Goal: Task Accomplishment & Management: Manage account settings

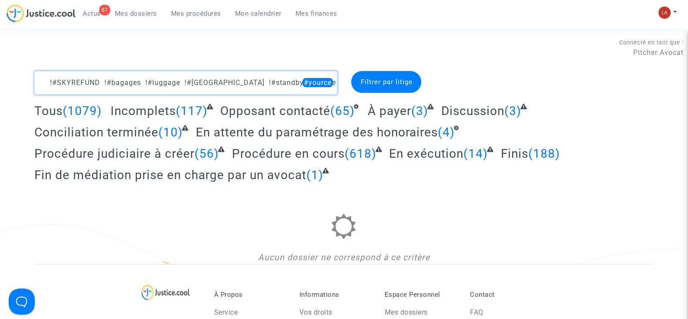
drag, startPoint x: 315, startPoint y: 80, endPoint x: 28, endPoint y: 83, distance: 287.2
click at [28, 83] on div "!#SKYREFUND !#bagages !#luggage !#[GEOGRAPHIC_DATA] !#standby #yource" at bounding box center [186, 82] width 316 height 23
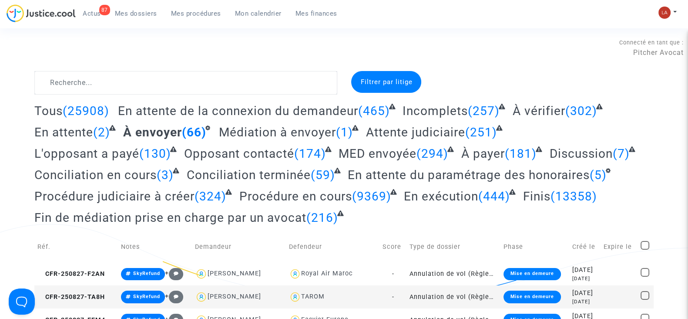
click at [405, 171] on span "En attente du paramétrage des honoraires" at bounding box center [469, 175] width 242 height 14
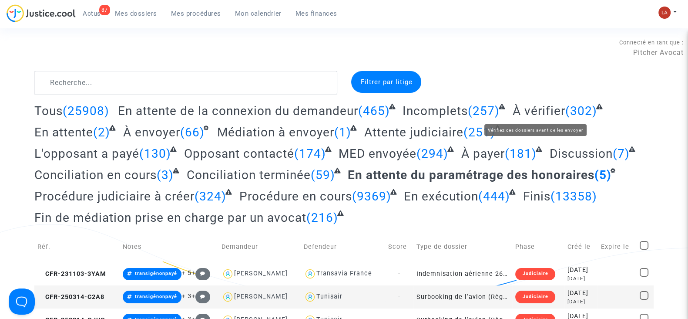
click at [531, 111] on span "À vérifier" at bounding box center [539, 111] width 53 height 14
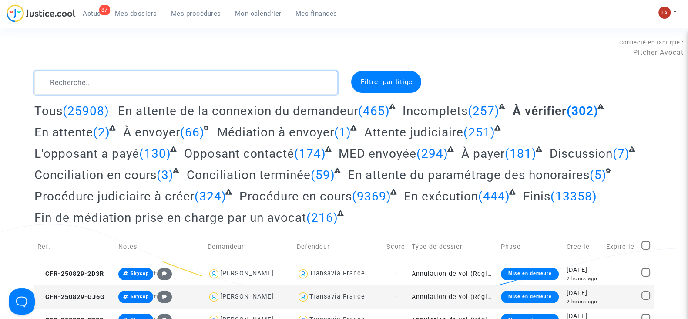
click at [246, 76] on textarea at bounding box center [185, 82] width 303 height 23
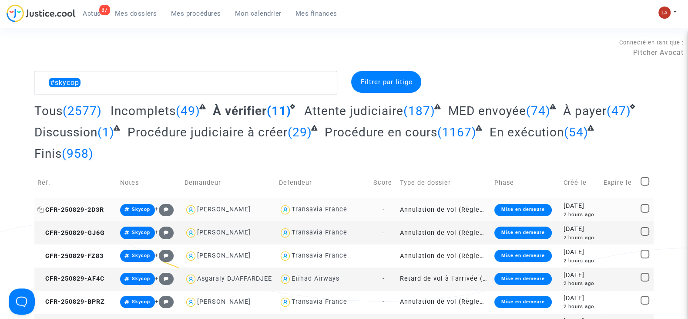
click at [102, 206] on span "CFR-250829-2D3R" at bounding box center [70, 209] width 67 height 7
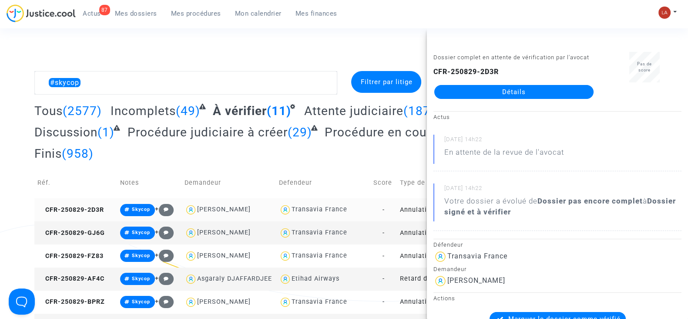
drag, startPoint x: 72, startPoint y: 236, endPoint x: 224, endPoint y: 211, distance: 153.5
click at [72, 237] on td "CFR-250829-GJ6G" at bounding box center [75, 232] width 83 height 23
click at [92, 248] on td "CFR-250829-FZ83" at bounding box center [75, 255] width 83 height 23
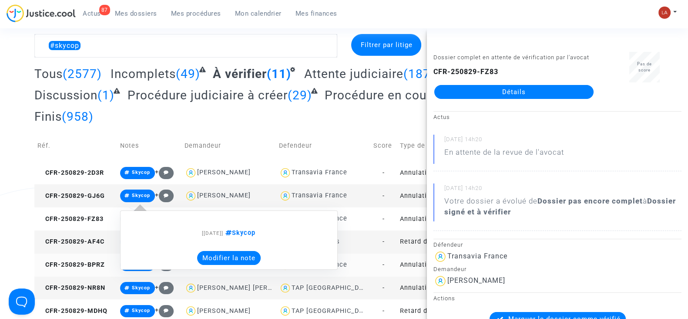
scroll to position [54, 0]
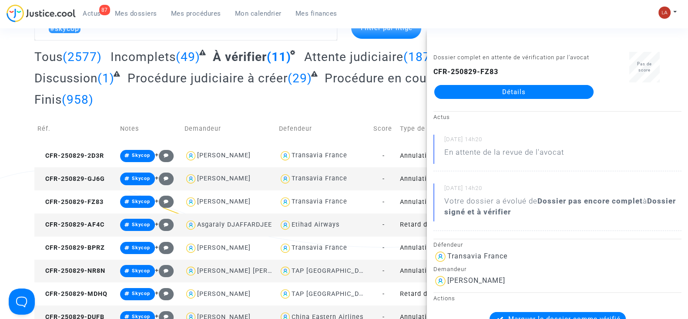
click at [75, 232] on td "CFR-250829-AF4C" at bounding box center [75, 224] width 83 height 23
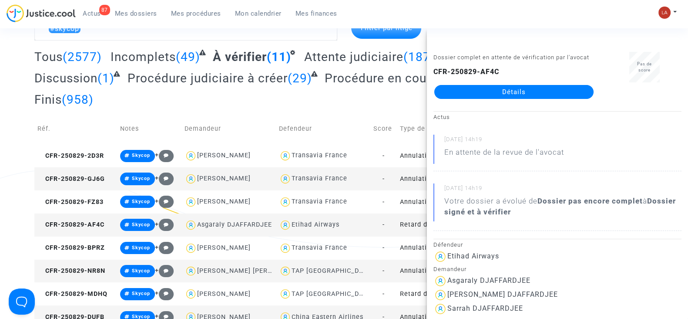
drag, startPoint x: 82, startPoint y: 250, endPoint x: 141, endPoint y: 232, distance: 61.1
click at [83, 250] on span "CFR-250829-BPRZ" at bounding box center [70, 247] width 67 height 7
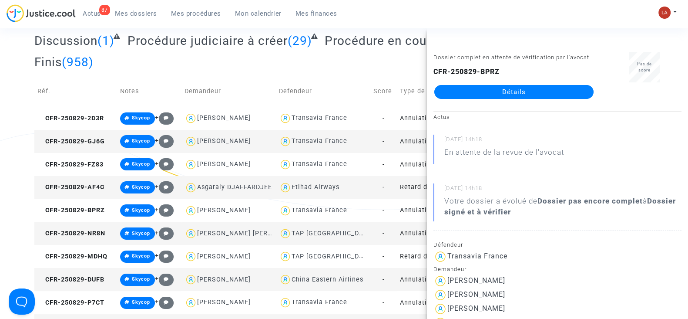
scroll to position [108, 0]
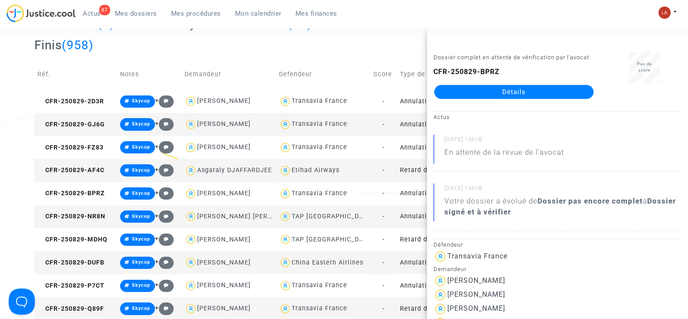
click at [94, 208] on td "CFR-250829-NR8N" at bounding box center [75, 216] width 83 height 23
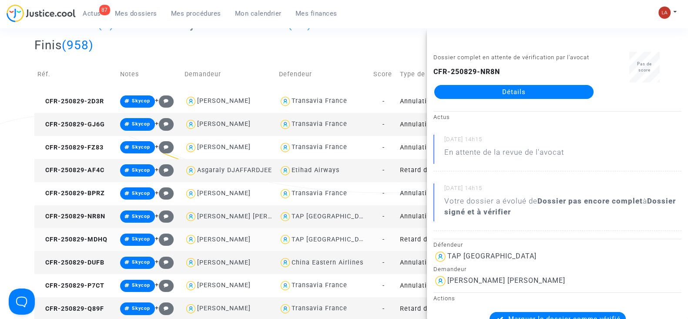
click at [87, 244] on td "CFR-250829-MDHQ" at bounding box center [75, 239] width 83 height 23
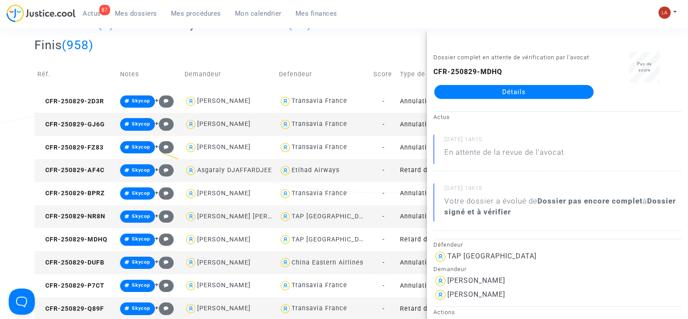
drag, startPoint x: 551, startPoint y: 95, endPoint x: 546, endPoint y: 97, distance: 5.7
drag, startPoint x: 90, startPoint y: 262, endPoint x: 161, endPoint y: 236, distance: 75.6
click at [91, 262] on span "CFR-250829-DUFB" at bounding box center [70, 261] width 67 height 7
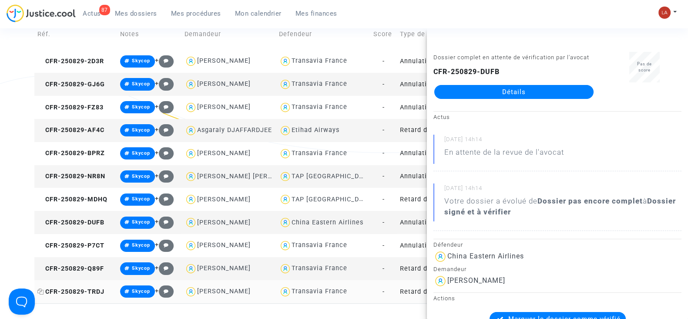
scroll to position [217, 0]
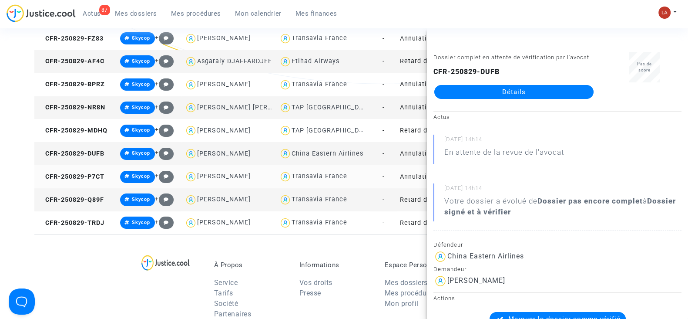
click at [91, 179] on span "CFR-250829-P7CT" at bounding box center [70, 176] width 67 height 7
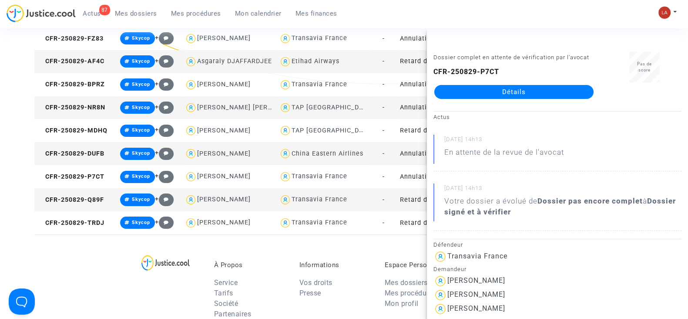
drag, startPoint x: 497, startPoint y: 123, endPoint x: 487, endPoint y: 105, distance: 20.6
drag, startPoint x: 90, startPoint y: 201, endPoint x: 308, endPoint y: 129, distance: 229.3
click at [90, 202] on td "CFR-250829-Q89F" at bounding box center [75, 199] width 83 height 23
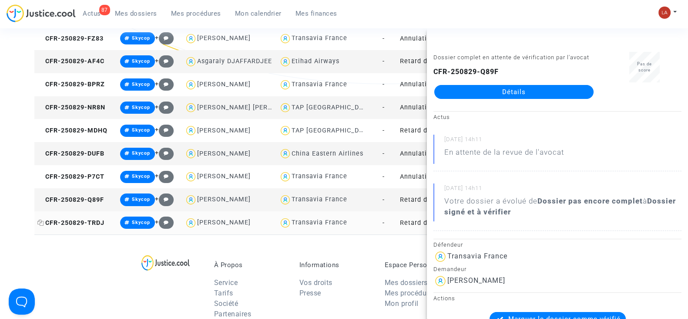
click at [89, 225] on span "CFR-250829-TRDJ" at bounding box center [70, 222] width 67 height 7
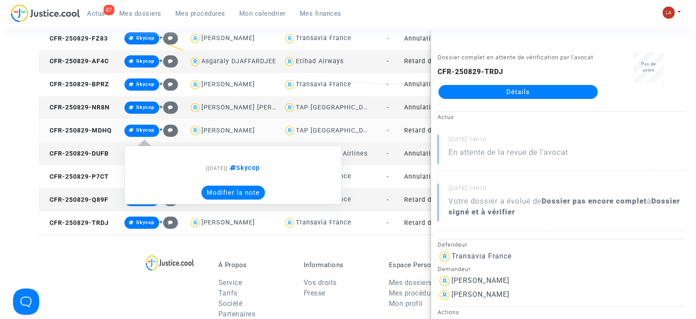
scroll to position [0, 0]
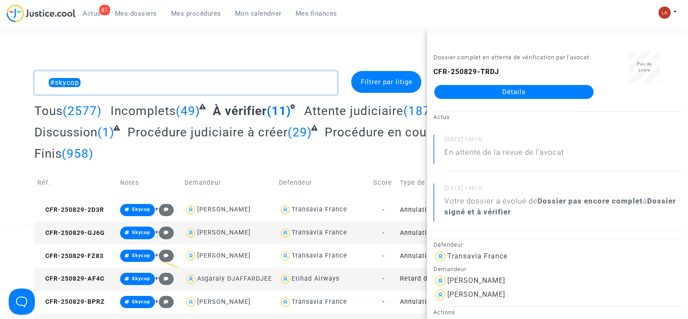
click at [242, 85] on textarea at bounding box center [185, 82] width 303 height 23
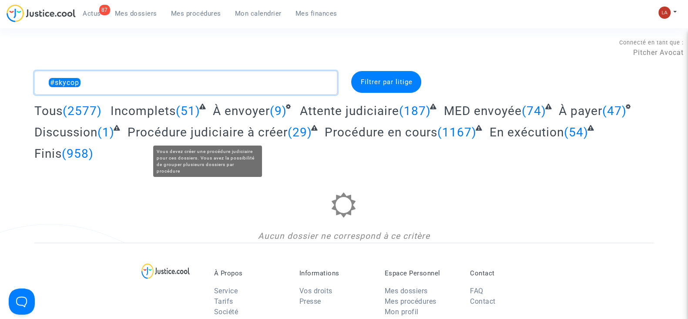
type textarea "#skycop"
click at [240, 114] on span "À envoyer" at bounding box center [241, 111] width 57 height 14
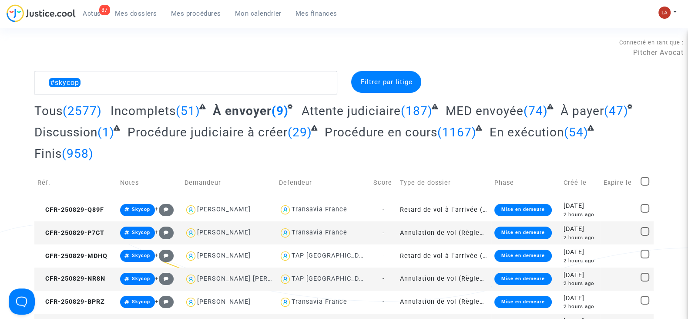
click at [642, 180] on span at bounding box center [645, 181] width 9 height 9
click at [645, 185] on input "checkbox" at bounding box center [645, 185] width 0 height 0
checkbox input "true"
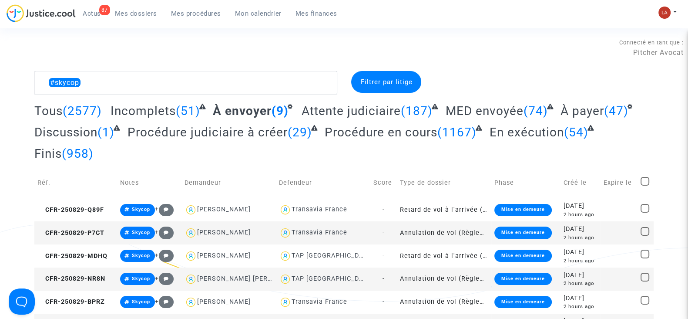
checkbox input "true"
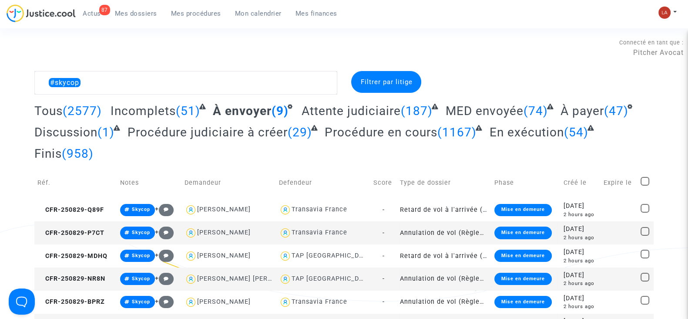
checkbox input "true"
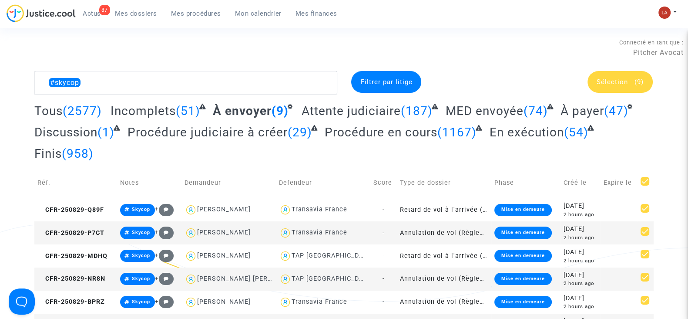
click at [616, 86] on div "Sélection (9)" at bounding box center [619, 82] width 65 height 22
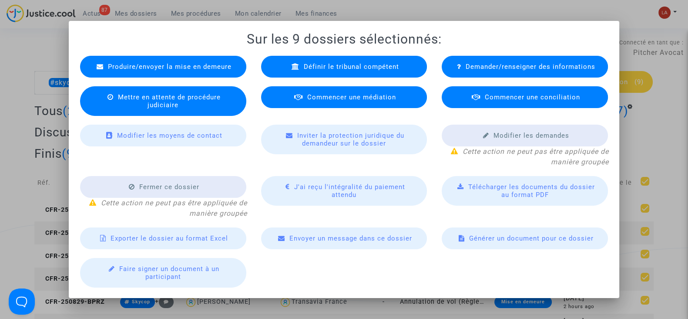
click at [185, 66] on span "Produire/envoyer la mise en demeure" at bounding box center [170, 67] width 124 height 8
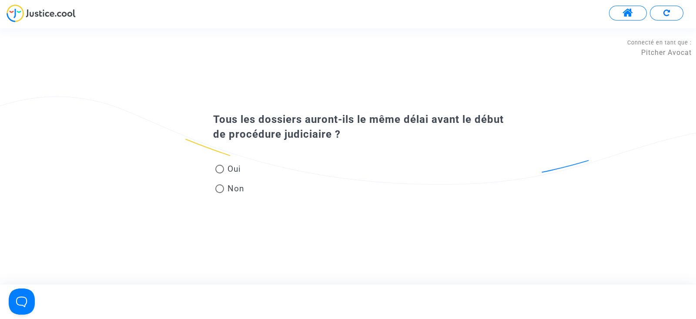
click at [229, 174] on span "Oui" at bounding box center [232, 169] width 17 height 12
click at [220, 174] on input "Oui" at bounding box center [219, 173] width 0 height 0
radio input "true"
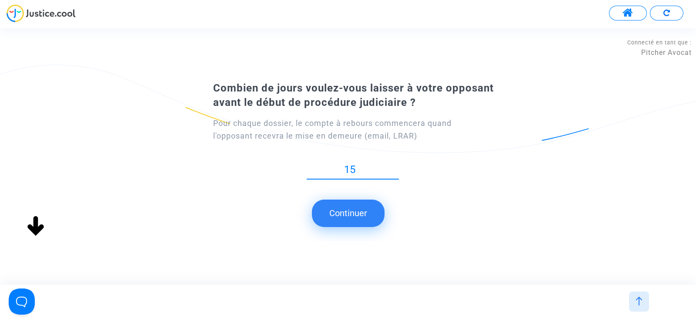
click at [341, 211] on button "Continuer" at bounding box center [348, 212] width 73 height 27
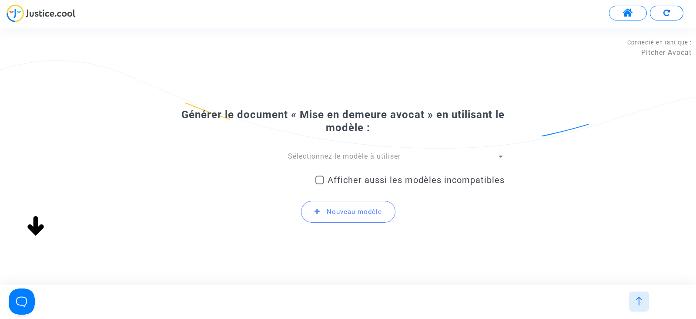
click at [389, 159] on span "Sélectionnez le modèle à utiliser" at bounding box center [344, 156] width 113 height 8
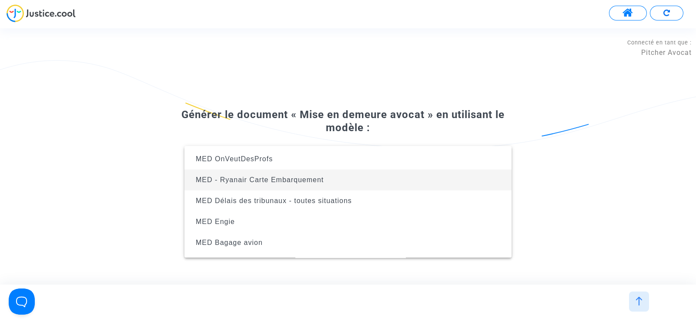
scroll to position [54, 0]
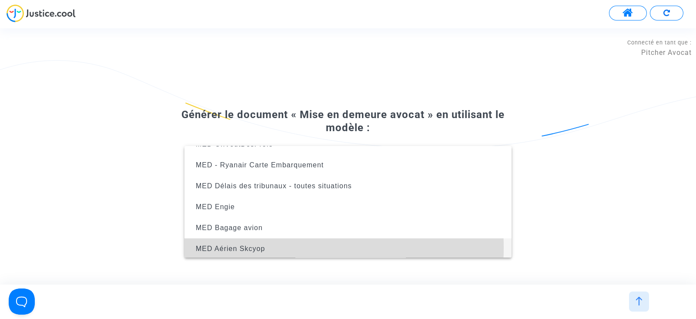
click at [283, 247] on span "MED Aérien Skcyop" at bounding box center [347, 248] width 313 height 21
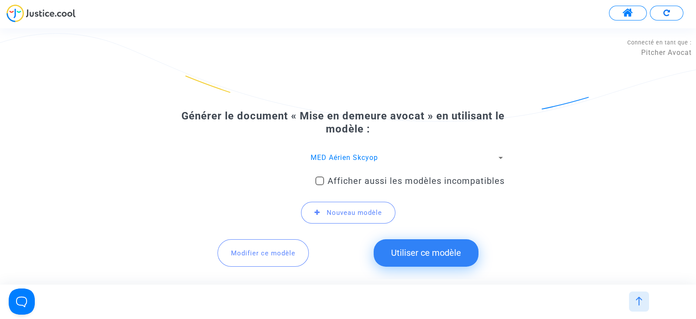
click at [426, 247] on button "Utiliser ce modèle" at bounding box center [426, 252] width 105 height 27
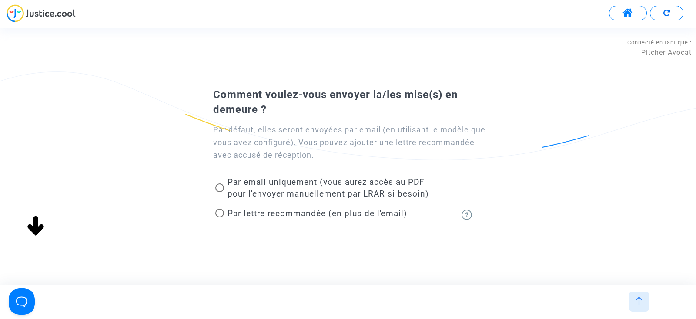
click at [256, 214] on span "Par lettre recommandée (en plus de l'email)" at bounding box center [318, 213] width 180 height 10
click at [220, 217] on input "Par lettre recommandée (en plus de l'email)" at bounding box center [219, 217] width 0 height 0
radio input "true"
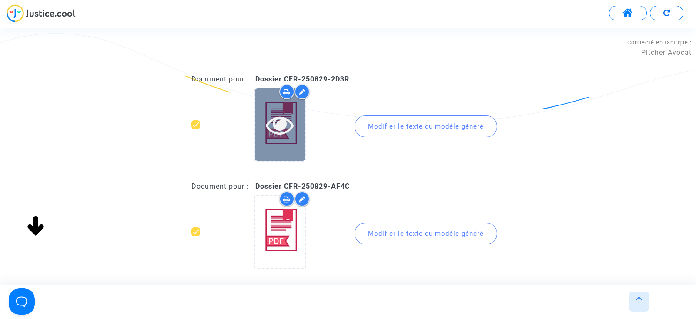
click at [278, 147] on div at bounding box center [280, 124] width 50 height 72
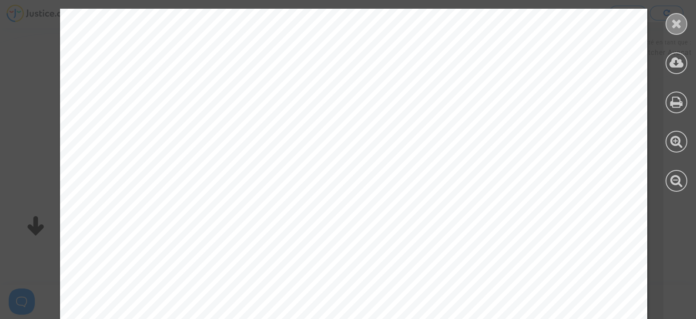
click at [672, 23] on icon at bounding box center [676, 23] width 11 height 13
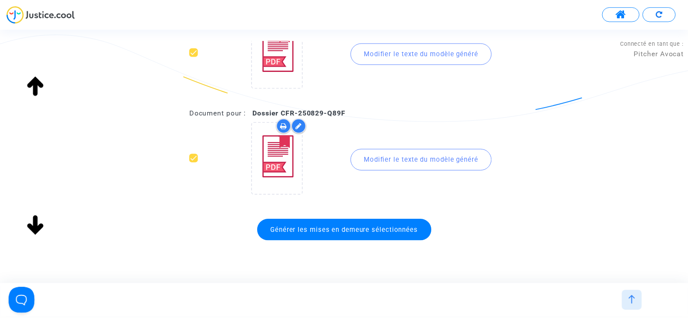
scroll to position [838, 0]
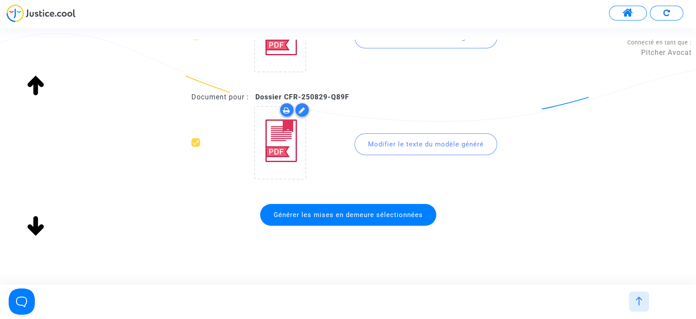
click at [329, 204] on span "Générer les mises en demeure sélectionnées" at bounding box center [348, 215] width 176 height 22
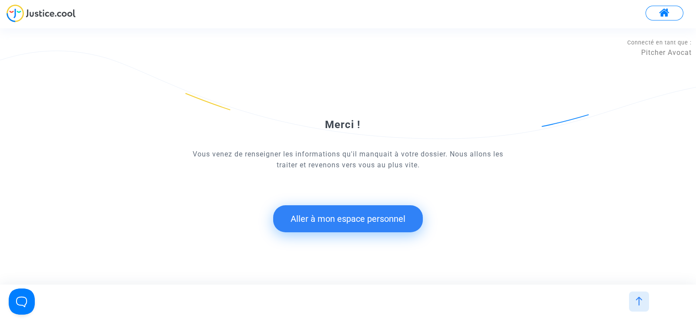
click at [342, 211] on button "Aller à mon espace personnel" at bounding box center [348, 218] width 150 height 27
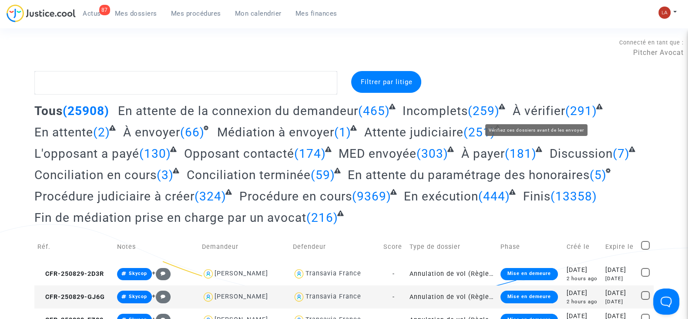
drag, startPoint x: 555, startPoint y: 112, endPoint x: 590, endPoint y: 114, distance: 34.4
click at [555, 112] on span "À vérifier" at bounding box center [539, 111] width 53 height 14
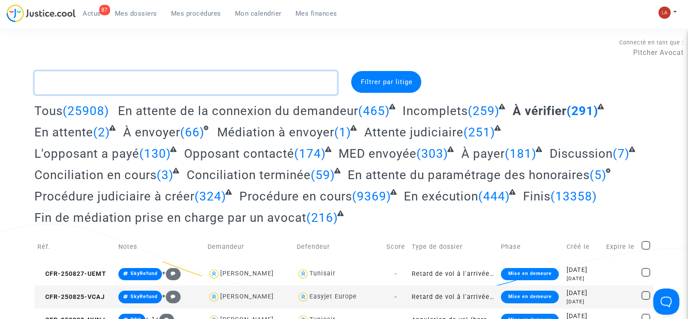
click at [135, 89] on textarea at bounding box center [185, 82] width 303 height 23
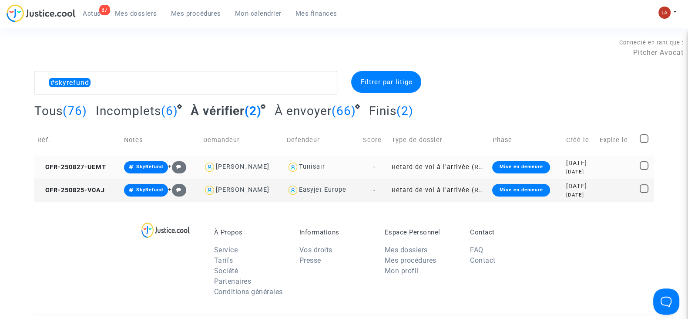
click at [97, 172] on td "CFR-250827-UEMT" at bounding box center [77, 166] width 87 height 23
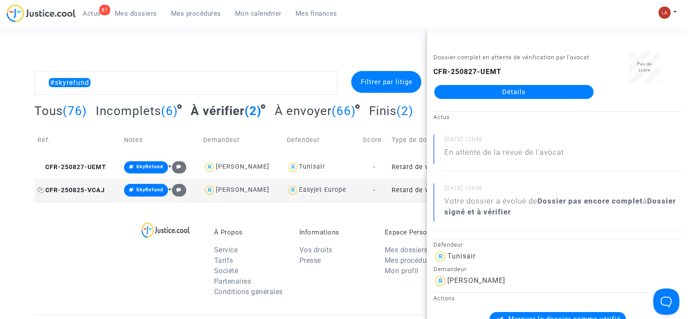
click at [74, 187] on span "CFR-250825-VCAJ" at bounding box center [70, 189] width 67 height 7
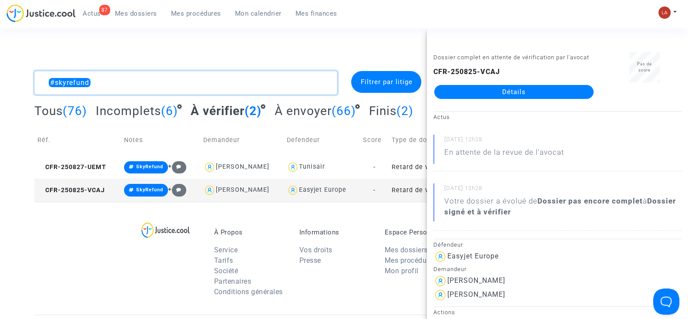
click at [160, 88] on textarea at bounding box center [185, 82] width 303 height 23
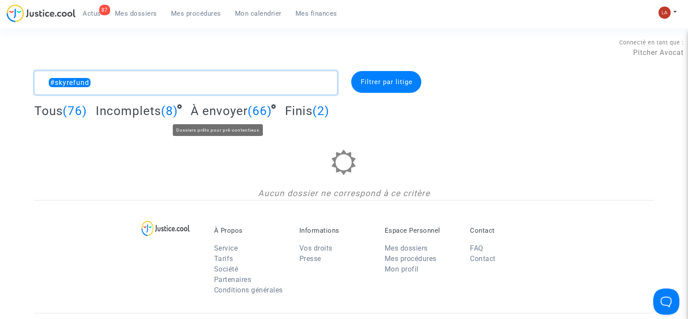
type textarea "#skyrefund"
click at [227, 112] on span "À envoyer" at bounding box center [219, 111] width 57 height 14
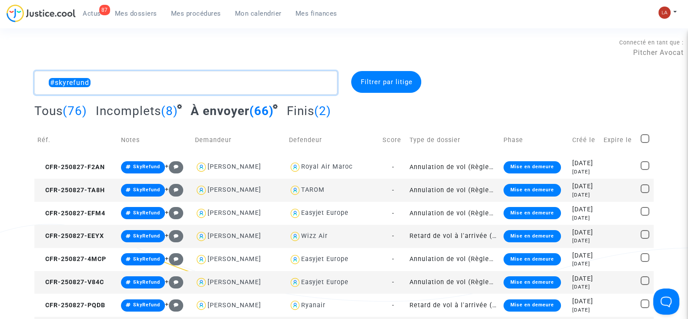
drag, startPoint x: 48, startPoint y: 77, endPoint x: 124, endPoint y: 88, distance: 76.9
click at [124, 88] on textarea at bounding box center [185, 82] width 303 height 23
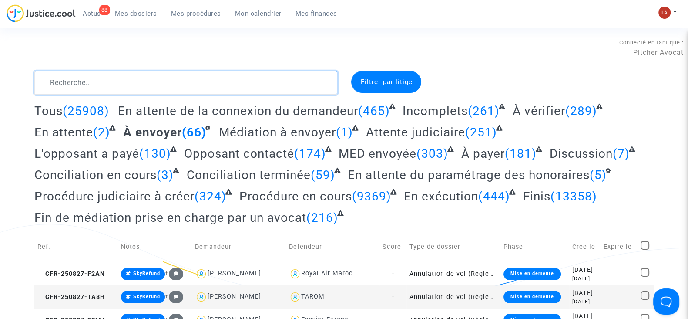
click at [255, 79] on textarea at bounding box center [185, 82] width 303 height 23
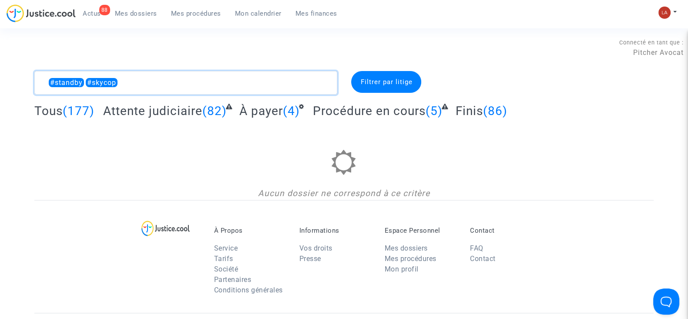
type textarea "#standby #skycop"
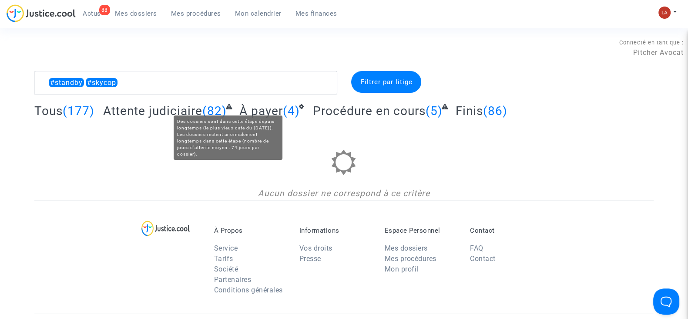
click at [156, 107] on span "Attente judiciaire" at bounding box center [152, 111] width 99 height 14
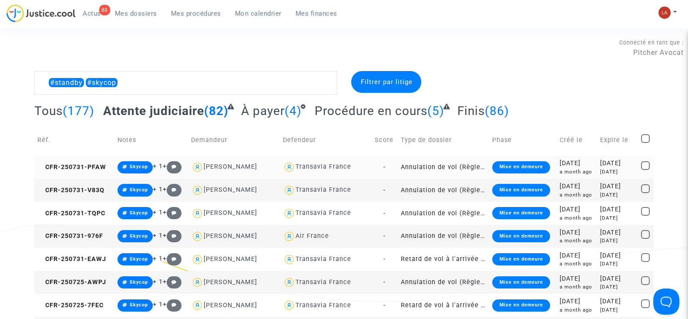
click at [90, 170] on td "CFR-250731-PFAW" at bounding box center [74, 166] width 80 height 23
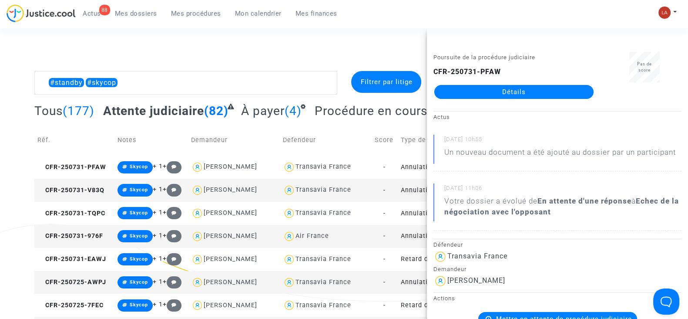
drag, startPoint x: 102, startPoint y: 185, endPoint x: 371, endPoint y: 147, distance: 271.3
click at [103, 186] on span "CFR-250731-V83Q" at bounding box center [70, 189] width 67 height 7
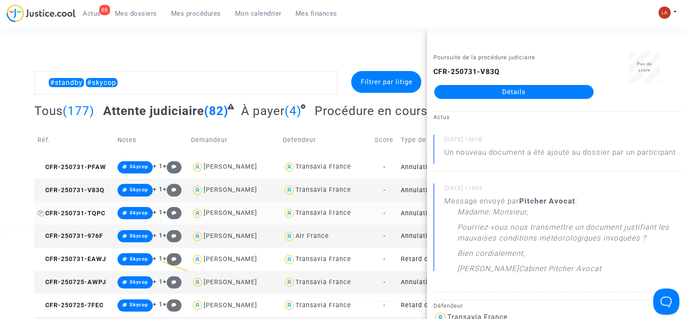
click at [91, 211] on span "CFR-250731-TQPC" at bounding box center [71, 212] width 68 height 7
click at [92, 237] on span "CFR-250731-976F" at bounding box center [70, 235] width 66 height 7
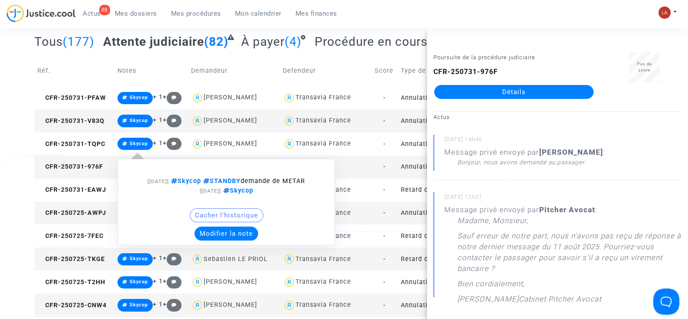
scroll to position [108, 0]
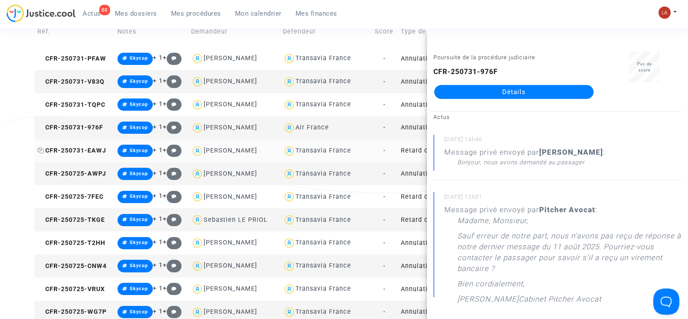
click at [89, 150] on span "CFR-250731-EAWJ" at bounding box center [71, 150] width 69 height 7
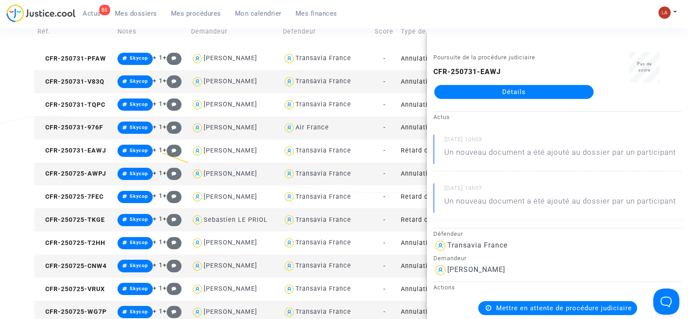
click at [109, 175] on td "CFR-250725-AWPJ" at bounding box center [74, 173] width 80 height 23
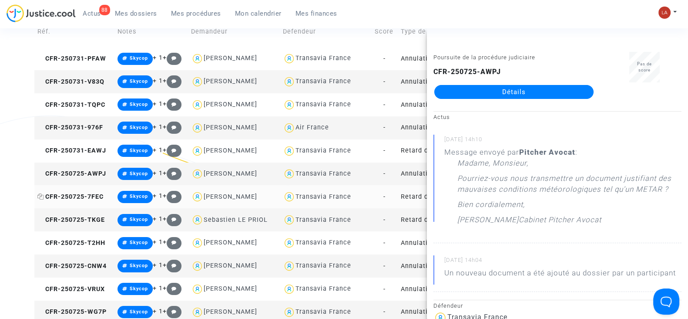
click at [87, 196] on span "CFR-250725-7FEC" at bounding box center [70, 196] width 66 height 7
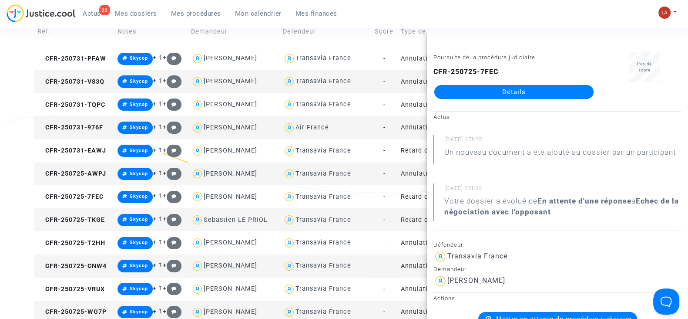
drag, startPoint x: 487, startPoint y: 99, endPoint x: 470, endPoint y: 97, distance: 17.9
click at [97, 222] on td "CFR-250725-TKGE" at bounding box center [74, 219] width 80 height 23
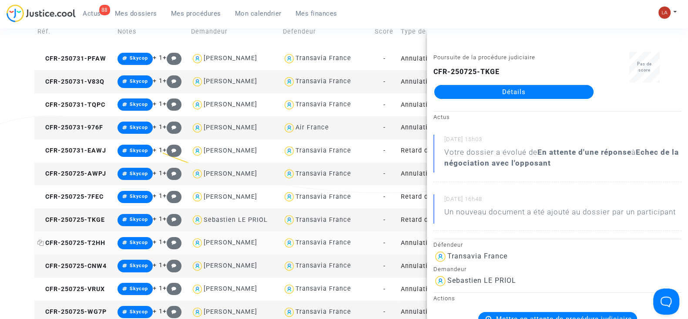
click at [98, 242] on span "CFR-250725-T2HH" at bounding box center [71, 242] width 68 height 7
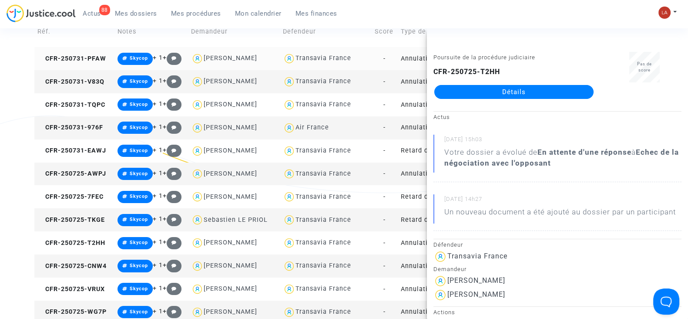
scroll to position [0, 0]
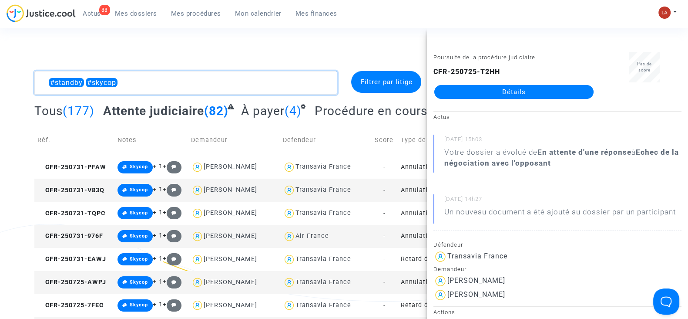
drag, startPoint x: 142, startPoint y: 80, endPoint x: -22, endPoint y: 84, distance: 164.1
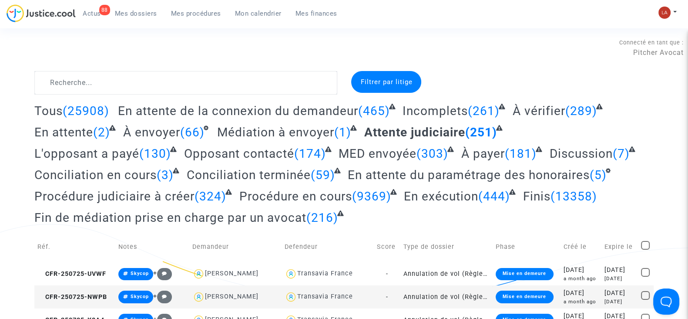
click at [382, 171] on span "En attente du paramétrage des honoraires" at bounding box center [469, 175] width 242 height 14
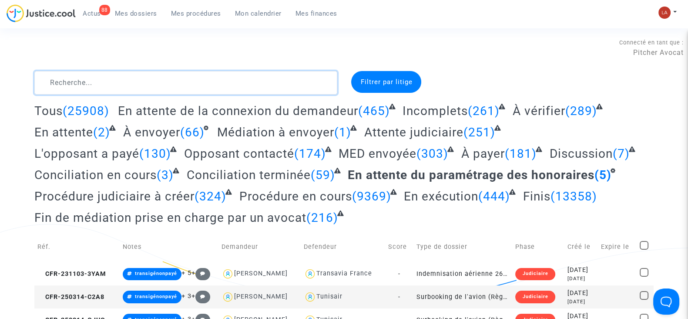
click at [158, 80] on textarea at bounding box center [185, 82] width 303 height 23
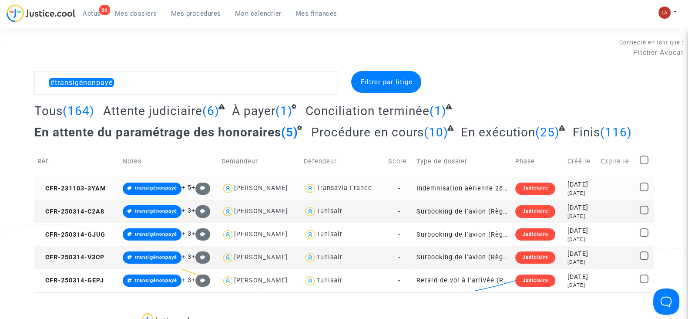
click at [84, 183] on td "CFR-231103-3YAM" at bounding box center [76, 188] width 85 height 23
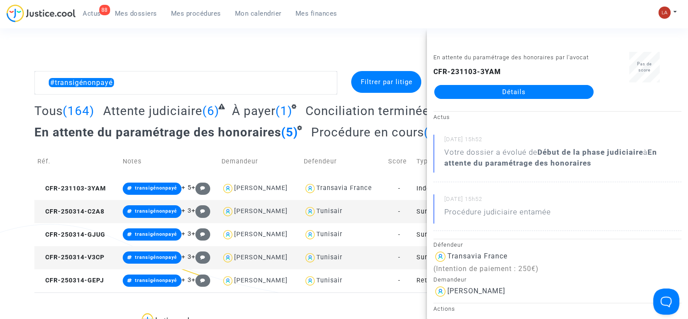
click at [79, 218] on td "CFR-250314-C2A8" at bounding box center [76, 211] width 85 height 23
click at [92, 238] on td "CFR-250314-GJUG" at bounding box center [76, 234] width 85 height 23
click at [83, 263] on td "CFR-250314-V3CP" at bounding box center [76, 257] width 85 height 23
click at [90, 287] on td "CFR-250314-GEPJ" at bounding box center [76, 280] width 85 height 23
drag, startPoint x: 144, startPoint y: 80, endPoint x: 12, endPoint y: 82, distance: 132.7
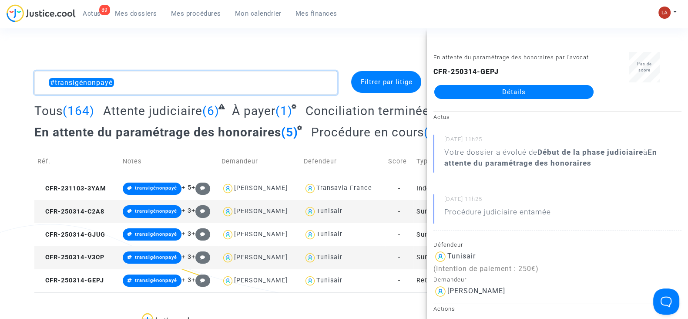
click at [12, 82] on div "#transigénonpayé Filtrer par litige Tous (164) Attente judiciaire (6) À payer (…" at bounding box center [344, 181] width 688 height 221
type textarea "v"
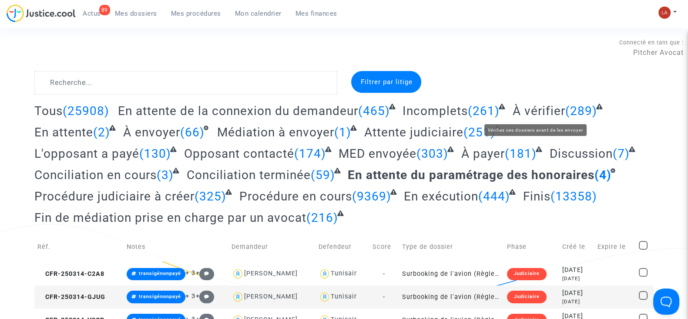
click at [539, 109] on span "À vérifier" at bounding box center [539, 111] width 53 height 14
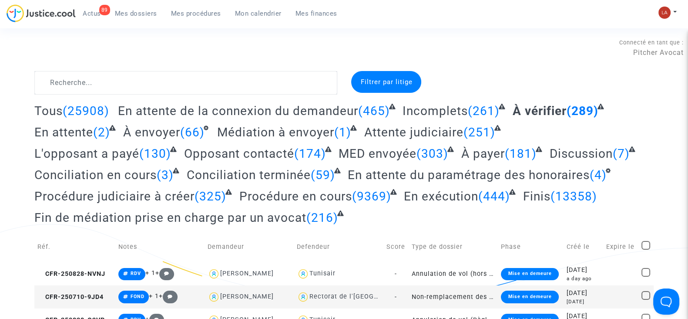
click at [265, 211] on span "Fin de médiation prise en charge par un avocat" at bounding box center [170, 217] width 272 height 14
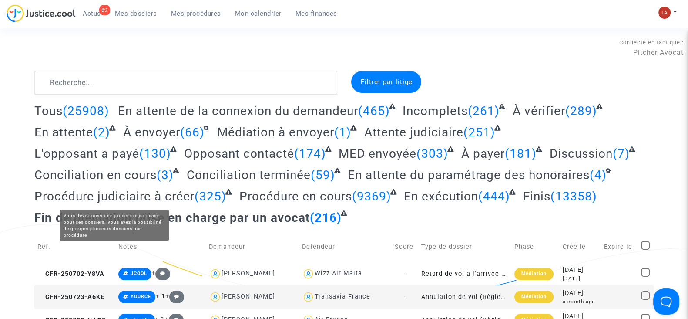
click at [164, 199] on span "Procédure judiciaire à créer" at bounding box center [114, 196] width 160 height 14
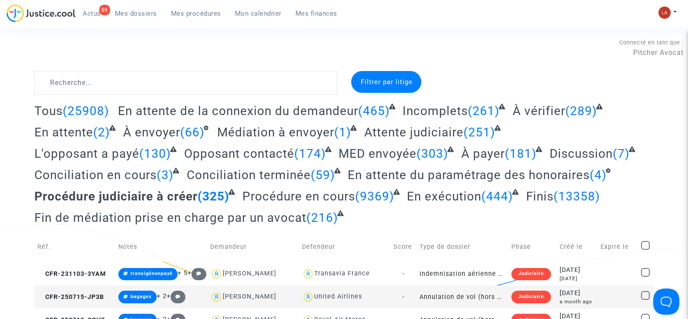
click at [96, 9] on link "89 Actus" at bounding box center [92, 13] width 32 height 13
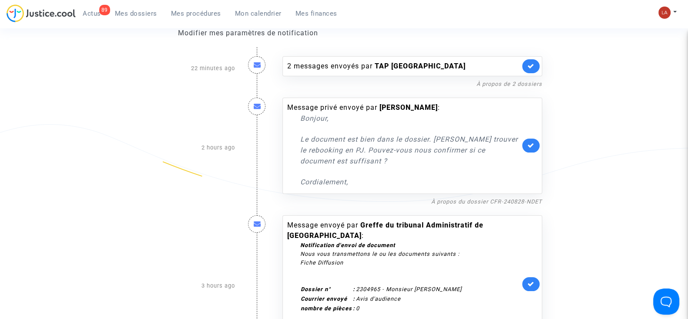
scroll to position [217, 0]
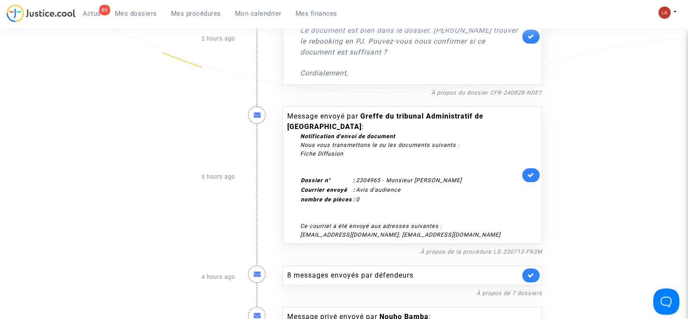
click at [534, 175] on link at bounding box center [530, 175] width 17 height 14
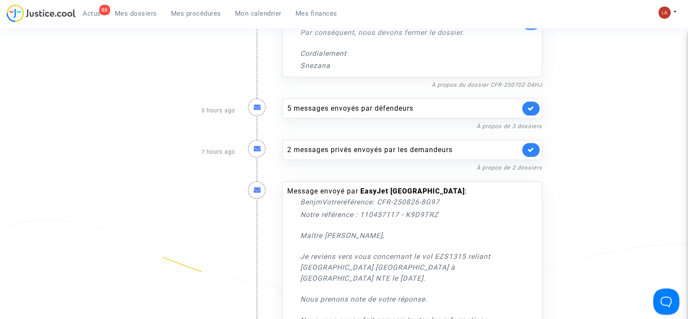
scroll to position [435, 0]
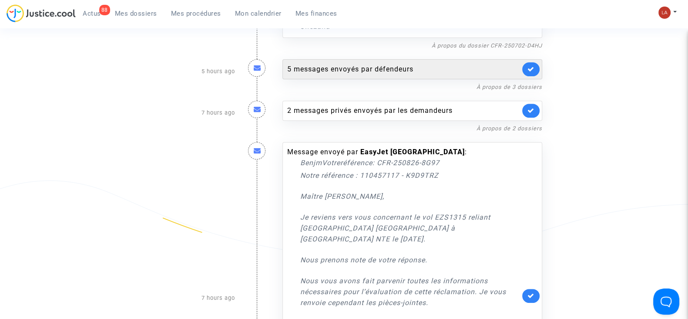
click at [421, 64] on div "5 messages envoyés par défendeurs" at bounding box center [403, 69] width 233 height 10
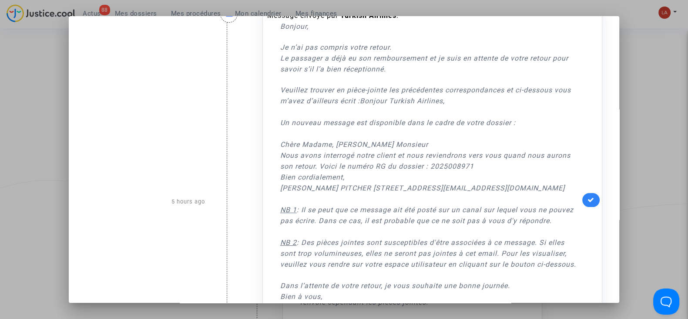
scroll to position [108, 0]
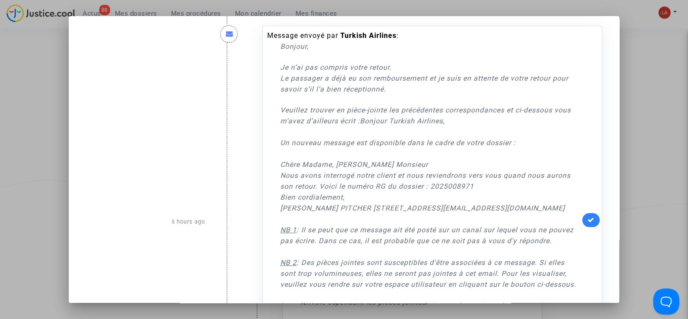
click at [650, 127] on div at bounding box center [344, 159] width 688 height 319
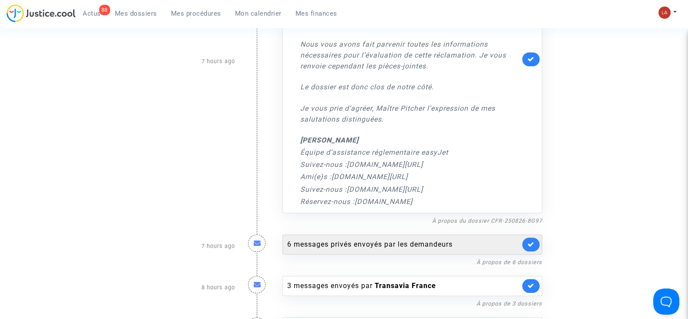
scroll to position [979, 0]
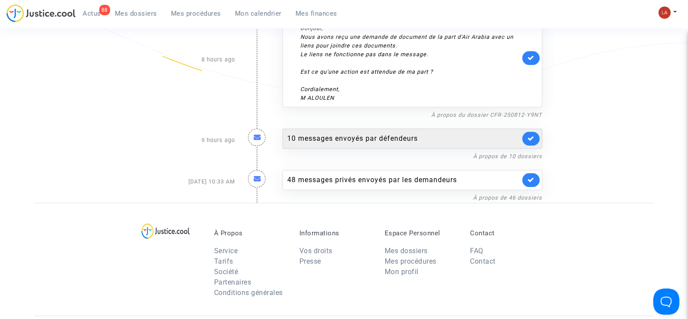
click at [351, 128] on div "10 messages envoyés par défendeurs" at bounding box center [412, 138] width 260 height 20
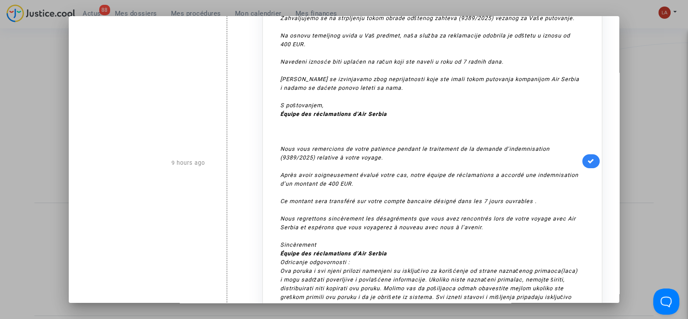
scroll to position [54, 0]
click at [629, 167] on div at bounding box center [344, 159] width 688 height 319
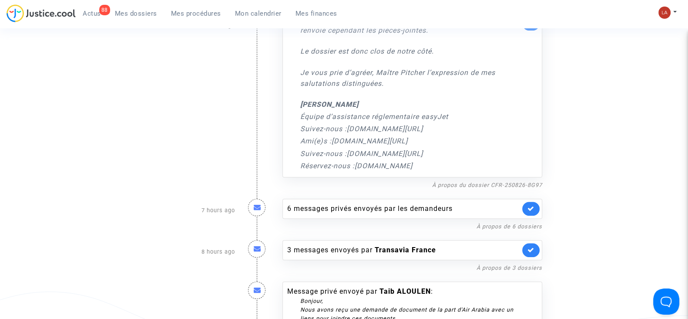
click at [130, 15] on span "Mes dossiers" at bounding box center [136, 14] width 42 height 8
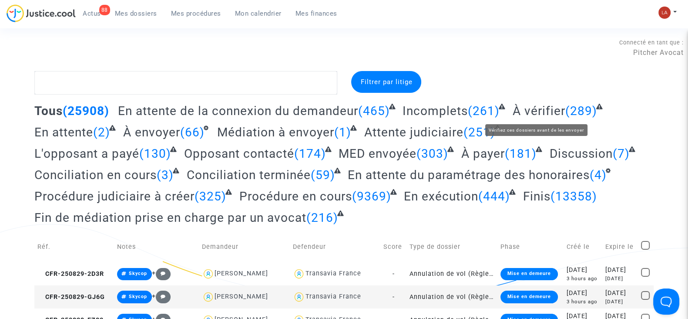
click at [561, 110] on span "À vérifier" at bounding box center [539, 111] width 53 height 14
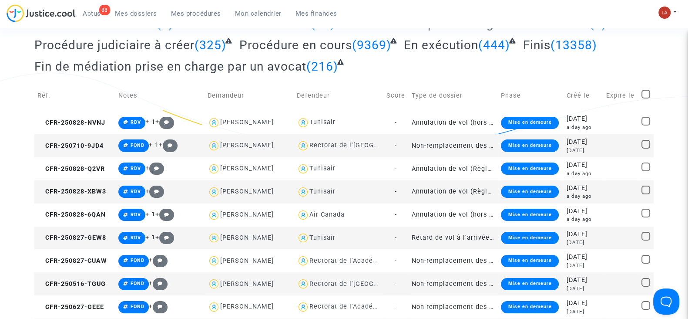
scroll to position [54, 0]
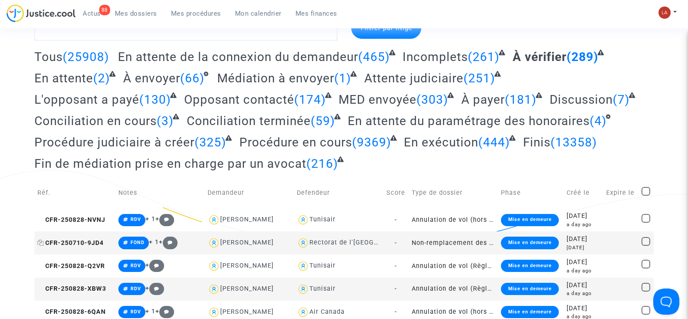
click at [100, 239] on span "CFR-250710-9JD4" at bounding box center [70, 242] width 66 height 7
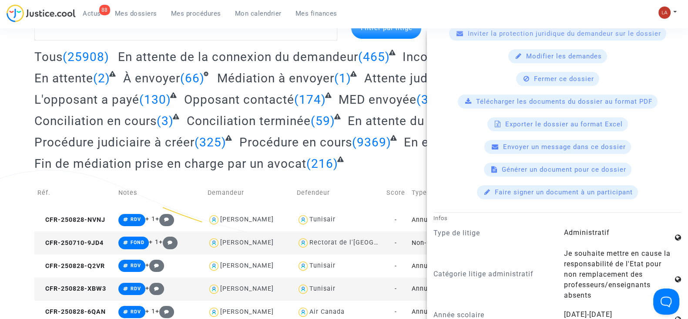
scroll to position [333, 0]
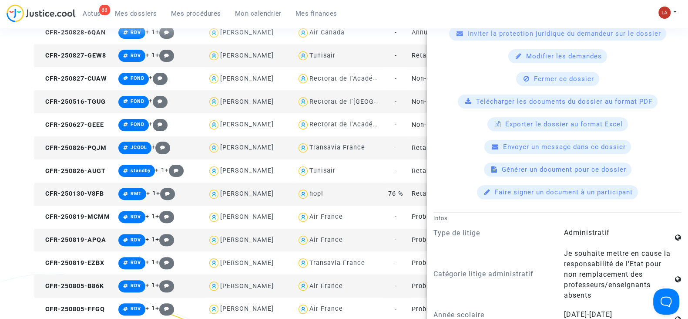
click at [98, 11] on span "Actus" at bounding box center [92, 14] width 18 height 8
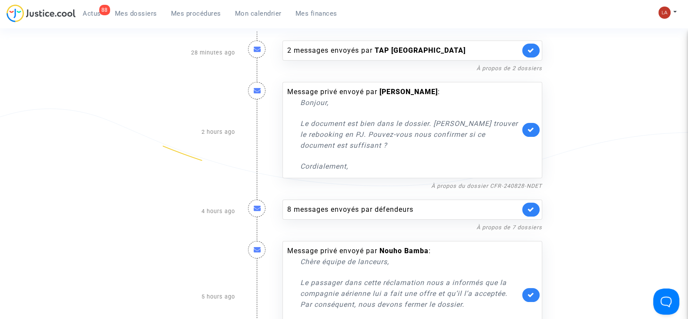
scroll to position [70, 0]
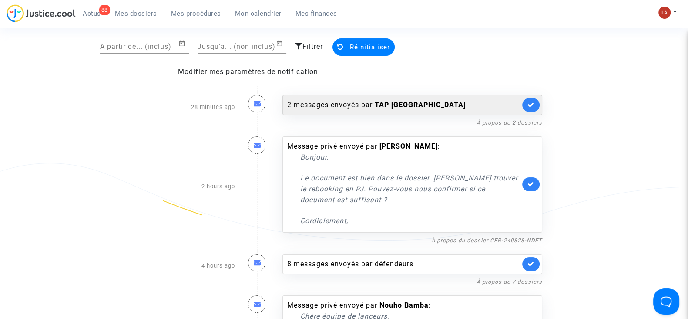
click at [447, 98] on div "2 messages envoyés par TAP Portugal" at bounding box center [412, 105] width 260 height 20
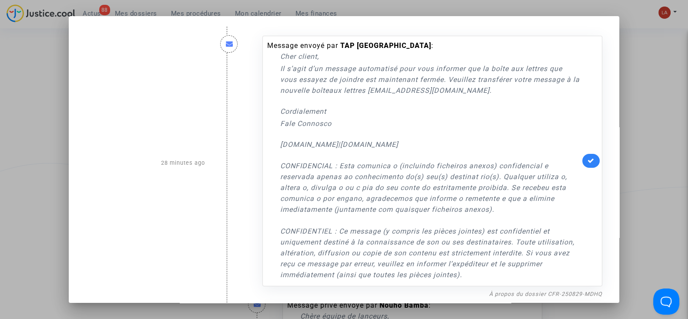
click at [590, 158] on link at bounding box center [590, 161] width 17 height 14
click at [592, 161] on link at bounding box center [590, 160] width 17 height 14
drag, startPoint x: 376, startPoint y: 90, endPoint x: 458, endPoint y: 86, distance: 81.5
click at [458, 86] on p "Il s’agit d’un message automatisé pour vous informer que la boîte aux lettres q…" at bounding box center [430, 79] width 300 height 33
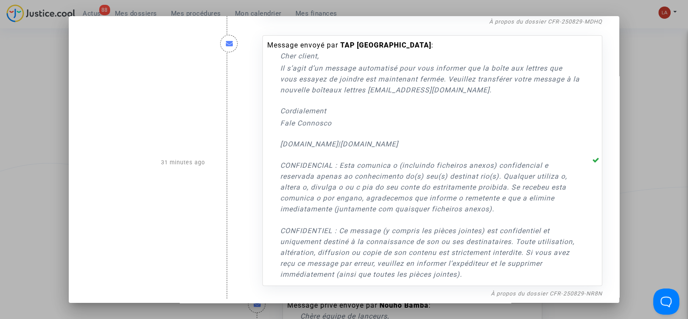
copy link "feedback.fc@crmtap.pt"
click at [653, 68] on div at bounding box center [344, 159] width 688 height 319
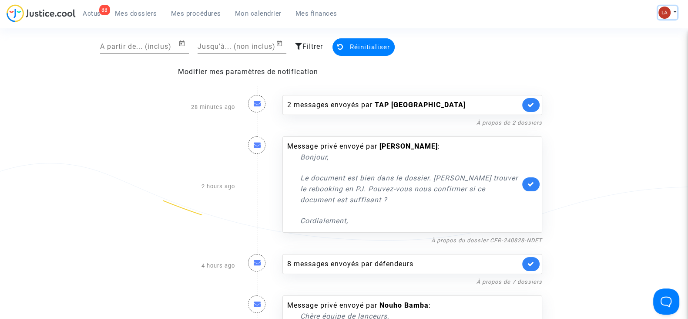
click at [664, 13] on img at bounding box center [664, 13] width 12 height 12
click at [631, 59] on link "Paramètres" at bounding box center [633, 59] width 88 height 14
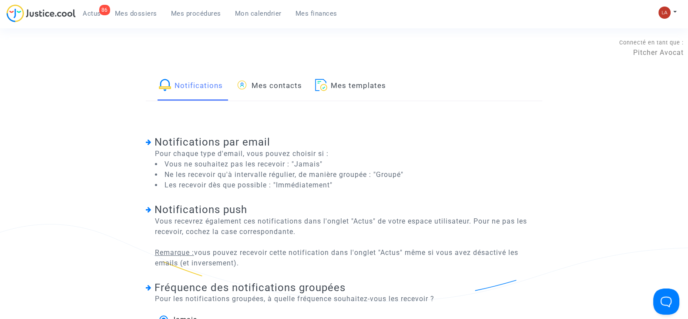
click at [278, 91] on link "Mes contacts" at bounding box center [269, 86] width 66 height 30
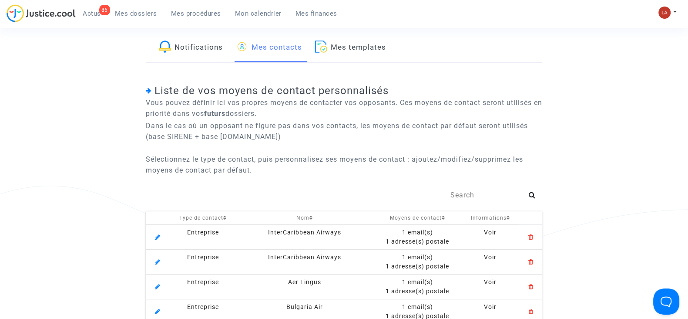
scroll to position [54, 0]
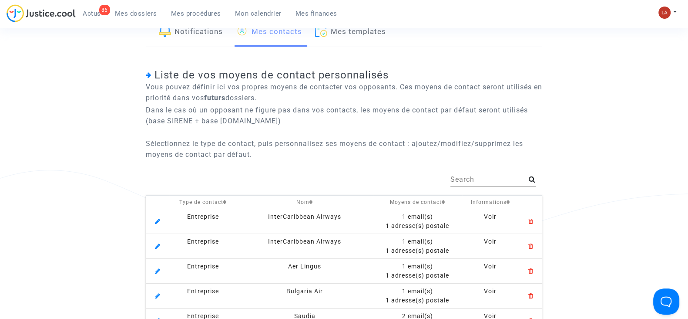
click at [485, 177] on input "Search" at bounding box center [489, 179] width 78 height 8
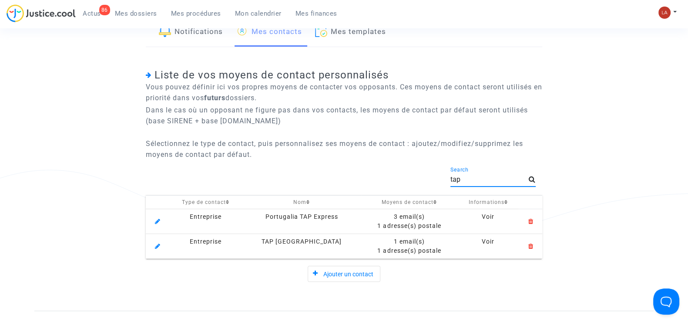
type input "tap"
click at [292, 232] on td "Portugalia TAP Express" at bounding box center [301, 221] width 119 height 25
click at [287, 241] on div "TAP Portugal" at bounding box center [301, 241] width 113 height 9
click at [161, 247] on mat-icon at bounding box center [157, 246] width 10 height 10
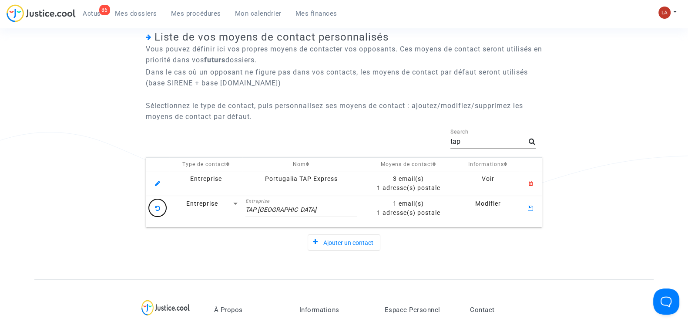
scroll to position [108, 0]
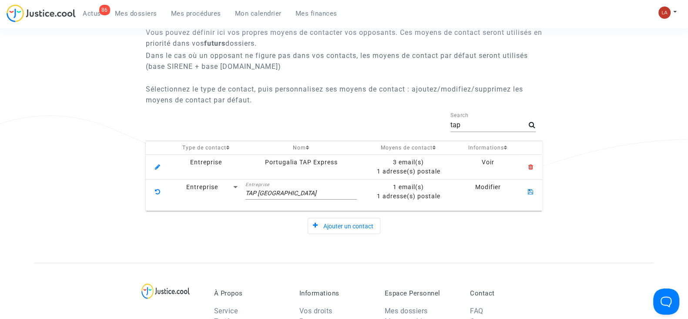
click at [464, 193] on td "Modifier" at bounding box center [488, 194] width 62 height 31
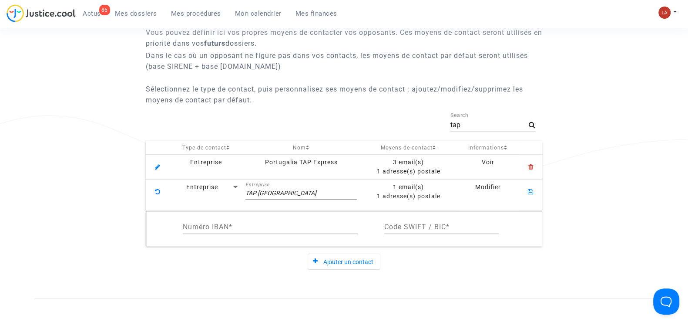
click at [491, 181] on td "Modifier" at bounding box center [488, 194] width 62 height 31
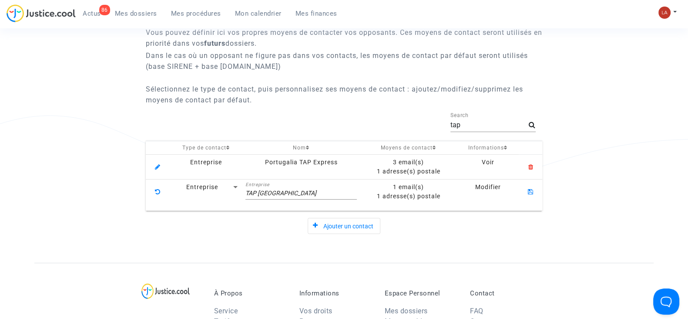
click at [491, 186] on span "Modifier" at bounding box center [488, 186] width 26 height 7
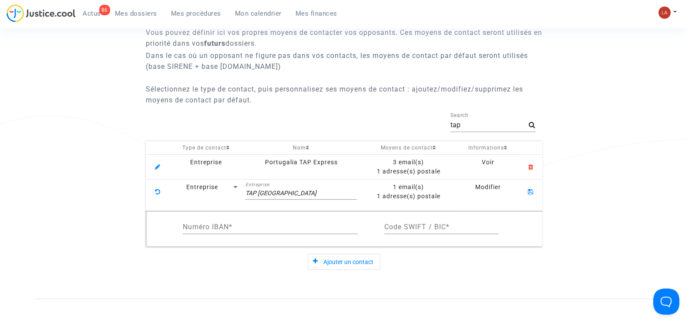
click at [491, 185] on span "Modifier" at bounding box center [488, 186] width 26 height 7
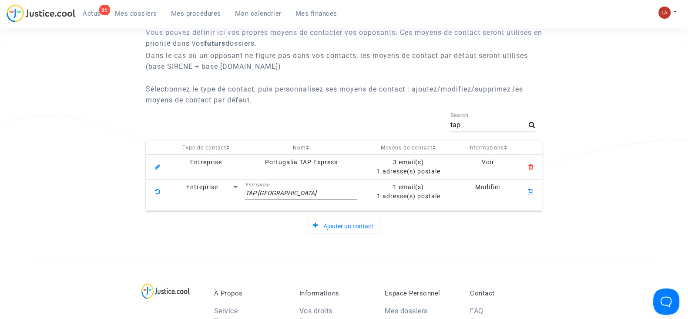
click at [417, 197] on div "1 adresse(s) postale" at bounding box center [408, 195] width 91 height 9
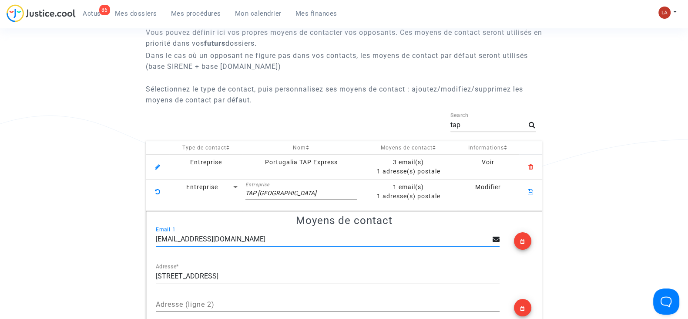
scroll to position [217, 0]
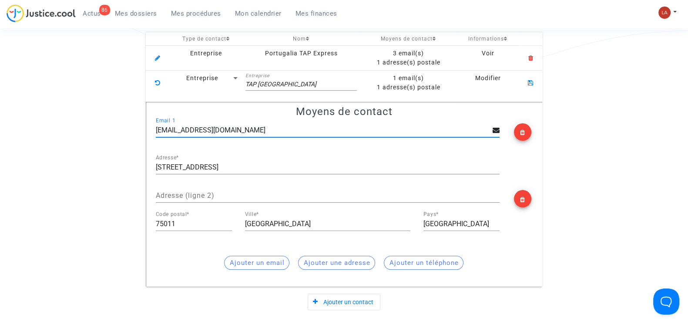
click at [245, 127] on input "feedback.fc@flytap.com" at bounding box center [324, 130] width 336 height 8
type input "feedback.fc@crmtap.pt"
click at [102, 57] on app-settings "Notifications Mes contacts Mes templates Liste de vos moyens de contact personn…" at bounding box center [343, 96] width 619 height 485
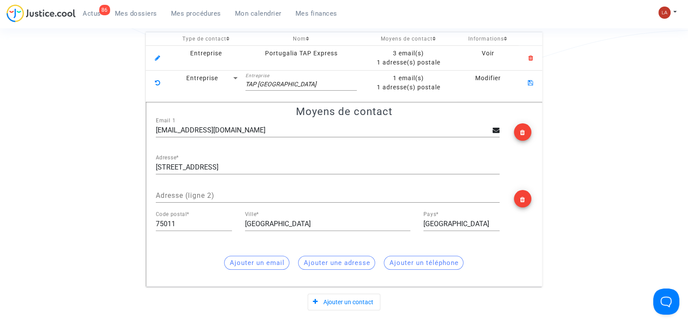
drag, startPoint x: 87, startPoint y: 14, endPoint x: 103, endPoint y: 17, distance: 15.9
click at [87, 14] on span "Actus" at bounding box center [92, 14] width 18 height 8
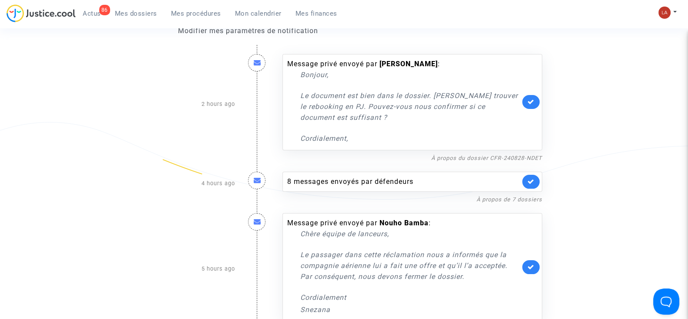
scroll to position [63, 0]
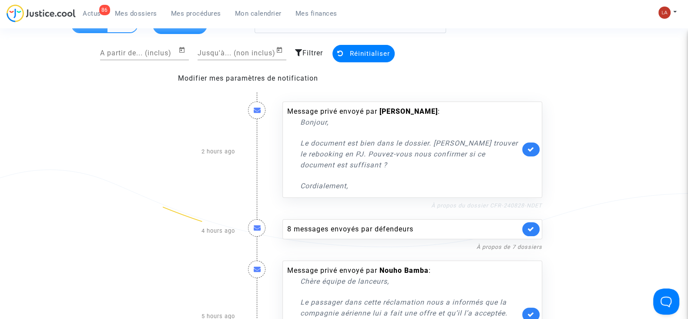
click at [461, 202] on link "À propos du dossier CFR-240828-NDET" at bounding box center [486, 205] width 111 height 7
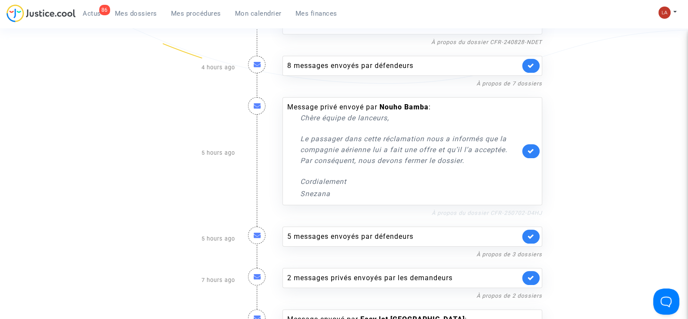
click at [493, 211] on link "À propos du dossier CFR-250702-D4HJ" at bounding box center [487, 212] width 111 height 7
click at [531, 153] on icon at bounding box center [530, 151] width 7 height 7
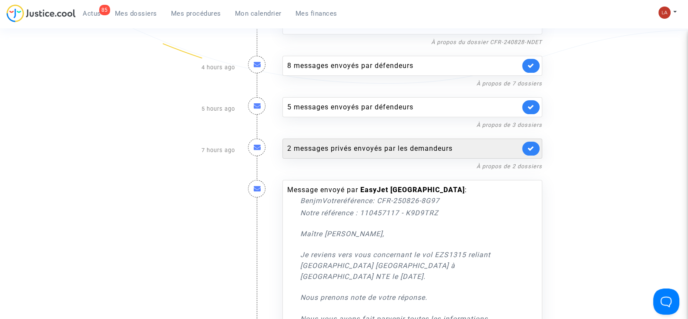
click at [438, 155] on div "2 messages privés envoyés par les demandeurs" at bounding box center [412, 148] width 260 height 20
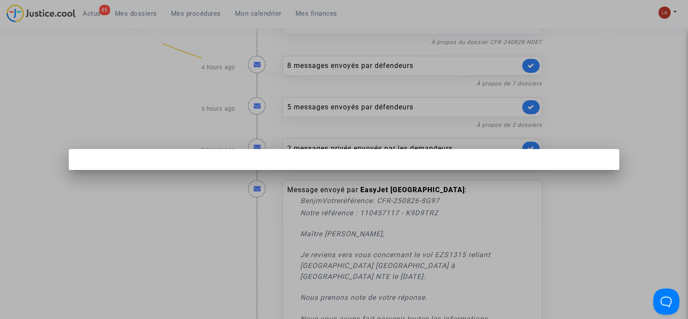
scroll to position [0, 0]
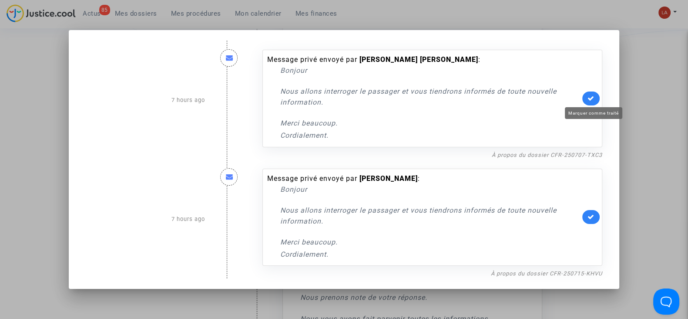
click at [594, 97] on icon at bounding box center [590, 98] width 7 height 7
click at [600, 218] on link at bounding box center [590, 217] width 17 height 14
click at [656, 116] on div at bounding box center [344, 159] width 688 height 319
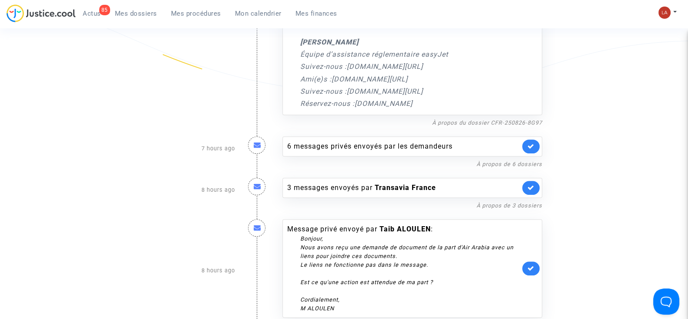
scroll to position [598, 0]
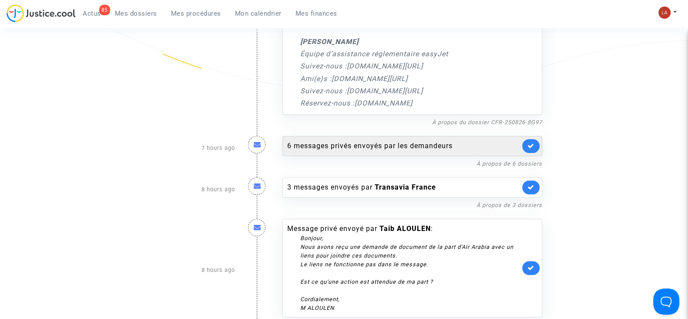
click at [396, 136] on div "6 messages privés envoyés par les demandeurs" at bounding box center [412, 146] width 260 height 20
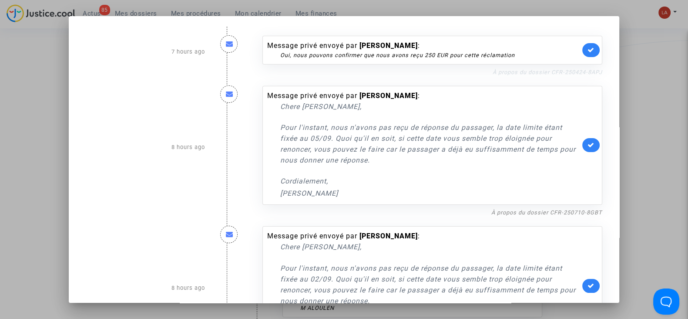
click at [547, 72] on link "À propos du dossier CFR-250424-8APJ" at bounding box center [548, 72] width 110 height 7
click at [583, 53] on link at bounding box center [590, 50] width 17 height 14
click at [537, 213] on link "À propos du dossier CFR-250710-8GBT" at bounding box center [546, 212] width 111 height 7
click at [587, 145] on icon at bounding box center [590, 144] width 7 height 7
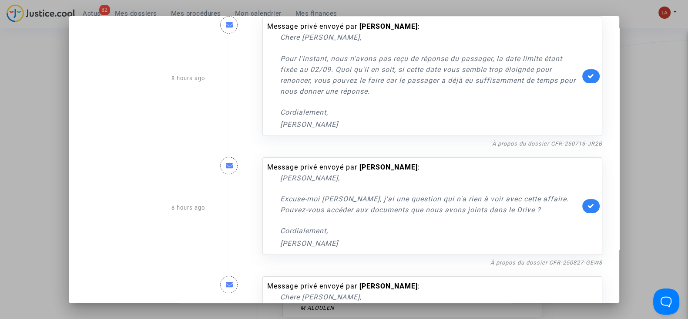
scroll to position [208, 0]
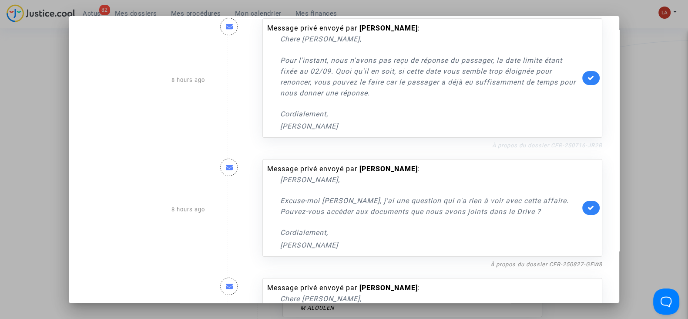
click at [514, 146] on link "À propos du dossier CFR-250716-JR2B" at bounding box center [547, 145] width 110 height 7
click at [589, 72] on link at bounding box center [590, 78] width 17 height 14
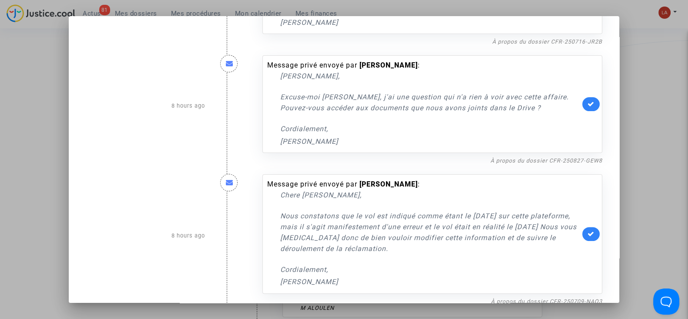
scroll to position [350, 0]
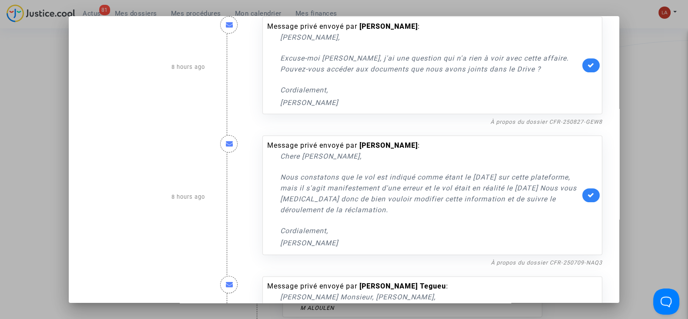
click at [504, 127] on div "Message privé envoyé par Sylvie Pleinet : Chere Laurene, Nous constatons que le…" at bounding box center [432, 197] width 353 height 141
click at [511, 119] on link "À propos du dossier CFR-250827-GEW8" at bounding box center [546, 121] width 112 height 7
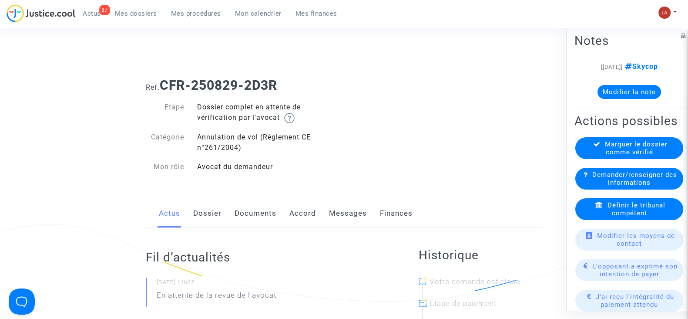
click at [202, 211] on link "Dossier" at bounding box center [207, 213] width 28 height 29
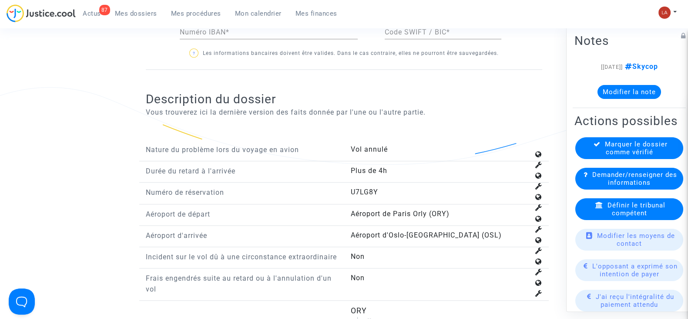
scroll to position [1034, 0]
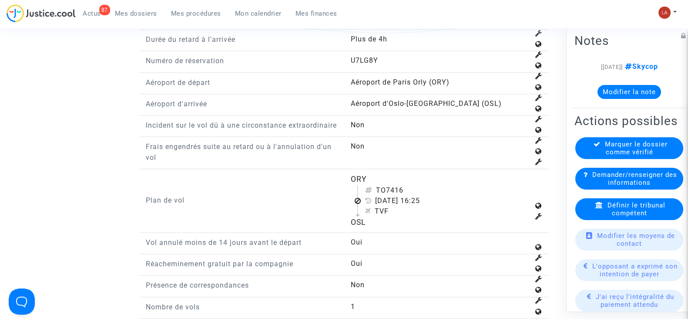
drag, startPoint x: 388, startPoint y: 193, endPoint x: 427, endPoint y: 198, distance: 39.5
click at [427, 195] on div "TO7416" at bounding box center [447, 190] width 164 height 10
copy div "7416"
click at [634, 217] on span "Définir le tribunal compétent" at bounding box center [637, 209] width 58 height 16
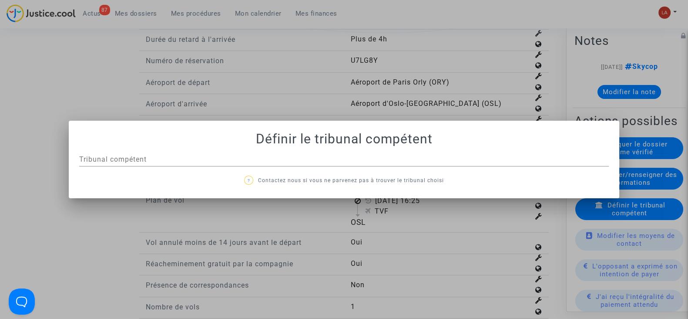
scroll to position [0, 0]
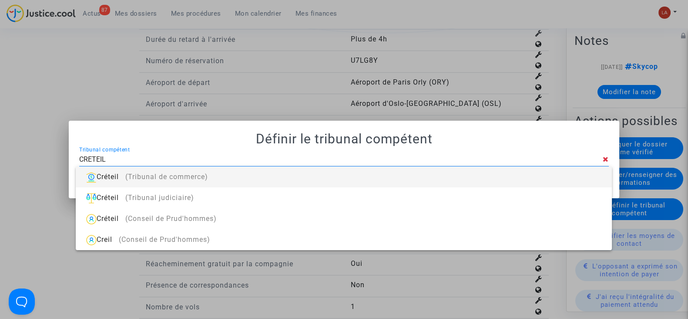
type input "CRETEIL"
click at [467, 184] on div "Créteil (Tribunal de commerce)" at bounding box center [344, 176] width 522 height 21
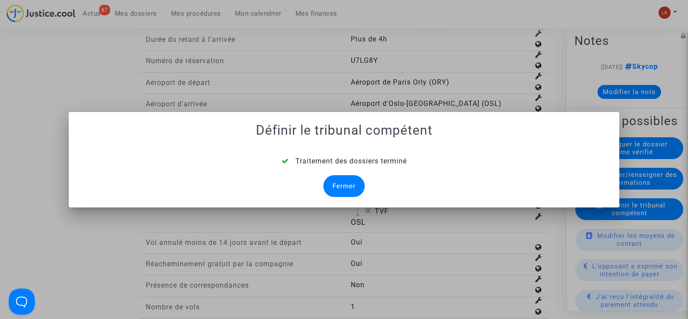
click at [357, 185] on div "Fermer" at bounding box center [343, 186] width 41 height 22
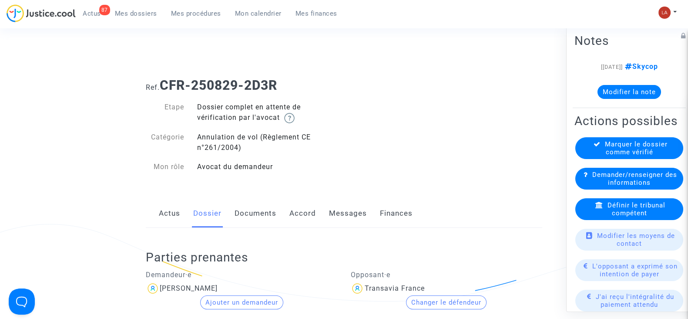
drag, startPoint x: 243, startPoint y: 205, endPoint x: 283, endPoint y: 184, distance: 45.0
click at [244, 205] on link "Documents" at bounding box center [256, 213] width 42 height 29
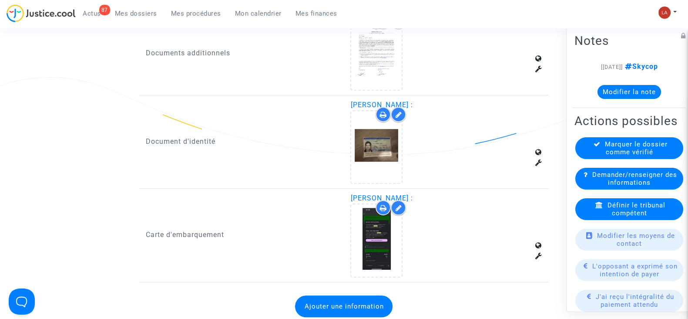
scroll to position [544, 0]
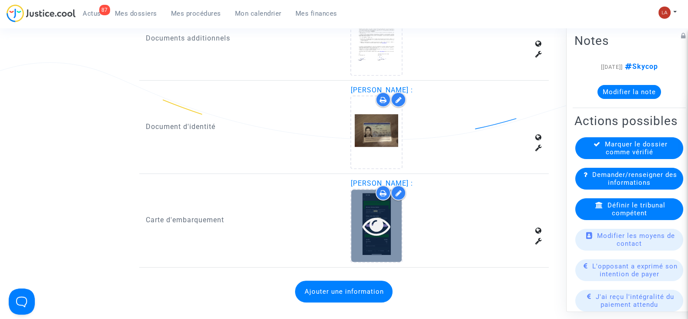
click at [387, 245] on div at bounding box center [376, 225] width 50 height 72
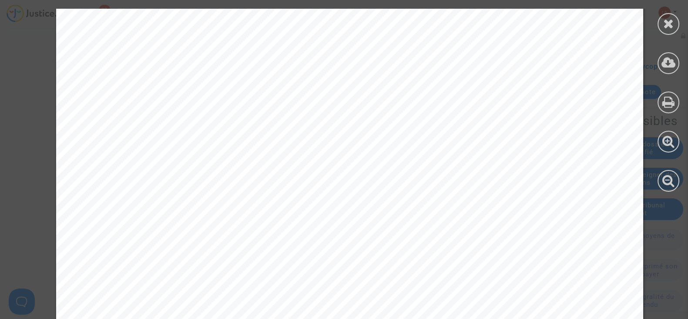
scroll to position [533, 0]
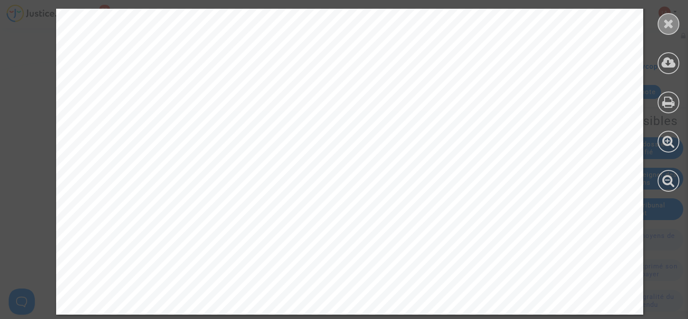
click at [666, 23] on icon at bounding box center [668, 23] width 11 height 13
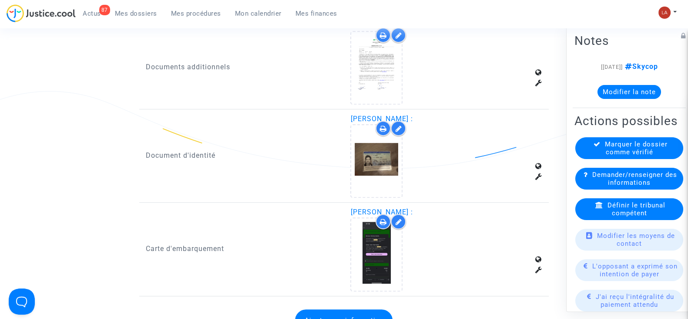
scroll to position [653, 0]
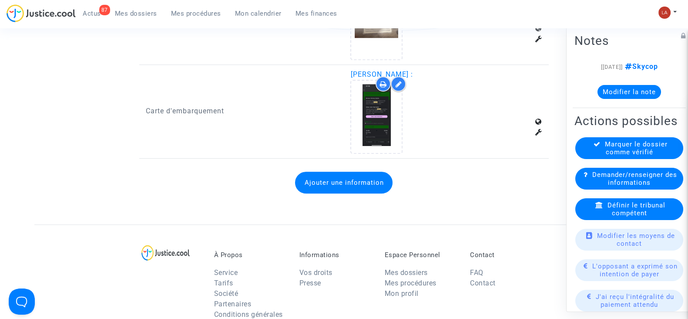
click at [339, 181] on button "Ajouter une information" at bounding box center [343, 182] width 97 height 22
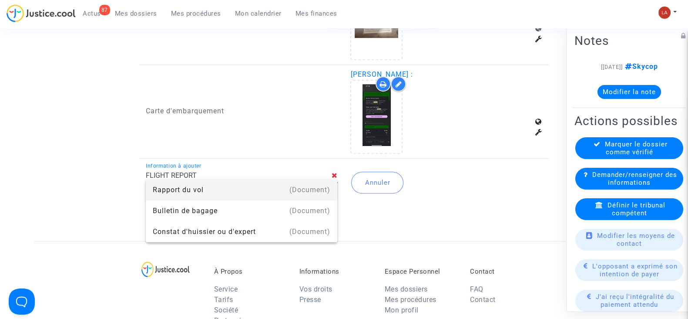
drag, startPoint x: 316, startPoint y: 187, endPoint x: 349, endPoint y: 191, distance: 33.8
click at [316, 186] on div "(Document)" at bounding box center [309, 189] width 41 height 21
type input "Rapport du vol"
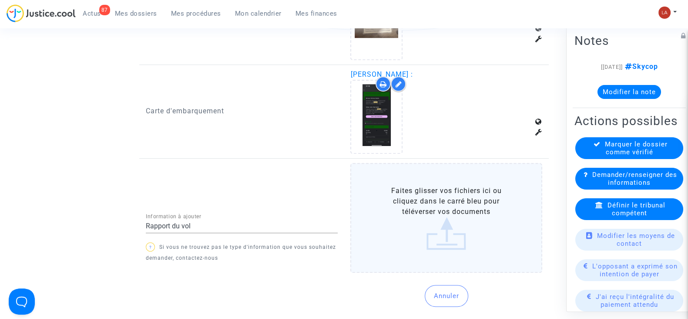
click at [357, 192] on label "Faites glisser vos fichiers ici ou cliquez dans le carré bleu pour téléverser v…" at bounding box center [446, 218] width 192 height 110
click at [0, 0] on input "Faites glisser vos fichiers ici ou cliquez dans le carré bleu pour téléverser v…" at bounding box center [0, 0] width 0 height 0
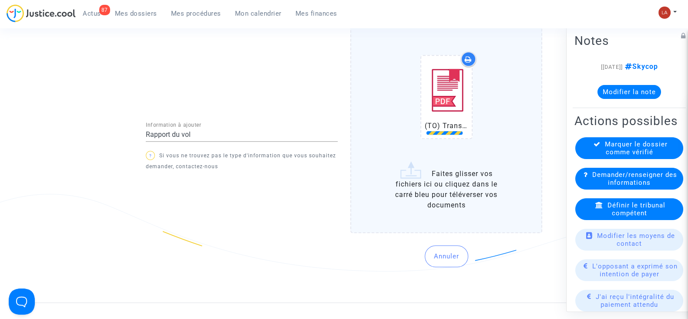
scroll to position [870, 0]
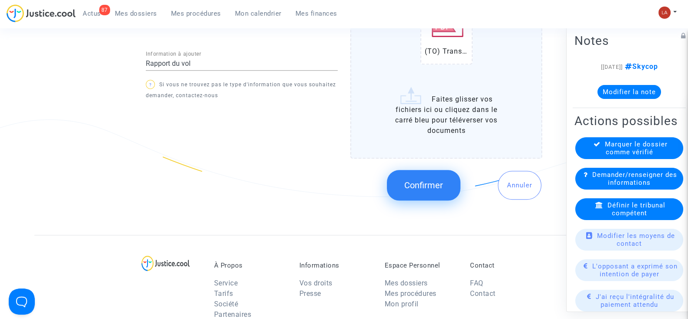
click at [403, 181] on button "Confirmer" at bounding box center [424, 185] width 74 height 30
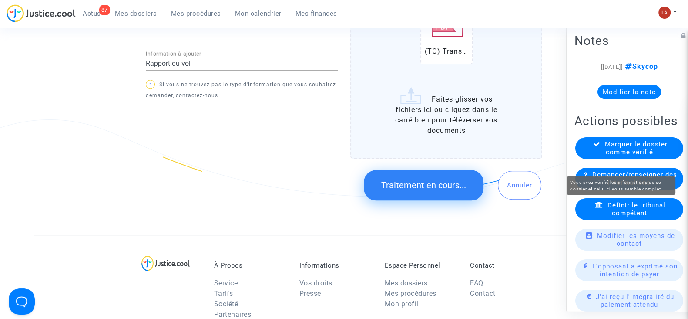
click at [644, 156] on span "Marquer le dossier comme vérifié" at bounding box center [636, 148] width 63 height 16
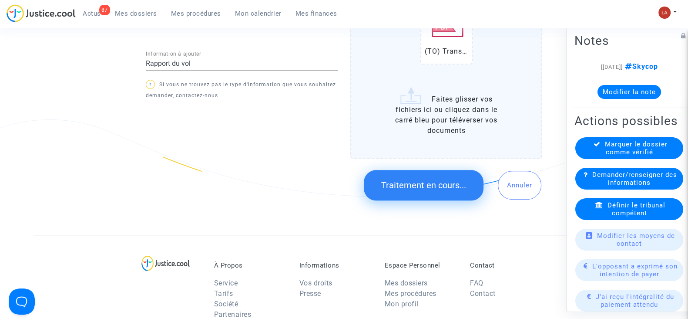
scroll to position [0, 0]
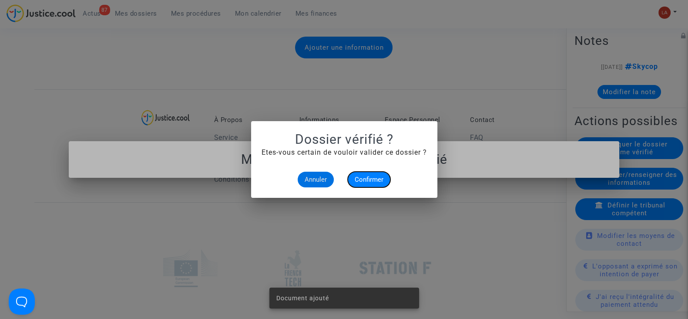
click at [369, 179] on span "Confirmer" at bounding box center [369, 179] width 29 height 8
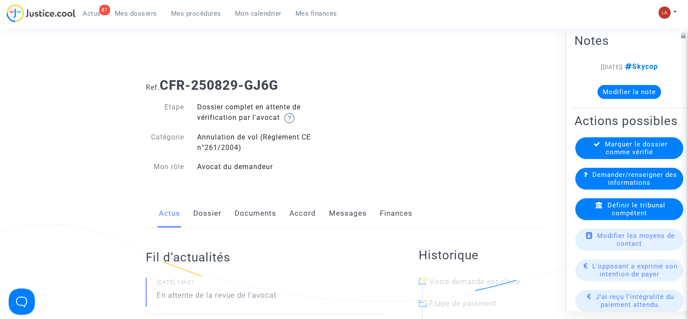
drag, startPoint x: 217, startPoint y: 213, endPoint x: 230, endPoint y: 208, distance: 13.9
click at [217, 213] on link "Dossier" at bounding box center [207, 213] width 28 height 29
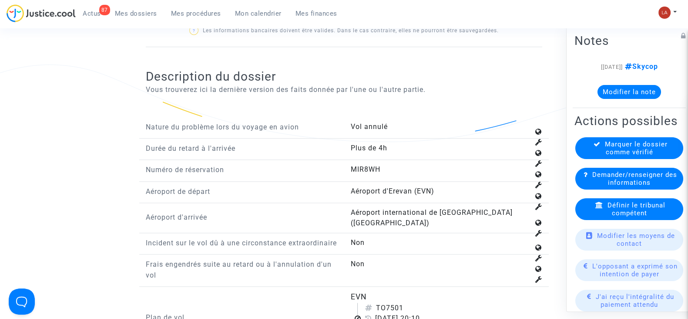
scroll to position [1088, 0]
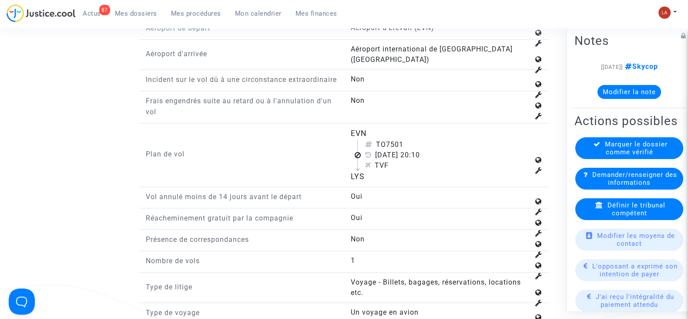
drag, startPoint x: 387, startPoint y: 143, endPoint x: 407, endPoint y: 144, distance: 19.6
click at [407, 144] on div "TO7501" at bounding box center [447, 144] width 164 height 10
copy div "7501"
click at [608, 217] on span "Définir le tribunal compétent" at bounding box center [637, 209] width 58 height 16
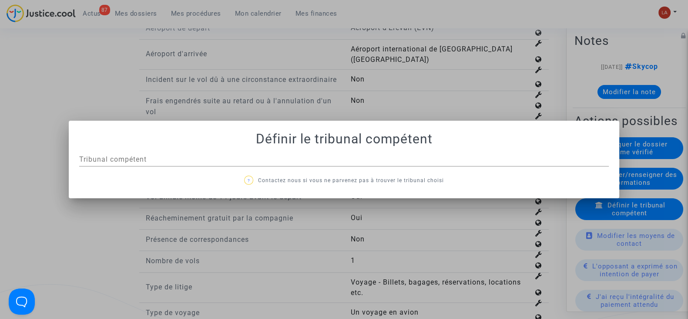
scroll to position [0, 0]
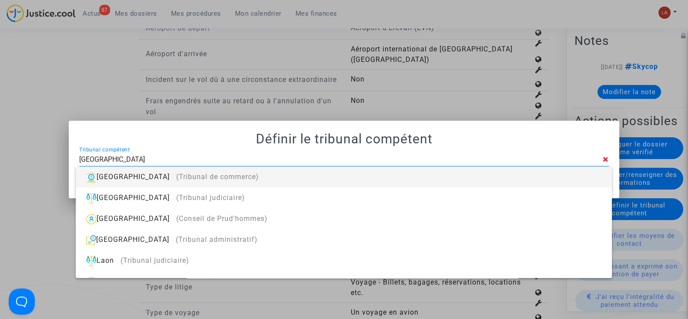
type input "LYON"
click at [561, 182] on div "Lyon (Tribunal de commerce)" at bounding box center [344, 176] width 522 height 21
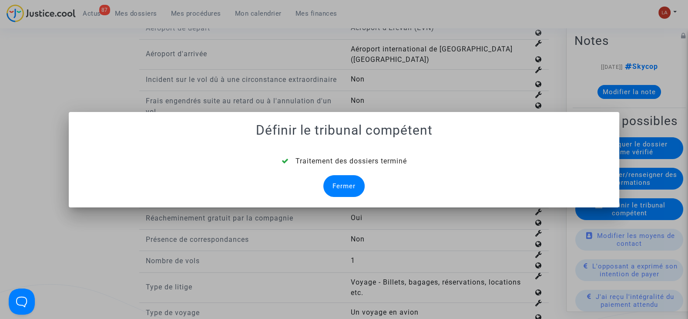
click at [343, 177] on div "Fermer" at bounding box center [343, 186] width 41 height 22
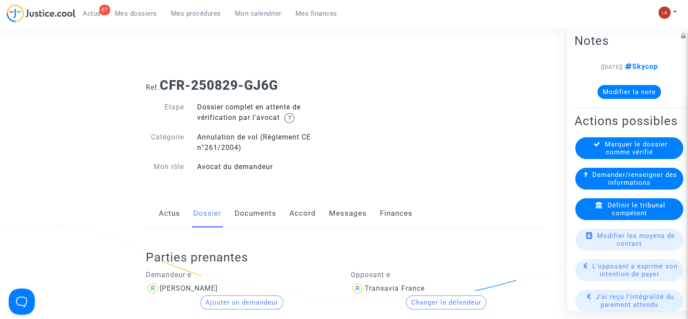
drag, startPoint x: 261, startPoint y: 205, endPoint x: 276, endPoint y: 203, distance: 15.3
click at [261, 205] on link "Documents" at bounding box center [256, 213] width 42 height 29
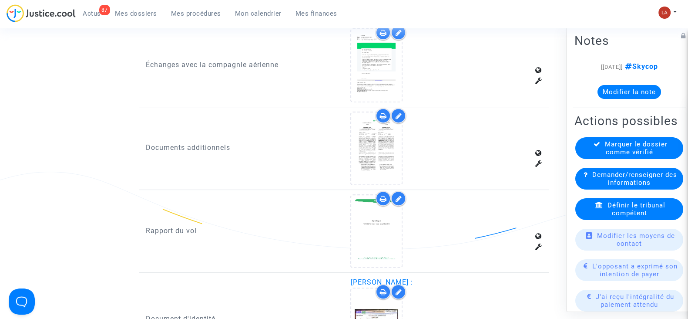
scroll to position [435, 0]
click at [391, 199] on div at bounding box center [391, 198] width 30 height 15
click at [394, 196] on div at bounding box center [398, 198] width 15 height 15
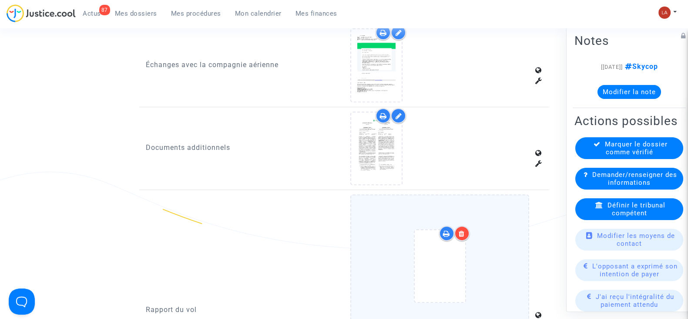
click at [509, 222] on div at bounding box center [440, 267] width 142 height 101
click at [0, 0] on input "Ajouter un document" at bounding box center [0, 0] width 0 height 0
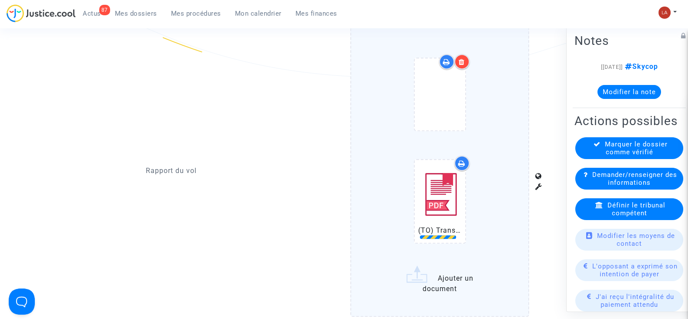
scroll to position [707, 0]
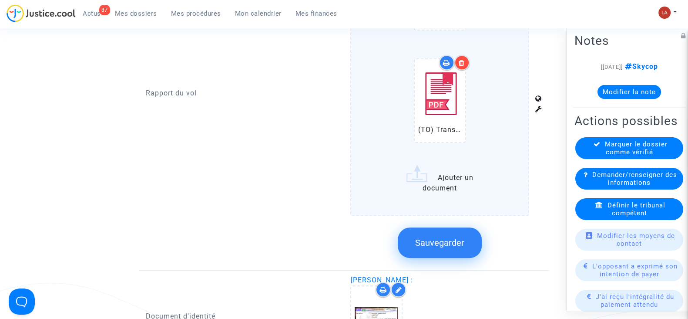
click at [463, 230] on button "Sauvegarder" at bounding box center [440, 242] width 84 height 30
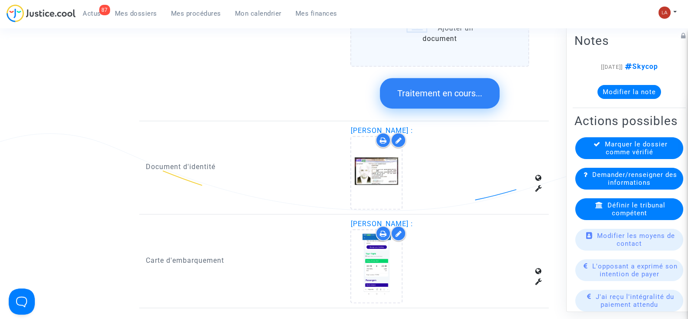
scroll to position [870, 0]
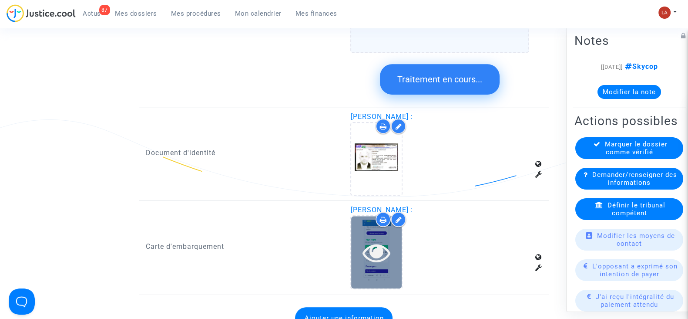
click at [365, 248] on icon at bounding box center [377, 252] width 28 height 28
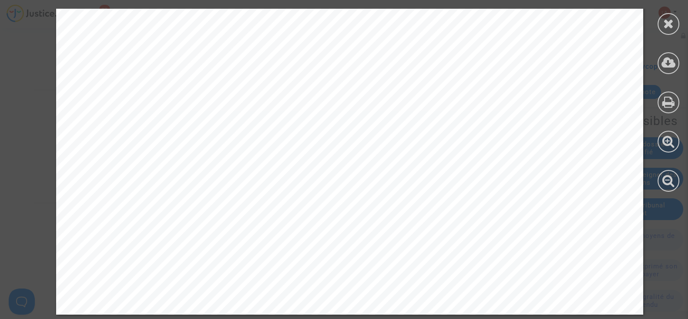
scroll to position [533, 0]
click at [678, 23] on div at bounding box center [669, 24] width 22 height 22
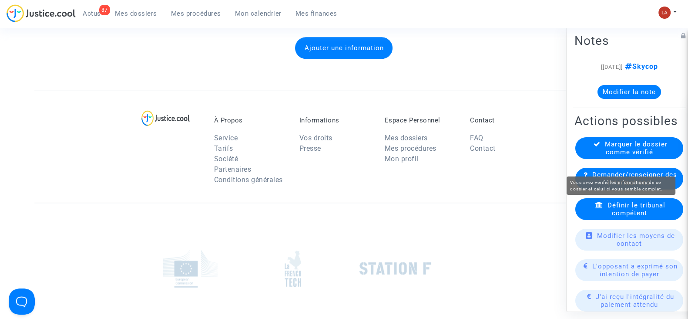
click at [628, 156] on span "Marquer le dossier comme vérifié" at bounding box center [636, 148] width 63 height 16
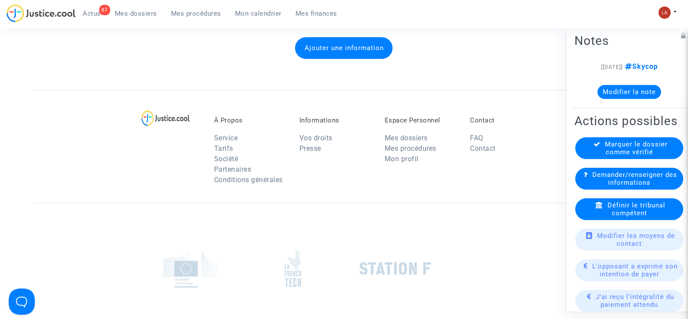
scroll to position [0, 0]
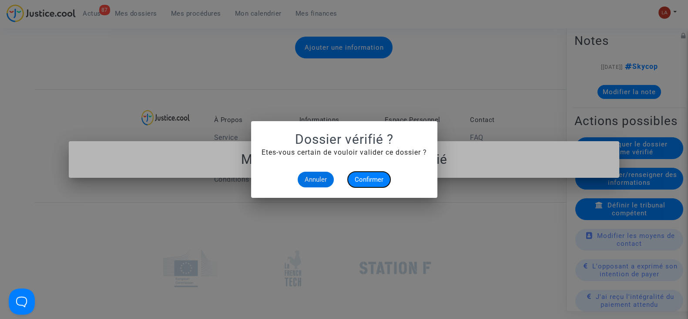
click at [361, 174] on button "Confirmer" at bounding box center [369, 179] width 43 height 16
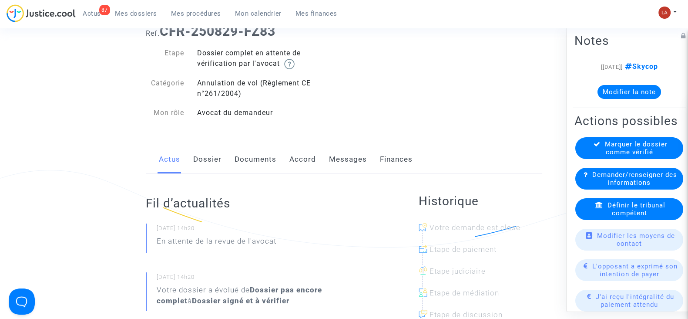
click at [205, 158] on link "Dossier" at bounding box center [207, 159] width 28 height 29
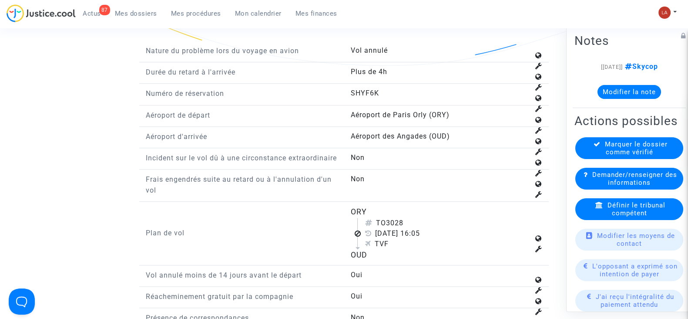
scroll to position [1034, 0]
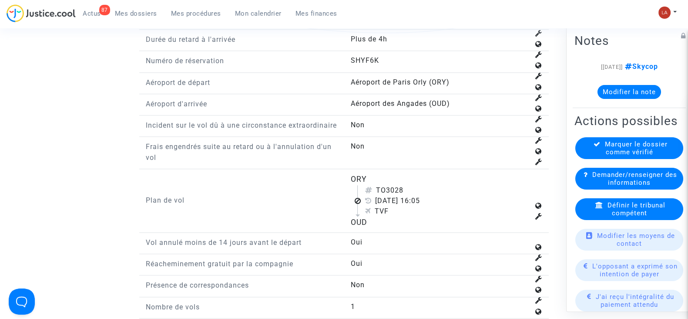
click at [387, 195] on div "TO3028" at bounding box center [447, 190] width 164 height 10
drag, startPoint x: 387, startPoint y: 199, endPoint x: 423, endPoint y: 195, distance: 35.4
click at [423, 195] on div "TO3028" at bounding box center [447, 190] width 164 height 10
copy div "3028"
click at [604, 220] on div "Définir le tribunal compétent" at bounding box center [629, 209] width 108 height 22
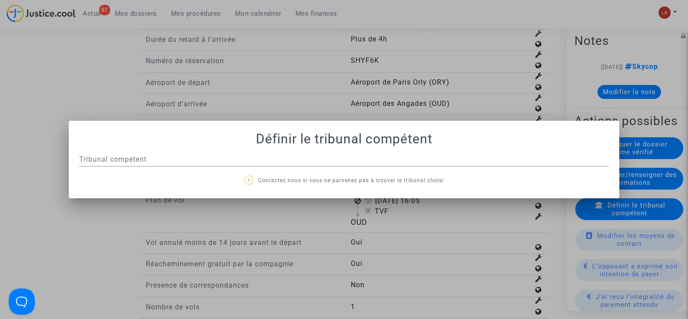
scroll to position [0, 0]
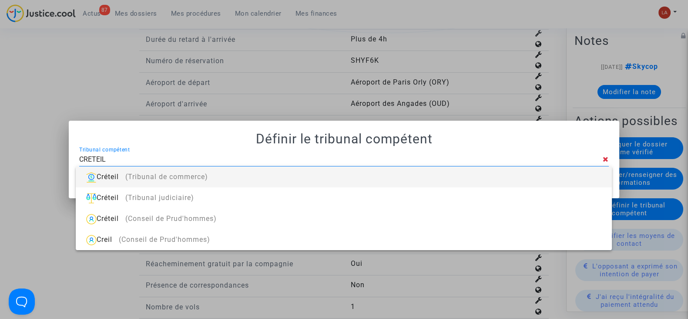
type input "CRETEIL"
click at [244, 170] on div "Créteil (Tribunal de commerce)" at bounding box center [344, 176] width 522 height 21
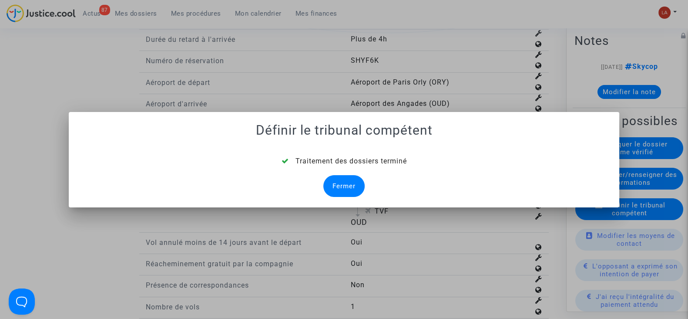
click at [350, 180] on div "Fermer" at bounding box center [343, 186] width 41 height 22
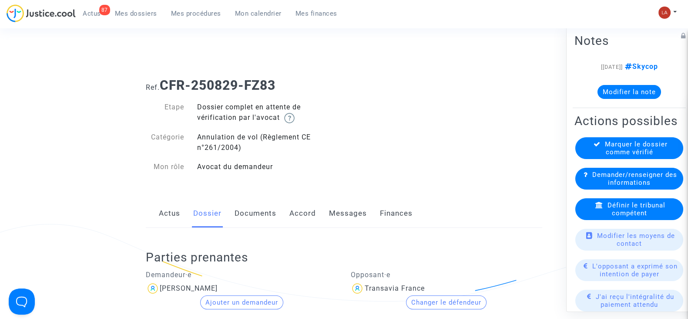
click at [253, 218] on link "Documents" at bounding box center [256, 213] width 42 height 29
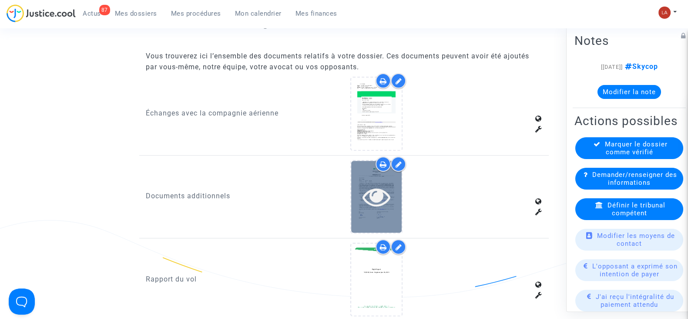
scroll to position [435, 0]
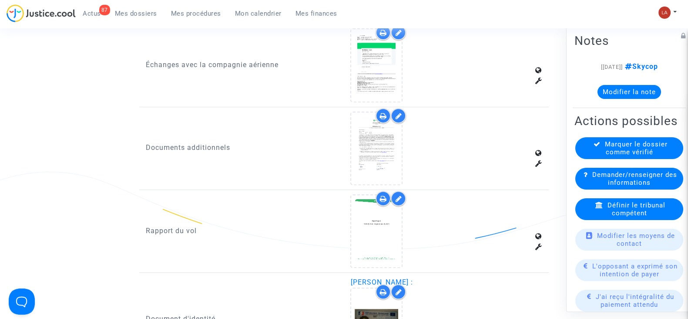
click at [405, 195] on div at bounding box center [398, 198] width 15 height 15
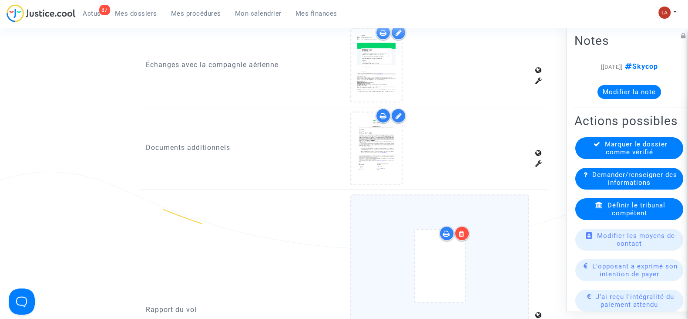
click at [504, 217] on div at bounding box center [440, 267] width 142 height 101
click at [0, 0] on input "Ajouter un document" at bounding box center [0, 0] width 0 height 0
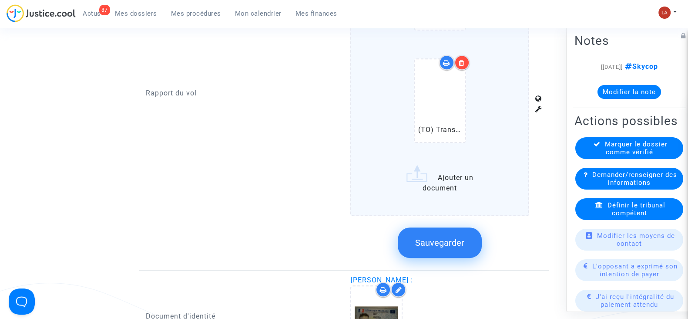
click at [464, 234] on button "Sauvegarder" at bounding box center [440, 242] width 84 height 30
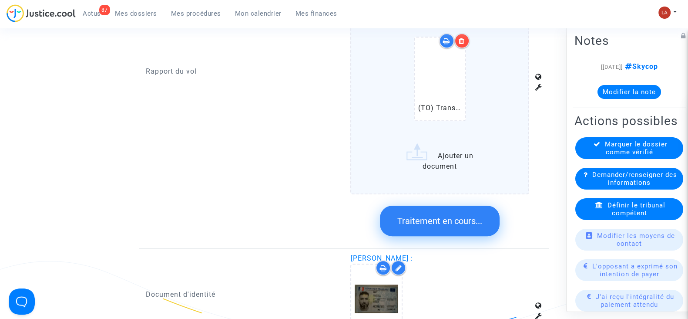
scroll to position [979, 0]
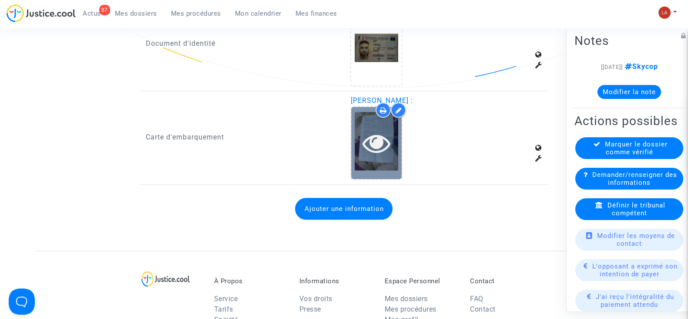
click at [366, 141] on icon at bounding box center [377, 143] width 28 height 28
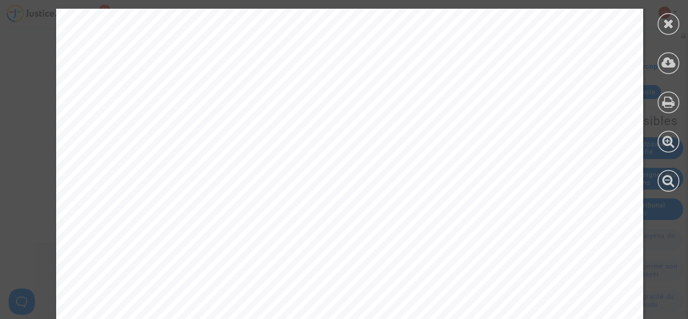
scroll to position [435, 0]
click at [665, 23] on icon at bounding box center [668, 23] width 11 height 13
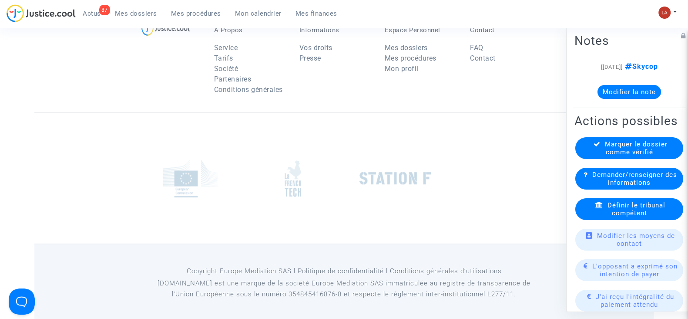
click at [623, 156] on span "Marquer le dossier comme vérifié" at bounding box center [636, 148] width 63 height 16
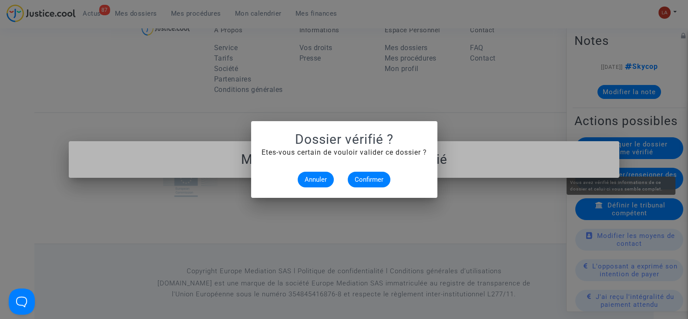
scroll to position [0, 0]
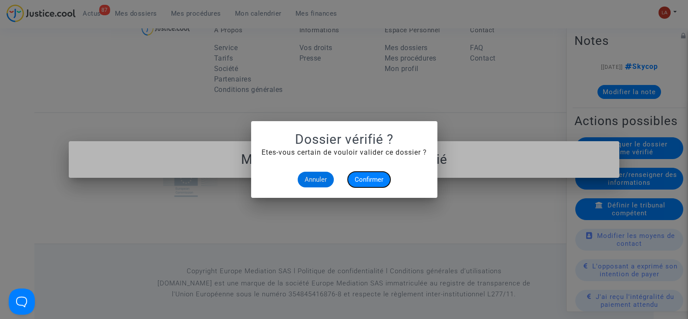
click at [362, 181] on span "Confirmer" at bounding box center [369, 179] width 29 height 8
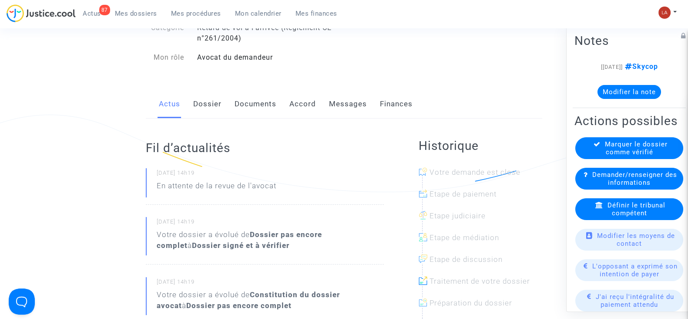
scroll to position [108, 0]
click at [213, 109] on link "Dossier" at bounding box center [207, 105] width 28 height 29
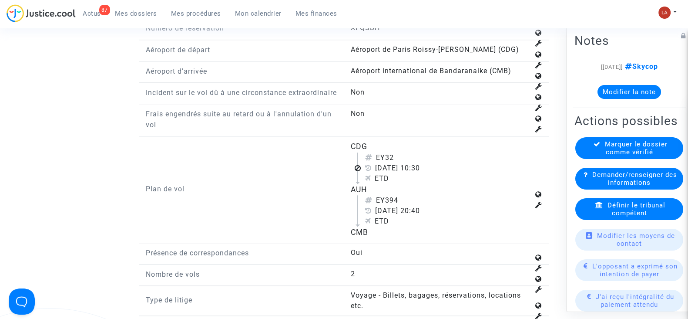
scroll to position [1088, 0]
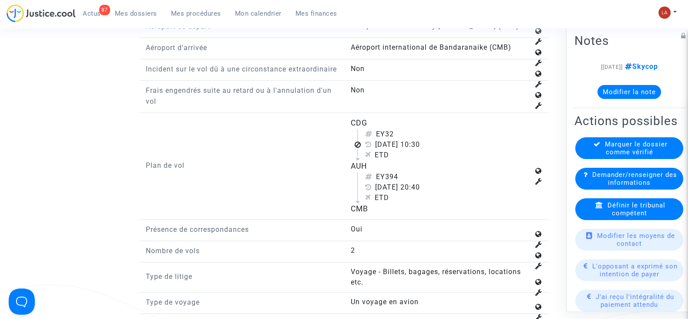
drag, startPoint x: 386, startPoint y: 141, endPoint x: 400, endPoint y: 143, distance: 14.9
click at [402, 139] on div "EY32" at bounding box center [447, 134] width 164 height 10
copy div "32"
drag, startPoint x: 650, startPoint y: 231, endPoint x: 654, endPoint y: 230, distance: 4.4
click at [653, 220] on div "Définir le tribunal compétent" at bounding box center [629, 209] width 108 height 22
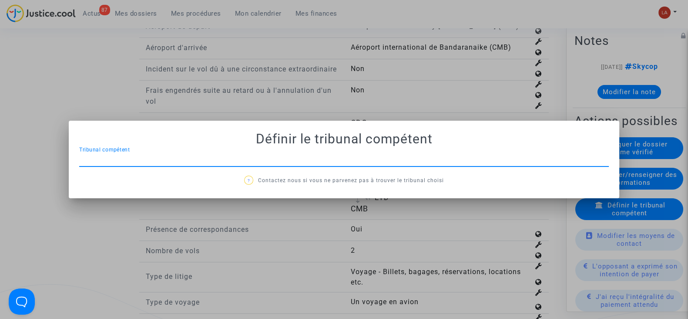
scroll to position [0, 0]
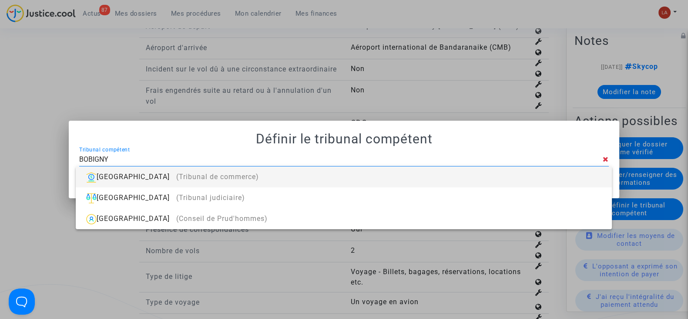
type input "BOBIGNY"
click at [485, 177] on div "Bobigny (Tribunal de commerce)" at bounding box center [344, 176] width 522 height 21
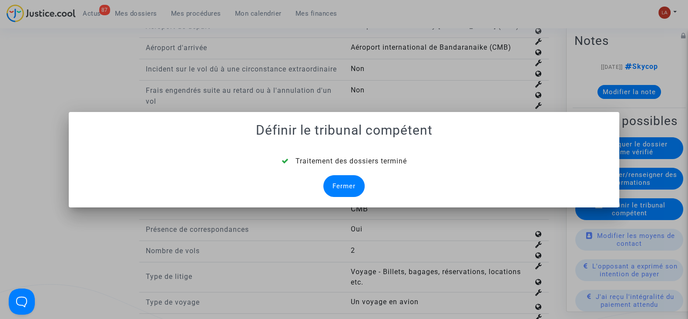
click at [333, 176] on div "Fermer" at bounding box center [343, 186] width 41 height 22
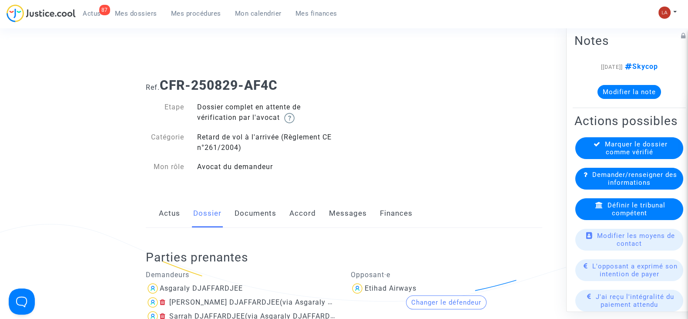
click at [257, 225] on link "Documents" at bounding box center [256, 213] width 42 height 29
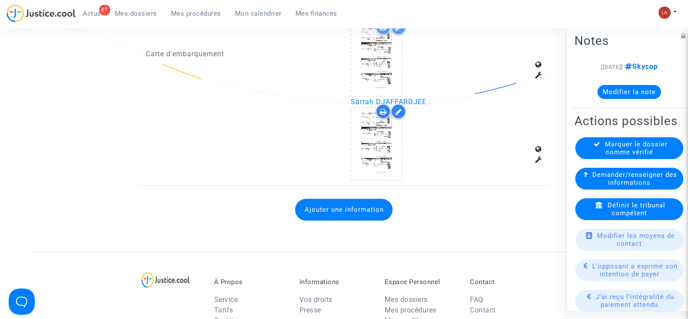
scroll to position [979, 0]
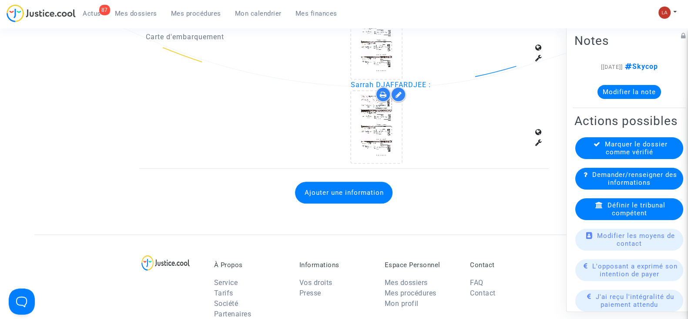
click at [359, 188] on button "Ajouter une information" at bounding box center [343, 192] width 97 height 22
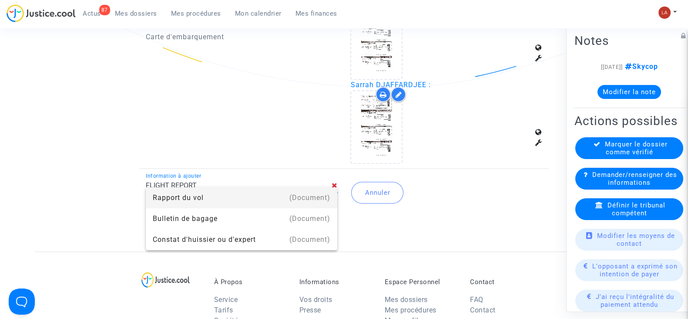
click at [300, 197] on div "(Document)" at bounding box center [309, 197] width 41 height 21
type input "Rapport du vol"
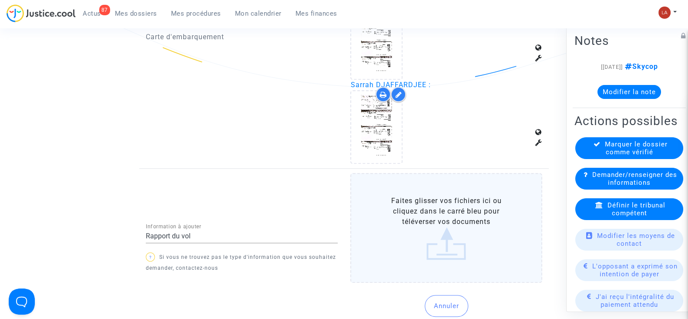
click at [408, 218] on label "Faites glisser vos fichiers ici ou cliquez dans le carré bleu pour téléverser v…" at bounding box center [446, 228] width 192 height 110
click at [0, 0] on input "Faites glisser vos fichiers ici ou cliquez dans le carré bleu pour téléverser v…" at bounding box center [0, 0] width 0 height 0
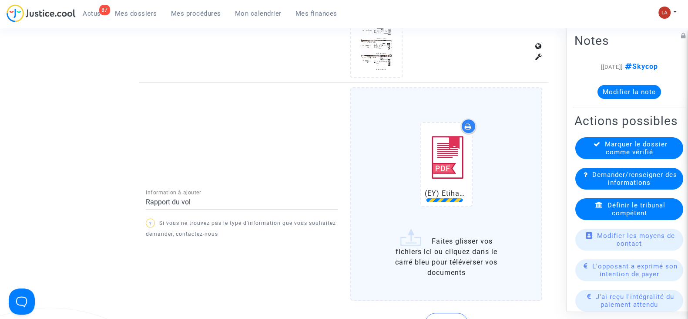
scroll to position [1251, 0]
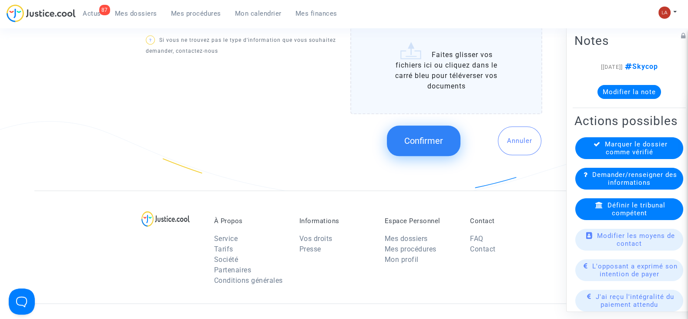
click at [403, 129] on button "Confirmer" at bounding box center [424, 140] width 74 height 30
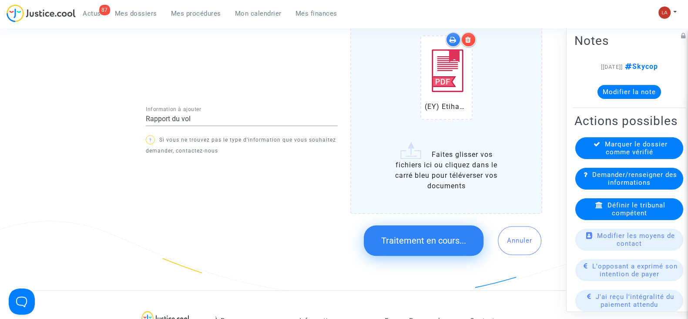
scroll to position [979, 0]
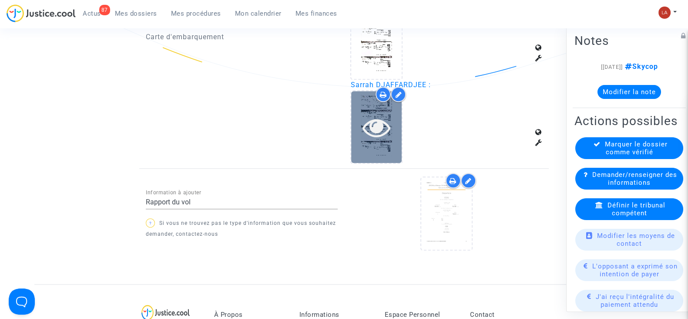
click at [375, 135] on icon at bounding box center [377, 127] width 28 height 28
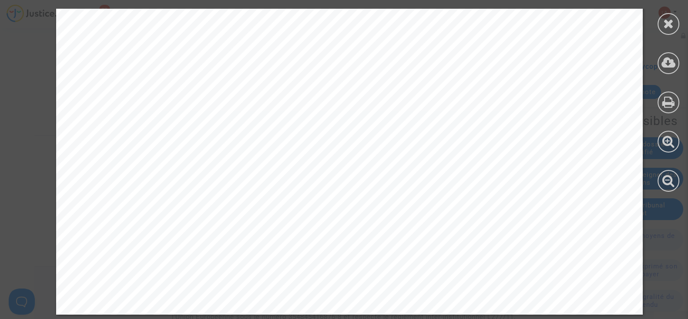
scroll to position [1294, 0]
click at [677, 23] on div at bounding box center [669, 24] width 22 height 22
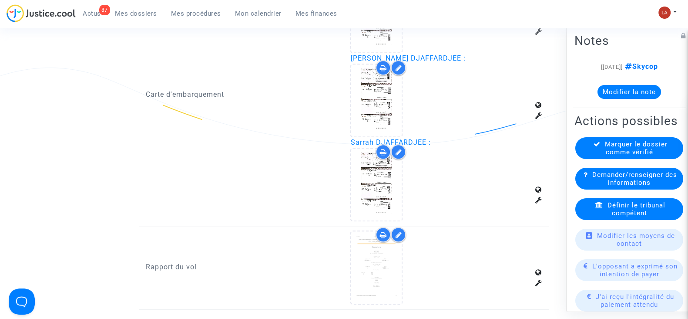
scroll to position [913, 0]
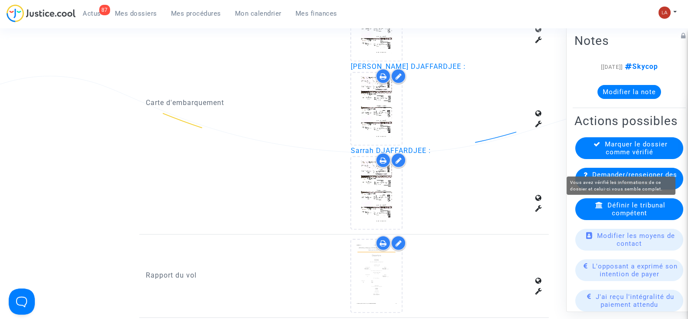
click at [616, 155] on span "Marquer le dossier comme vérifié" at bounding box center [636, 148] width 63 height 16
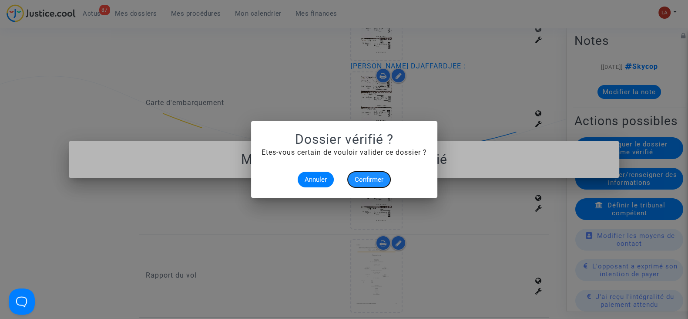
click at [359, 183] on span "Confirmer" at bounding box center [369, 179] width 29 height 8
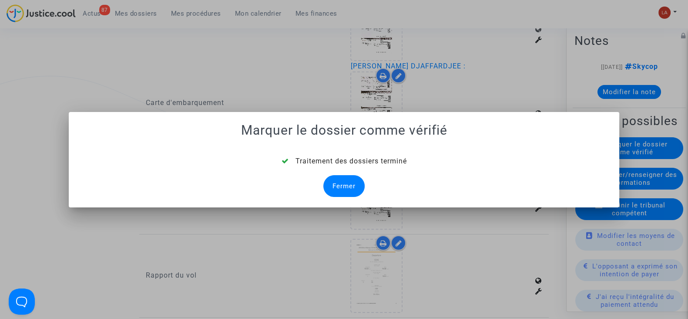
click at [340, 184] on div "Fermer" at bounding box center [343, 186] width 41 height 22
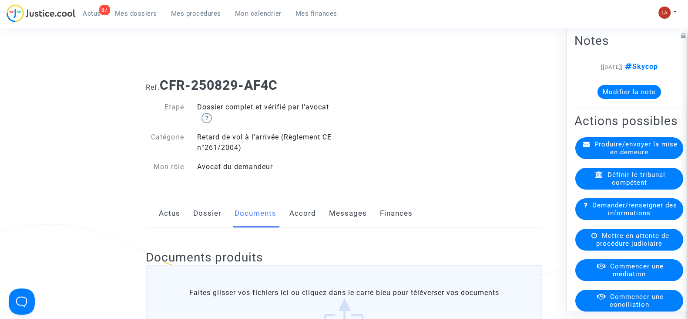
click at [335, 211] on link "Messages" at bounding box center [348, 213] width 38 height 29
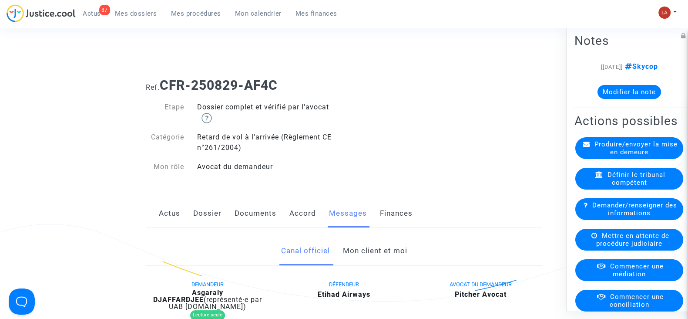
click at [377, 251] on link "Mon client et moi" at bounding box center [374, 250] width 64 height 29
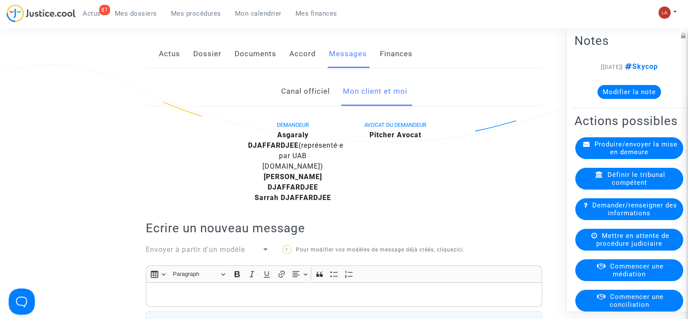
scroll to position [217, 0]
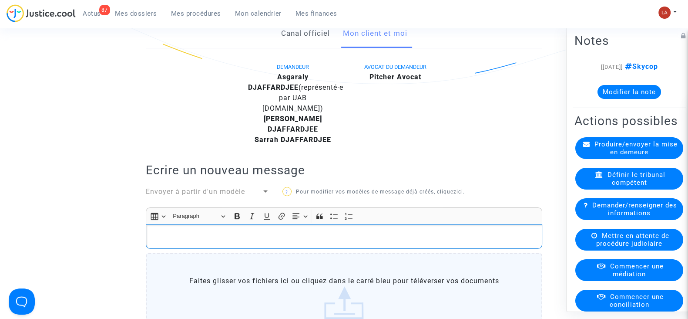
click at [344, 231] on p "Rich Text Editor, main" at bounding box center [344, 236] width 387 height 11
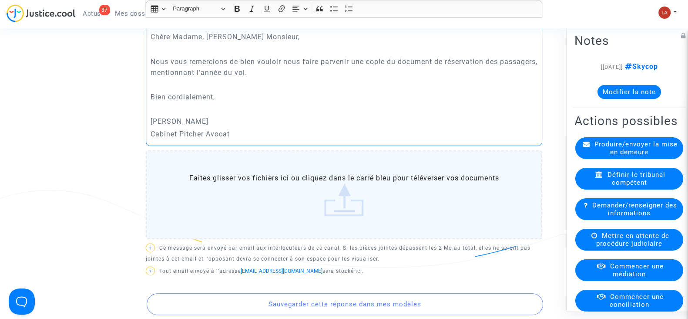
scroll to position [453, 0]
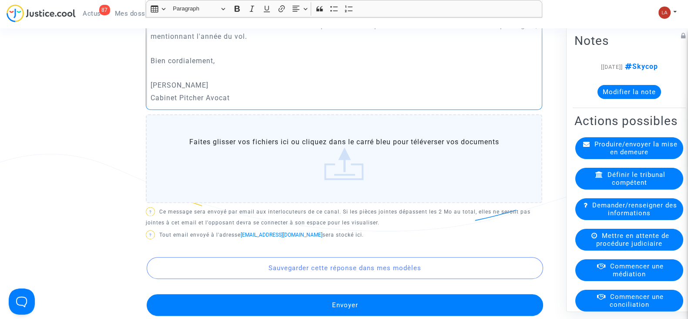
click at [265, 294] on button "Envoyer" at bounding box center [345, 305] width 396 height 22
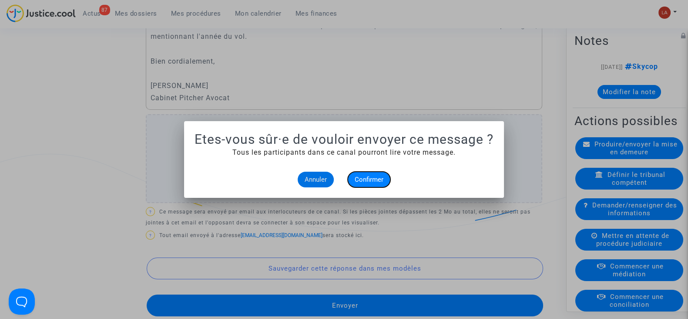
drag, startPoint x: 371, startPoint y: 185, endPoint x: 366, endPoint y: 154, distance: 30.4
click at [371, 184] on button "Confirmer" at bounding box center [369, 179] width 43 height 16
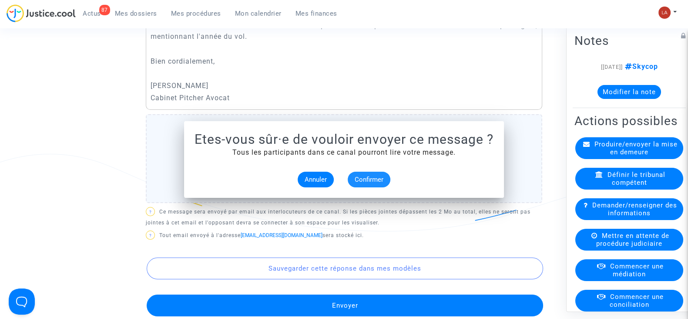
scroll to position [453, 0]
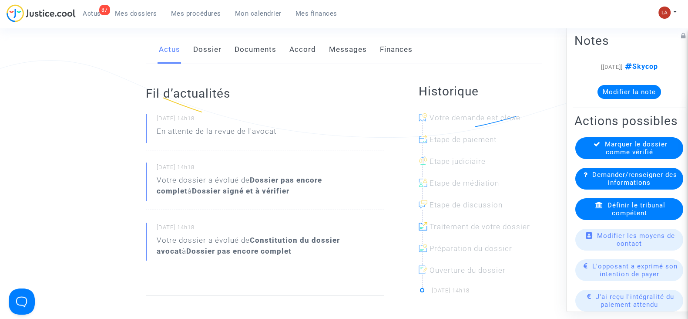
scroll to position [163, 0]
click at [207, 56] on link "Dossier" at bounding box center [207, 50] width 28 height 29
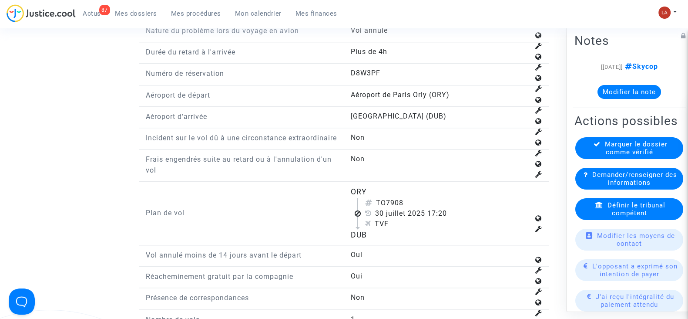
scroll to position [1142, 0]
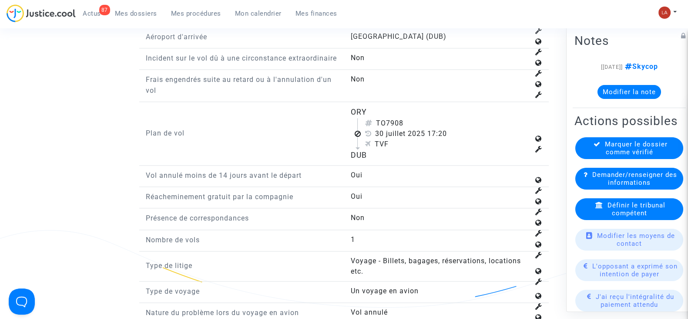
drag, startPoint x: 395, startPoint y: 129, endPoint x: 416, endPoint y: 129, distance: 21.3
click at [416, 128] on div "TO7908" at bounding box center [447, 123] width 164 height 10
click at [601, 215] on div "Définir le tribunal compétent" at bounding box center [629, 209] width 108 height 22
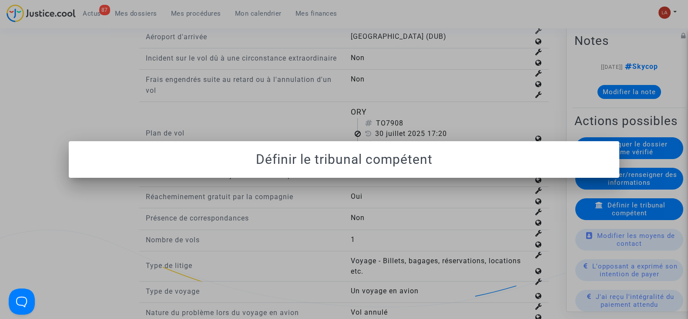
scroll to position [0, 0]
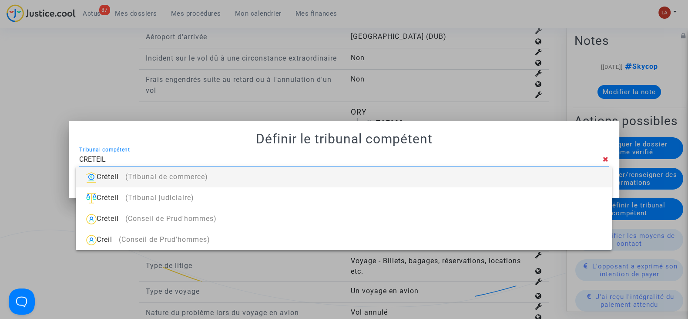
type input "CRETEIL"
click at [500, 180] on div "Créteil (Tribunal de commerce)" at bounding box center [344, 176] width 522 height 21
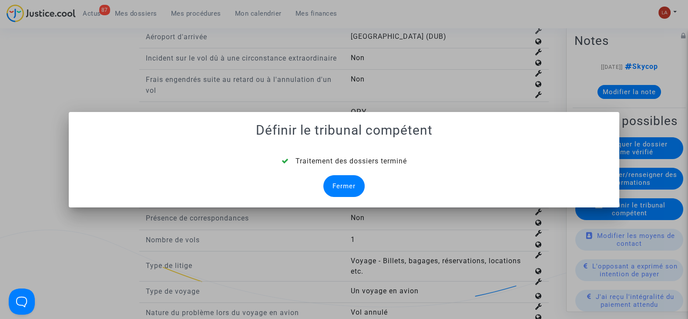
click at [353, 182] on div "Fermer" at bounding box center [343, 186] width 41 height 22
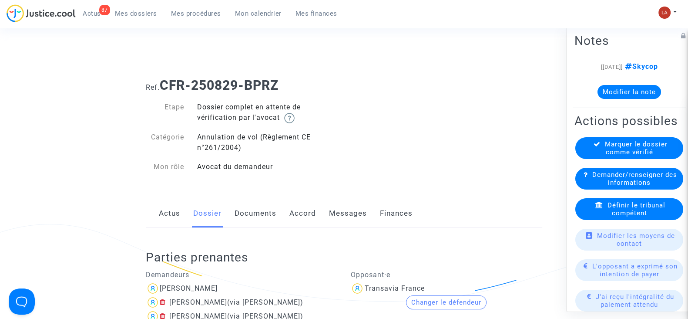
click at [258, 208] on link "Documents" at bounding box center [256, 213] width 42 height 29
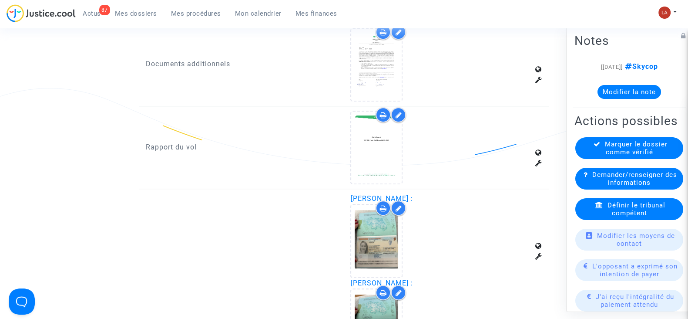
scroll to position [518, 0]
click at [394, 110] on div at bounding box center [398, 114] width 15 height 15
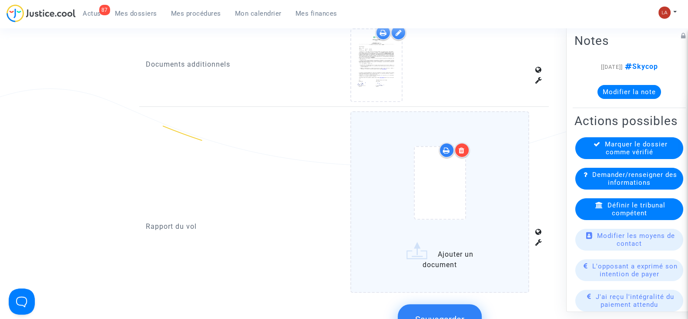
click at [508, 180] on div at bounding box center [440, 184] width 142 height 101
click at [0, 0] on input "Ajouter un document" at bounding box center [0, 0] width 0 height 0
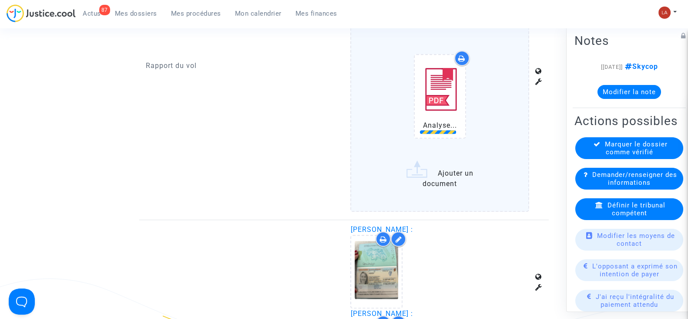
scroll to position [711, 0]
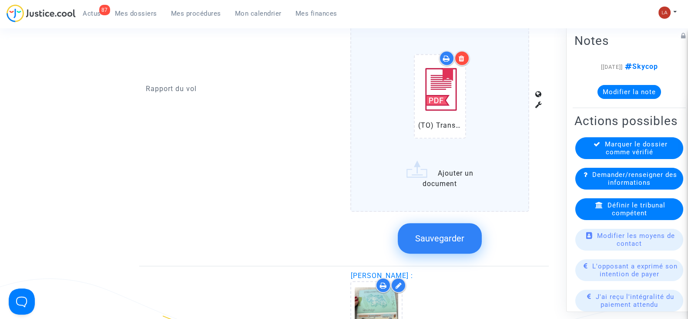
click at [443, 223] on button "Sauvegarder" at bounding box center [440, 238] width 84 height 30
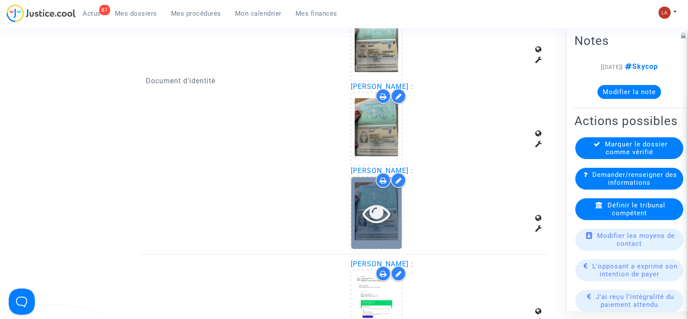
scroll to position [1167, 0]
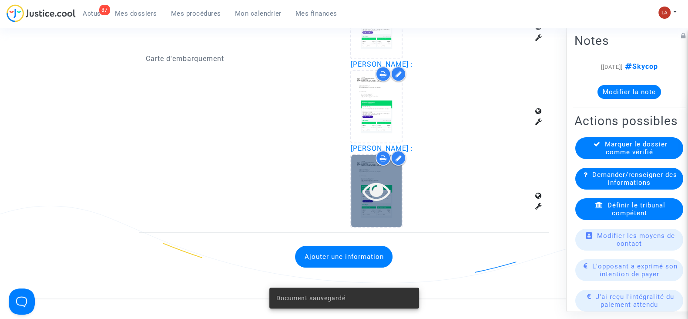
click at [376, 178] on icon at bounding box center [377, 191] width 28 height 28
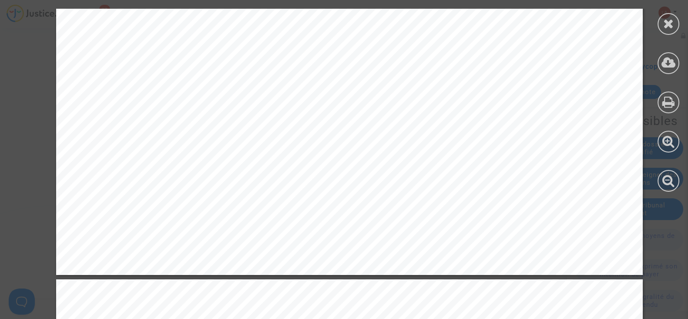
scroll to position [565, 0]
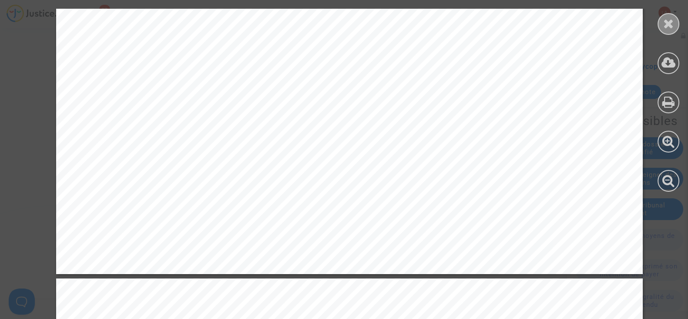
click at [672, 21] on icon at bounding box center [668, 23] width 11 height 13
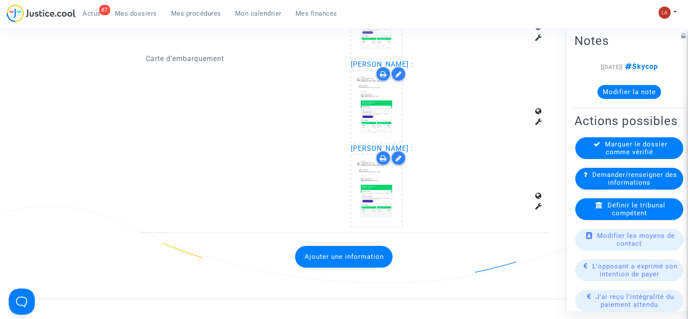
click at [623, 156] on span "Marquer le dossier comme vérifié" at bounding box center [636, 148] width 63 height 16
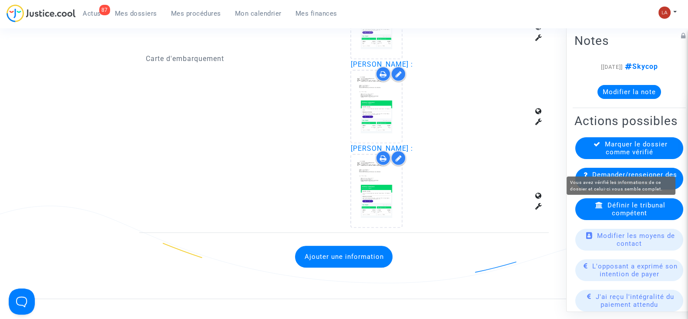
scroll to position [0, 0]
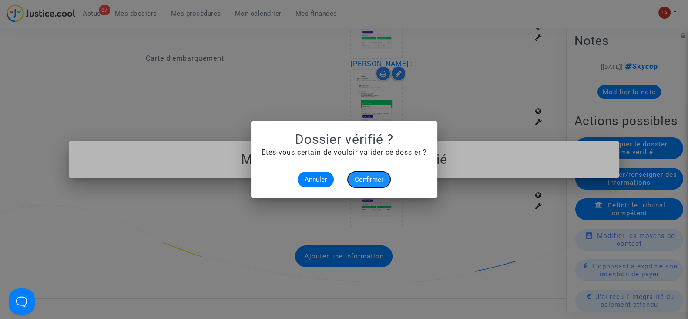
click at [370, 182] on span "Confirmer" at bounding box center [369, 179] width 29 height 8
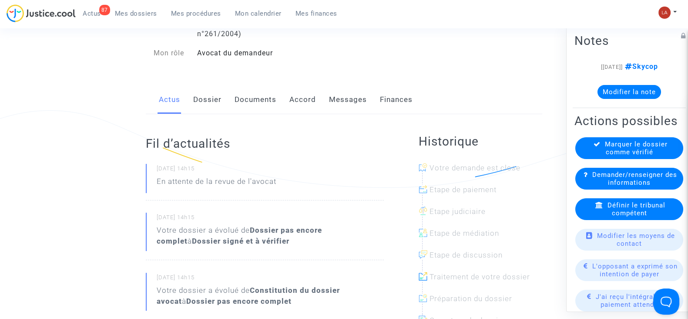
scroll to position [113, 0]
click at [206, 93] on link "Dossier" at bounding box center [207, 100] width 28 height 29
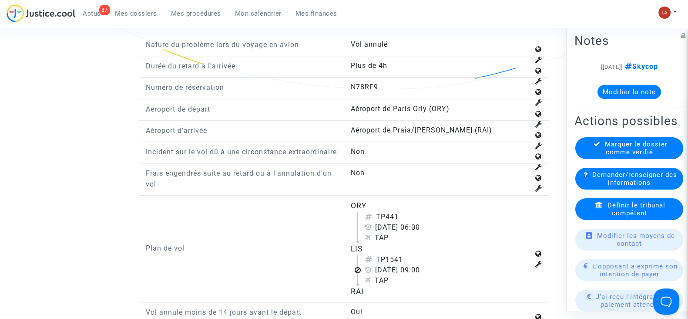
scroll to position [978, 0]
drag, startPoint x: 388, startPoint y: 265, endPoint x: 404, endPoint y: 267, distance: 16.2
click at [404, 264] on div "TP1541" at bounding box center [447, 259] width 164 height 10
copy div "1541"
click at [587, 220] on div "Définir le tribunal compétent" at bounding box center [629, 209] width 108 height 22
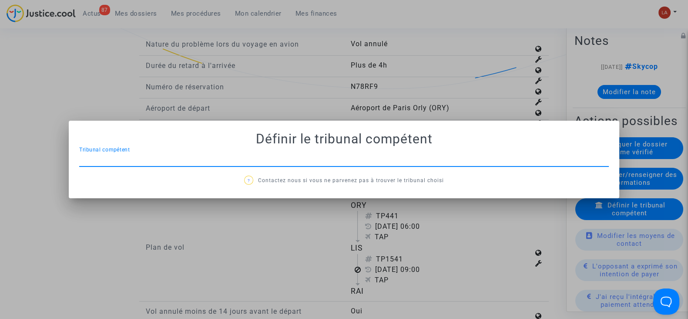
scroll to position [0, 0]
type input "CRETEIL"
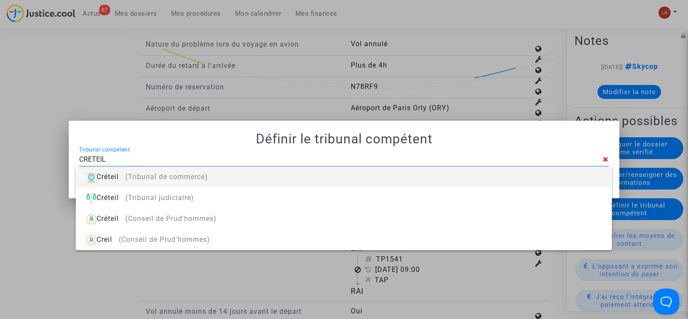
click at [444, 173] on div "Créteil (Tribunal de commerce)" at bounding box center [344, 176] width 522 height 21
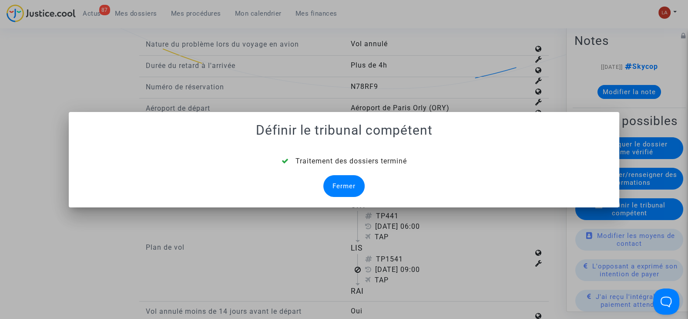
click at [341, 187] on div "Fermer" at bounding box center [343, 186] width 41 height 22
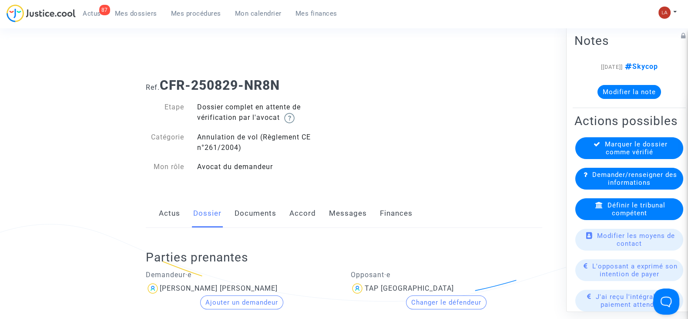
click at [255, 214] on link "Documents" at bounding box center [256, 213] width 42 height 29
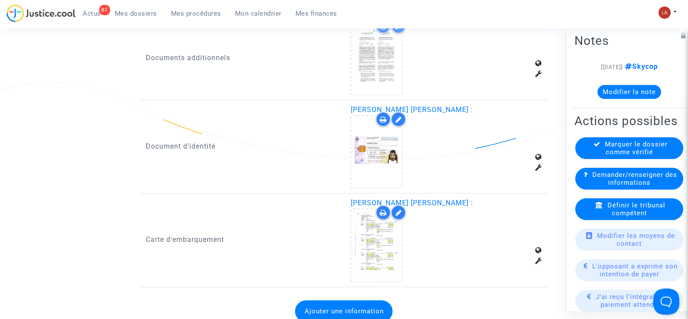
scroll to position [525, 0]
click at [372, 303] on button "Ajouter une information" at bounding box center [343, 310] width 97 height 22
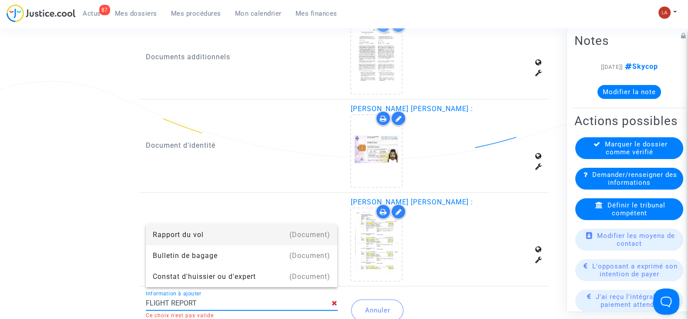
click at [322, 235] on div "(Document)" at bounding box center [309, 234] width 41 height 21
type input "Rapport du vol"
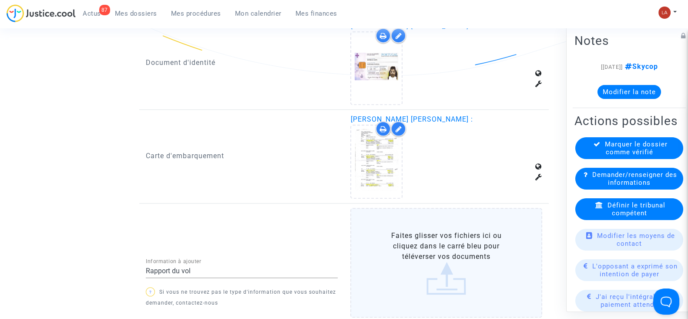
scroll to position [609, 0]
click at [424, 253] on label "Faites glisser vos fichiers ici ou cliquez dans le carré bleu pour téléverser v…" at bounding box center [446, 262] width 192 height 110
click at [0, 0] on input "Faites glisser vos fichiers ici ou cliquez dans le carré bleu pour téléverser v…" at bounding box center [0, 0] width 0 height 0
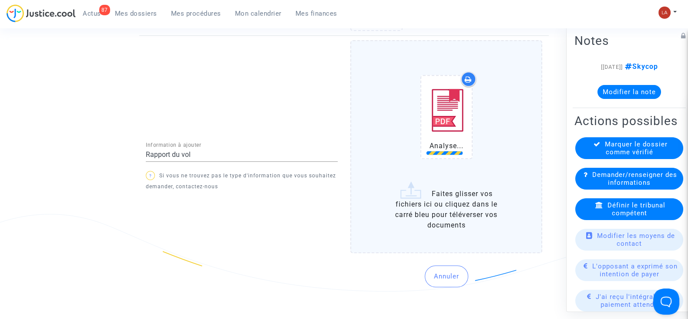
scroll to position [784, 0]
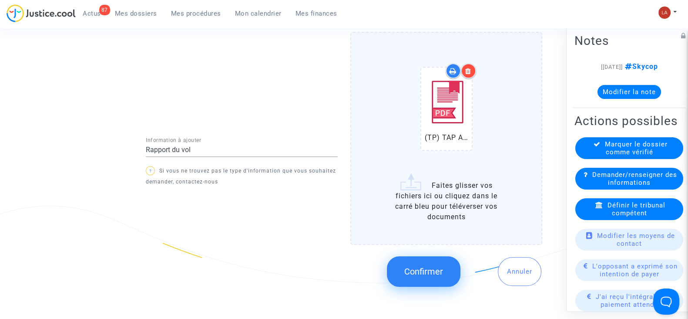
click at [410, 266] on span "Confirmer" at bounding box center [423, 271] width 39 height 10
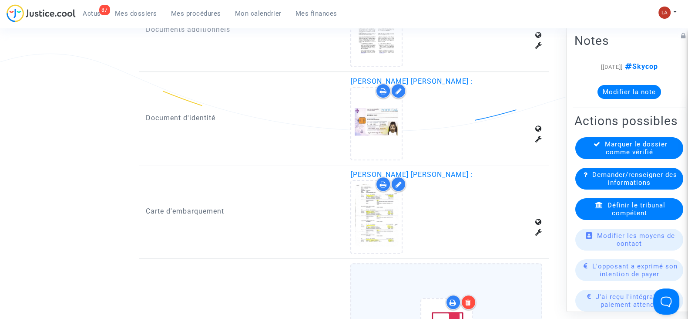
scroll to position [528, 0]
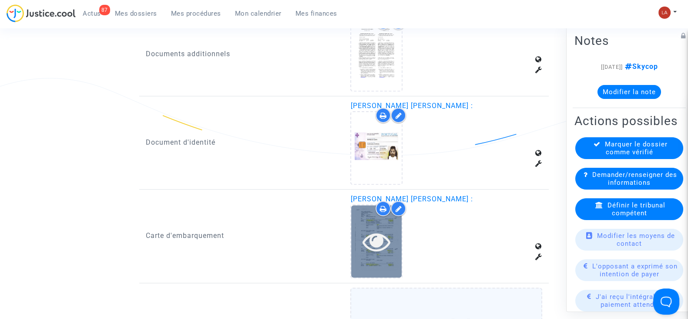
click at [376, 236] on icon at bounding box center [377, 241] width 28 height 28
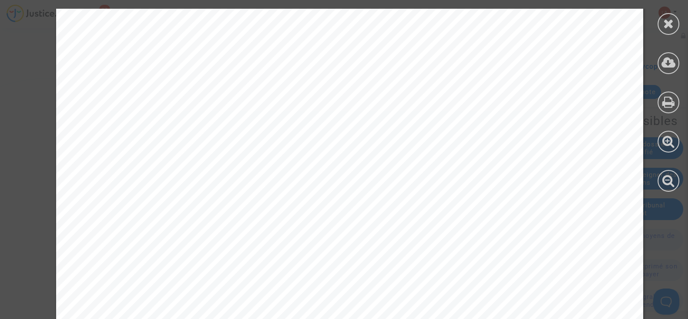
scroll to position [303, 0]
click at [671, 23] on icon at bounding box center [668, 23] width 11 height 13
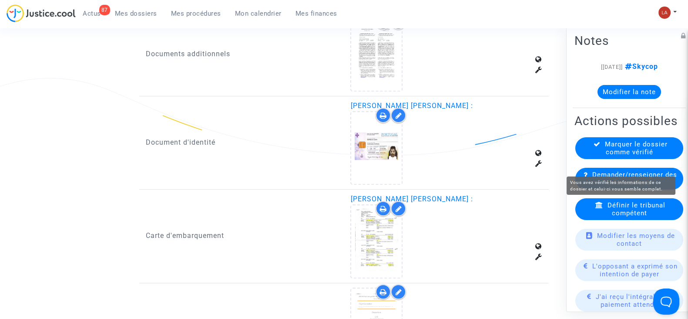
click at [612, 156] on span "Marquer le dossier comme vérifié" at bounding box center [636, 148] width 63 height 16
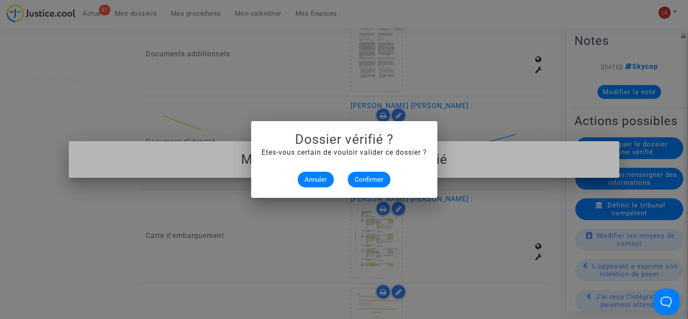
scroll to position [0, 0]
click at [375, 178] on span "Confirmer" at bounding box center [369, 179] width 29 height 8
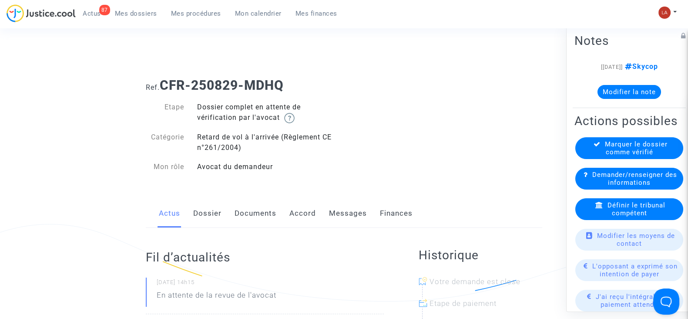
click at [213, 222] on link "Dossier" at bounding box center [207, 213] width 28 height 29
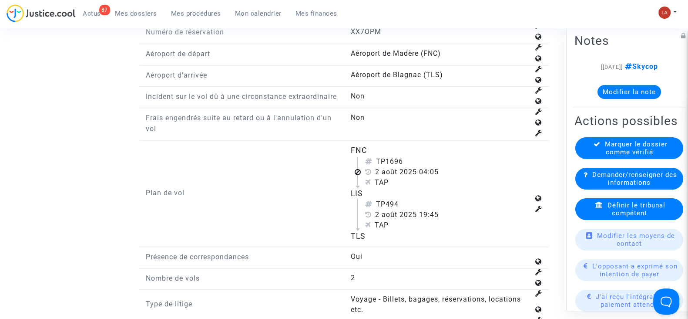
scroll to position [1088, 0]
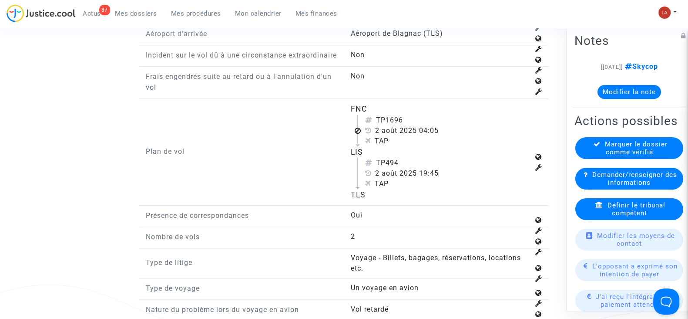
drag, startPoint x: 389, startPoint y: 129, endPoint x: 411, endPoint y: 129, distance: 22.2
click at [411, 125] on div "TP1696" at bounding box center [447, 120] width 164 height 10
copy div "1696"
click at [655, 220] on div "Définir le tribunal compétent" at bounding box center [629, 209] width 108 height 22
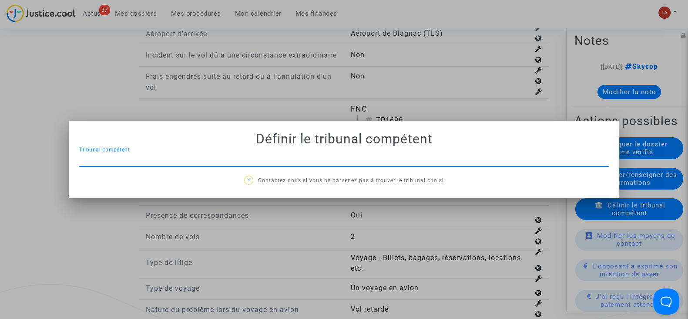
scroll to position [0, 0]
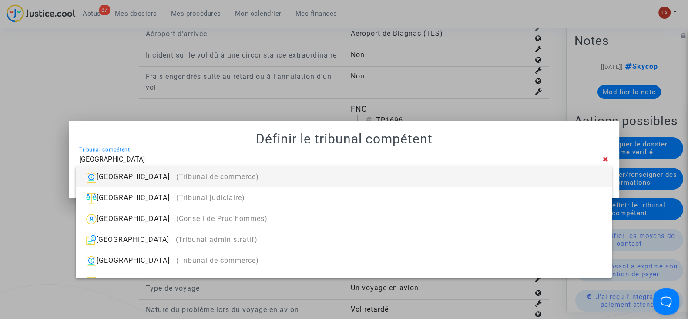
type input "TOULOUSE"
click at [520, 174] on div "Toulouse (Tribunal de commerce)" at bounding box center [344, 176] width 522 height 21
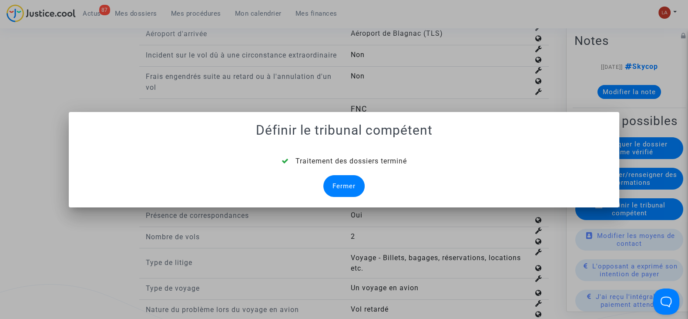
click at [333, 181] on div "Fermer" at bounding box center [343, 186] width 41 height 22
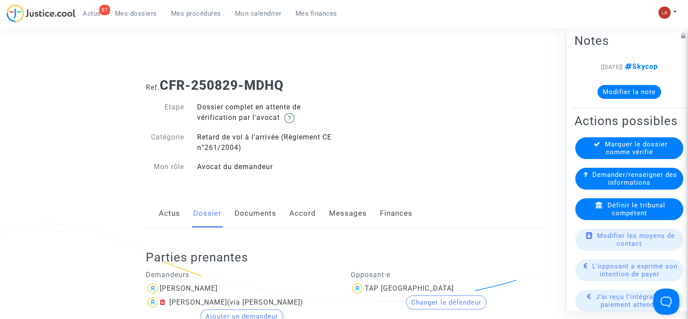
click at [263, 206] on link "Documents" at bounding box center [256, 213] width 42 height 29
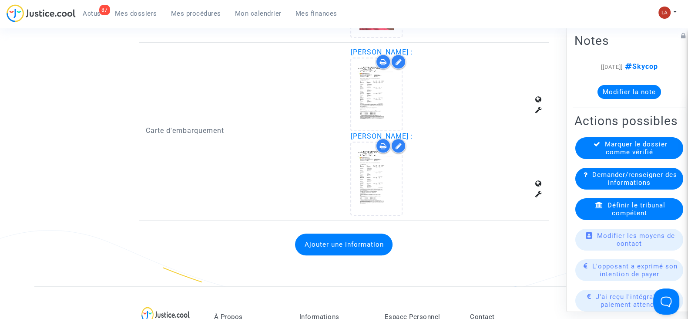
scroll to position [761, 0]
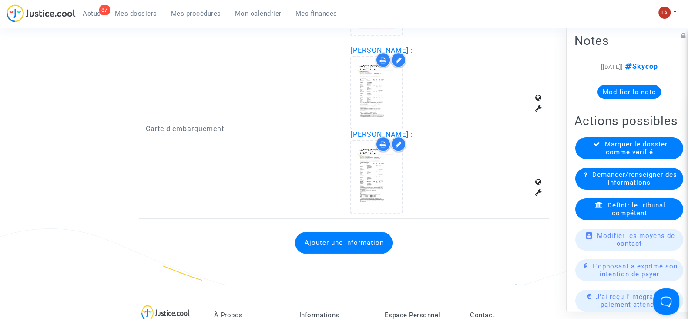
click at [358, 235] on button "Ajouter une information" at bounding box center [343, 243] width 97 height 22
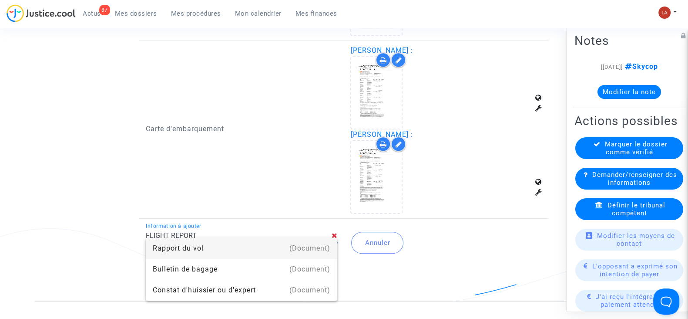
click at [269, 253] on div "Rapport du vol" at bounding box center [242, 248] width 178 height 21
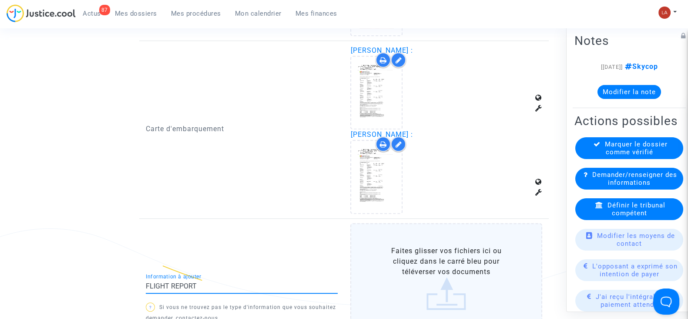
type input "Rapport du vol"
click at [427, 252] on label "Faites glisser vos fichiers ici ou cliquez dans le carré bleu pour téléverser v…" at bounding box center [446, 278] width 192 height 110
click at [0, 0] on input "Faites glisser vos fichiers ici ou cliquez dans le carré bleu pour téléverser v…" at bounding box center [0, 0] width 0 height 0
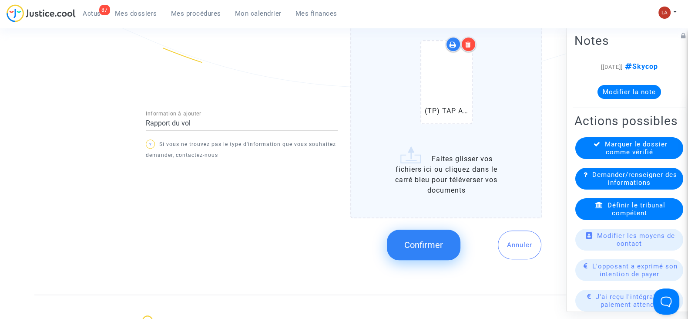
scroll to position [979, 0]
click at [441, 239] on span "Confirmer" at bounding box center [423, 244] width 39 height 10
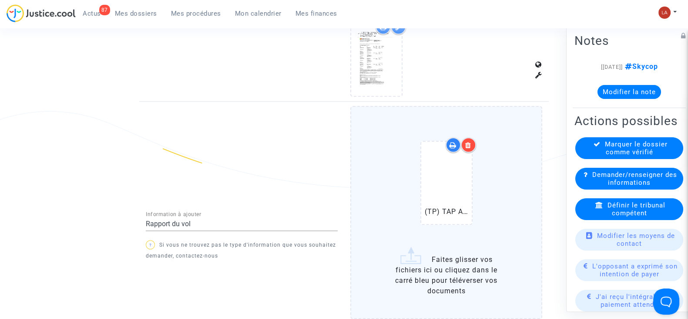
scroll to position [761, 0]
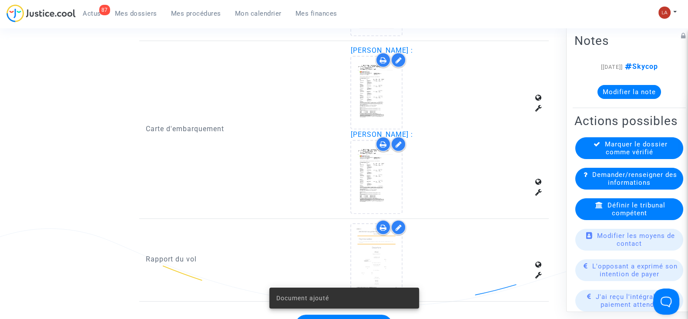
click at [376, 165] on icon at bounding box center [377, 177] width 28 height 28
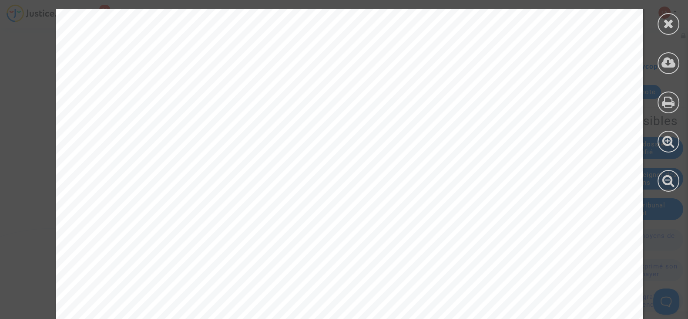
scroll to position [163, 0]
click at [675, 21] on div at bounding box center [669, 24] width 22 height 22
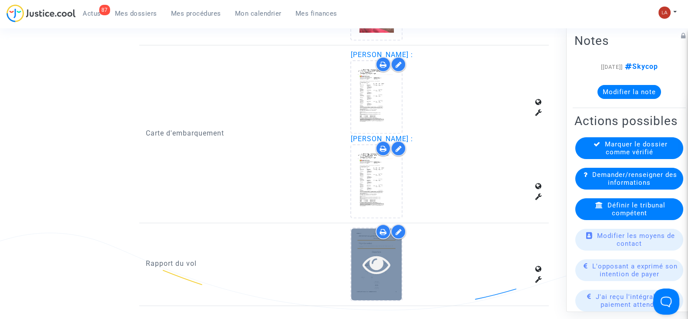
scroll to position [707, 0]
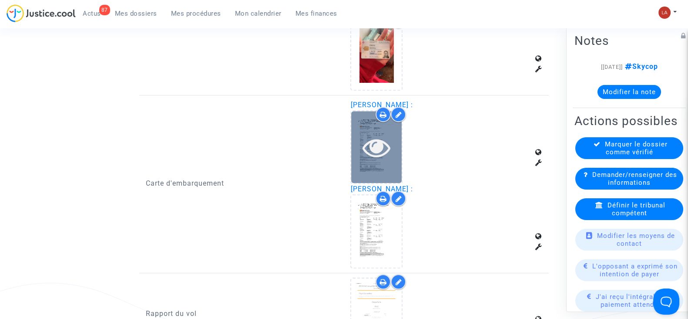
click at [373, 151] on icon at bounding box center [377, 147] width 28 height 28
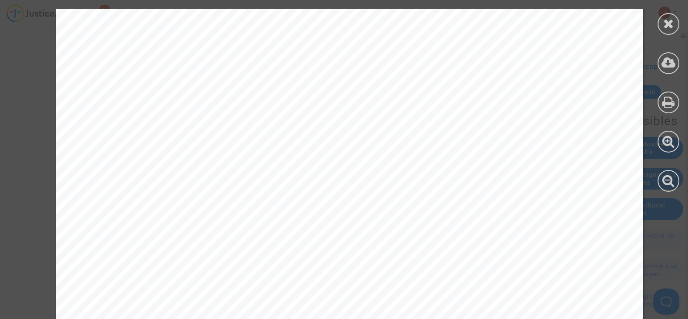
scroll to position [163, 0]
click at [675, 16] on div at bounding box center [669, 24] width 22 height 22
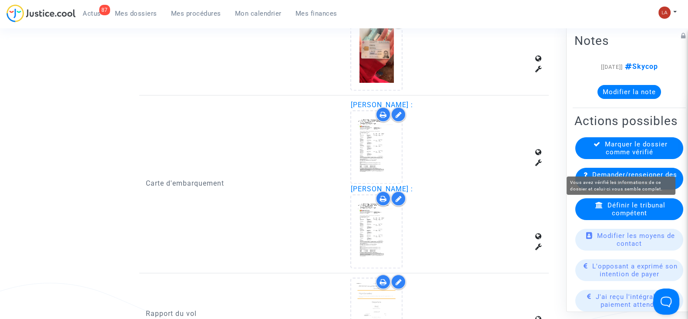
click at [624, 156] on span "Marquer le dossier comme vérifié" at bounding box center [636, 148] width 63 height 16
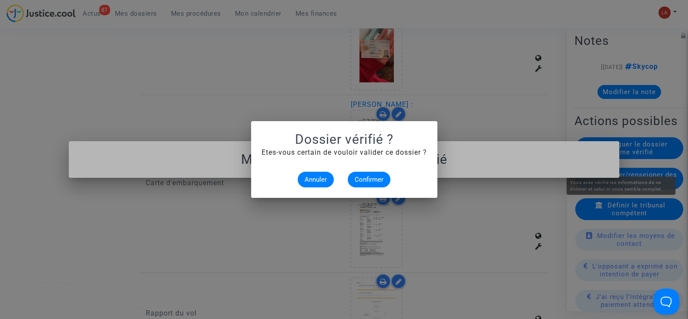
scroll to position [0, 0]
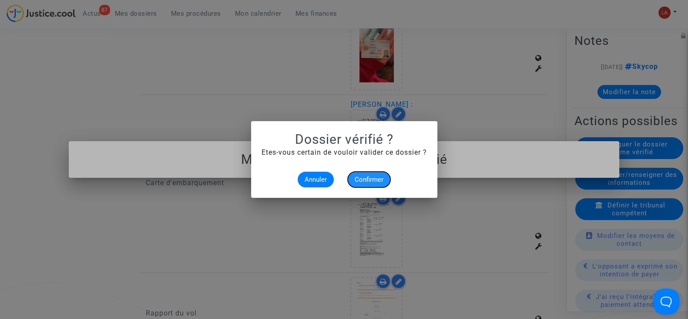
click at [376, 184] on button "Confirmer" at bounding box center [369, 179] width 43 height 16
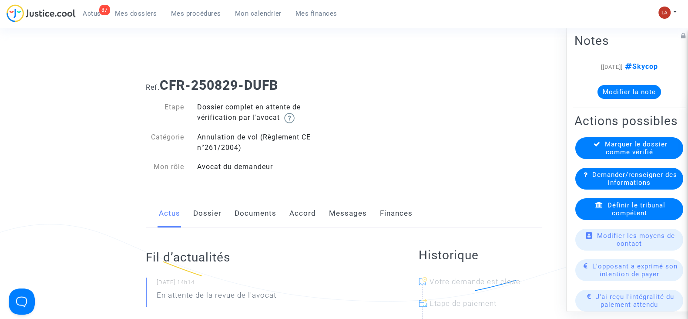
drag, startPoint x: 218, startPoint y: 211, endPoint x: 226, endPoint y: 211, distance: 8.7
click at [218, 211] on link "Dossier" at bounding box center [207, 213] width 28 height 29
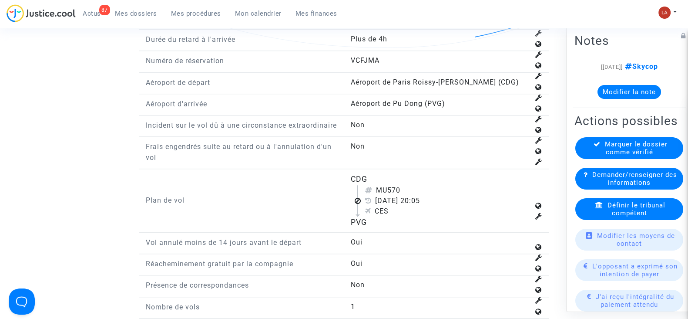
scroll to position [1088, 0]
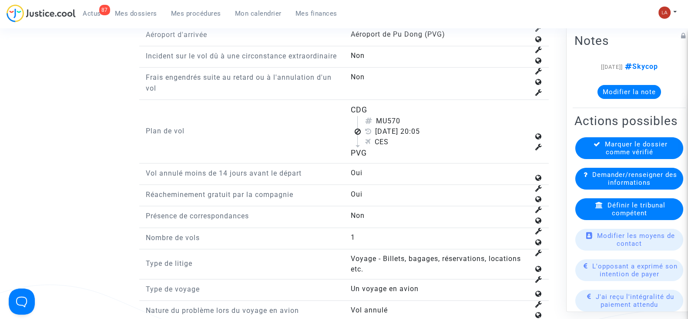
click at [413, 120] on flight-plan "CDG MU570 [DATE] 20:05 CES PVG" at bounding box center [439, 131] width 179 height 54
click at [413, 125] on div "MU570" at bounding box center [447, 121] width 164 height 10
drag, startPoint x: 408, startPoint y: 128, endPoint x: 390, endPoint y: 126, distance: 18.4
click at [390, 126] on div "MU570" at bounding box center [447, 121] width 164 height 10
copy div "570"
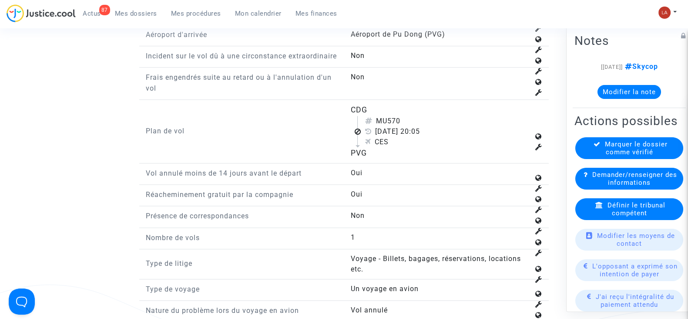
copy div "570"
click at [615, 217] on span "Définir le tribunal compétent" at bounding box center [637, 209] width 58 height 16
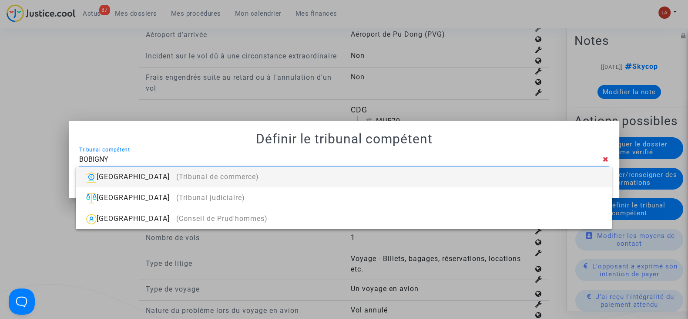
type input "BOBIGNY"
click at [583, 180] on div "Bobigny (Tribunal de commerce)" at bounding box center [344, 176] width 522 height 21
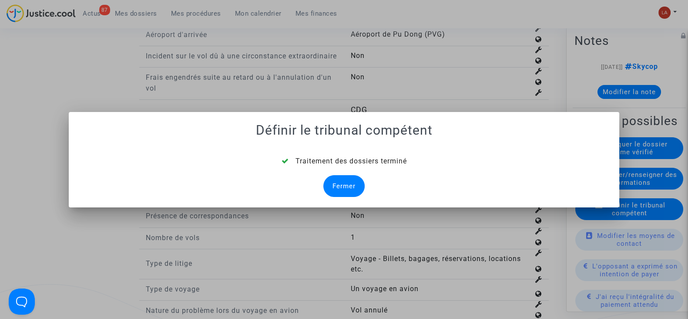
click at [344, 185] on div "Fermer" at bounding box center [343, 186] width 41 height 22
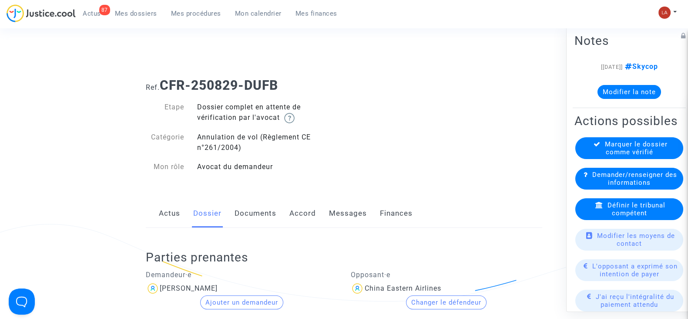
click at [246, 212] on link "Documents" at bounding box center [256, 213] width 42 height 29
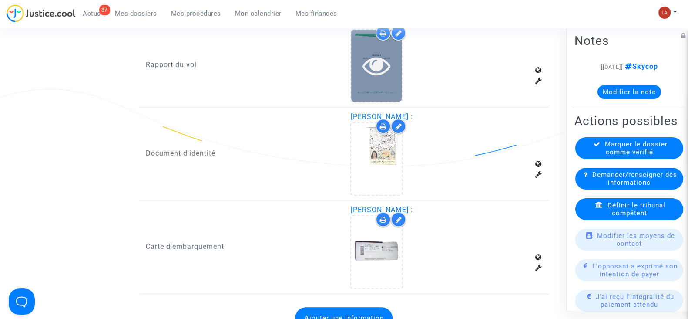
scroll to position [435, 0]
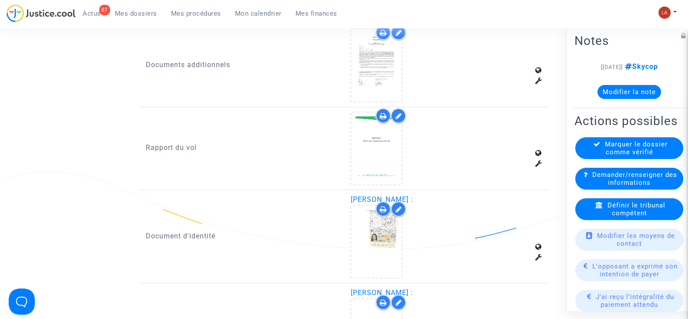
click at [398, 112] on icon at bounding box center [398, 115] width 7 height 7
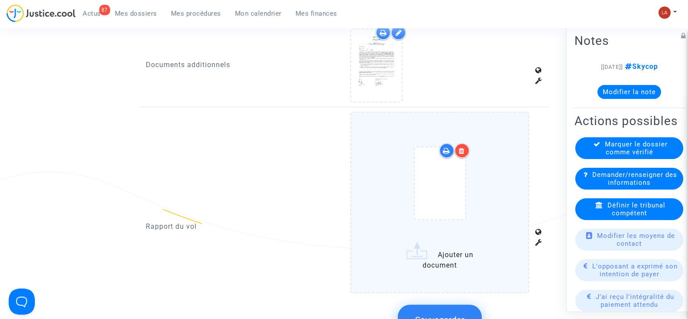
click at [488, 166] on div at bounding box center [440, 184] width 142 height 101
click at [0, 0] on input "Ajouter un document" at bounding box center [0, 0] width 0 height 0
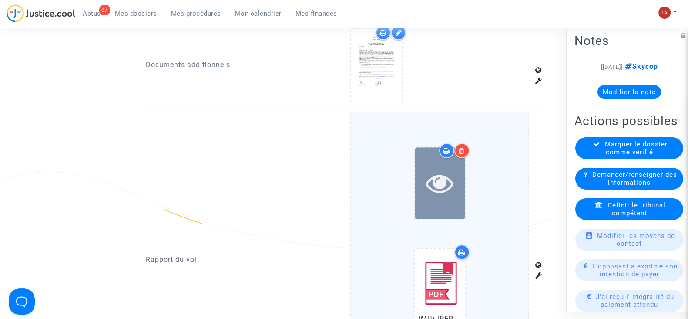
scroll to position [653, 0]
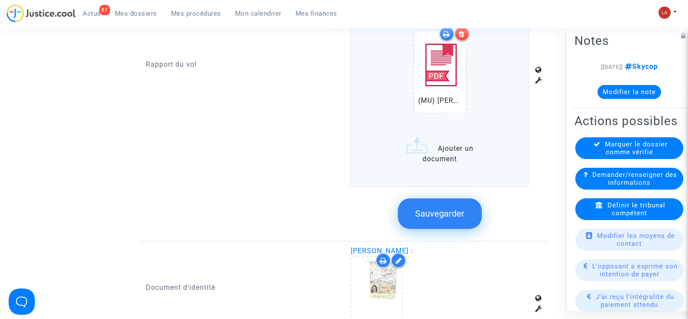
click at [450, 208] on span "Sauvegarder" at bounding box center [439, 213] width 49 height 10
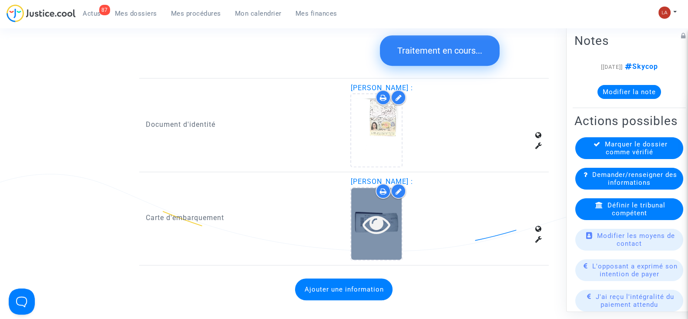
click at [368, 228] on icon at bounding box center [377, 224] width 28 height 28
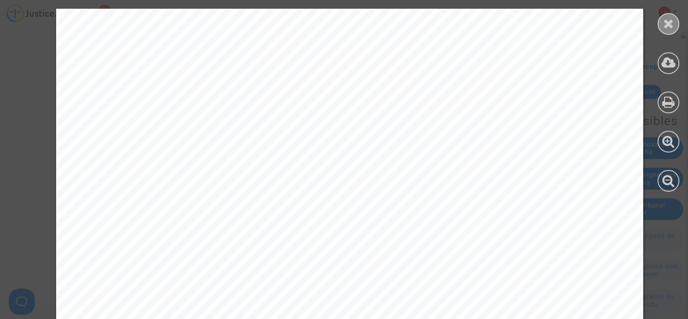
scroll to position [98, 0]
click at [677, 24] on div at bounding box center [669, 24] width 22 height 22
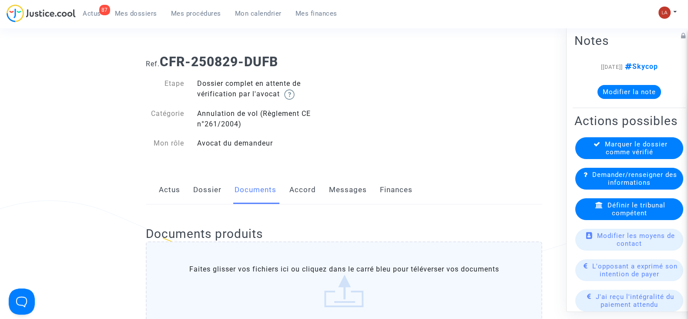
scroll to position [0, 0]
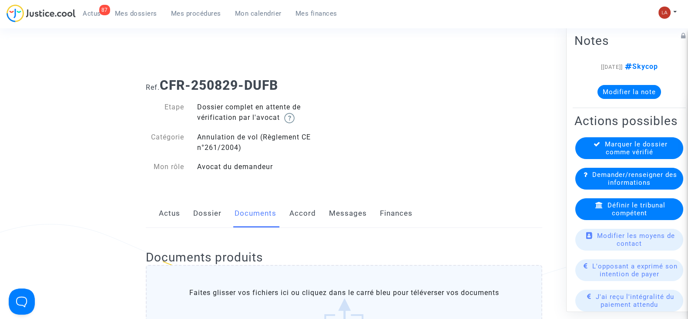
click at [192, 216] on div "Actus Dossier Documents Accord Messages Finances" at bounding box center [344, 213] width 396 height 29
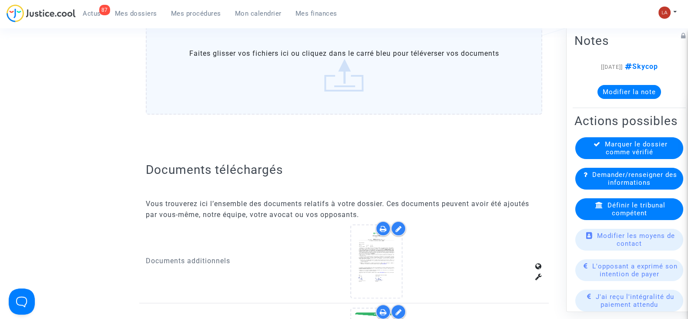
scroll to position [108, 0]
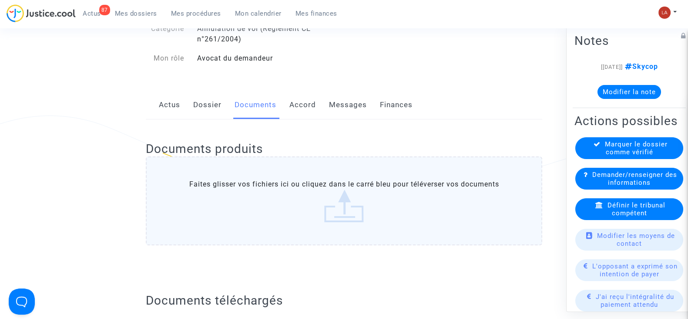
click at [198, 116] on link "Dossier" at bounding box center [207, 105] width 28 height 29
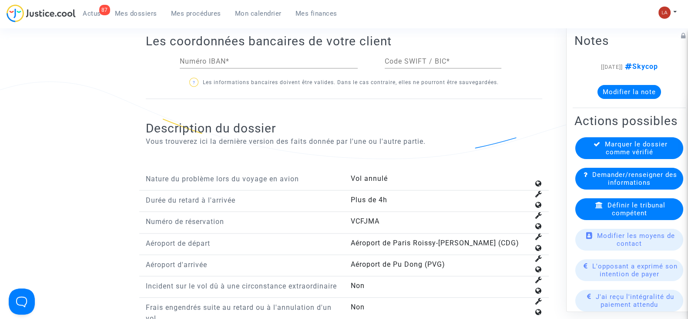
scroll to position [1034, 0]
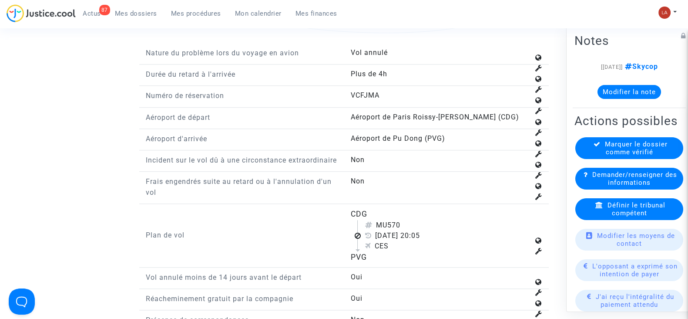
click at [392, 230] on div "MU570" at bounding box center [447, 225] width 164 height 10
copy div "MU570"
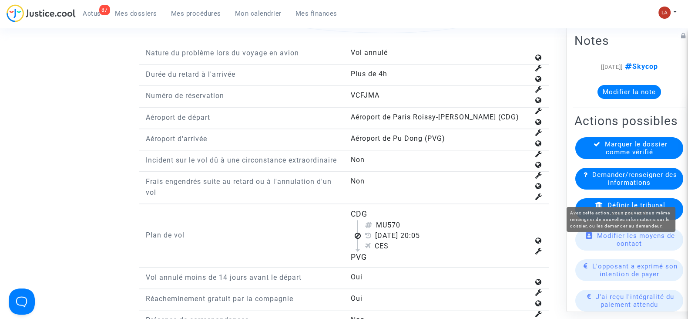
click at [616, 186] on span "Demander/renseigner des informations" at bounding box center [634, 179] width 85 height 16
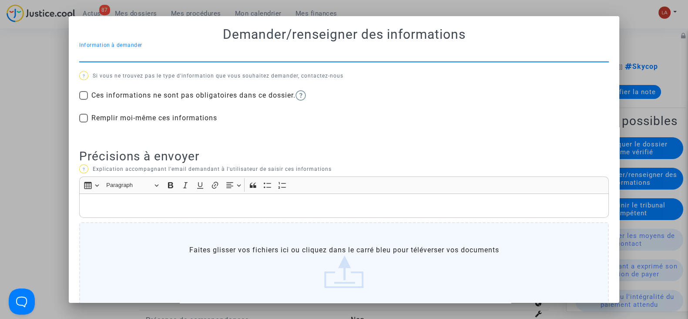
scroll to position [0, 0]
type input "BOARDING PASS"
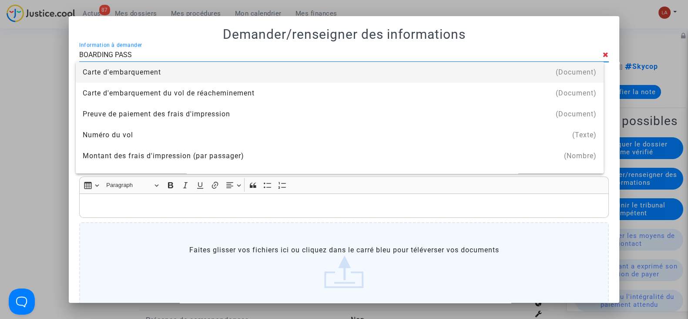
click at [382, 72] on div "Carte d'embarquement" at bounding box center [340, 72] width 514 height 21
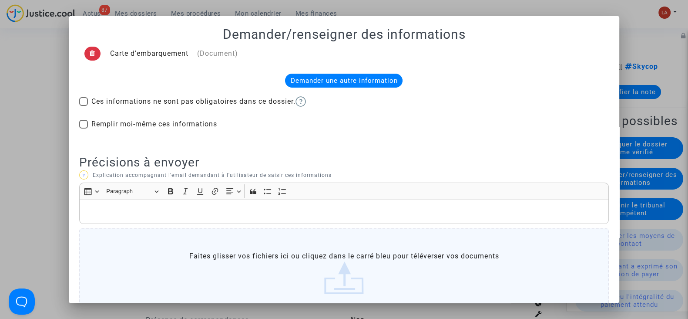
click at [274, 208] on p "Rich Text Editor, main" at bounding box center [344, 211] width 520 height 11
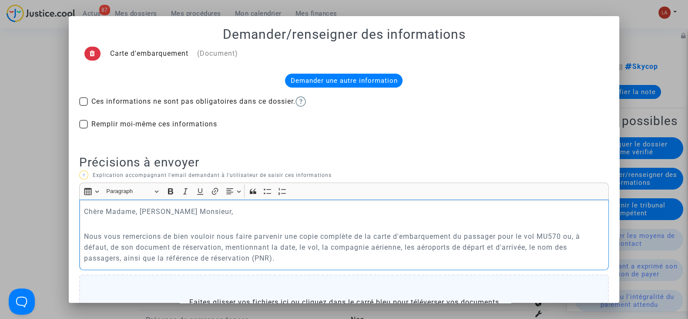
click at [292, 242] on p "Nous vous remercions de bien vouloir nous faire parvenir une copie complète de …" at bounding box center [344, 247] width 520 height 33
click at [326, 256] on p "Nous vous remercions de bien vouloir nous faire parvenir une copie complète de …" at bounding box center [344, 247] width 520 height 33
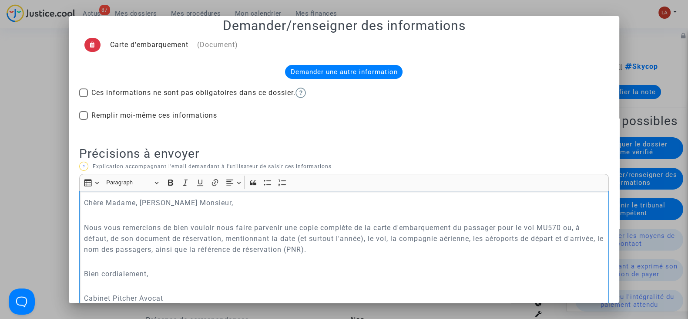
scroll to position [161, 0]
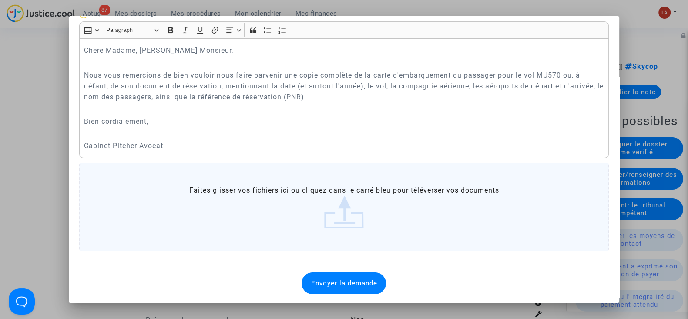
click at [342, 286] on div "Envoyer la demande" at bounding box center [344, 283] width 84 height 22
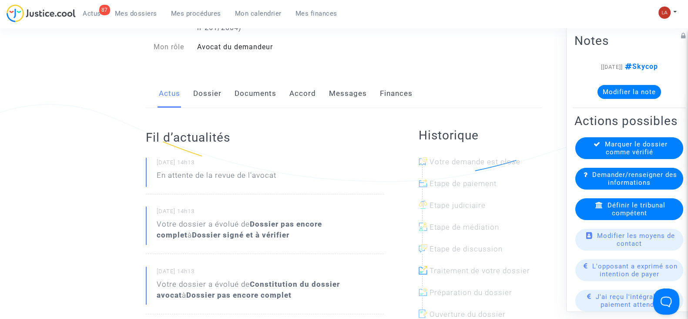
scroll to position [54, 0]
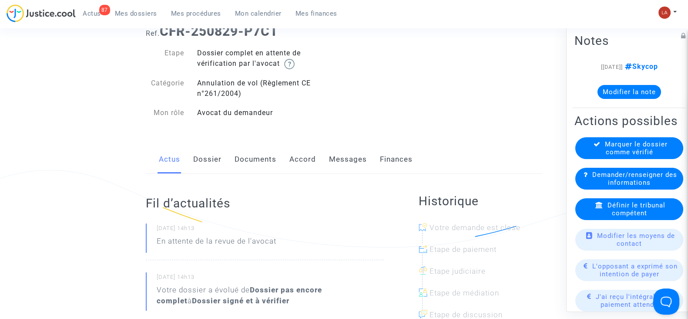
click at [202, 158] on link "Dossier" at bounding box center [207, 159] width 28 height 29
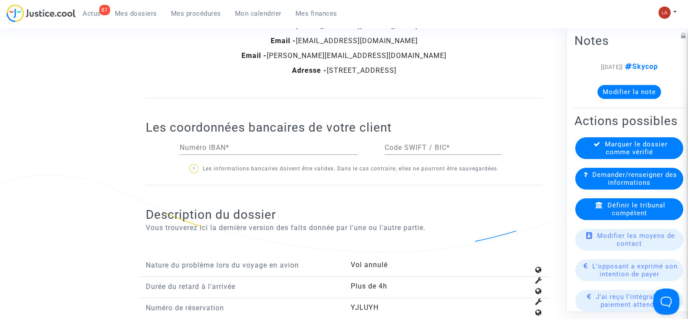
scroll to position [979, 0]
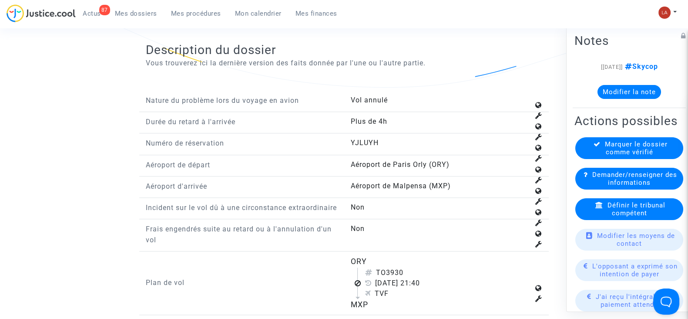
drag, startPoint x: 389, startPoint y: 281, endPoint x: 426, endPoint y: 281, distance: 37.9
click at [426, 278] on div "TO3930" at bounding box center [447, 272] width 164 height 10
copy div "3930"
drag, startPoint x: 382, startPoint y: 224, endPoint x: 416, endPoint y: 269, distance: 56.5
click at [382, 219] on div "Incident sur le vol dû à une circonstance extraordinaire Non" at bounding box center [344, 210] width 410 height 17
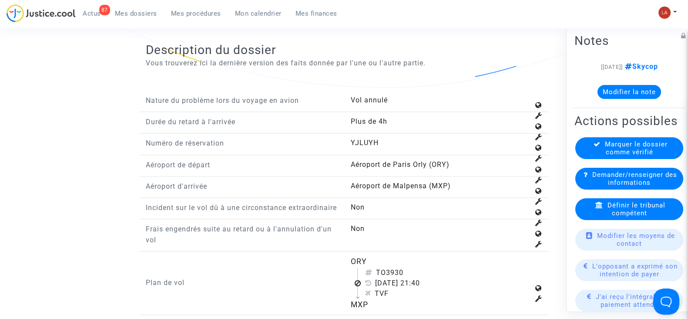
drag, startPoint x: 388, startPoint y: 277, endPoint x: 433, endPoint y: 279, distance: 44.9
click at [433, 278] on div "TO3930" at bounding box center [447, 272] width 164 height 10
copy div "3930"
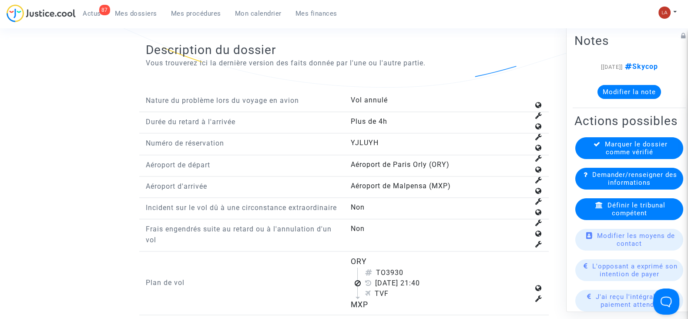
drag, startPoint x: 542, startPoint y: 267, endPoint x: 537, endPoint y: 271, distance: 5.9
click at [542, 267] on div "ORY TO3930 [DATE] 21:40 TVF MXP" at bounding box center [446, 282] width 192 height 54
drag, startPoint x: 386, startPoint y: 281, endPoint x: 418, endPoint y: 281, distance: 31.8
click at [418, 278] on div "TO3930" at bounding box center [447, 272] width 164 height 10
copy div "3930"
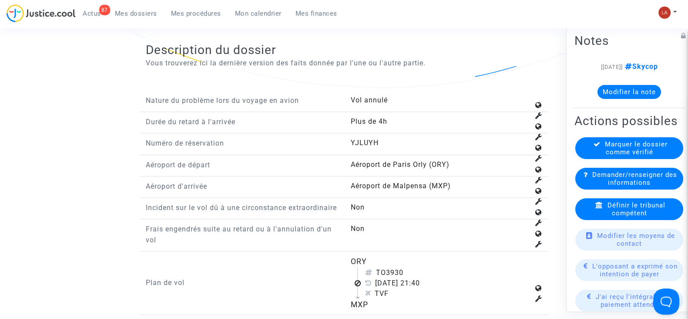
click at [638, 217] on span "Définir le tribunal compétent" at bounding box center [637, 209] width 58 height 16
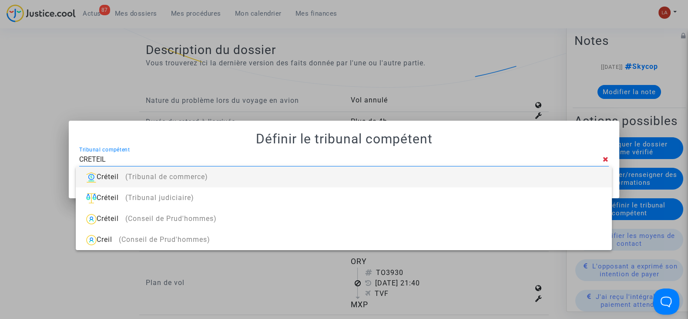
type input "CRETEIL"
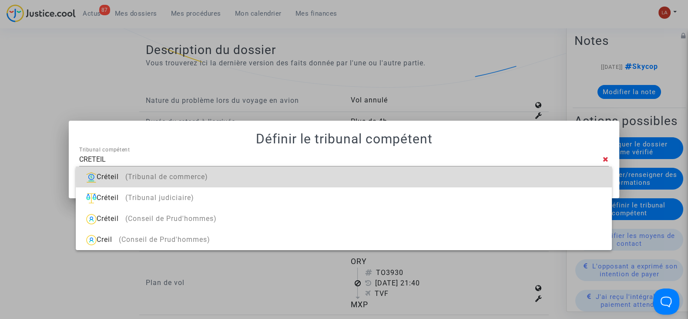
click at [427, 175] on div "Créteil (Tribunal de commerce)" at bounding box center [344, 176] width 522 height 21
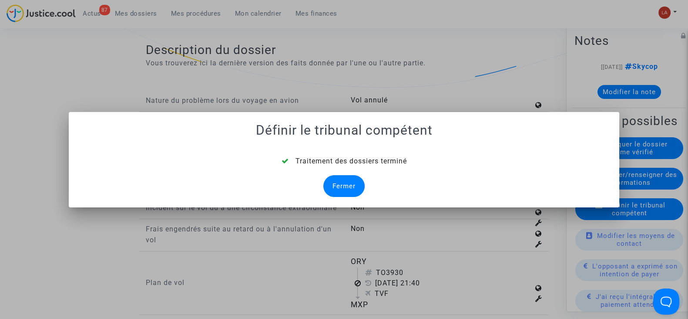
click at [328, 180] on div "Fermer" at bounding box center [343, 186] width 41 height 22
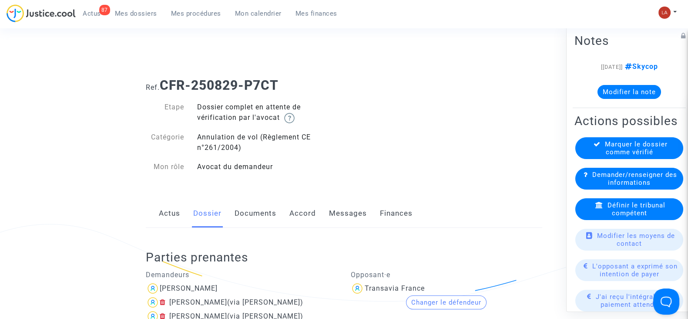
click at [245, 220] on link "Documents" at bounding box center [256, 213] width 42 height 29
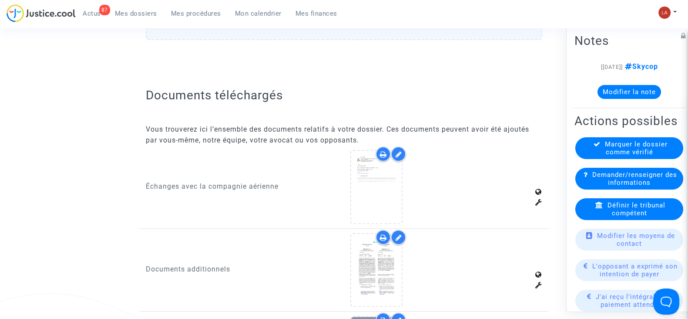
scroll to position [490, 0]
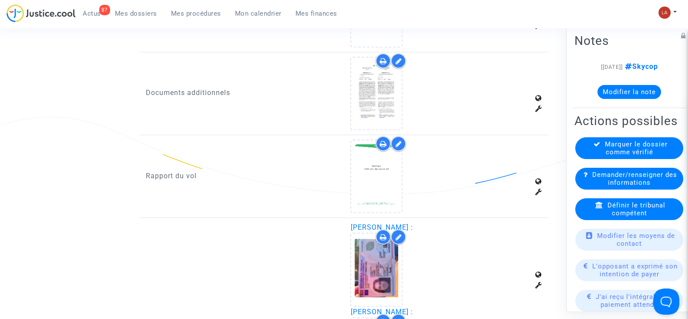
click at [398, 140] on icon at bounding box center [398, 143] width 7 height 7
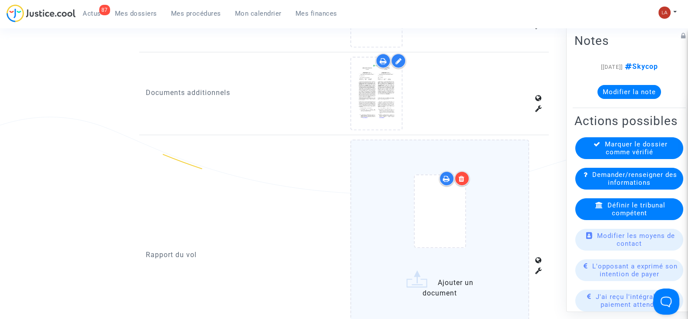
click at [493, 193] on div at bounding box center [440, 212] width 142 height 101
click at [0, 0] on input "Ajouter un document" at bounding box center [0, 0] width 0 height 0
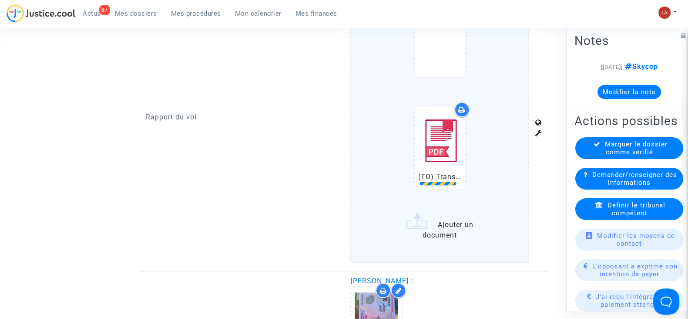
scroll to position [707, 0]
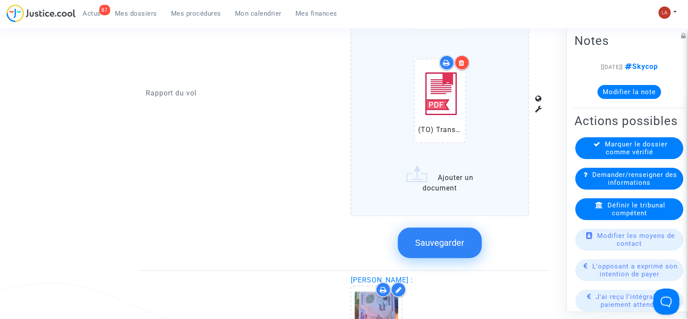
click at [443, 231] on button "Sauvegarder" at bounding box center [440, 242] width 84 height 30
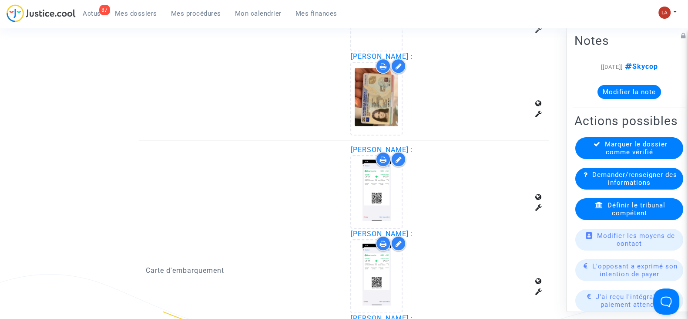
scroll to position [1251, 0]
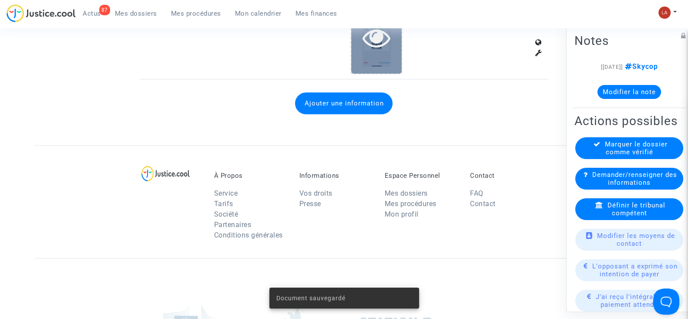
scroll to position [1034, 0]
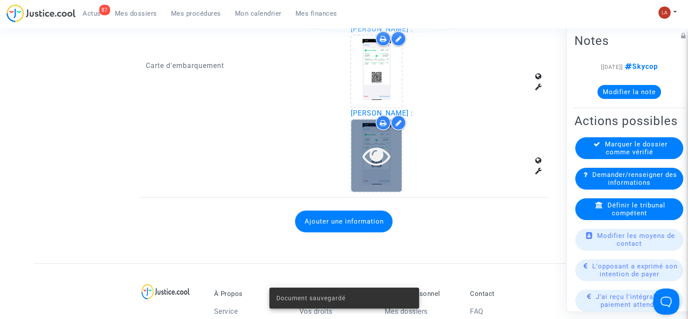
click at [351, 155] on div at bounding box center [376, 155] width 50 height 28
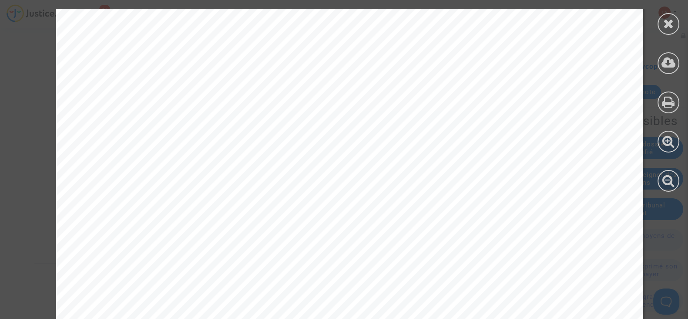
scroll to position [326, 0]
click at [667, 17] on icon at bounding box center [668, 23] width 11 height 13
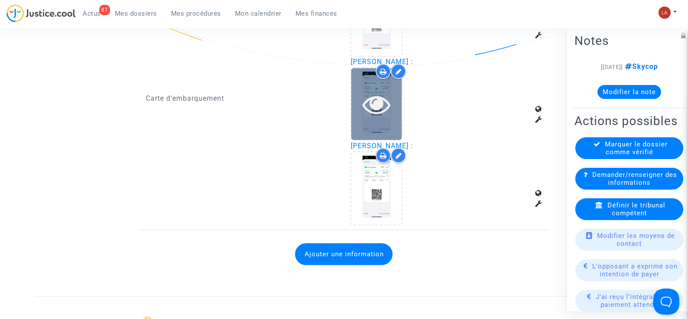
scroll to position [979, 0]
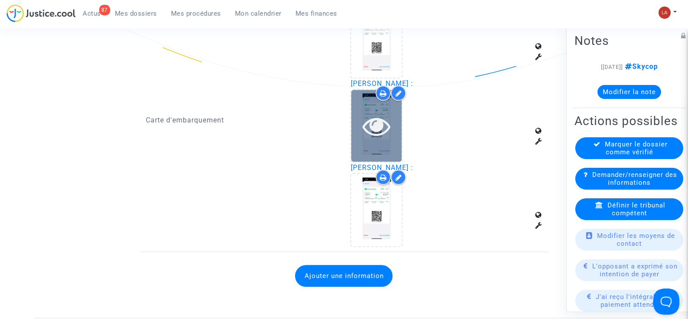
click at [384, 138] on div at bounding box center [376, 126] width 50 height 72
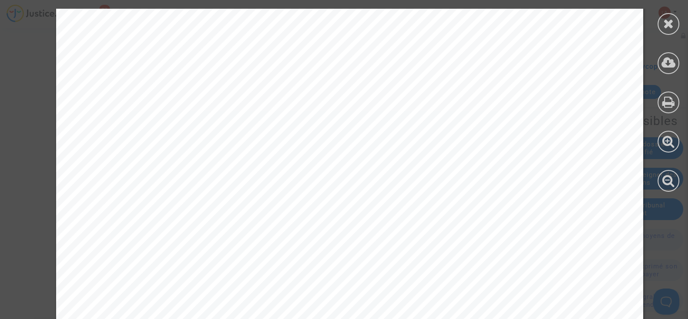
scroll to position [217, 0]
click at [668, 12] on div at bounding box center [668, 100] width 39 height 200
click at [668, 18] on icon at bounding box center [668, 23] width 11 height 13
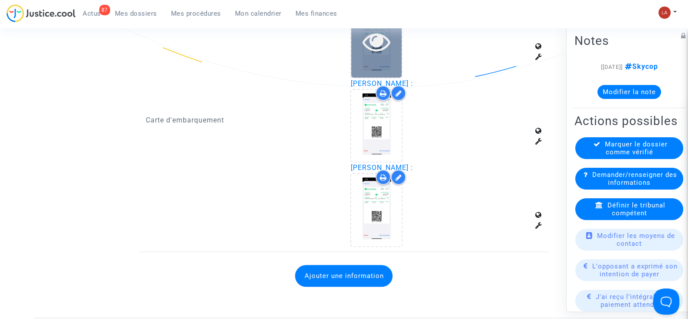
scroll to position [870, 0]
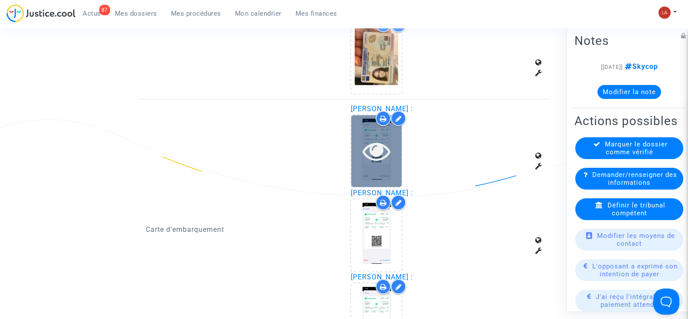
click at [363, 150] on icon at bounding box center [377, 151] width 28 height 28
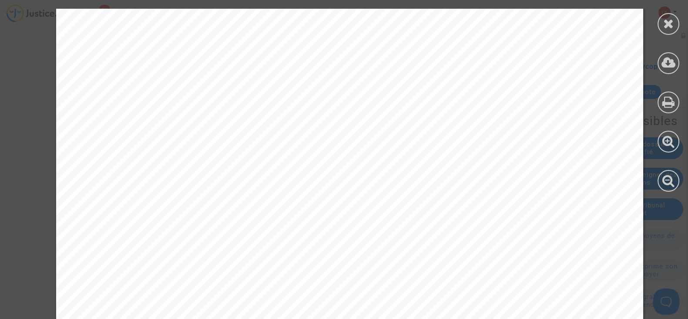
scroll to position [108, 0]
click at [664, 24] on icon at bounding box center [668, 23] width 11 height 13
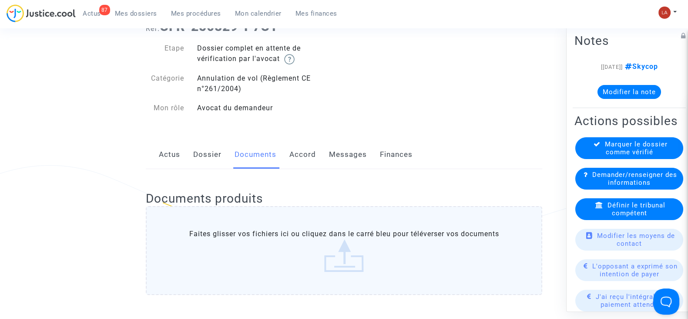
scroll to position [0, 0]
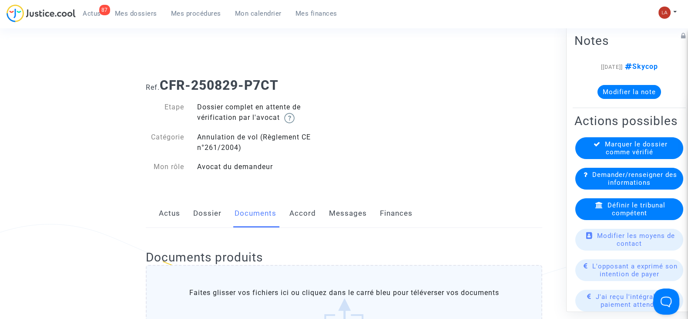
click at [598, 158] on div "Marquer le dossier comme vérifié" at bounding box center [629, 148] width 108 height 22
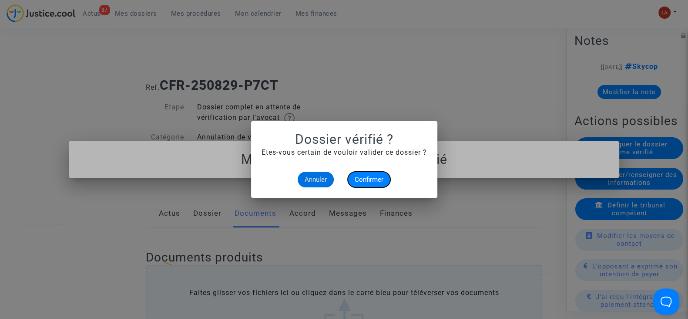
click at [368, 173] on button "Confirmer" at bounding box center [369, 179] width 43 height 16
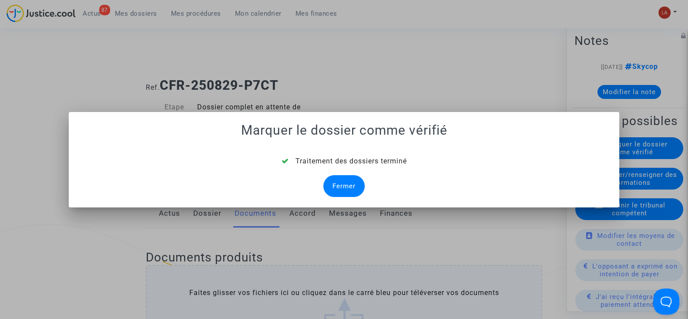
click at [343, 179] on div "Fermer" at bounding box center [343, 186] width 41 height 22
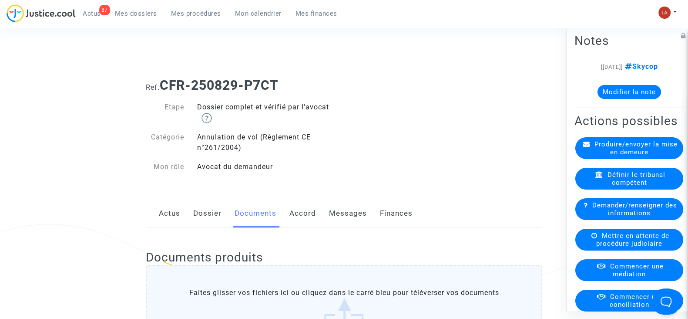
click at [348, 208] on link "Messages" at bounding box center [348, 213] width 38 height 29
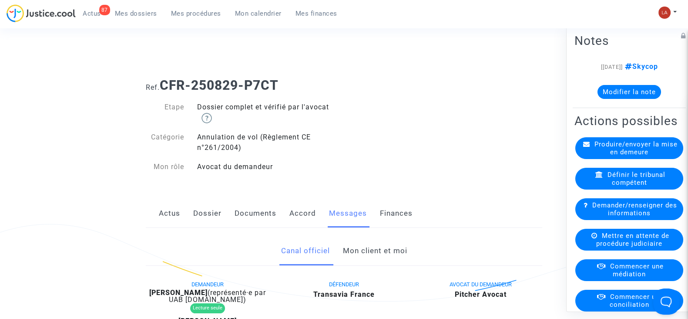
click at [384, 255] on link "Mon client et moi" at bounding box center [374, 250] width 64 height 29
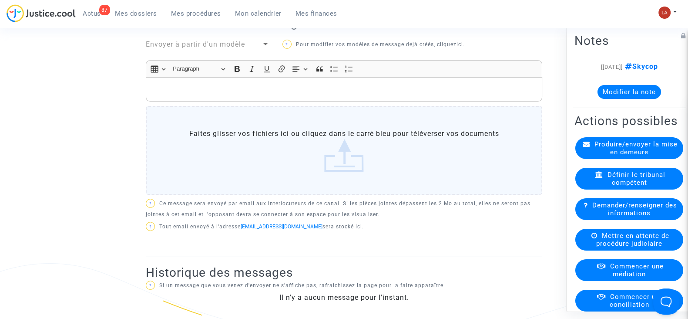
scroll to position [326, 0]
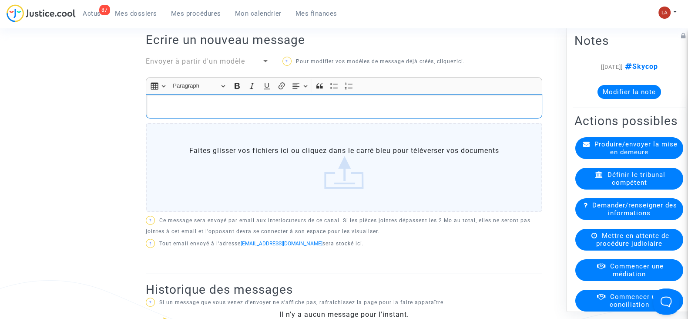
click at [368, 111] on div "Rich Text Editor, main" at bounding box center [344, 106] width 396 height 24
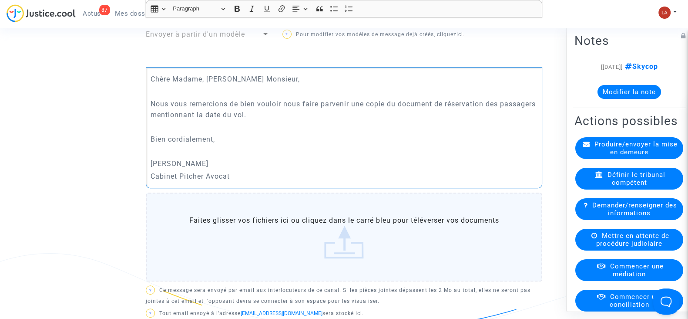
scroll to position [442, 0]
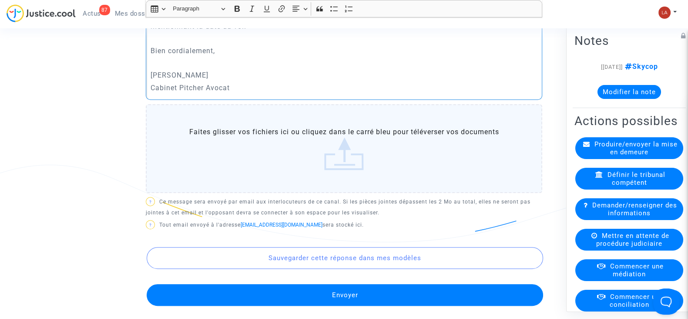
click at [367, 303] on button "Envoyer" at bounding box center [345, 295] width 396 height 22
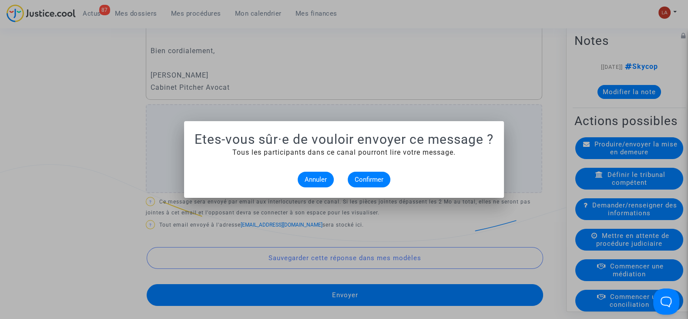
scroll to position [0, 0]
click at [374, 179] on span "Confirmer" at bounding box center [369, 179] width 29 height 8
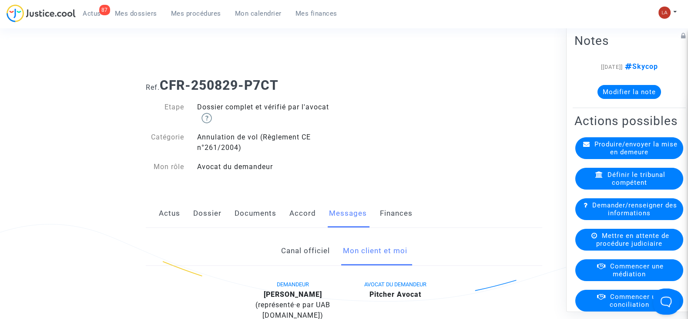
scroll to position [442, 0]
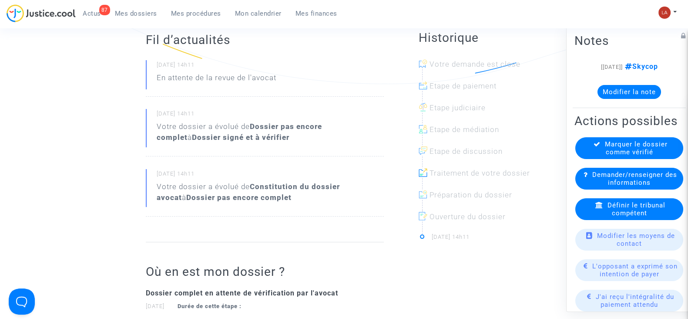
scroll to position [54, 0]
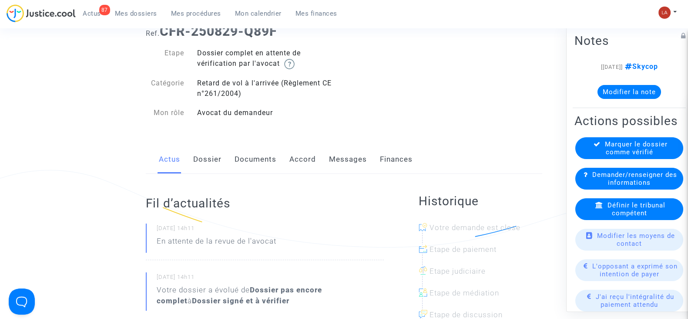
click at [201, 154] on link "Dossier" at bounding box center [207, 159] width 28 height 29
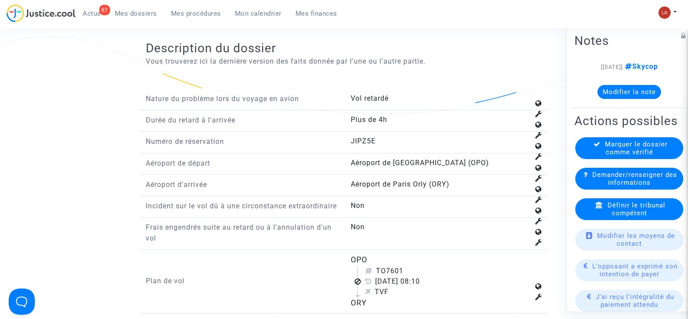
scroll to position [1034, 0]
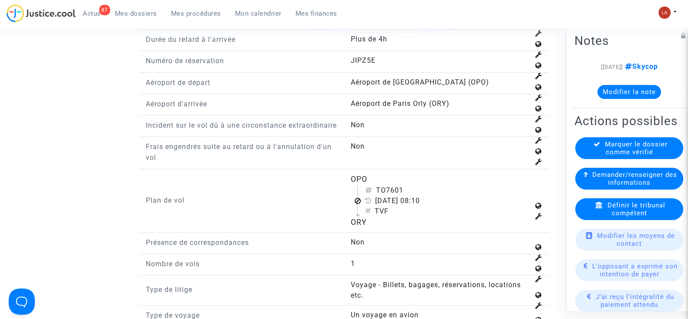
drag, startPoint x: 388, startPoint y: 196, endPoint x: 409, endPoint y: 197, distance: 21.3
click at [409, 195] on div "TO7601" at bounding box center [447, 190] width 164 height 10
copy div "7601"
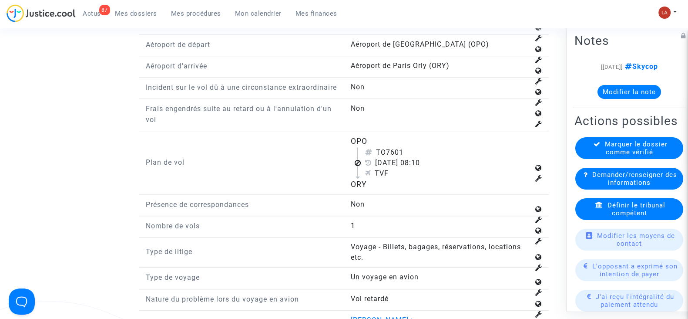
scroll to position [1088, 0]
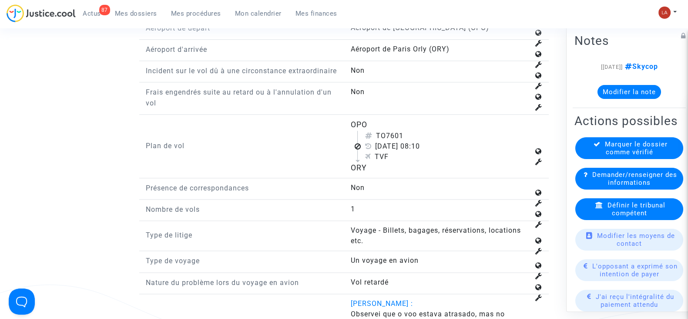
click at [598, 220] on div "Définir le tribunal compétent" at bounding box center [629, 209] width 108 height 22
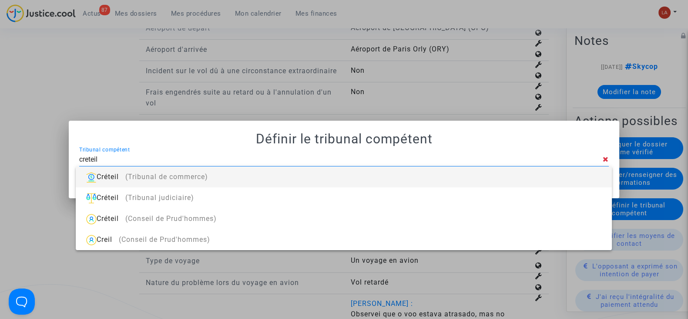
type input "creteil"
click at [412, 182] on div "Créteil (Tribunal de commerce)" at bounding box center [344, 176] width 522 height 21
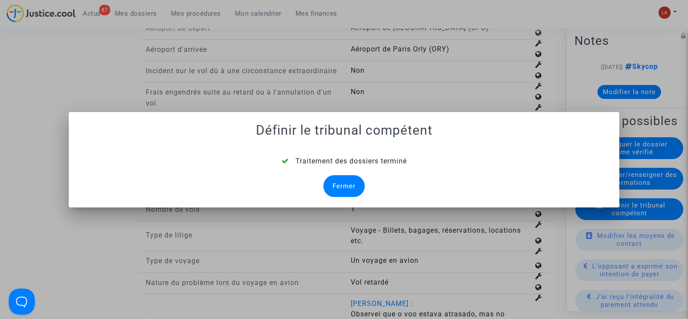
click at [356, 184] on div "Fermer" at bounding box center [343, 186] width 41 height 22
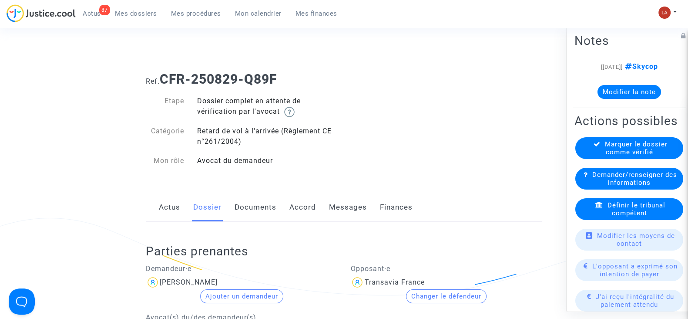
click at [253, 197] on link "Documents" at bounding box center [256, 207] width 42 height 29
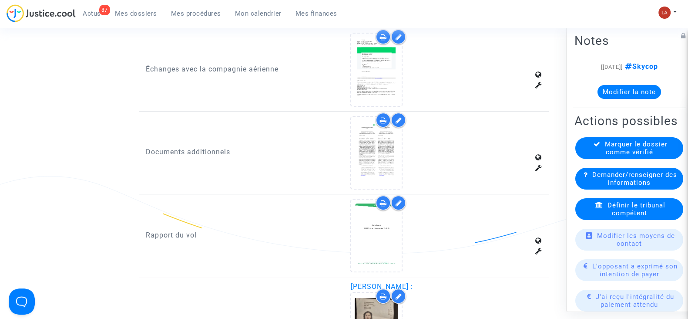
scroll to position [496, 0]
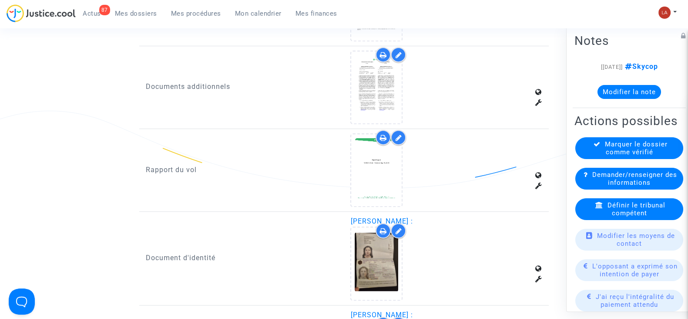
click at [390, 134] on div at bounding box center [383, 137] width 15 height 15
click at [396, 134] on icon at bounding box center [398, 137] width 7 height 7
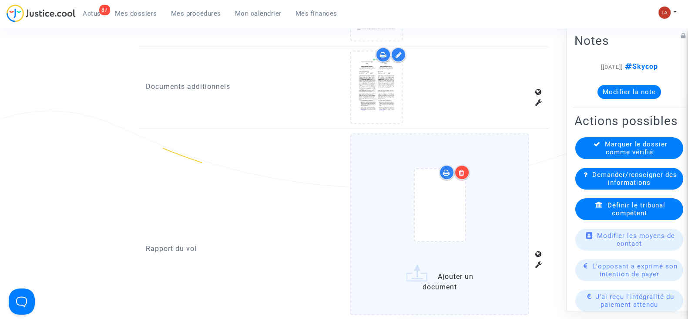
click at [492, 169] on div at bounding box center [440, 206] width 142 height 101
click at [0, 0] on input "Ajouter un document" at bounding box center [0, 0] width 0 height 0
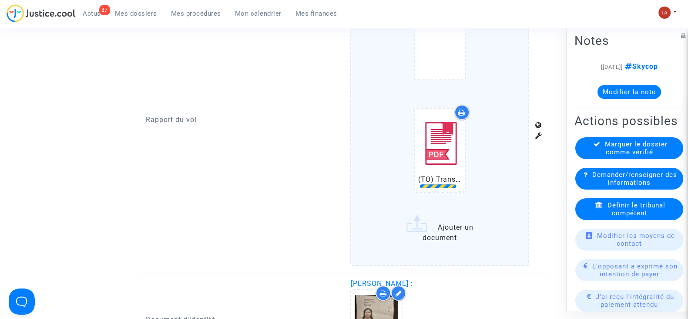
scroll to position [713, 0]
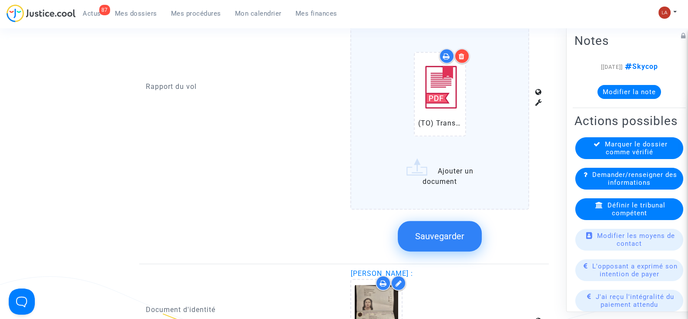
click at [466, 236] on button "Sauvegarder" at bounding box center [440, 236] width 84 height 30
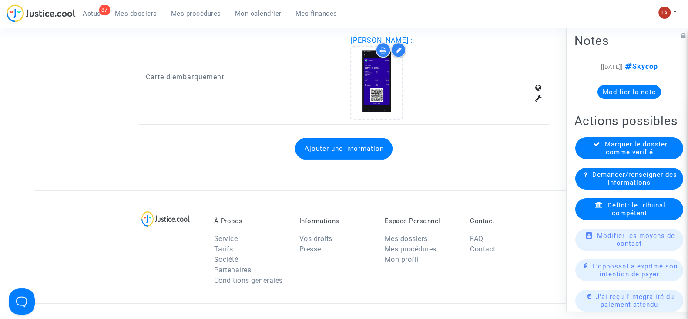
scroll to position [1040, 0]
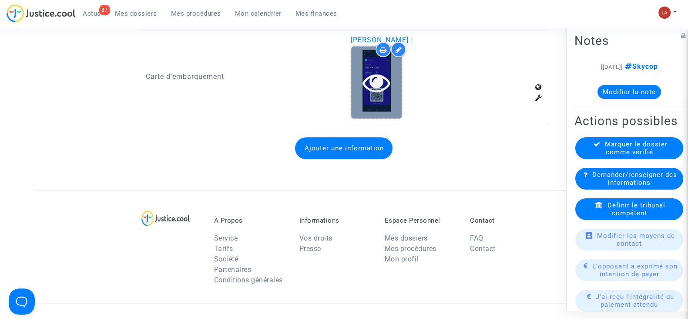
click at [385, 88] on icon at bounding box center [377, 82] width 28 height 28
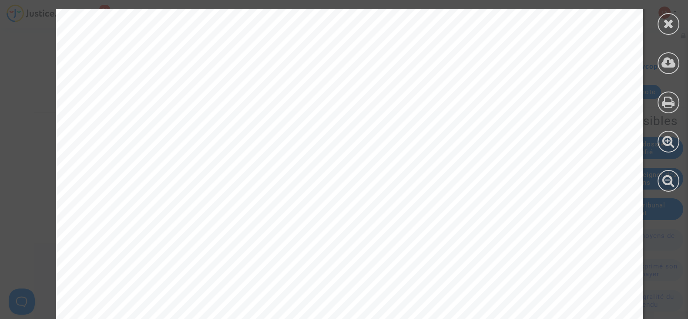
scroll to position [108, 0]
click at [663, 29] on icon at bounding box center [668, 23] width 11 height 13
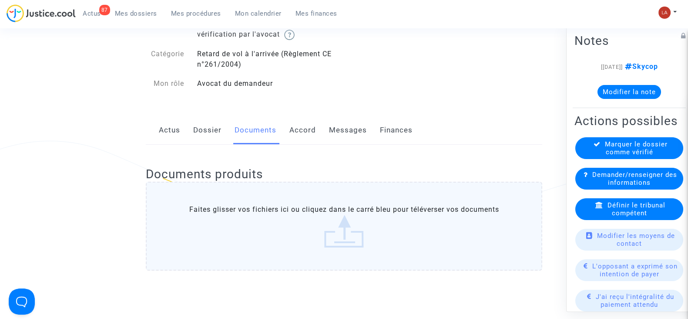
scroll to position [0, 0]
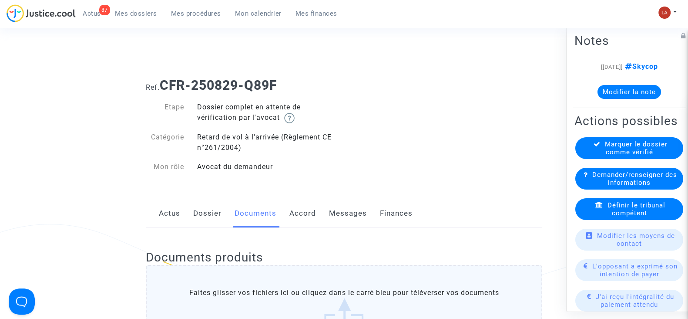
drag, startPoint x: 342, startPoint y: 210, endPoint x: 356, endPoint y: 215, distance: 15.6
click at [342, 210] on link "Messages" at bounding box center [348, 213] width 38 height 29
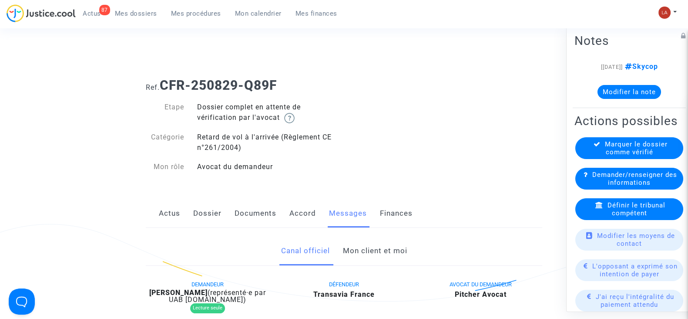
click at [372, 239] on link "Mon client et moi" at bounding box center [374, 250] width 64 height 29
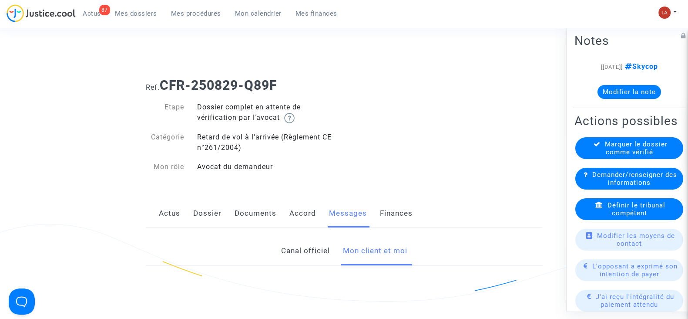
scroll to position [217, 0]
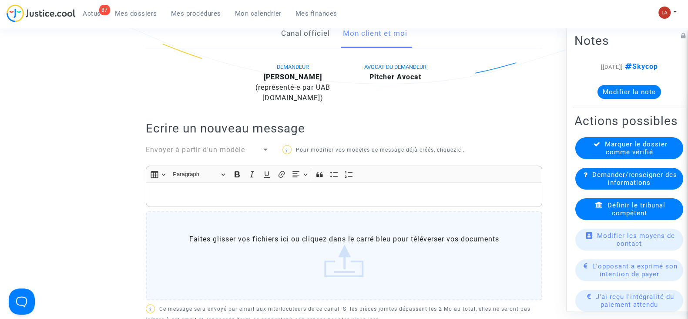
click at [386, 189] on p "Rich Text Editor, main" at bounding box center [344, 194] width 387 height 11
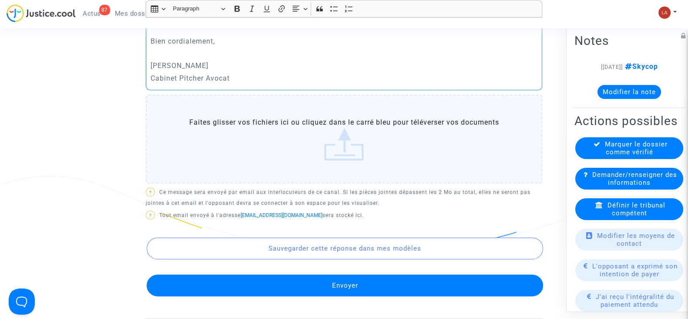
scroll to position [437, 0]
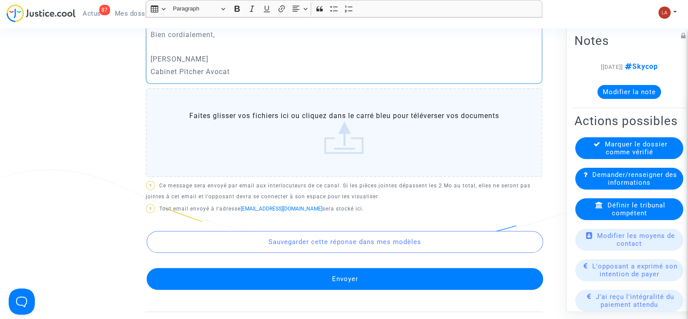
click at [362, 282] on button "Envoyer" at bounding box center [345, 279] width 396 height 22
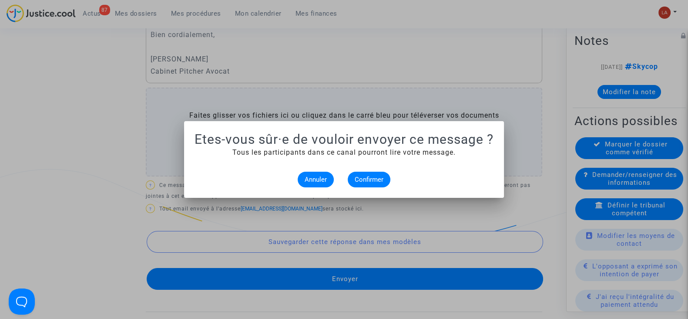
scroll to position [0, 0]
click at [386, 180] on button "Confirmer" at bounding box center [369, 179] width 43 height 16
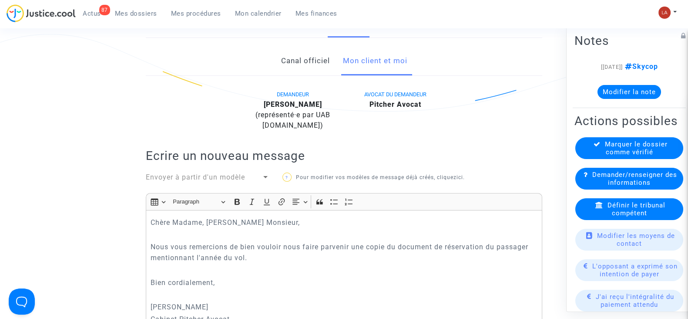
scroll to position [187, 0]
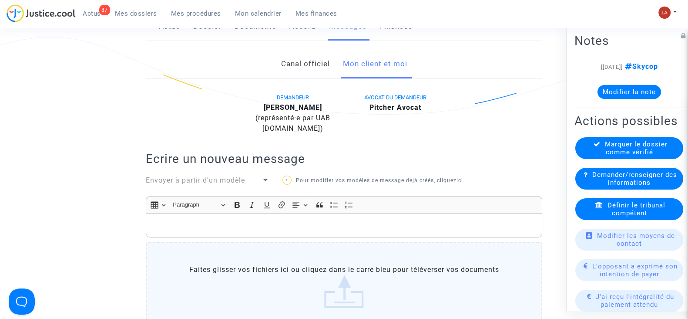
click at [640, 156] on span "Marquer le dossier comme vérifié" at bounding box center [636, 148] width 63 height 16
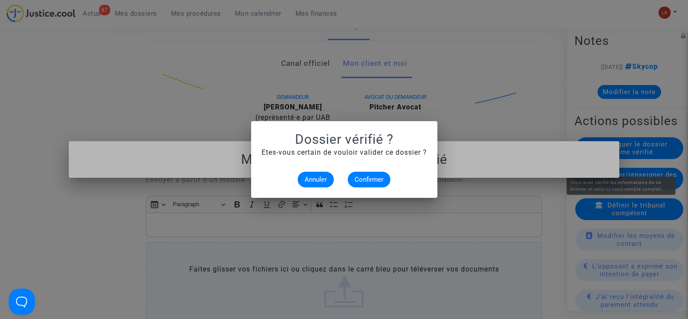
scroll to position [0, 0]
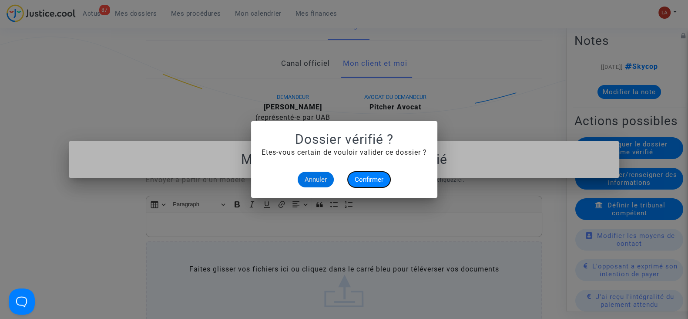
click at [374, 178] on span "Confirmer" at bounding box center [369, 179] width 29 height 8
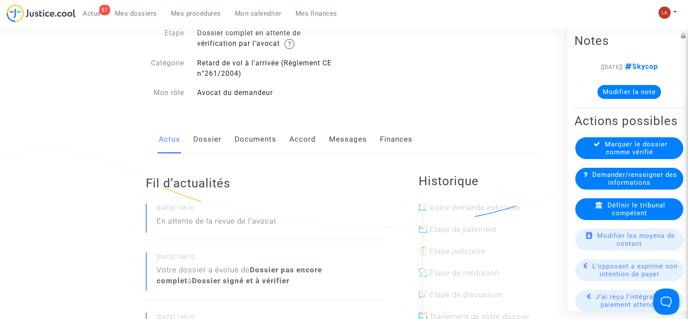
click at [206, 149] on link "Dossier" at bounding box center [207, 139] width 28 height 29
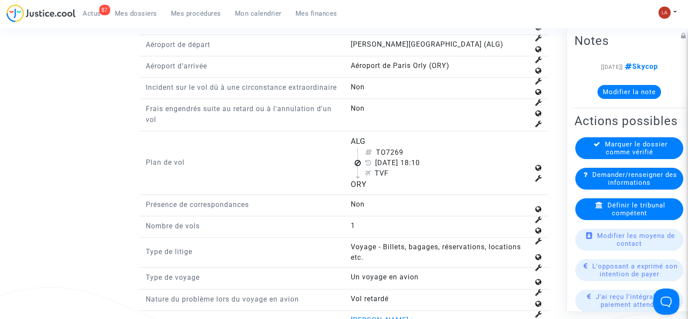
scroll to position [1086, 0]
drag, startPoint x: 388, startPoint y: 158, endPoint x: 413, endPoint y: 159, distance: 25.7
click at [413, 157] on div "TO7269" at bounding box center [447, 152] width 164 height 10
copy div "7269"
click at [597, 220] on div "Définir le tribunal compétent" at bounding box center [629, 209] width 108 height 22
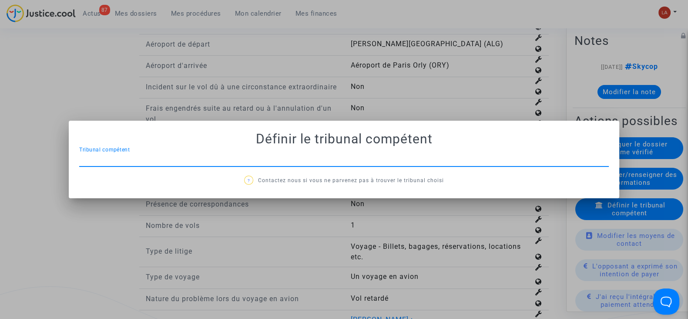
scroll to position [0, 0]
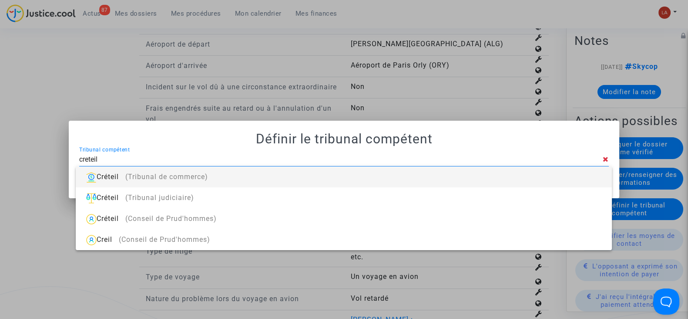
type input "creteil"
click at [505, 185] on div "Créteil (Tribunal de commerce)" at bounding box center [344, 176] width 522 height 21
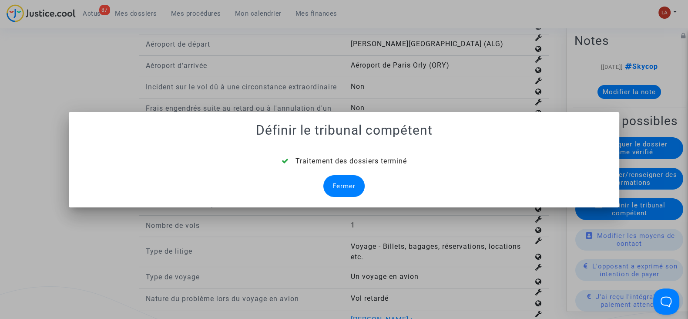
click at [350, 175] on div "Fermer" at bounding box center [343, 186] width 41 height 22
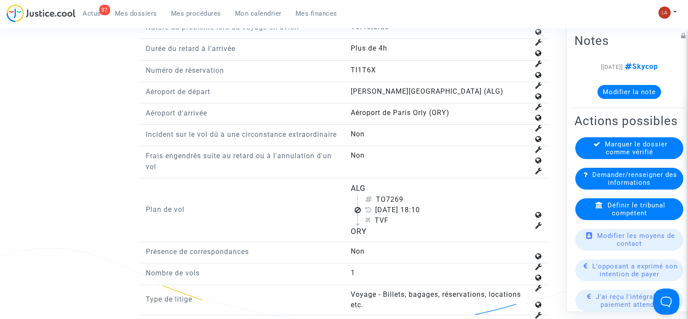
scroll to position [1140, 0]
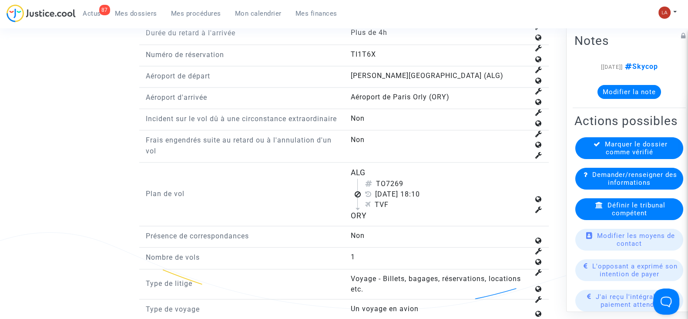
click at [618, 217] on span "Définir le tribunal compétent" at bounding box center [637, 209] width 58 height 16
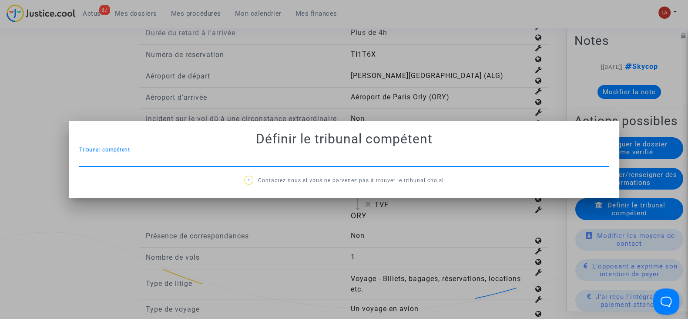
scroll to position [0, 0]
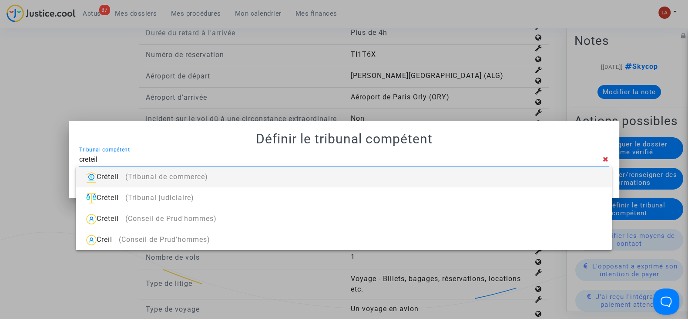
type input "creteil"
click at [524, 180] on div "Créteil (Tribunal de commerce)" at bounding box center [344, 176] width 522 height 21
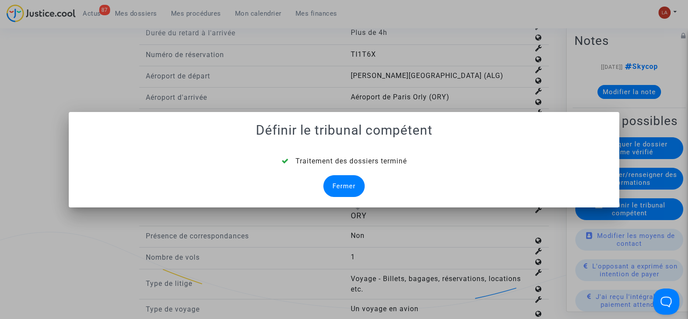
click at [334, 176] on div "Fermer" at bounding box center [343, 186] width 41 height 22
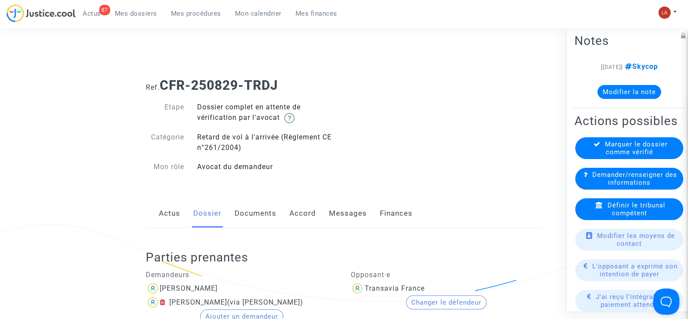
click at [255, 211] on link "Documents" at bounding box center [256, 213] width 42 height 29
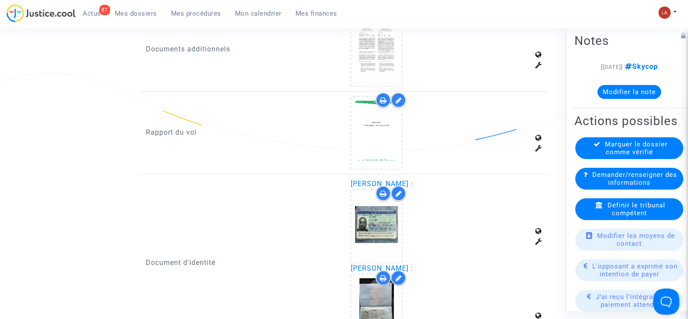
scroll to position [544, 0]
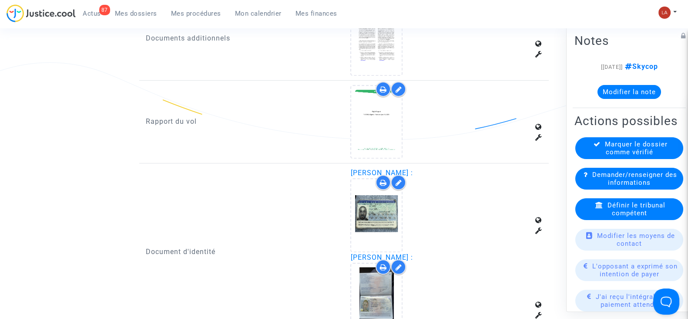
click at [397, 90] on icon at bounding box center [398, 89] width 7 height 7
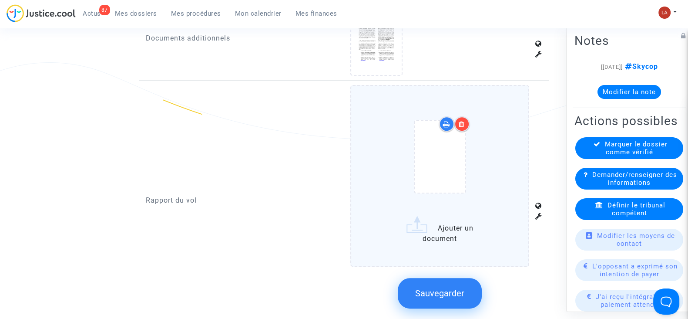
click at [480, 142] on div at bounding box center [440, 157] width 142 height 101
click at [0, 0] on input "Ajouter un document" at bounding box center [0, 0] width 0 height 0
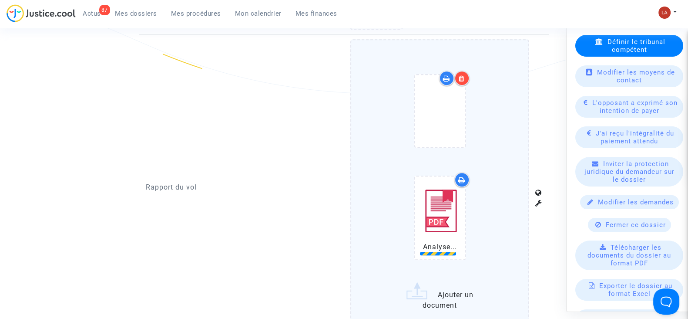
scroll to position [653, 0]
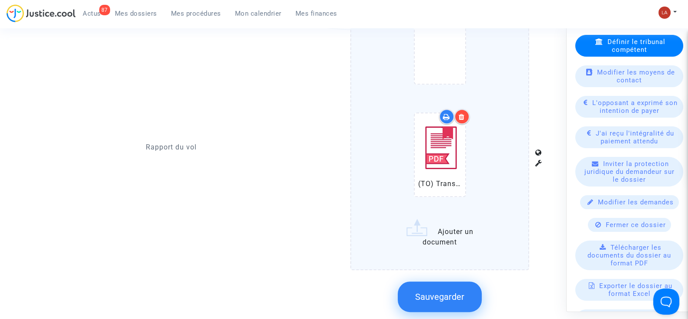
click at [452, 294] on span "Sauvegarder" at bounding box center [439, 296] width 49 height 10
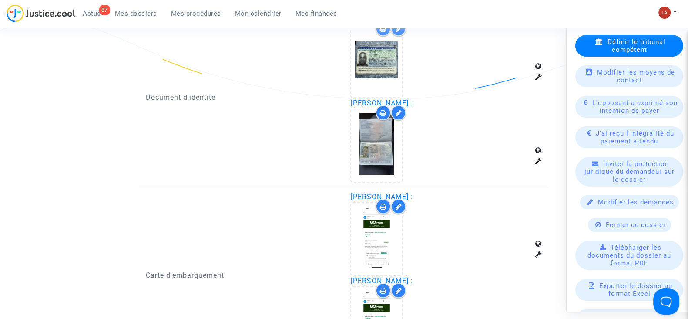
scroll to position [1034, 0]
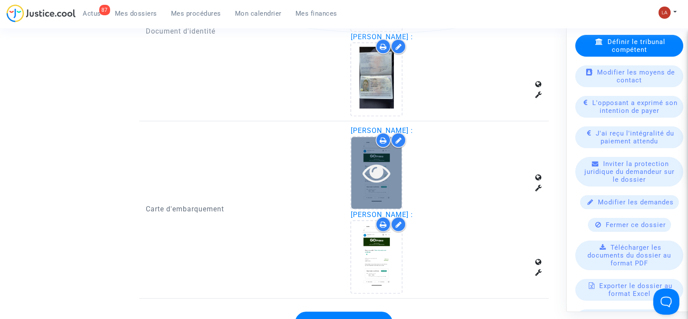
click at [379, 166] on icon at bounding box center [377, 172] width 28 height 28
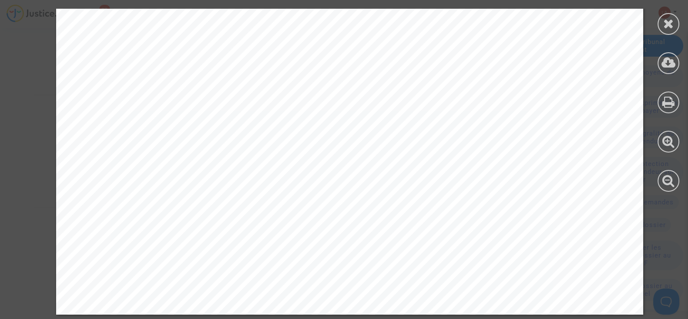
scroll to position [207, 0]
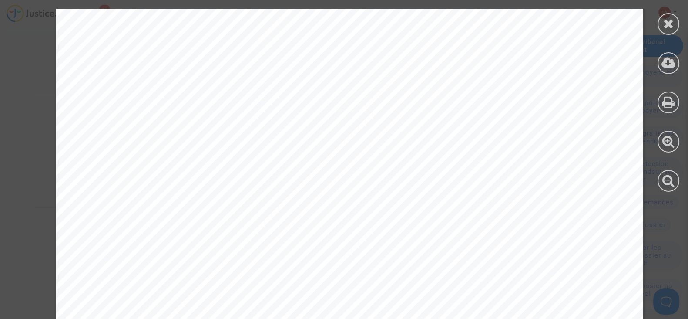
click at [660, 13] on div at bounding box center [668, 100] width 39 height 200
click at [664, 15] on div at bounding box center [669, 24] width 22 height 22
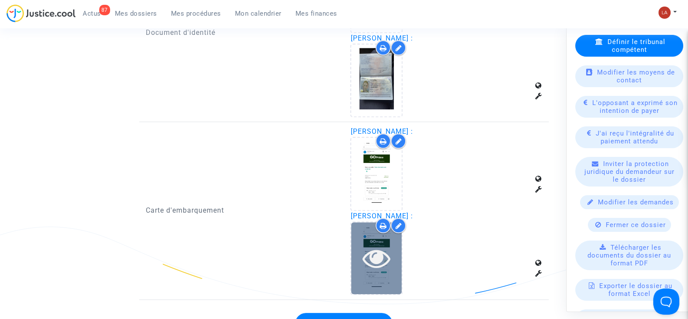
scroll to position [761, 0]
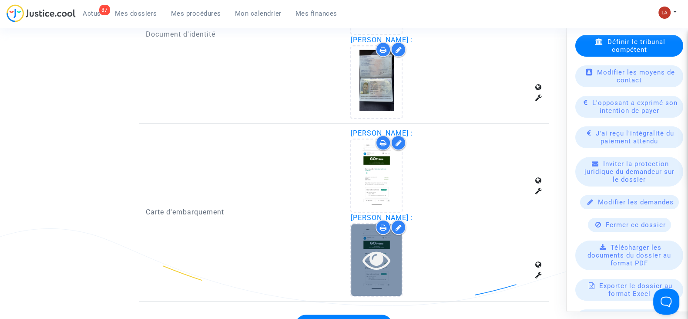
click at [394, 252] on div at bounding box center [376, 259] width 50 height 28
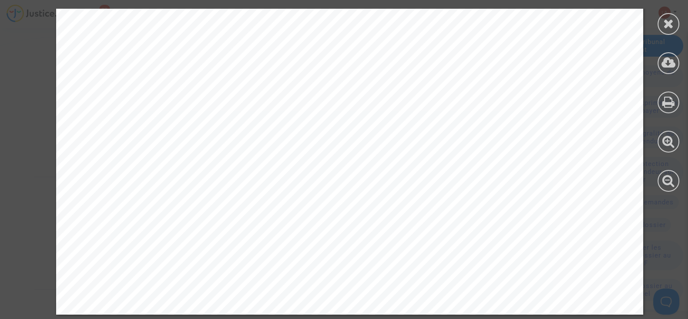
scroll to position [1034, 0]
click at [668, 30] on div at bounding box center [669, 24] width 22 height 22
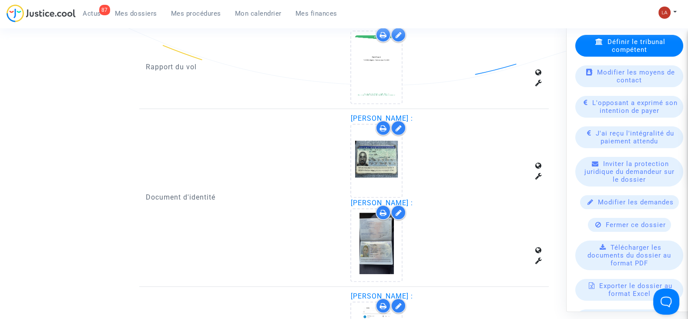
scroll to position [0, 0]
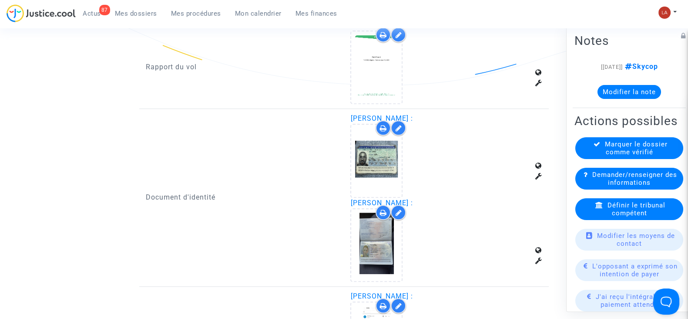
click at [626, 189] on div "Demander/renseigner des informations" at bounding box center [629, 179] width 108 height 22
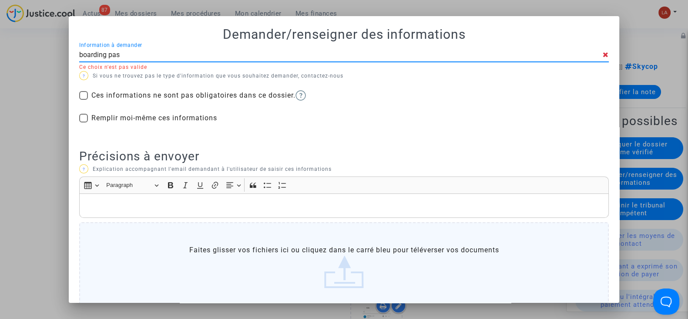
type input "boarding pass"
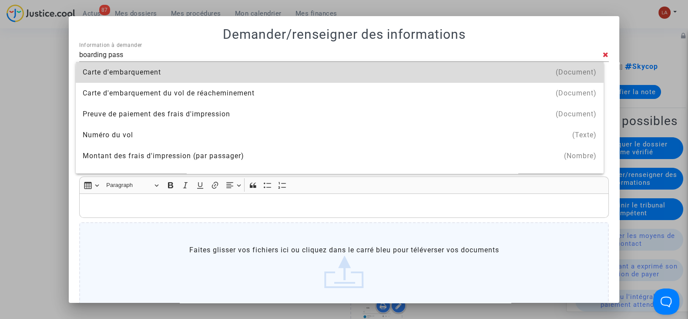
click at [431, 77] on div "Carte d'embarquement" at bounding box center [340, 72] width 514 height 21
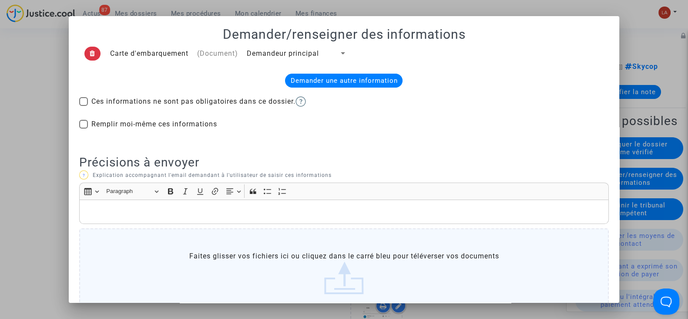
click at [265, 215] on p "Rich Text Editor, main" at bounding box center [344, 211] width 520 height 11
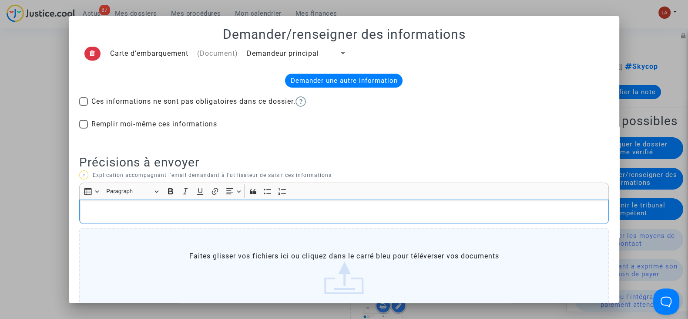
click at [216, 55] on td "(Document)" at bounding box center [218, 53] width 50 height 23
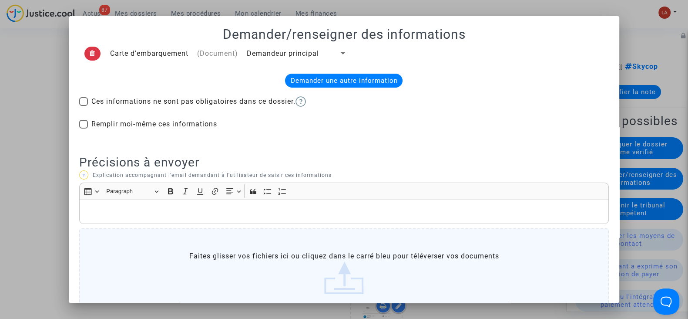
click at [266, 53] on span "Demandeur principal" at bounding box center [283, 53] width 72 height 8
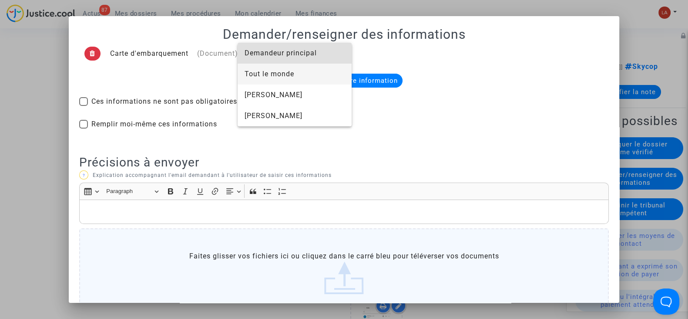
click at [263, 79] on span "Tout le monde" at bounding box center [295, 74] width 100 height 21
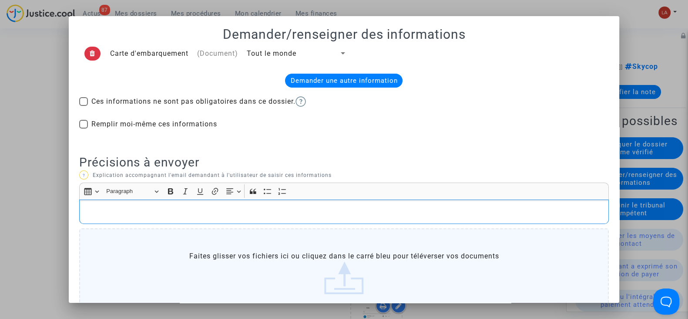
click at [155, 215] on p "Rich Text Editor, main" at bounding box center [344, 211] width 520 height 11
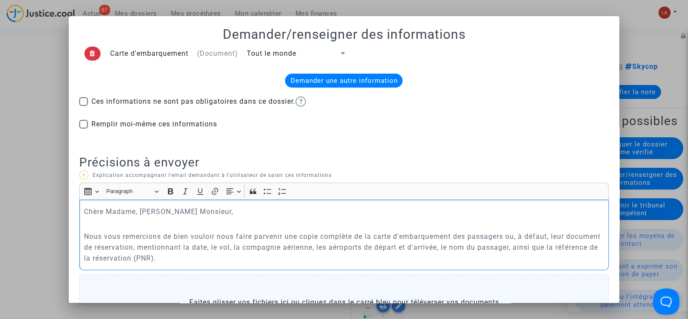
click at [242, 241] on p "Nous vous remercions de bien vouloir nous faire parvenir une copie complète de …" at bounding box center [344, 247] width 520 height 33
click at [305, 266] on div "Chère Madame, Cher Monsieur, Nous vous remercions de bien vouloir nous faire pa…" at bounding box center [344, 234] width 530 height 70
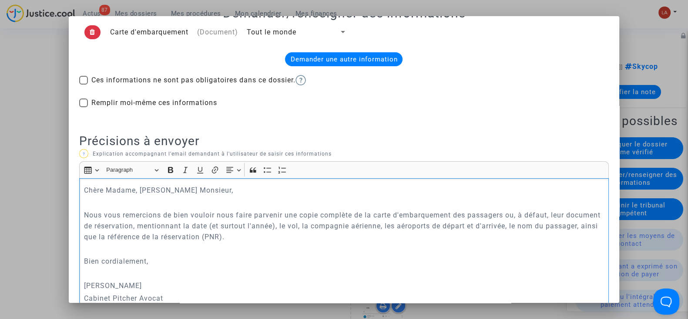
scroll to position [174, 0]
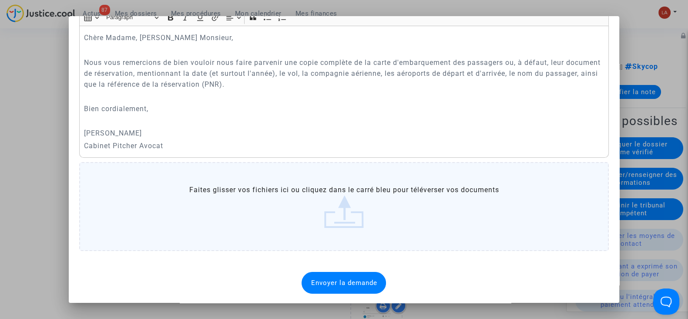
click at [312, 270] on div "Carte d'embarquement (Document) Tout le monde Demander une autre information Ce…" at bounding box center [344, 81] width 530 height 425
click at [312, 276] on div "Envoyer la demande" at bounding box center [344, 283] width 84 height 22
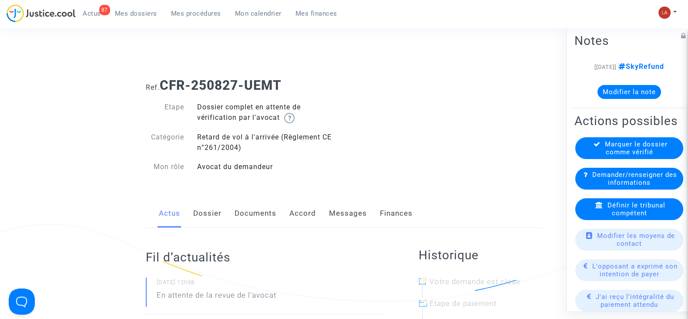
click at [264, 216] on link "Documents" at bounding box center [256, 213] width 42 height 29
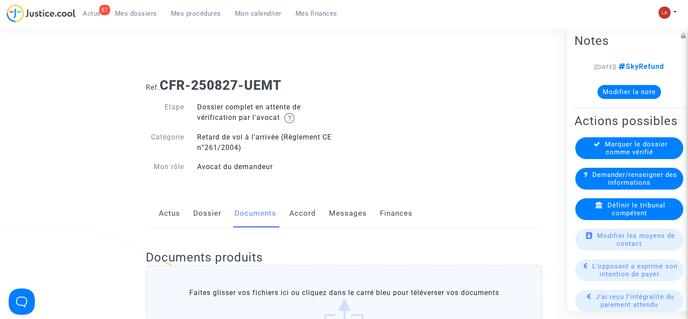
drag, startPoint x: 217, startPoint y: 218, endPoint x: 262, endPoint y: 192, distance: 51.3
click at [217, 217] on link "Dossier" at bounding box center [207, 213] width 28 height 29
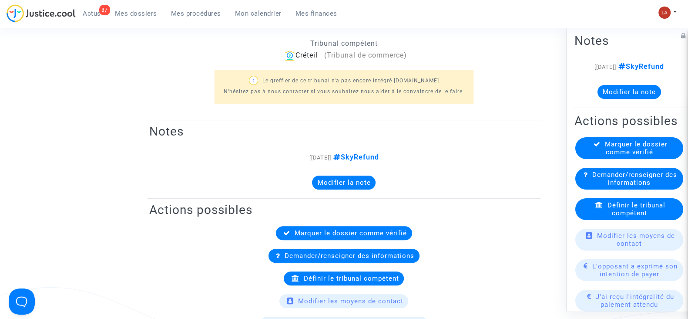
scroll to position [108, 0]
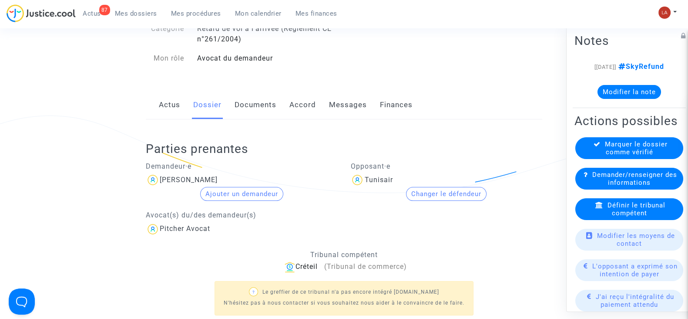
drag, startPoint x: 246, startPoint y: 104, endPoint x: 255, endPoint y: 104, distance: 9.6
click at [246, 104] on link "Documents" at bounding box center [256, 105] width 42 height 29
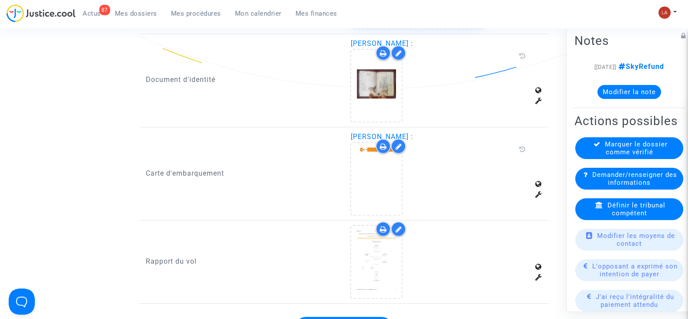
scroll to position [598, 0]
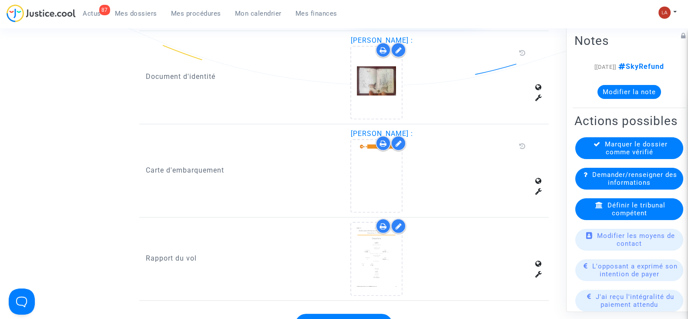
click at [394, 142] on div at bounding box center [398, 142] width 15 height 15
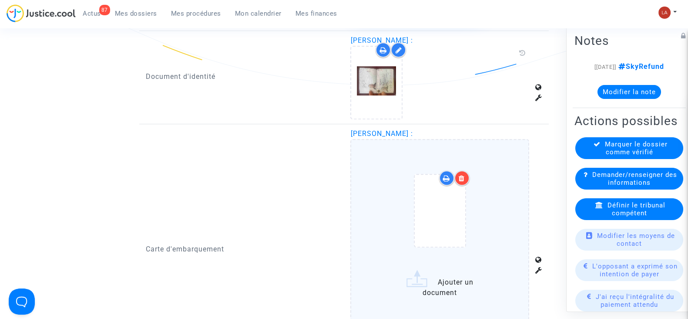
click at [460, 175] on icon at bounding box center [462, 178] width 6 height 7
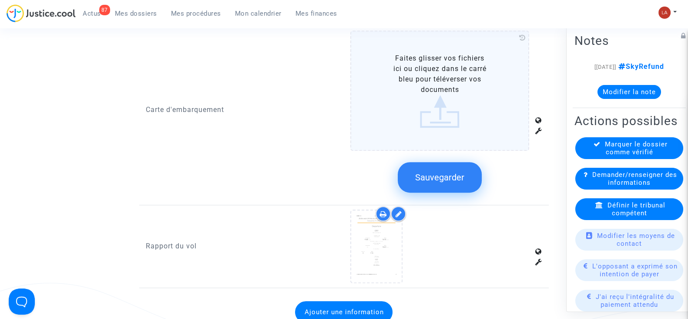
click at [447, 175] on span "Sauvegarder" at bounding box center [439, 177] width 49 height 10
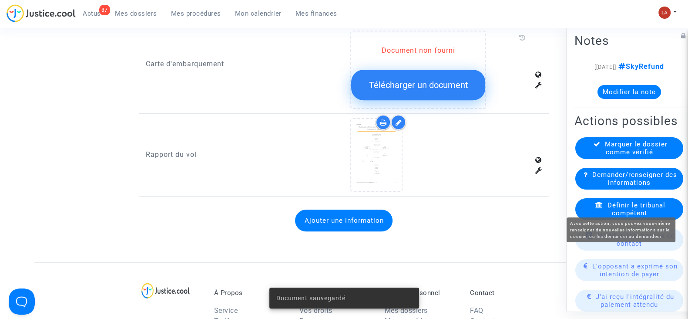
click at [607, 186] on span "Demander/renseigner des informations" at bounding box center [634, 179] width 85 height 16
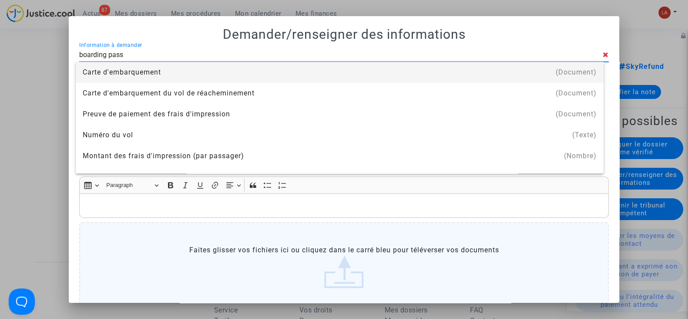
type input "boarding pass"
click at [238, 69] on div "Carte d'embarquement" at bounding box center [340, 72] width 514 height 21
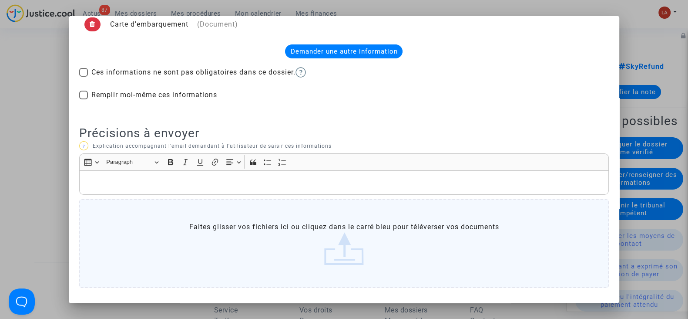
scroll to position [66, 0]
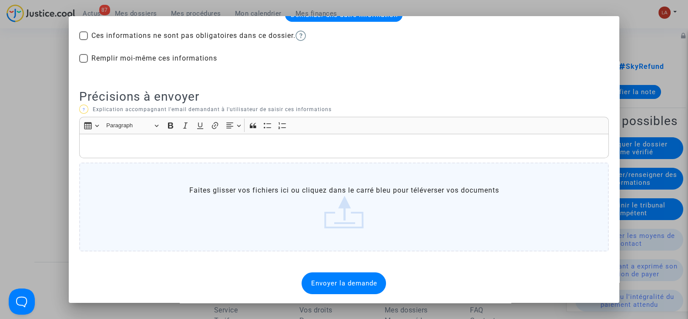
click at [326, 281] on span "Envoyer la demande" at bounding box center [344, 283] width 66 height 8
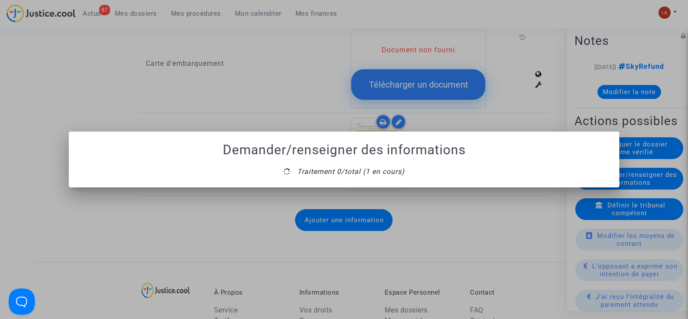
scroll to position [0, 0]
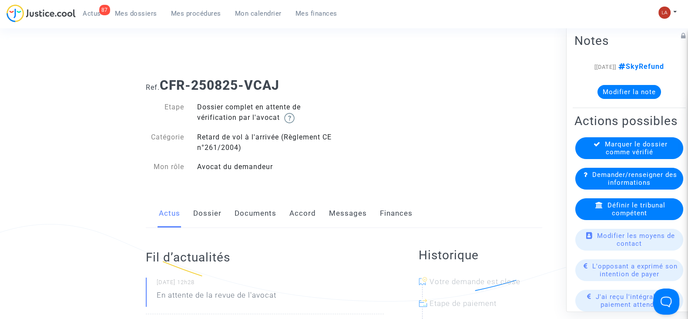
click at [260, 214] on link "Documents" at bounding box center [256, 213] width 42 height 29
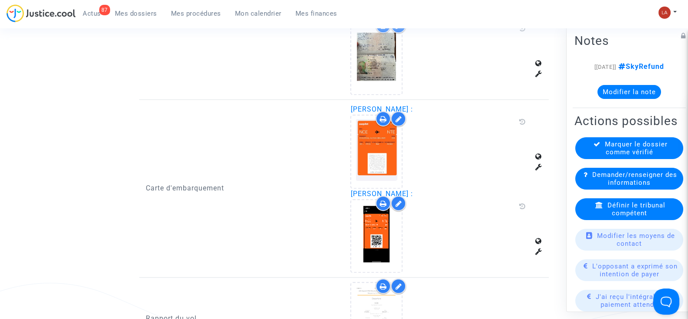
scroll to position [490, 0]
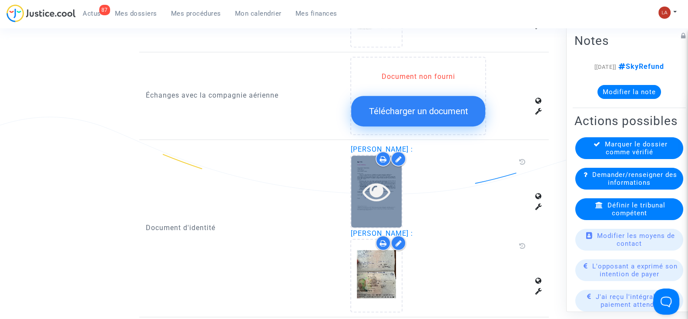
click at [363, 196] on icon at bounding box center [377, 191] width 28 height 28
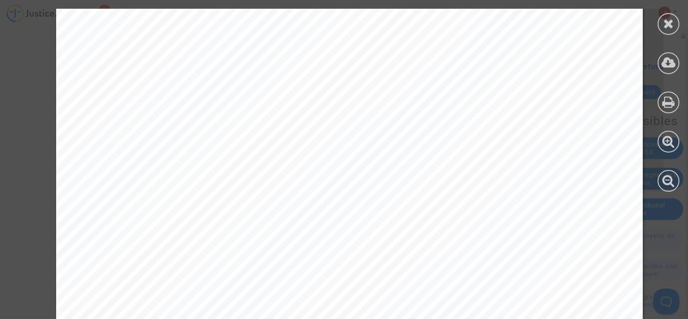
scroll to position [533, 0]
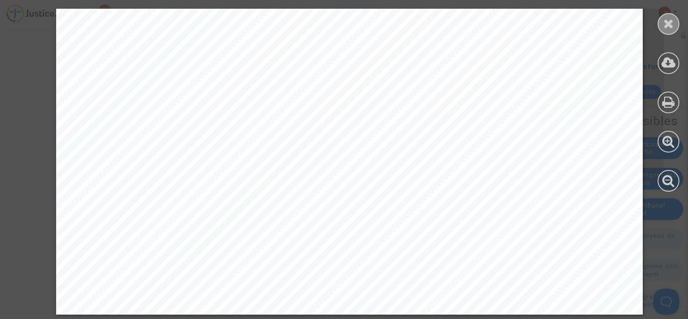
click at [666, 31] on div at bounding box center [669, 24] width 22 height 22
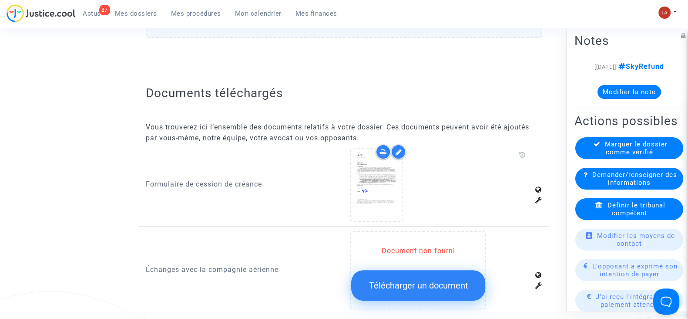
scroll to position [272, 0]
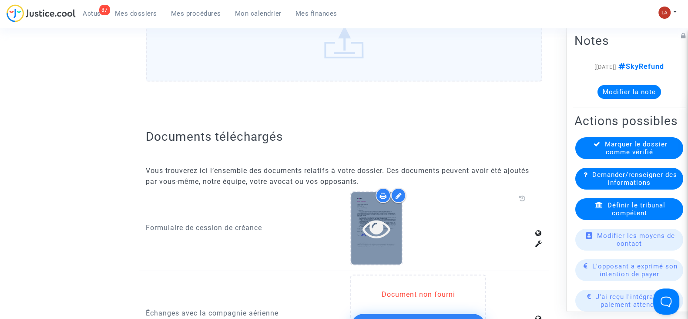
click at [399, 226] on div at bounding box center [376, 228] width 50 height 28
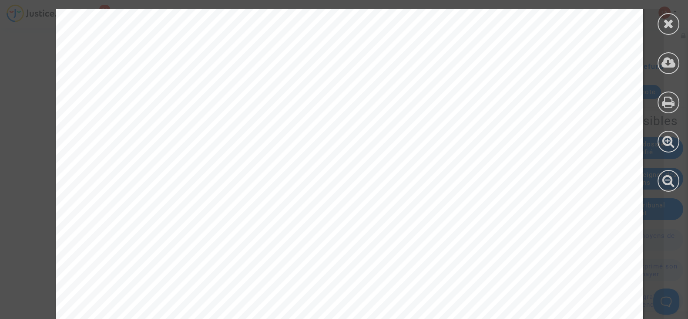
scroll to position [878, 0]
click at [664, 20] on icon at bounding box center [668, 23] width 11 height 13
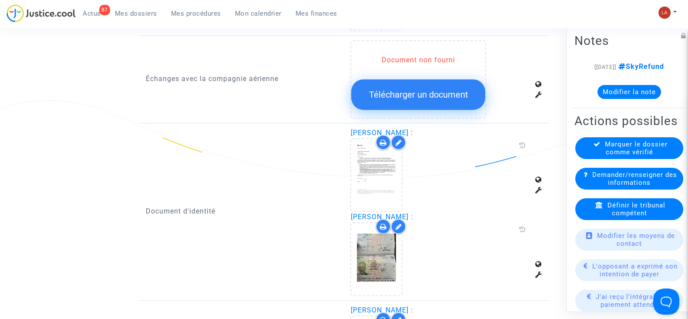
scroll to position [544, 0]
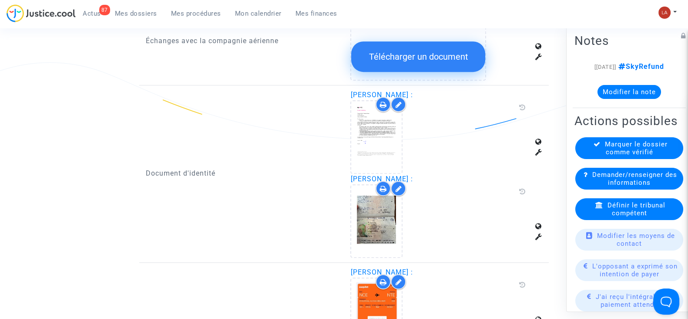
click at [399, 102] on icon at bounding box center [398, 104] width 7 height 7
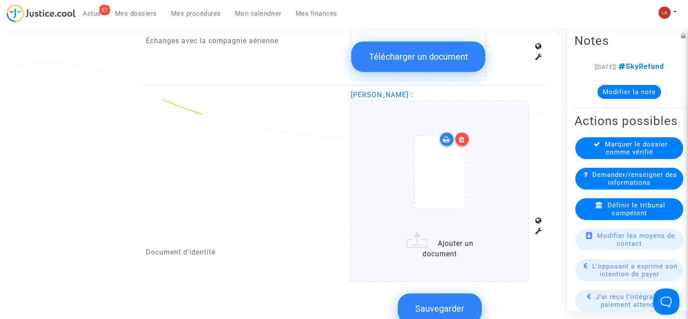
click at [464, 137] on icon at bounding box center [462, 139] width 6 height 7
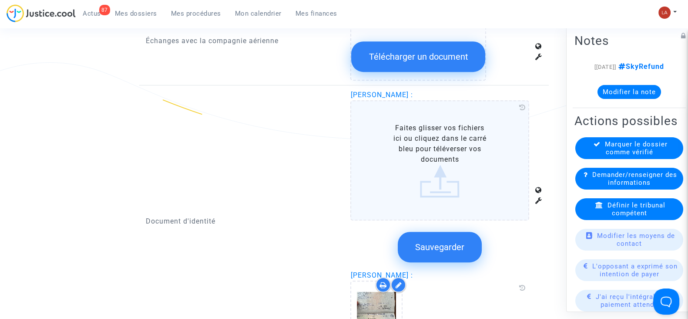
click at [427, 258] on button "Sauvegarder" at bounding box center [440, 247] width 84 height 30
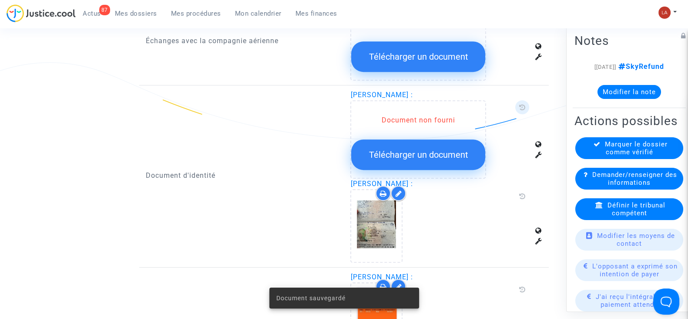
click at [521, 104] on icon at bounding box center [522, 107] width 7 height 7
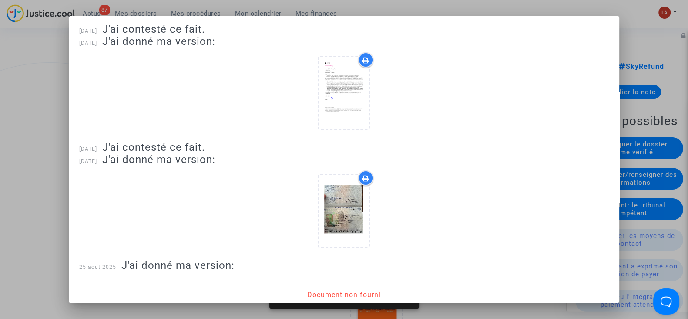
scroll to position [60, 0]
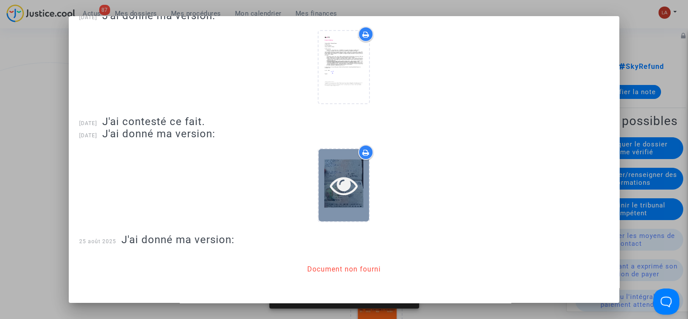
click at [329, 168] on div at bounding box center [344, 185] width 50 height 72
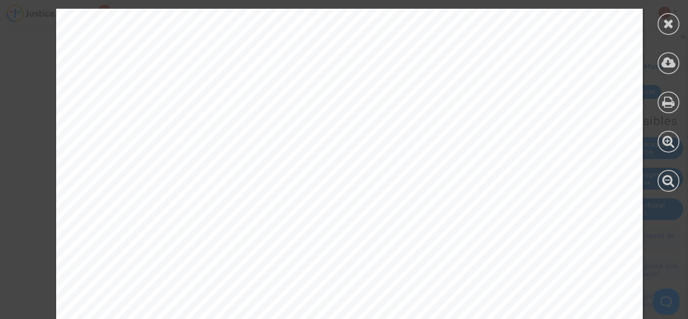
scroll to position [435, 0]
drag, startPoint x: 666, startPoint y: 30, endPoint x: 587, endPoint y: 75, distance: 91.0
click at [663, 31] on div at bounding box center [669, 24] width 22 height 22
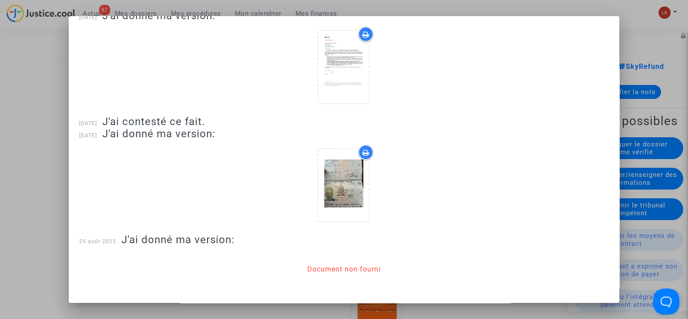
drag, startPoint x: 634, startPoint y: 73, endPoint x: 401, endPoint y: 152, distance: 245.9
click at [634, 73] on div at bounding box center [344, 159] width 688 height 319
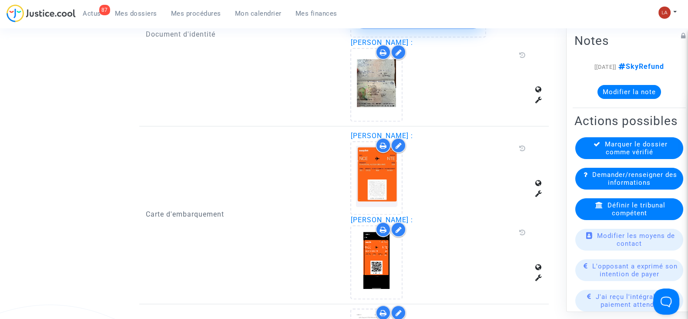
scroll to position [761, 0]
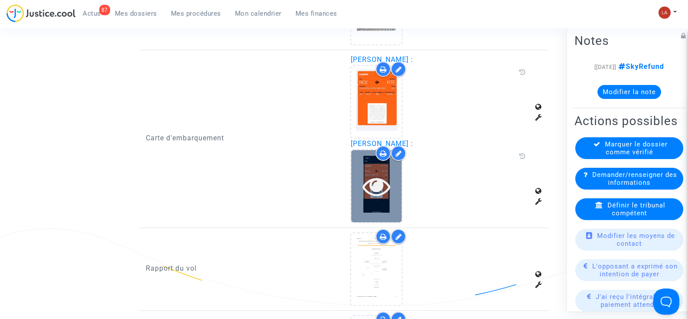
click at [370, 190] on icon at bounding box center [377, 186] width 28 height 28
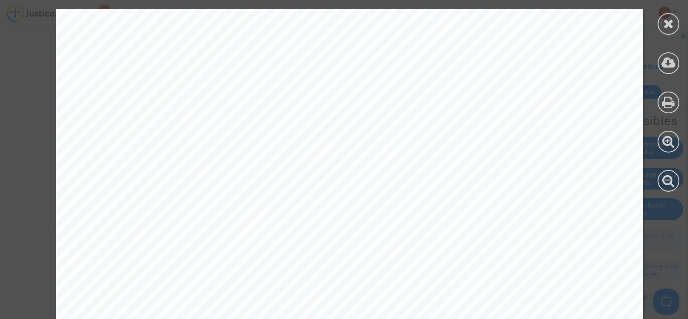
scroll to position [54, 0]
click at [667, 17] on icon at bounding box center [668, 23] width 11 height 13
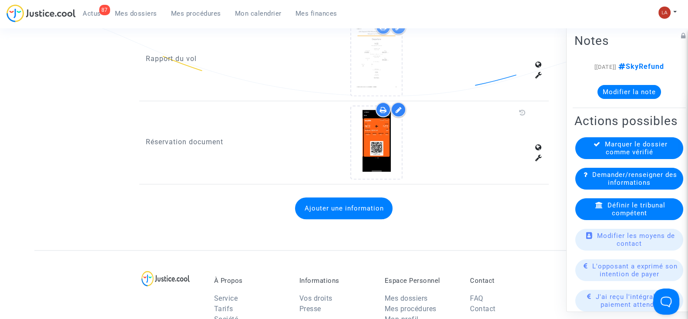
scroll to position [1034, 0]
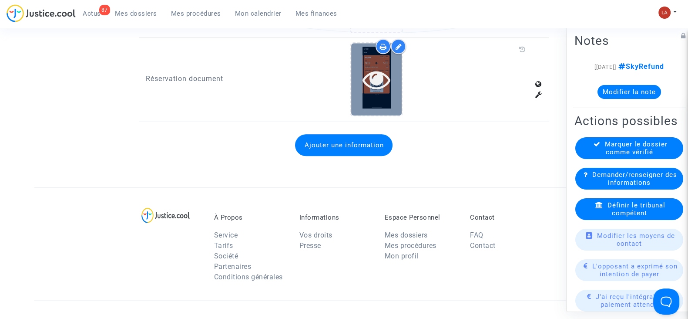
click at [383, 101] on div at bounding box center [376, 79] width 50 height 72
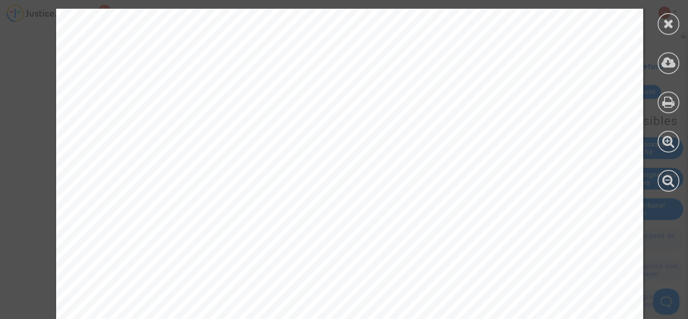
scroll to position [1368, 0]
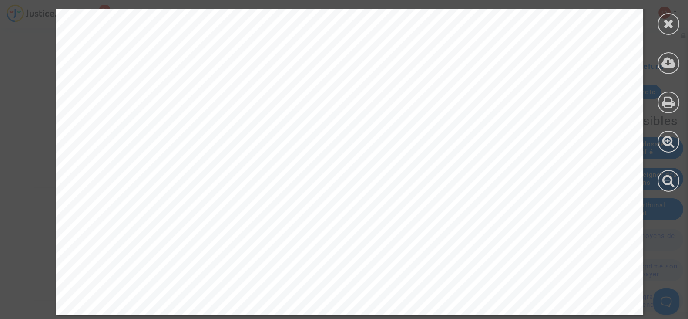
drag, startPoint x: 671, startPoint y: 21, endPoint x: 495, endPoint y: 94, distance: 190.2
click at [667, 23] on icon at bounding box center [668, 23] width 11 height 13
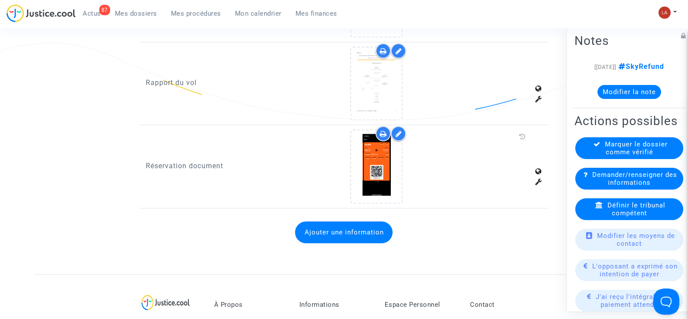
scroll to position [870, 0]
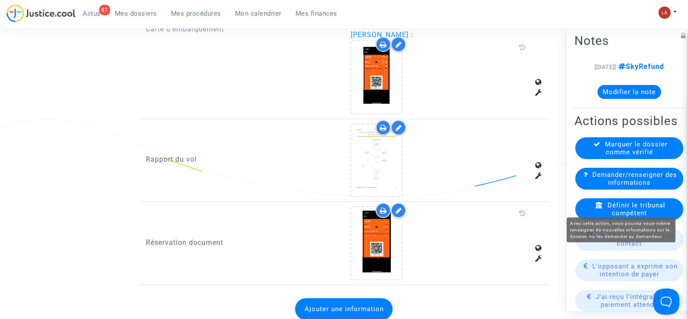
click at [620, 186] on span "Demander/renseigner des informations" at bounding box center [634, 179] width 85 height 16
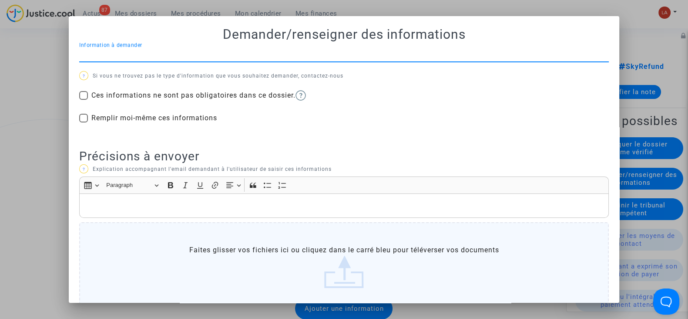
scroll to position [0, 0]
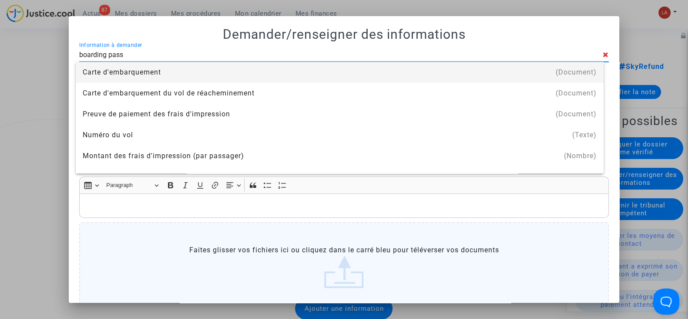
type input "boarding pass"
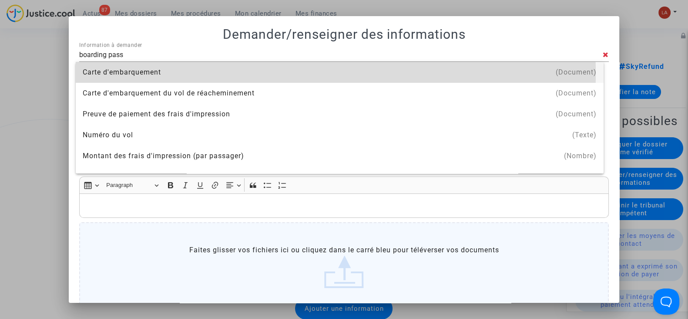
drag, startPoint x: 247, startPoint y: 74, endPoint x: 257, endPoint y: 71, distance: 10.3
click at [247, 74] on div "Carte d'embarquement" at bounding box center [340, 72] width 514 height 21
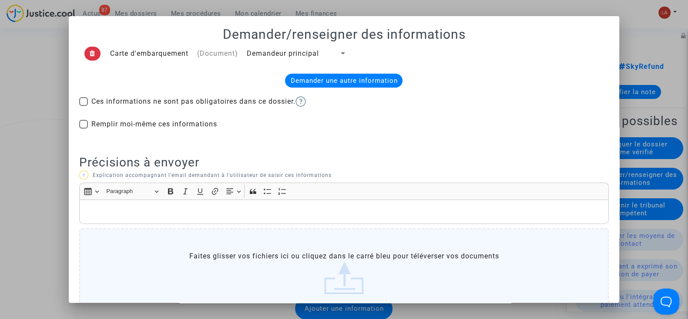
click at [293, 57] on span "Demandeur principal" at bounding box center [283, 53] width 72 height 8
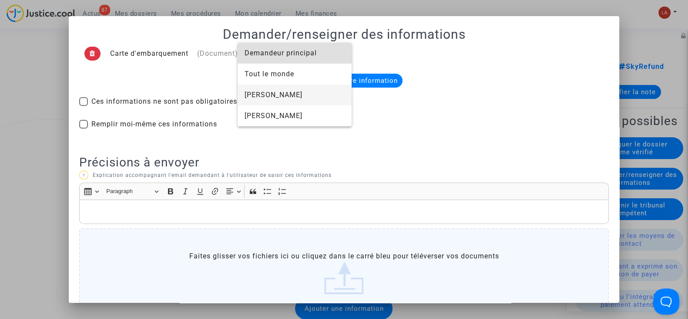
drag, startPoint x: 294, startPoint y: 92, endPoint x: 195, endPoint y: 201, distance: 147.9
click at [294, 92] on span "Alexandra Chauveau" at bounding box center [295, 94] width 100 height 21
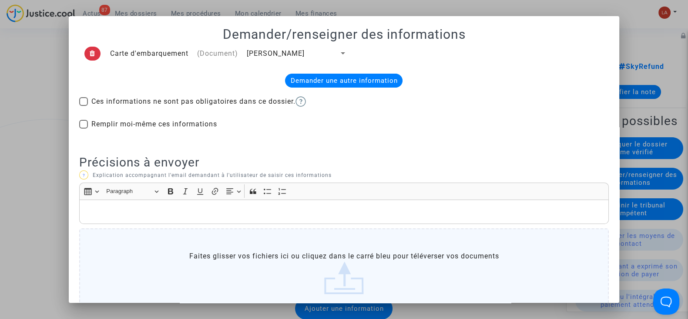
drag, startPoint x: 175, startPoint y: 223, endPoint x: 174, endPoint y: 215, distance: 8.3
click at [174, 223] on div "Rich Text Editor Insert table Insert table Heading Paragraph Paragraph Heading …" at bounding box center [344, 251] width 530 height 138
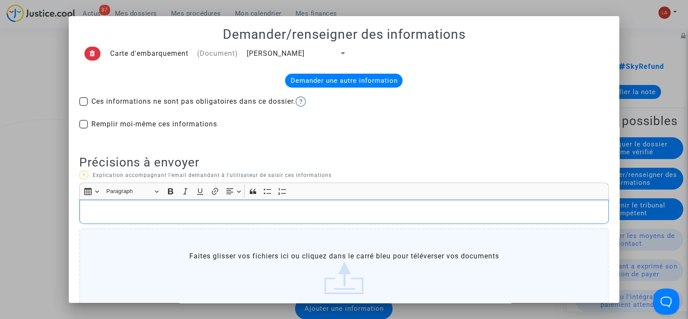
click at [174, 215] on p "Rich Text Editor, main" at bounding box center [344, 211] width 520 height 11
click at [333, 72] on div "Carte d'embarquement (Document) Alexandra Chauveau Demander une autre informati…" at bounding box center [344, 200] width 530 height 317
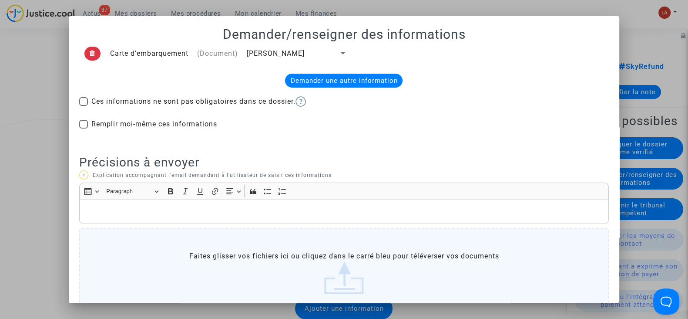
click at [323, 84] on div "Demander une autre information" at bounding box center [343, 81] width 117 height 14
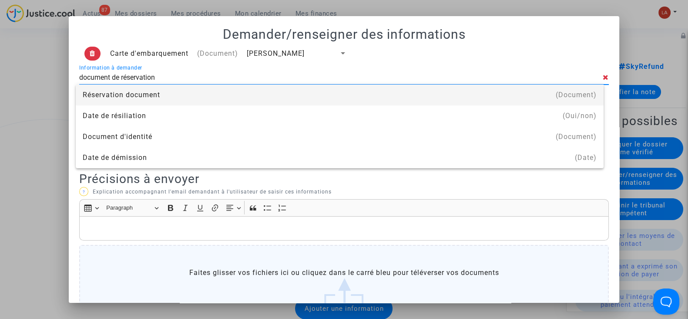
type input "document de réservation"
click at [309, 93] on div "Réservation document" at bounding box center [340, 94] width 514 height 21
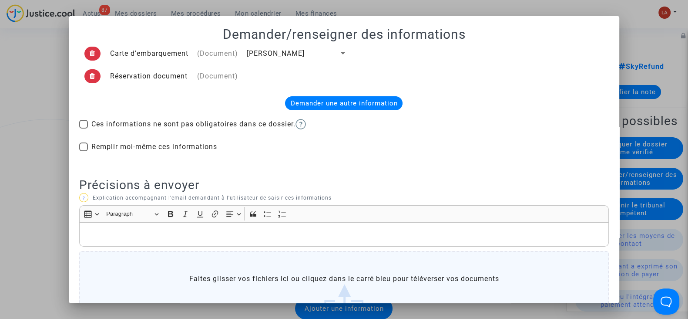
click at [148, 243] on div "Rich Text Editor, main" at bounding box center [344, 234] width 530 height 24
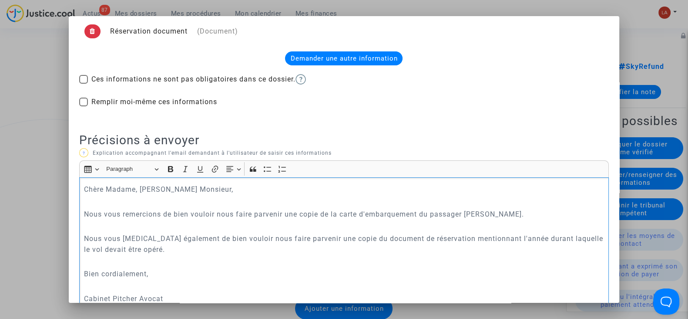
scroll to position [198, 0]
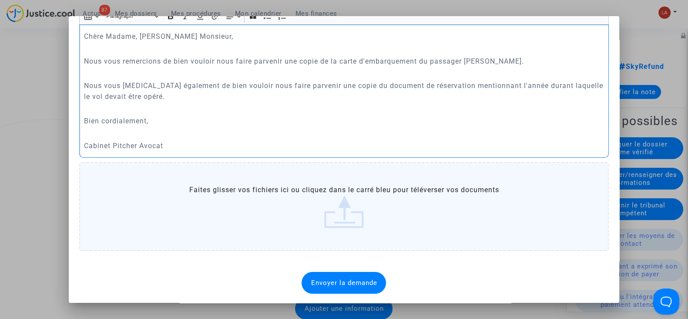
click at [334, 275] on div "Envoyer la demande" at bounding box center [344, 283] width 84 height 22
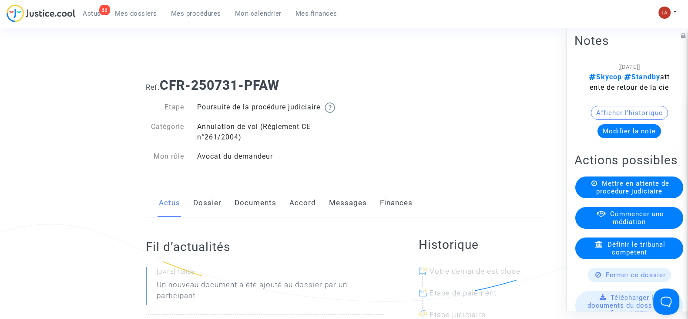
click at [335, 213] on link "Messages" at bounding box center [348, 202] width 38 height 29
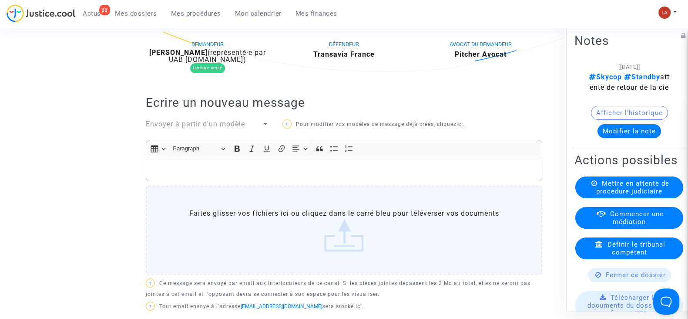
scroll to position [163, 0]
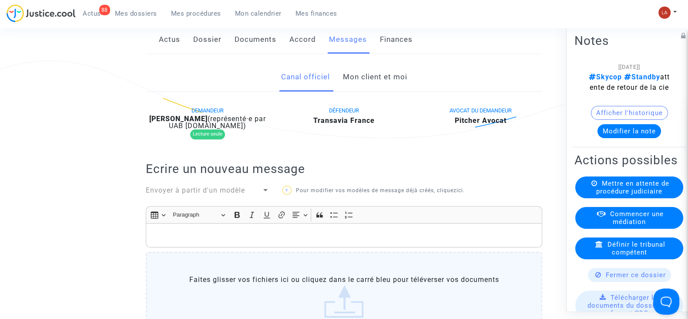
click at [208, 123] on b "[PERSON_NAME]" at bounding box center [178, 118] width 58 height 8
drag, startPoint x: 234, startPoint y: 127, endPoint x: 259, endPoint y: 150, distance: 34.2
click at [208, 123] on b "[PERSON_NAME]" at bounding box center [178, 118] width 58 height 8
copy b "[PERSON_NAME]"
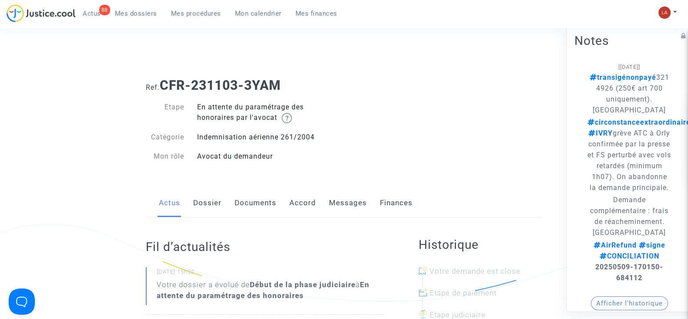
click at [609, 88] on span "transigénonpayé 3214926 (250€ art 700 uniquement). [GEOGRAPHIC_DATA]" at bounding box center [630, 93] width 80 height 41
copy span "3214926"
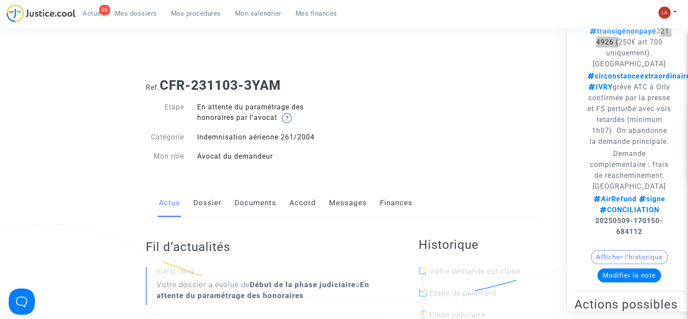
scroll to position [163, 0]
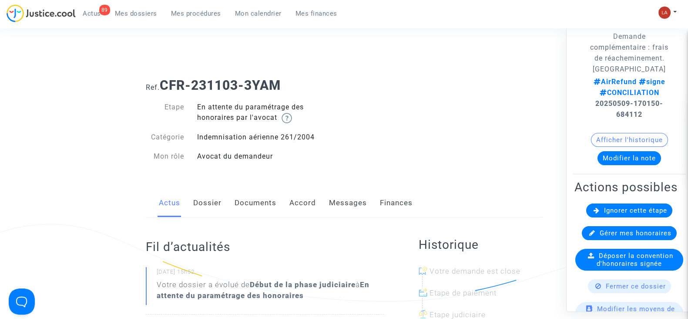
click at [351, 214] on link "Messages" at bounding box center [348, 202] width 38 height 29
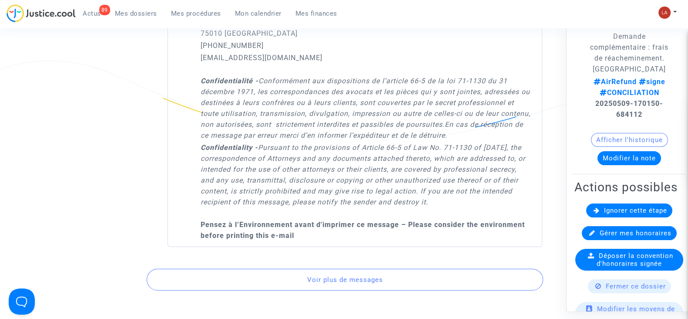
scroll to position [6767, 0]
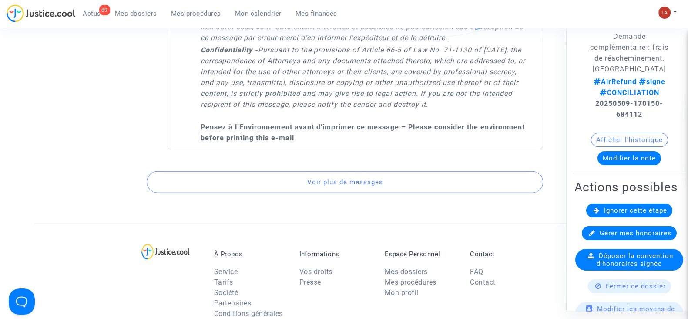
click at [356, 193] on button "Voir plus de messages" at bounding box center [345, 182] width 396 height 22
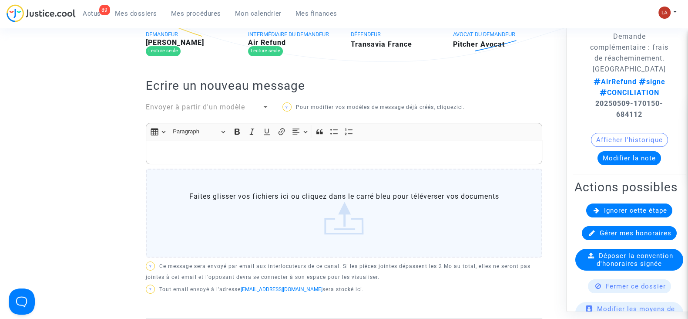
scroll to position [0, 0]
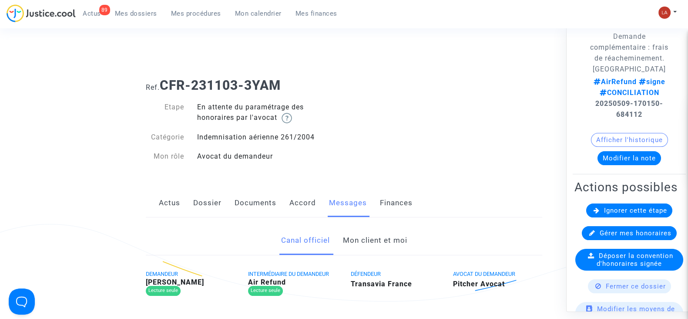
click at [193, 281] on b "Lionel Collongeon" at bounding box center [175, 282] width 58 height 8
click at [194, 281] on b "Lionel Collongeon" at bounding box center [175, 282] width 58 height 8
copy b "Collongeon"
click at [631, 164] on button "Modifier la note" at bounding box center [630, 158] width 64 height 14
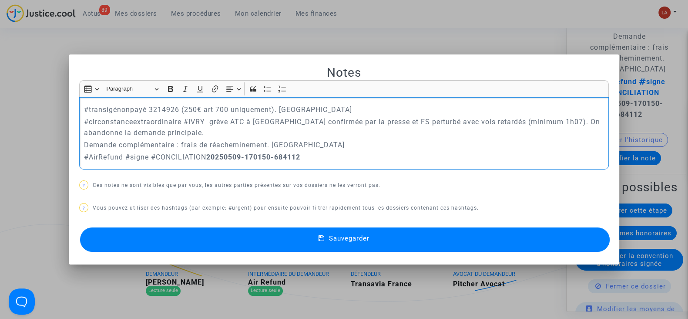
click at [168, 111] on p "#transigénonpayé 3214926 (250€ art 700 uniquement). Laurène" at bounding box center [344, 109] width 520 height 11
click at [154, 110] on p "#transigénonpayé 32149321492626 (250€ art 700 uniquement). Laurène" at bounding box center [344, 109] width 520 height 11
click at [270, 241] on button "Sauvegarder" at bounding box center [345, 239] width 530 height 24
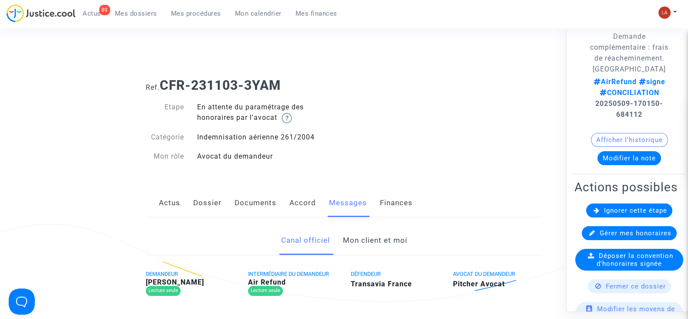
click at [646, 164] on button "Modifier la note" at bounding box center [630, 158] width 64 height 14
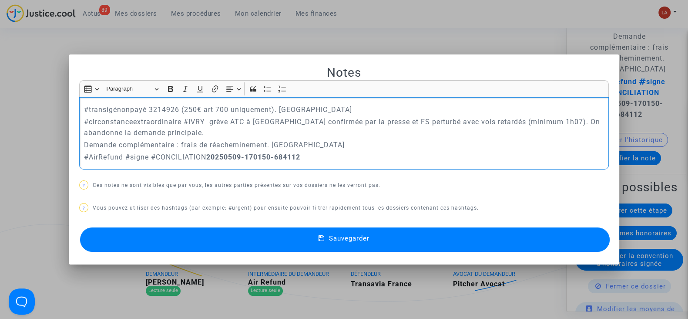
click at [165, 110] on p "#transigénonpayé 3214926 (250€ art 700 uniquement). Laurène" at bounding box center [344, 109] width 520 height 11
click at [250, 36] on div at bounding box center [344, 159] width 688 height 319
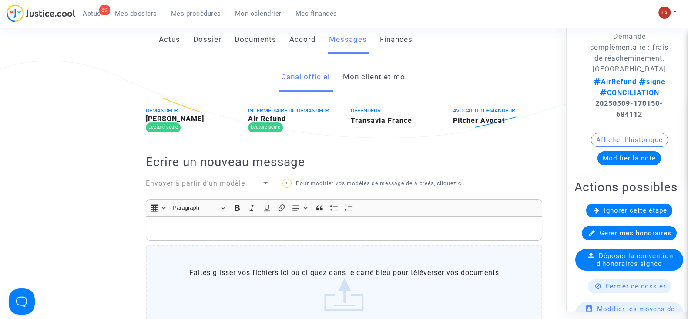
scroll to position [217, 0]
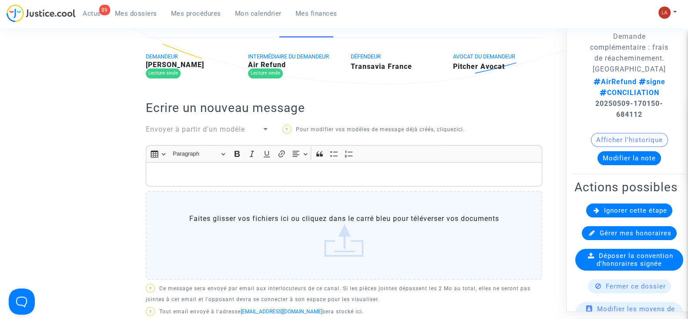
click at [628, 146] on button "Afficher l'historique" at bounding box center [629, 139] width 77 height 14
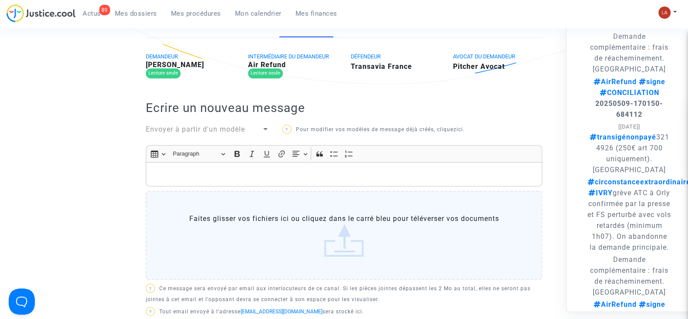
scroll to position [108, 0]
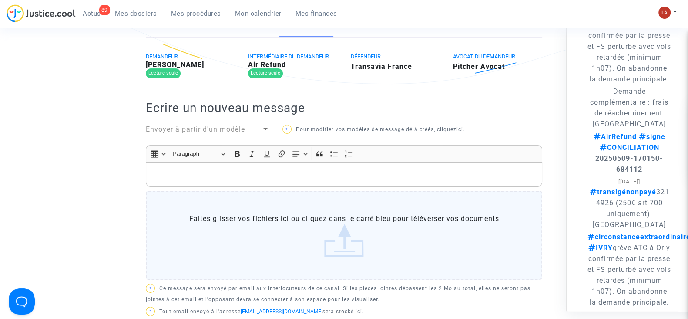
click at [602, 212] on span "transigénonpayé 3214926 (250€ art 700 uniquement). Laurène" at bounding box center [630, 207] width 80 height 41
copy span "3214926"
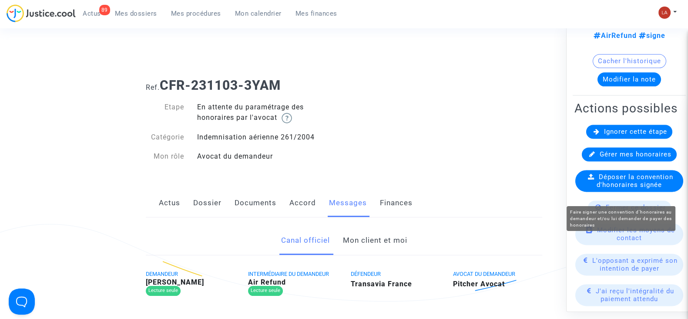
scroll to position [1468, 0]
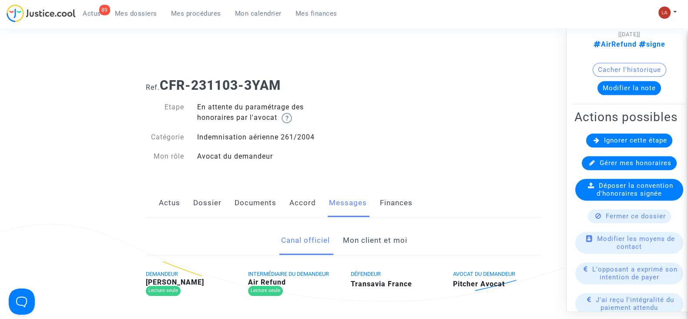
click at [603, 95] on button "Modifier la note" at bounding box center [630, 88] width 64 height 14
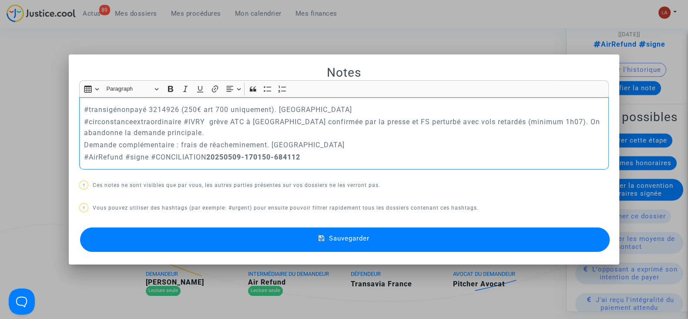
drag, startPoint x: 310, startPoint y: 111, endPoint x: 148, endPoint y: 111, distance: 161.9
click at [148, 111] on p "#transigénonpayé 3214926 (250€ art 700 uniquement). Laurène" at bounding box center [344, 109] width 520 height 11
click at [148, 110] on p "#transigénonpayé 3214926 (250€ art 700 uniquement). Laurène" at bounding box center [344, 109] width 520 height 11
click at [147, 108] on p "#transigénonpayé 3214926 (250€ art 700 uniquement). Laurène" at bounding box center [344, 109] width 520 height 11
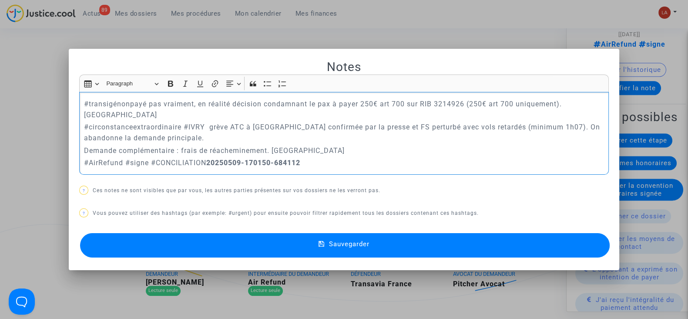
drag, startPoint x: 463, startPoint y: 107, endPoint x: 559, endPoint y: 109, distance: 96.6
click at [559, 109] on p "#transigénonpayé pas vraiment, en réalité décision condamnant le pax à payer 25…" at bounding box center [344, 109] width 520 height 22
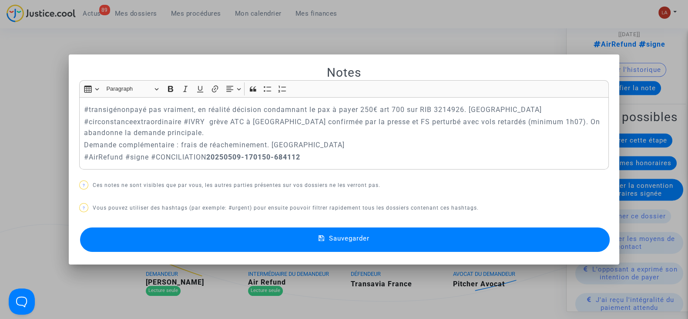
click at [462, 231] on button "Sauvegarder" at bounding box center [345, 239] width 530 height 24
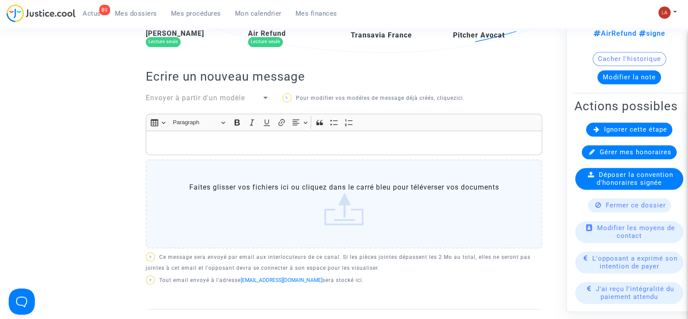
scroll to position [253, 0]
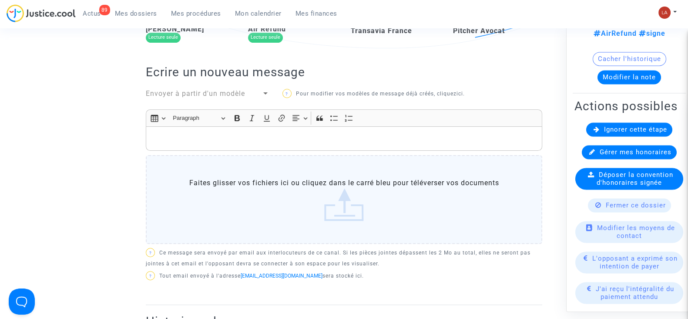
click at [590, 136] on div "Ignorer cette étape" at bounding box center [629, 129] width 86 height 14
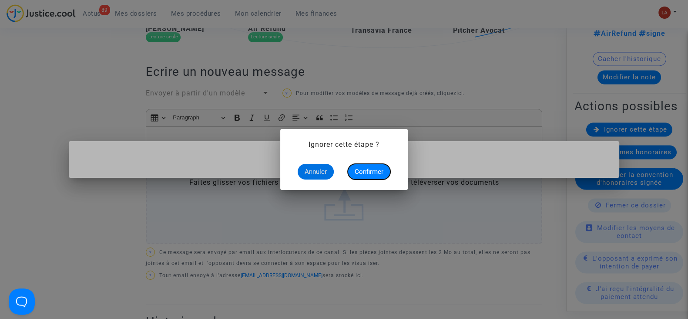
click at [359, 168] on span "Confirmer" at bounding box center [369, 172] width 29 height 8
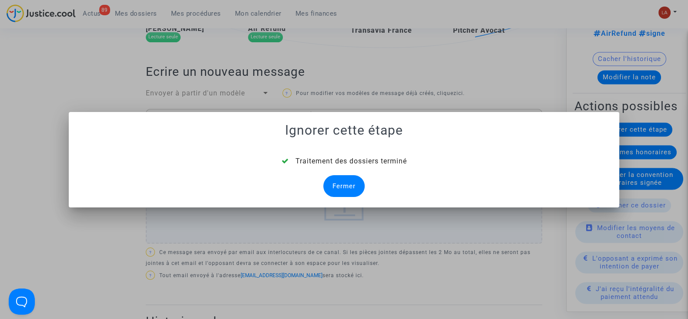
click at [342, 186] on div "Fermer" at bounding box center [343, 186] width 41 height 22
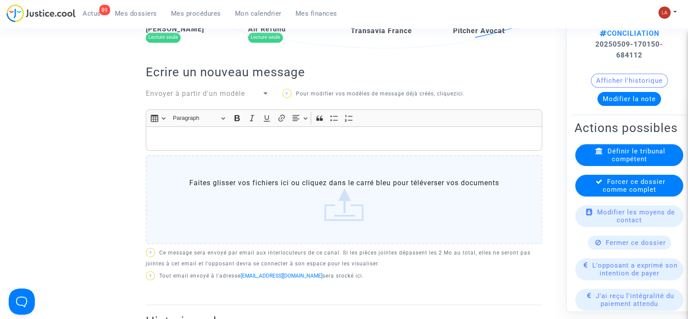
scroll to position [245, 0]
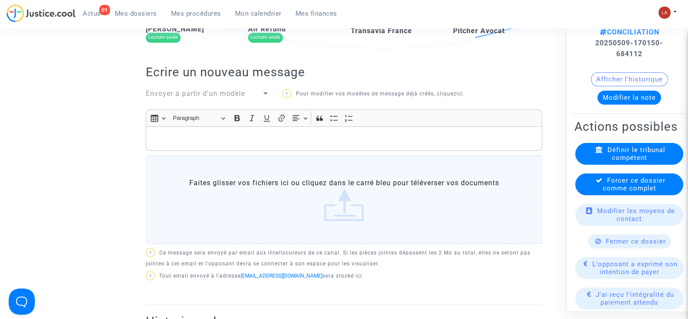
click at [608, 191] on span "Forcer ce dossier comme complet" at bounding box center [634, 184] width 63 height 16
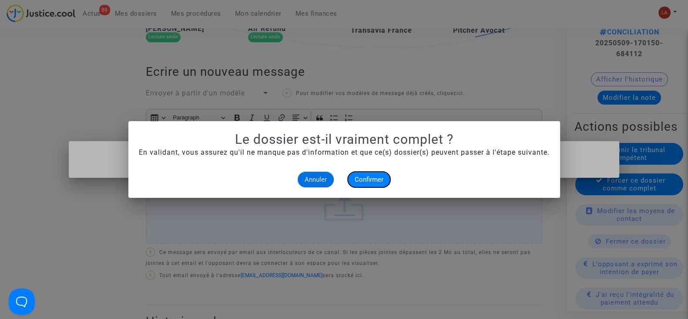
click at [369, 172] on button "Confirmer" at bounding box center [369, 179] width 43 height 16
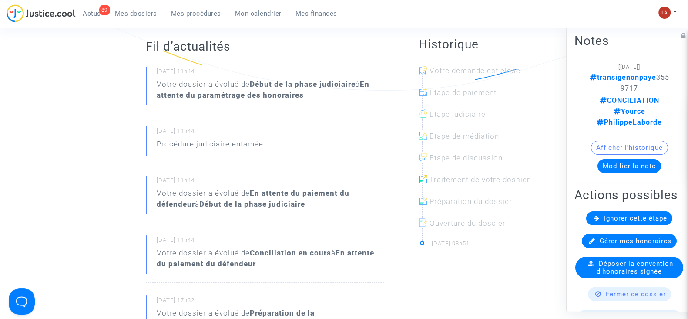
scroll to position [215, 0]
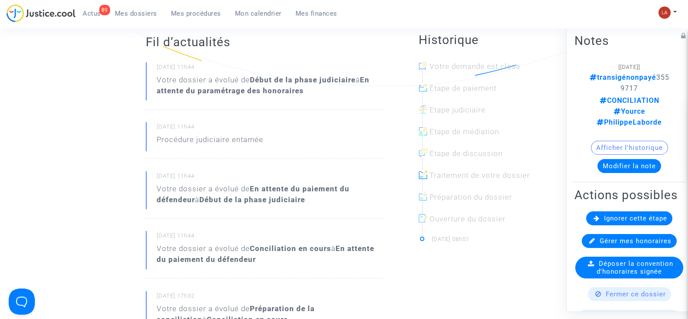
click at [614, 84] on span "transigénonpayé 3559717" at bounding box center [630, 82] width 80 height 19
copy span "3559717"
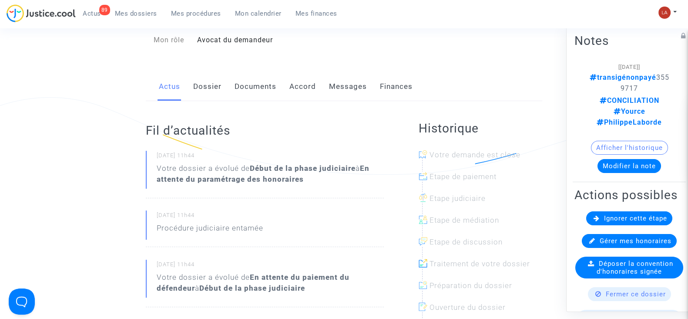
scroll to position [124, 0]
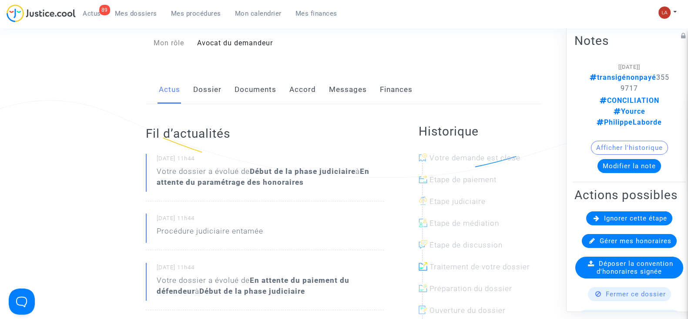
click at [337, 92] on link "Messages" at bounding box center [348, 89] width 38 height 29
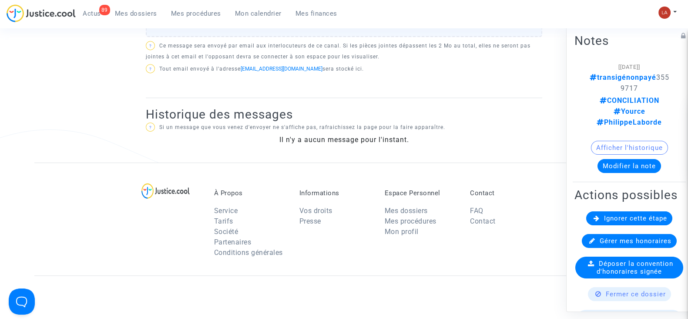
scroll to position [357, 0]
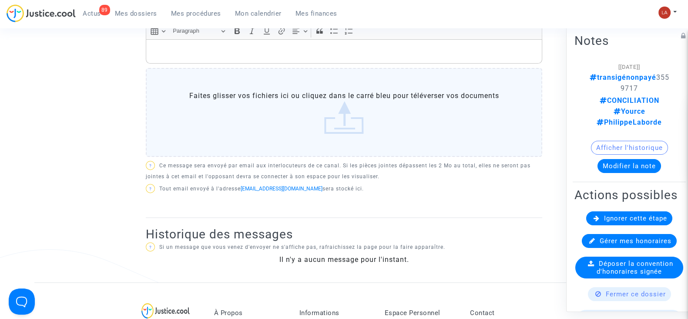
click at [597, 141] on button "Afficher l'historique" at bounding box center [629, 148] width 77 height 14
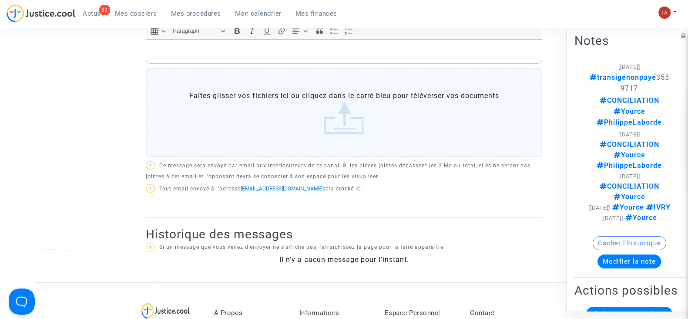
click at [618, 88] on span "transigénonpayé 3559717" at bounding box center [630, 82] width 80 height 19
copy span "3559717"
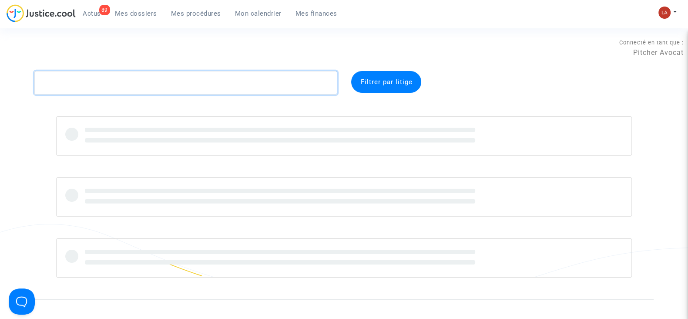
click at [89, 84] on textarea at bounding box center [185, 82] width 303 height 23
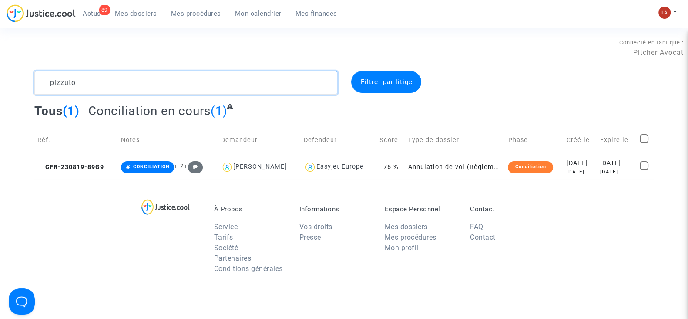
type textarea "pizzuto"
click at [73, 160] on td "CFR-230819-89G9" at bounding box center [76, 166] width 84 height 23
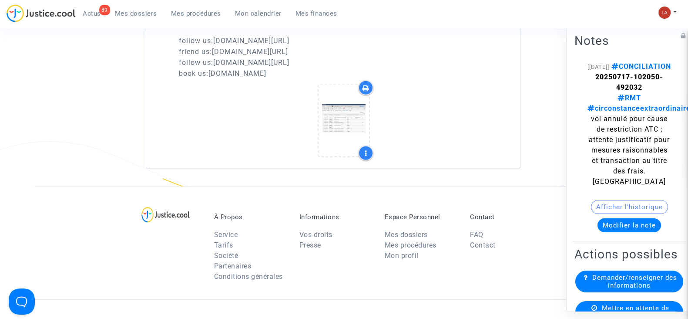
scroll to position [2611, 0]
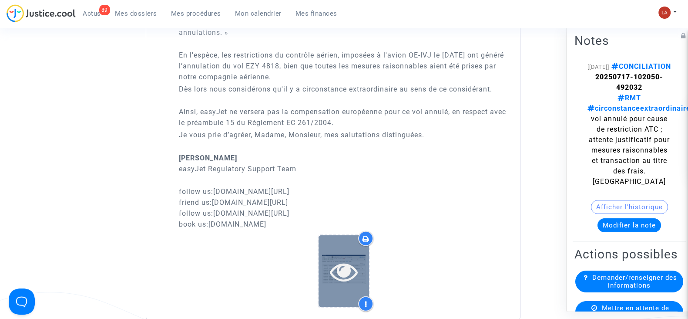
click at [340, 266] on icon at bounding box center [344, 271] width 28 height 28
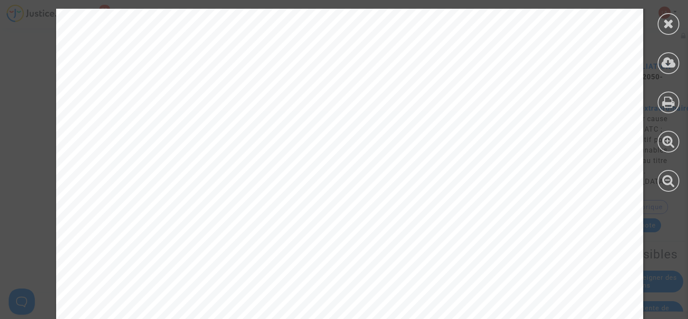
scroll to position [533, 0]
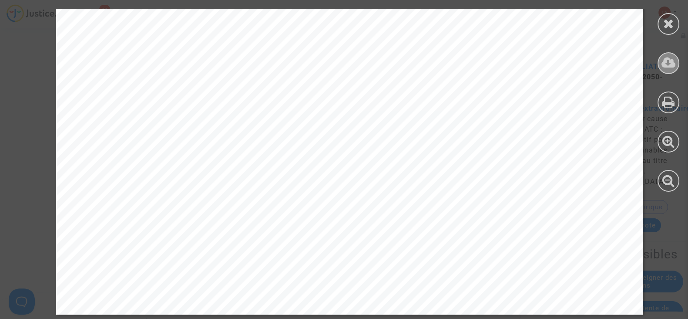
click at [673, 64] on icon at bounding box center [668, 62] width 14 height 13
click at [660, 12] on div at bounding box center [668, 100] width 39 height 200
click at [663, 19] on icon at bounding box center [668, 23] width 11 height 13
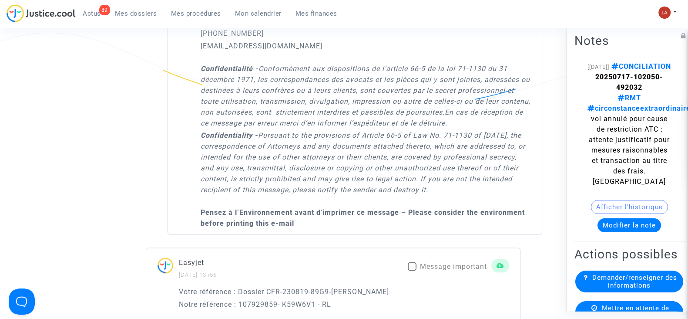
scroll to position [2230, 0]
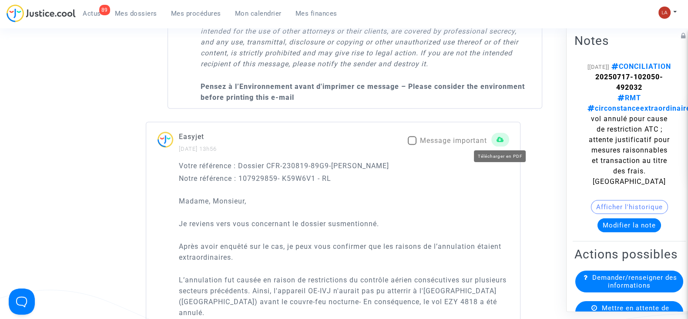
click at [498, 139] on icon at bounding box center [500, 139] width 7 height 7
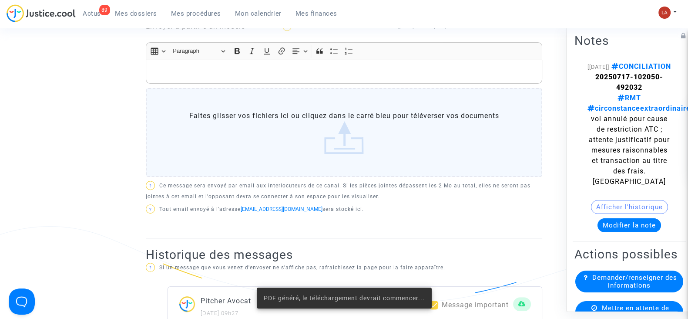
scroll to position [0, 0]
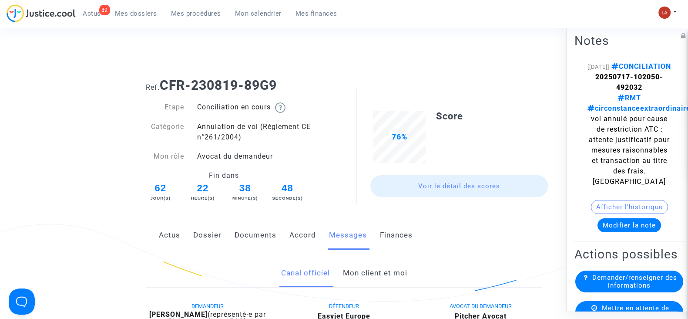
drag, startPoint x: 291, startPoint y: 82, endPoint x: 165, endPoint y: 90, distance: 126.5
click at [165, 90] on h1 "Ref. CFR-230819-89G9" at bounding box center [344, 85] width 396 height 16
copy b "CFR-230819-89G9"
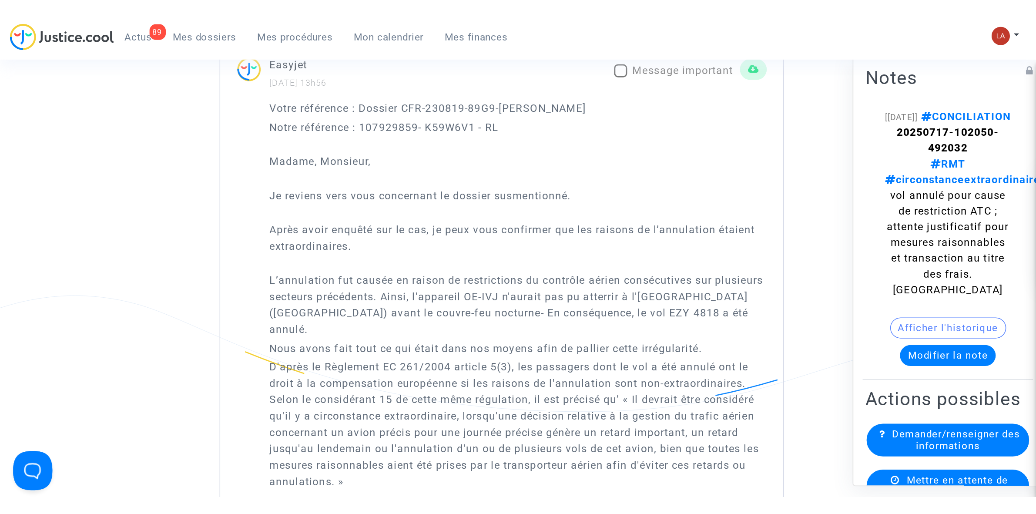
scroll to position [2231, 0]
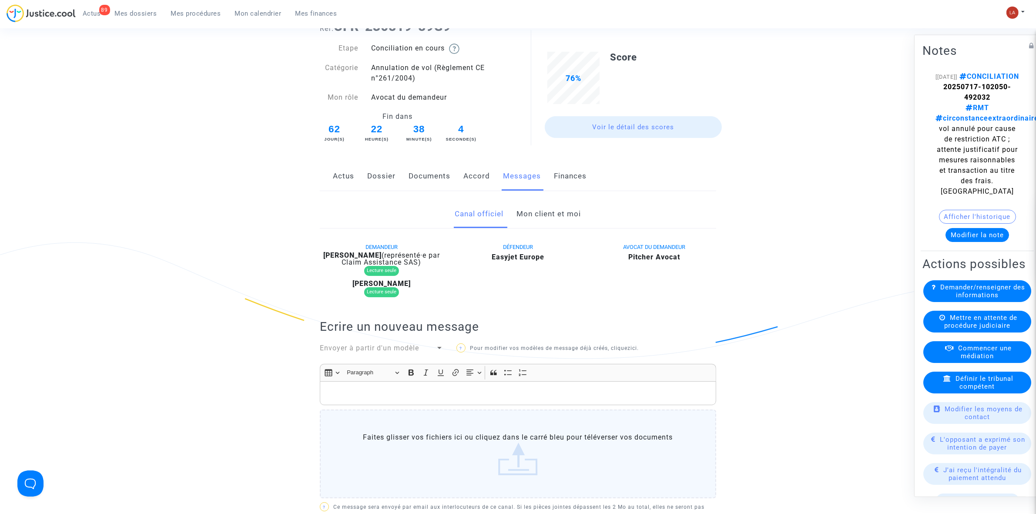
scroll to position [0, 0]
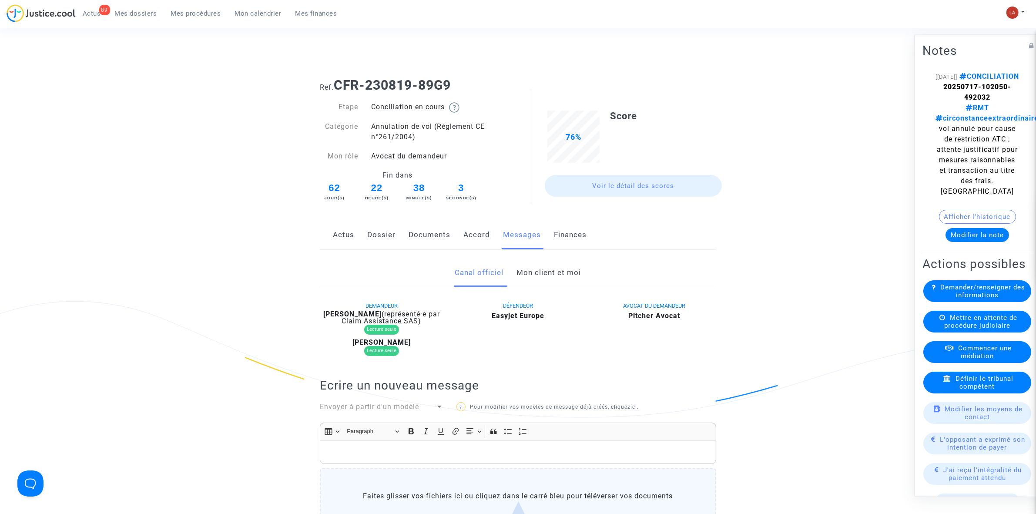
drag, startPoint x: 470, startPoint y: 77, endPoint x: 336, endPoint y: 89, distance: 134.2
click at [336, 88] on div "Ref. CFR-230819-89G9" at bounding box center [518, 82] width 410 height 22
copy b "CFR-230819-89G9"
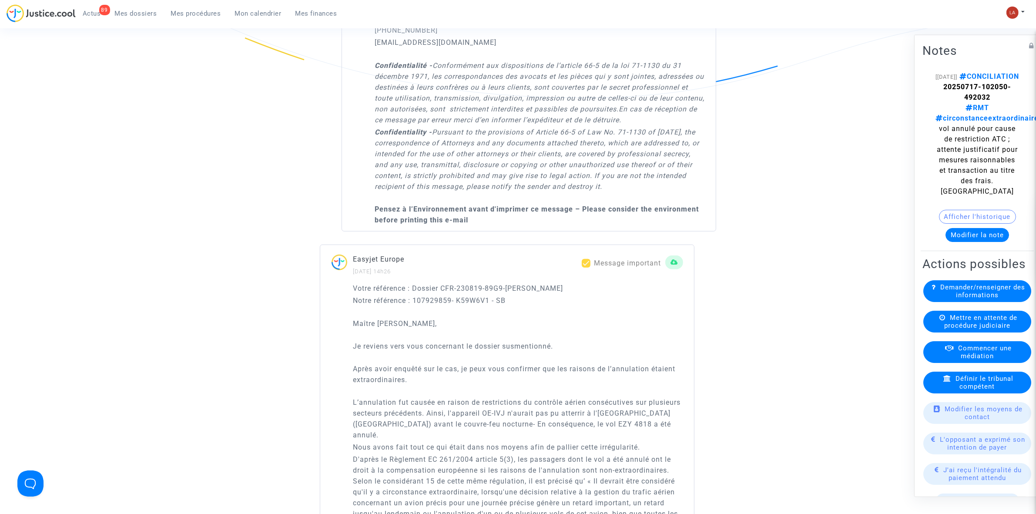
scroll to position [1034, 0]
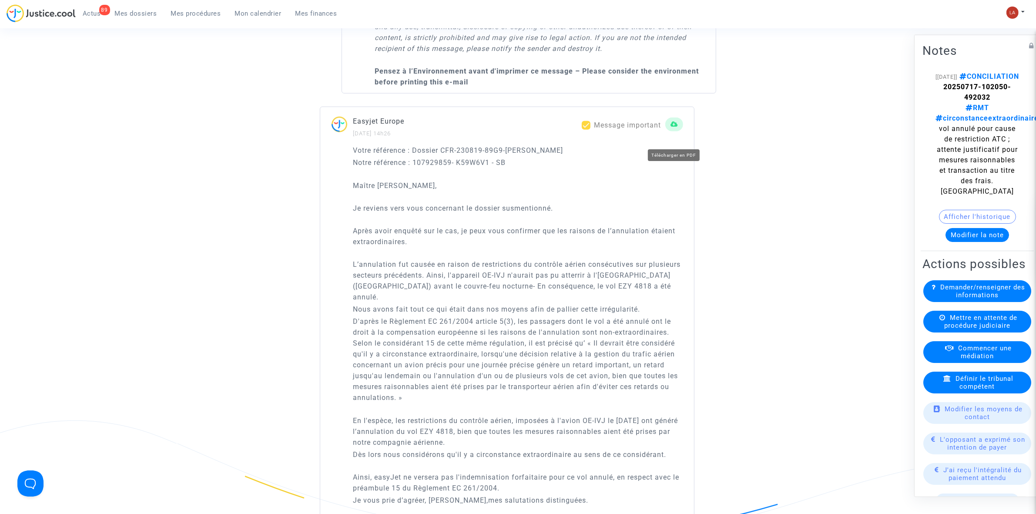
drag, startPoint x: 675, startPoint y: 140, endPoint x: 634, endPoint y: 141, distance: 41.4
click at [675, 131] on button at bounding box center [674, 124] width 18 height 14
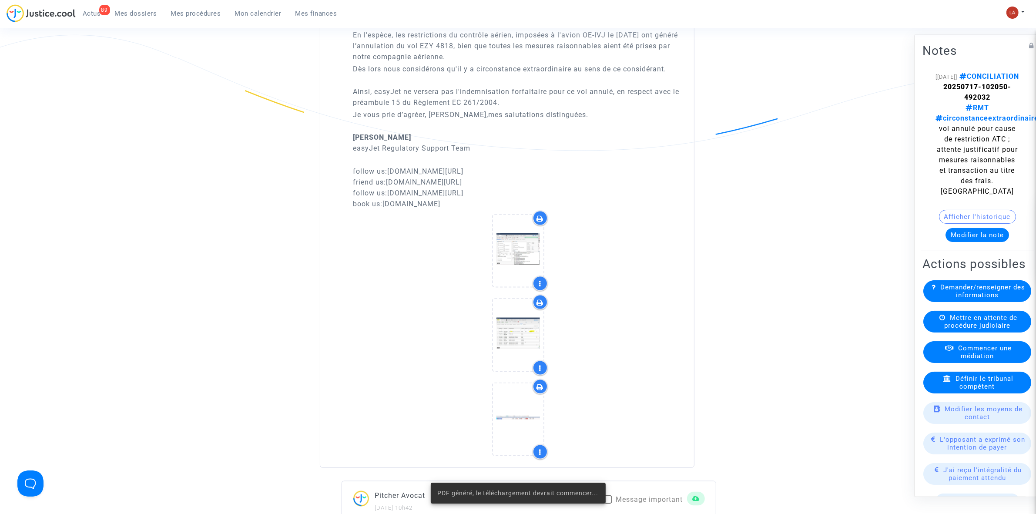
scroll to position [1414, 0]
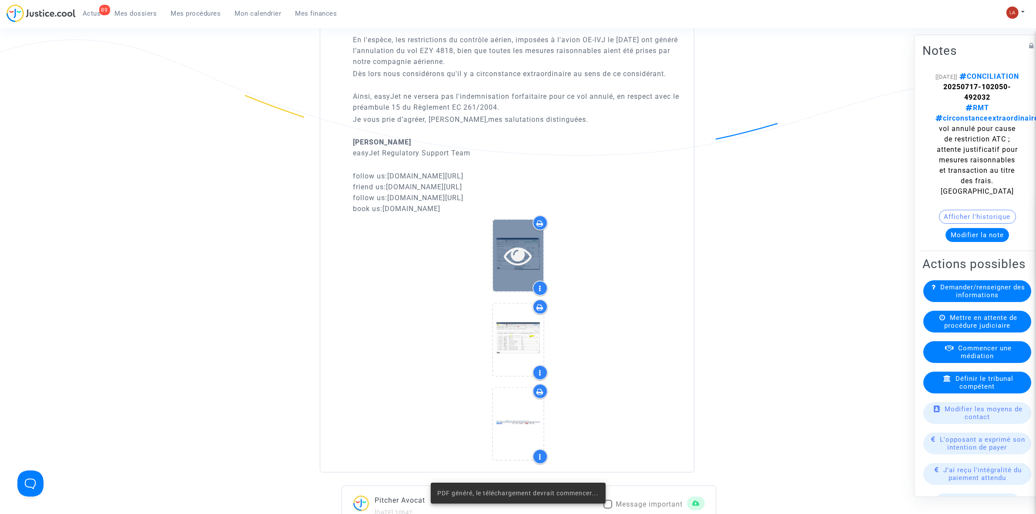
click at [512, 257] on icon at bounding box center [518, 256] width 28 height 28
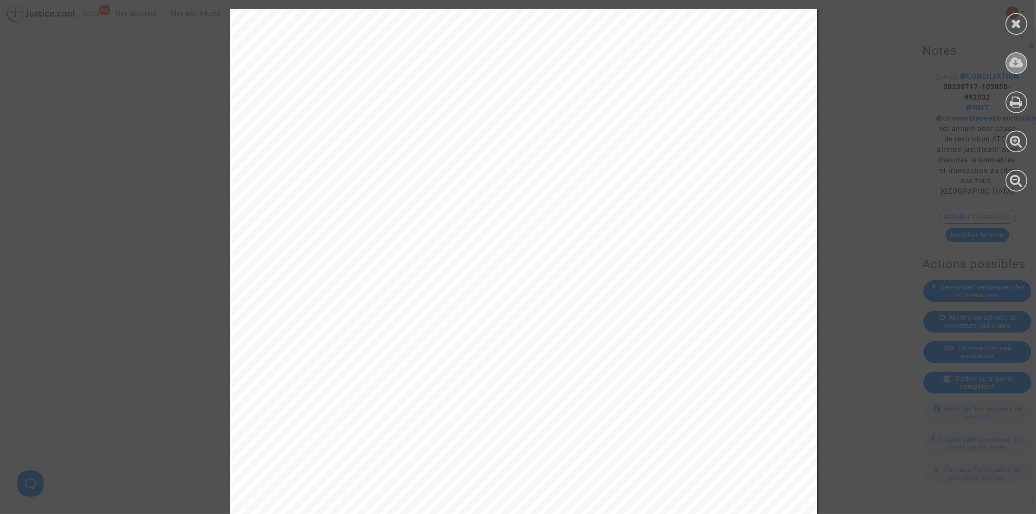
click at [688, 72] on div at bounding box center [1017, 63] width 22 height 22
click at [688, 29] on icon at bounding box center [1016, 23] width 11 height 13
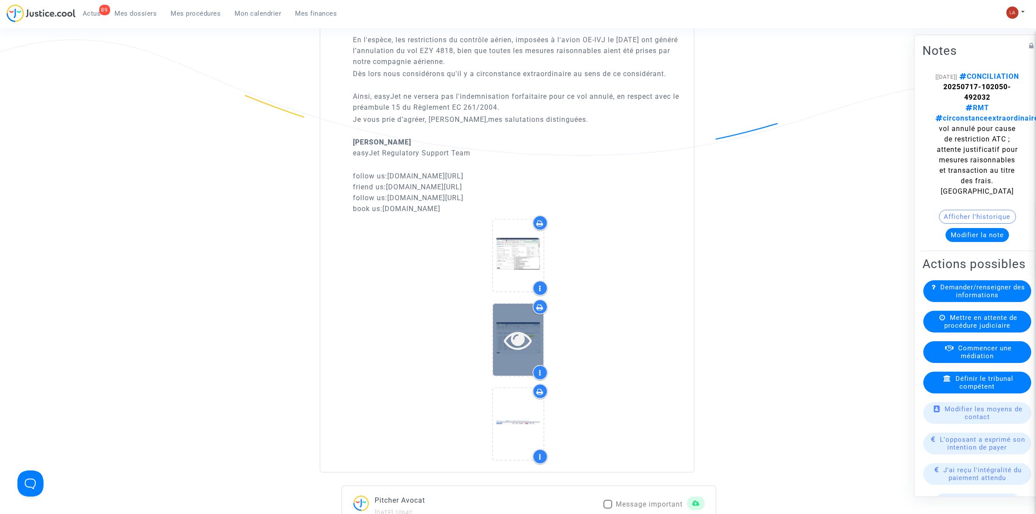
click at [521, 318] on div at bounding box center [518, 340] width 50 height 72
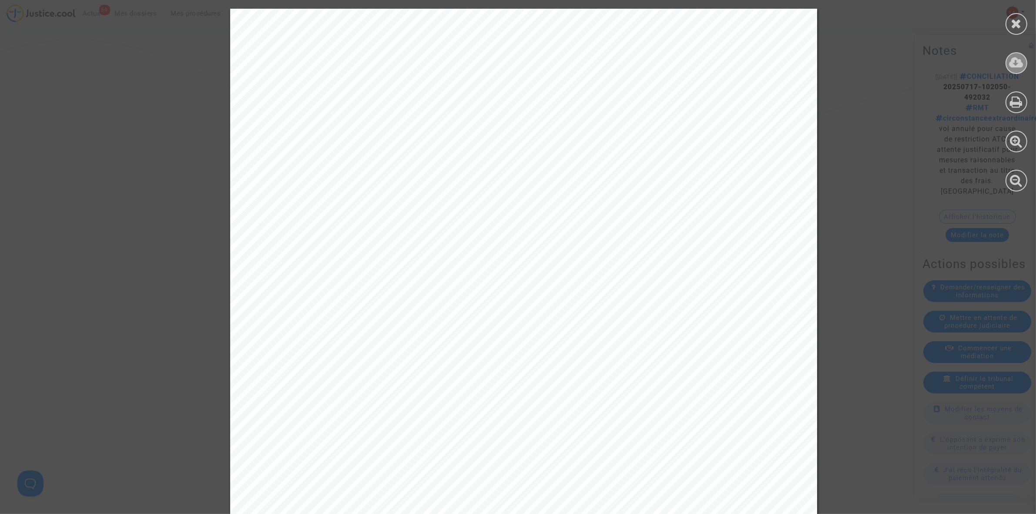
click at [688, 57] on icon at bounding box center [1017, 62] width 14 height 13
click at [688, 20] on icon at bounding box center [1016, 23] width 11 height 13
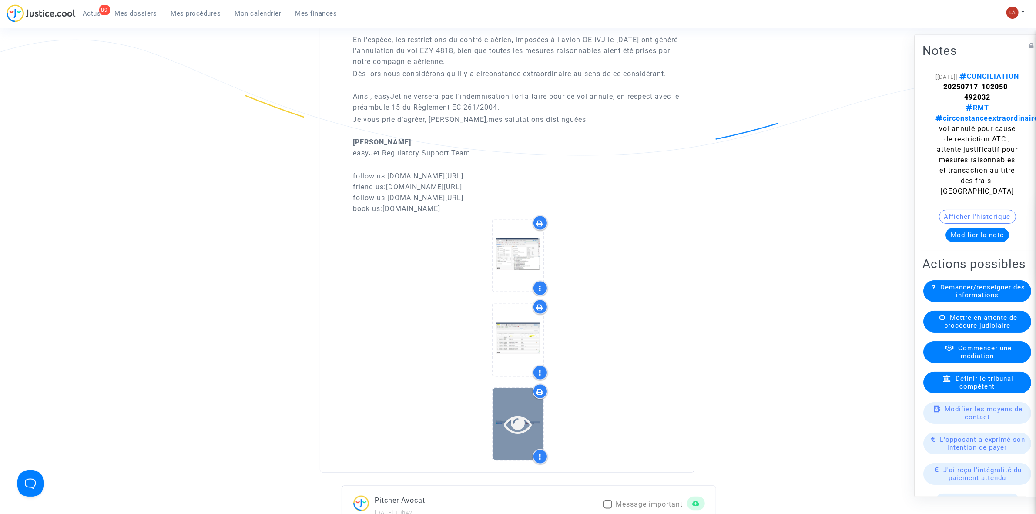
click at [497, 318] on div at bounding box center [518, 424] width 50 height 72
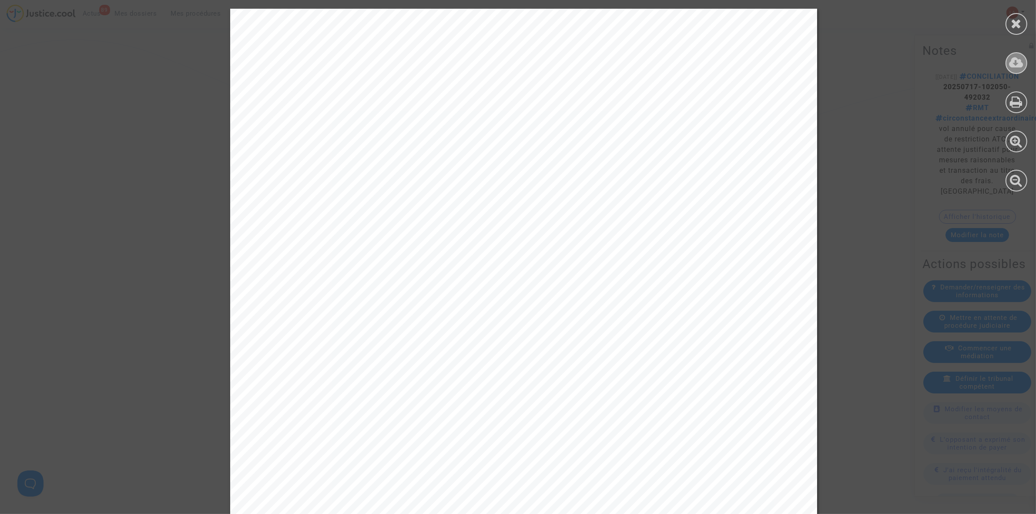
click at [688, 57] on div at bounding box center [1017, 63] width 22 height 22
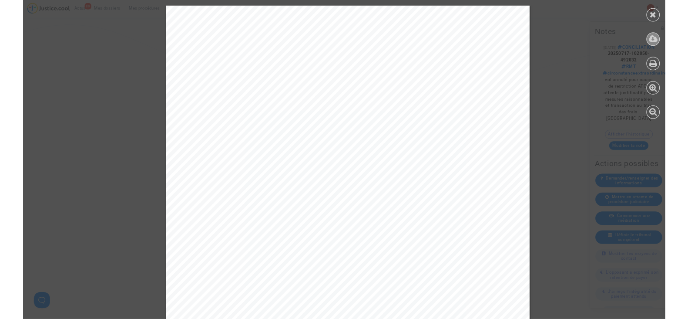
scroll to position [1414, 0]
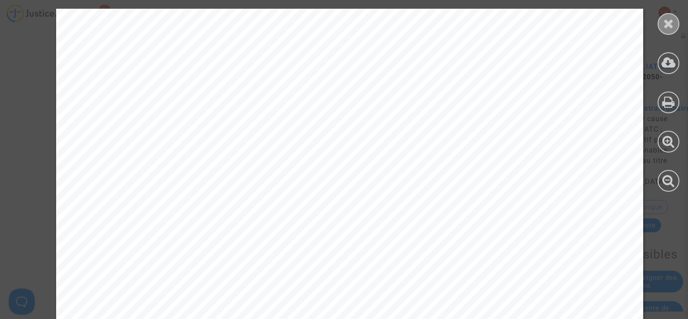
click at [663, 20] on icon at bounding box center [668, 23] width 11 height 13
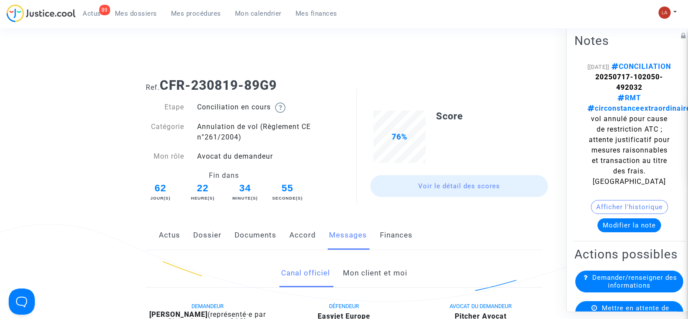
scroll to position [148, 0]
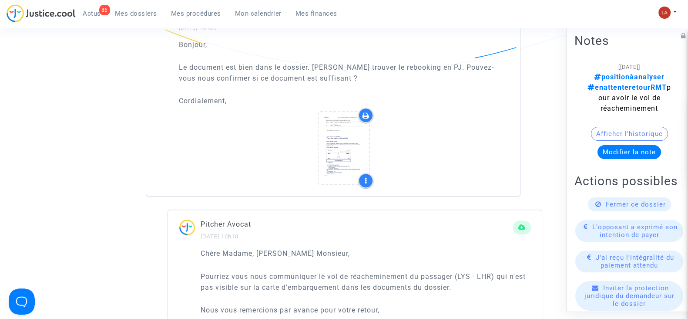
scroll to position [490, 0]
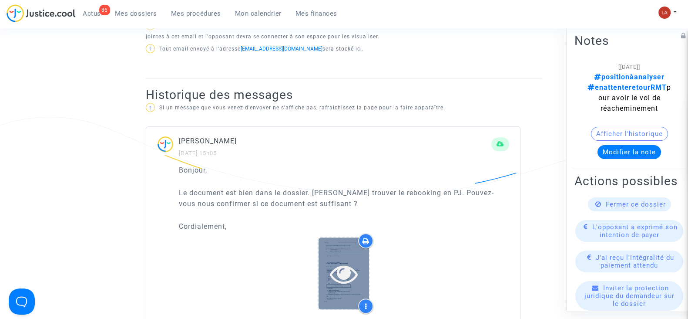
click at [344, 286] on div at bounding box center [344, 273] width 50 height 72
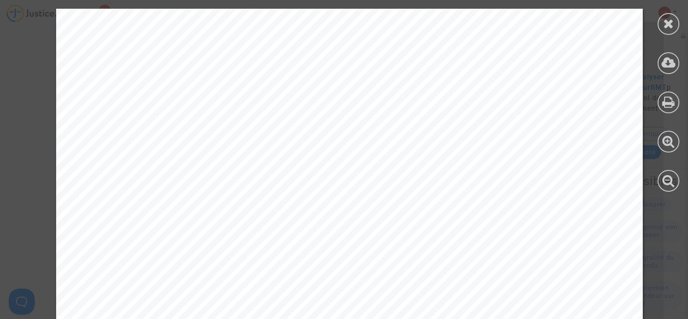
click at [658, 20] on div at bounding box center [669, 24] width 22 height 22
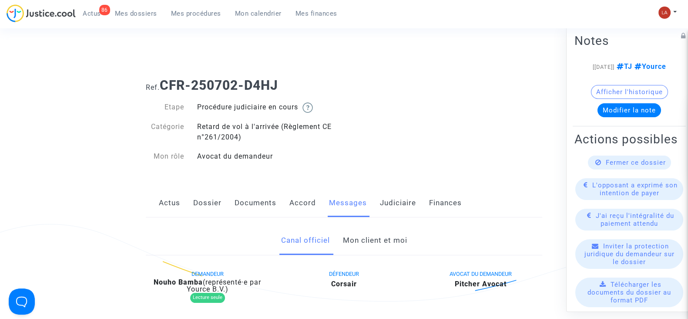
drag, startPoint x: 383, startPoint y: 240, endPoint x: 400, endPoint y: 235, distance: 17.3
click at [383, 240] on link "Mon client et moi" at bounding box center [374, 240] width 64 height 29
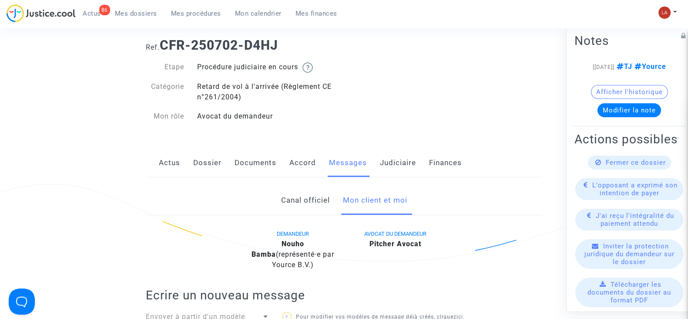
scroll to position [54, 0]
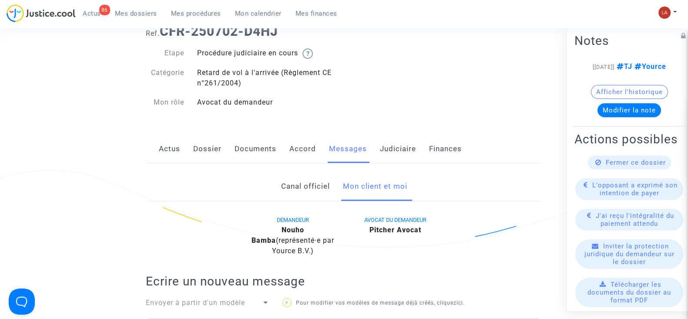
click at [621, 166] on span "Fermer ce dossier" at bounding box center [636, 162] width 60 height 8
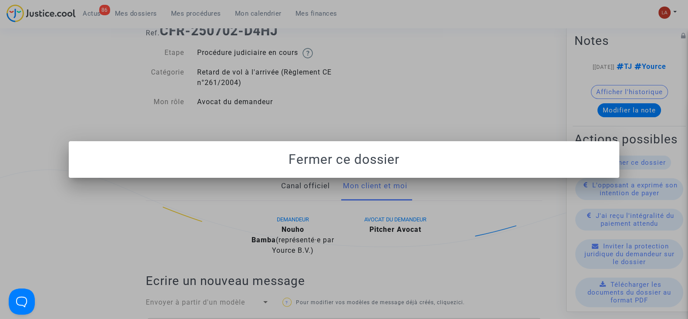
scroll to position [0, 0]
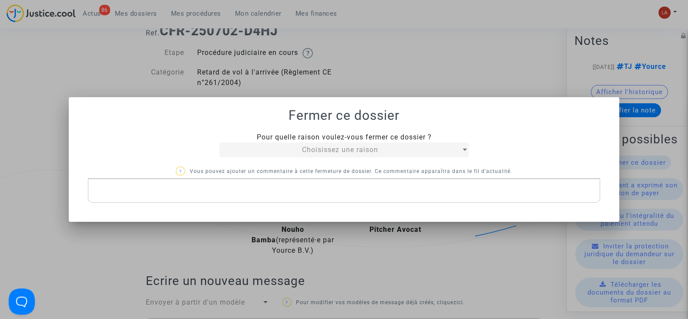
click at [350, 146] on span "Choisissez une raison" at bounding box center [340, 149] width 76 height 8
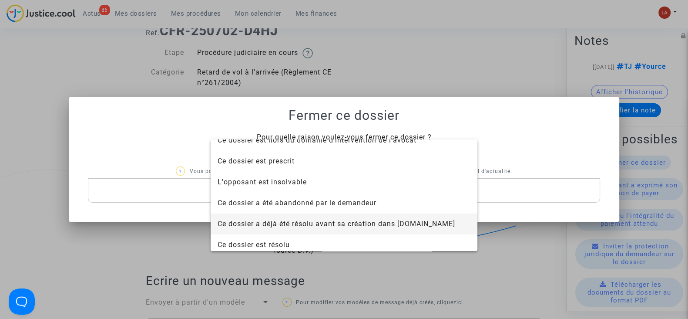
scroll to position [56, 0]
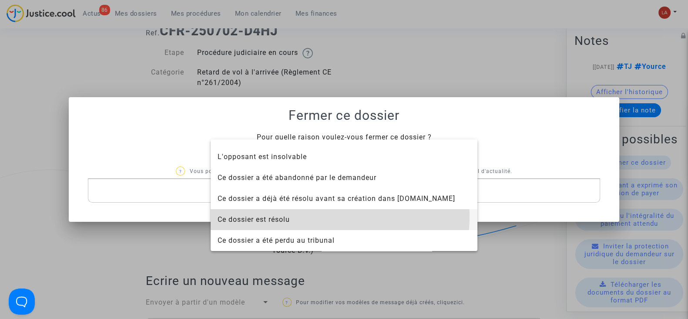
click at [324, 216] on span "Ce dossier est résolu" at bounding box center [344, 219] width 253 height 21
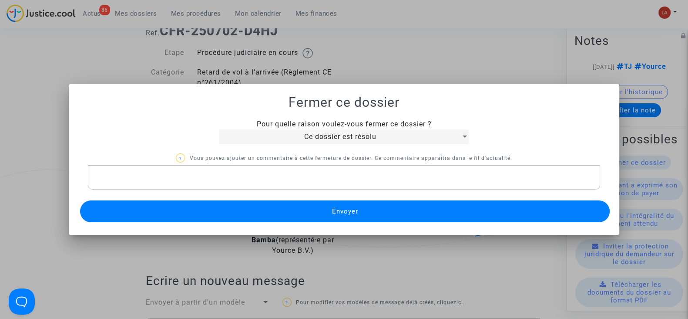
click at [309, 206] on button "Envoyer" at bounding box center [345, 211] width 530 height 22
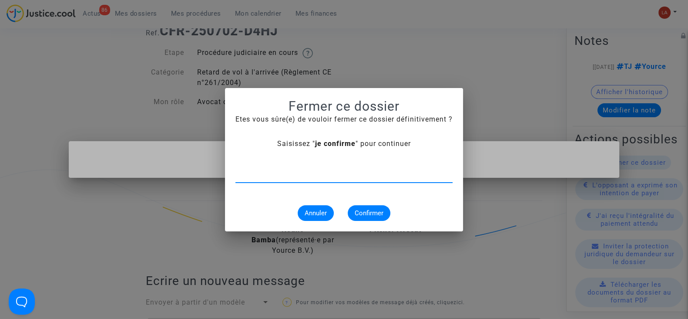
type input "e"
type input "je confirme"
click at [355, 211] on span "Confirmer" at bounding box center [369, 213] width 29 height 8
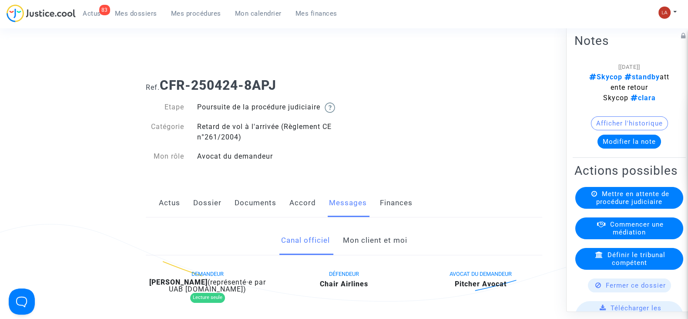
click at [301, 211] on link "Accord" at bounding box center [302, 202] width 27 height 29
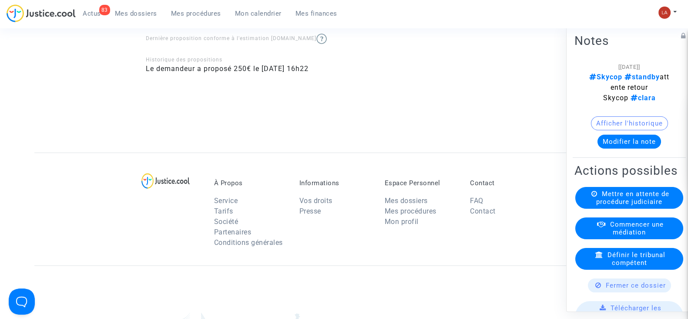
scroll to position [54, 0]
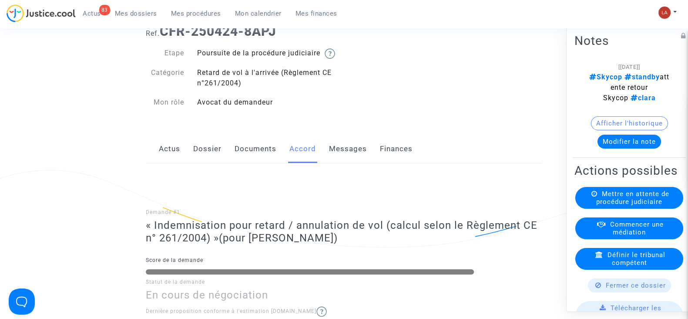
click at [360, 163] on link "Messages" at bounding box center [348, 148] width 38 height 29
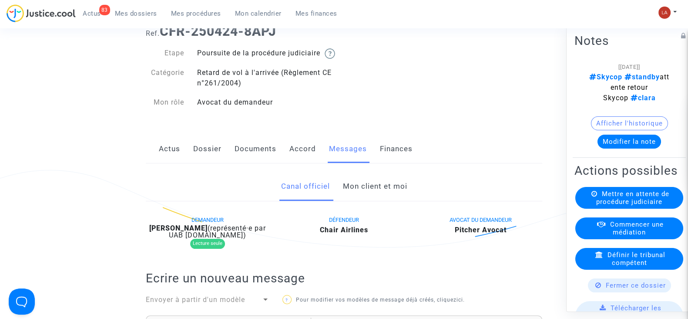
click at [359, 196] on link "Mon client et moi" at bounding box center [374, 186] width 64 height 29
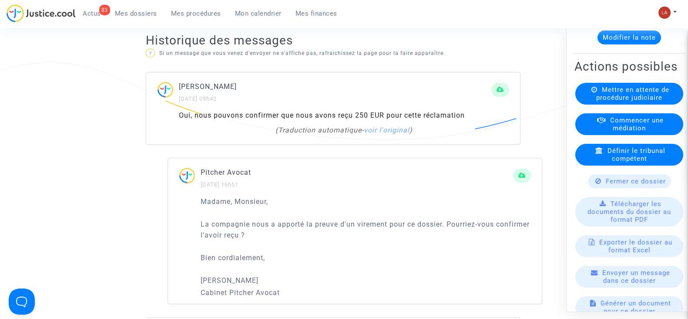
scroll to position [162, 0]
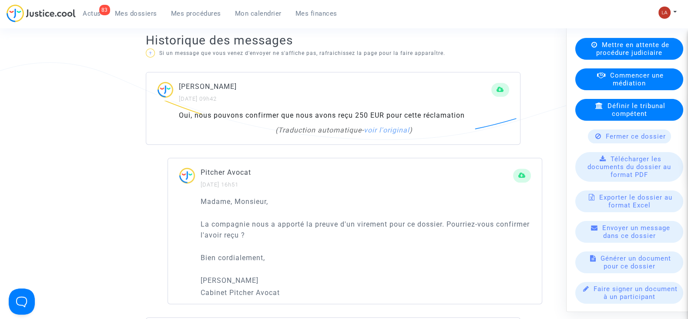
click at [606, 138] on span "Fermer ce dossier" at bounding box center [636, 136] width 60 height 8
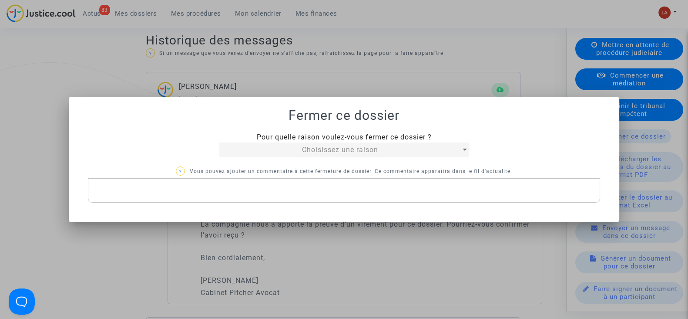
scroll to position [0, 0]
click at [406, 148] on div "Choisissez une raison" at bounding box center [340, 149] width 242 height 10
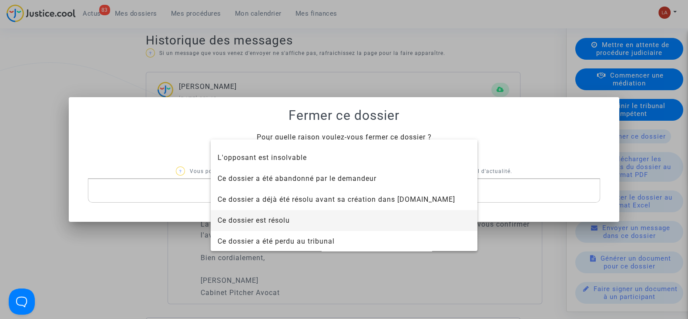
scroll to position [56, 0]
click at [281, 213] on span "Ce dossier est résolu" at bounding box center [344, 219] width 253 height 21
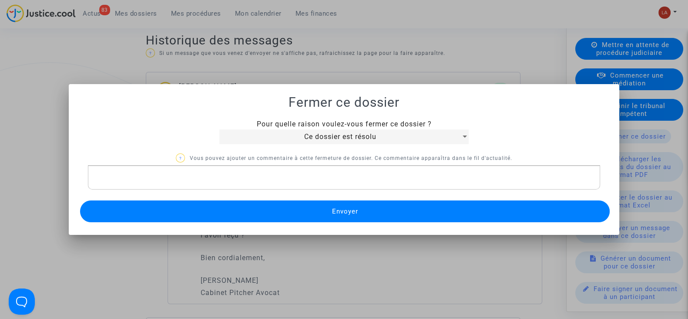
click at [281, 213] on button "Envoyer" at bounding box center [345, 211] width 530 height 22
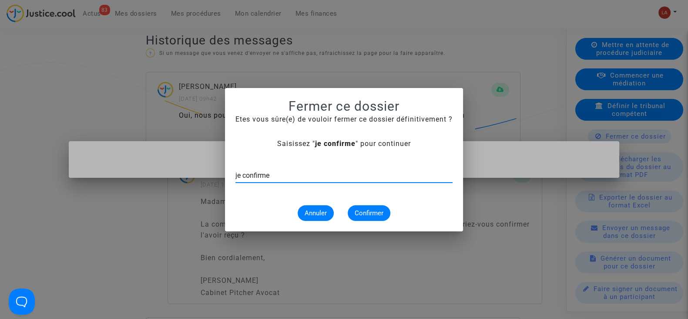
type input "je confirme"
click at [358, 214] on span "Confirmer" at bounding box center [369, 213] width 29 height 8
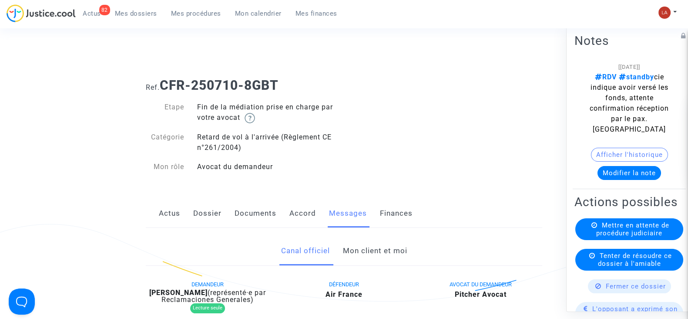
click at [366, 251] on link "Mon client et moi" at bounding box center [374, 250] width 64 height 29
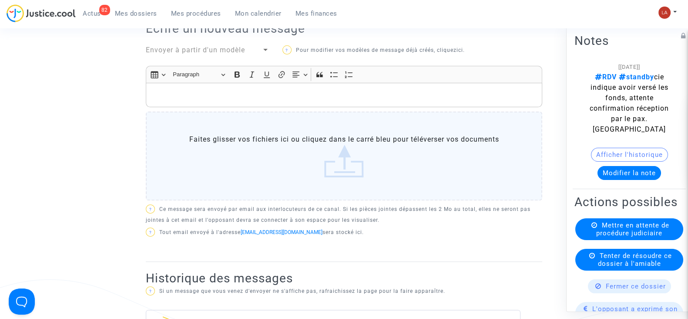
scroll to position [326, 0]
click at [205, 100] on p "Rich Text Editor, main" at bounding box center [344, 96] width 387 height 11
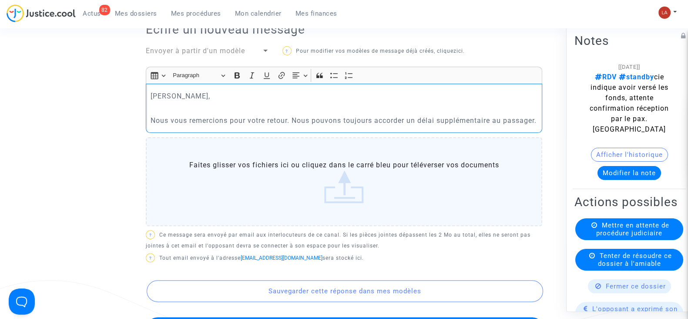
click at [299, 121] on p "Nous vous remercions pour votre retour. Nous pouvons toujours accorder un délai…" at bounding box center [344, 120] width 387 height 11
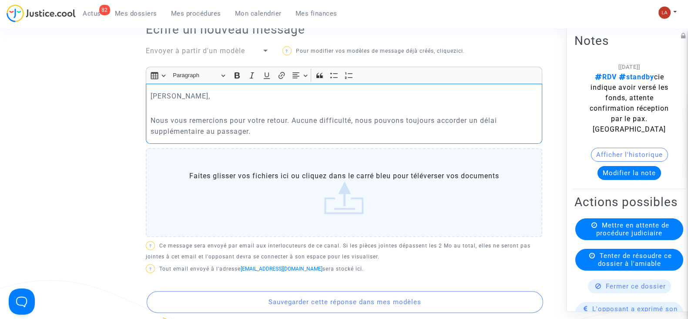
click at [292, 136] on div "[PERSON_NAME], Nous vous remercions pour votre retour. Aucune difficulté, nous …" at bounding box center [344, 114] width 396 height 60
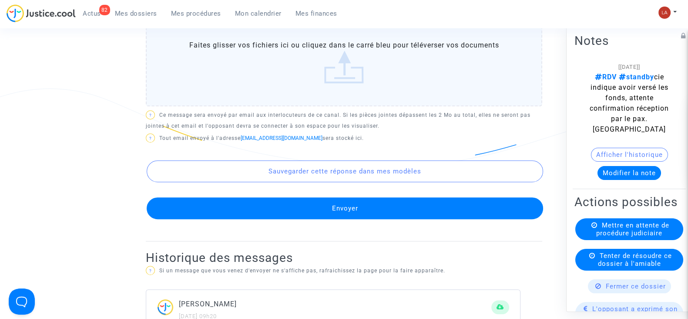
scroll to position [526, 0]
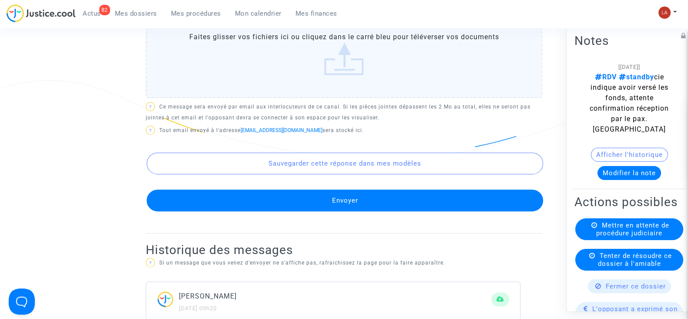
click at [271, 199] on button "Envoyer" at bounding box center [345, 200] width 396 height 22
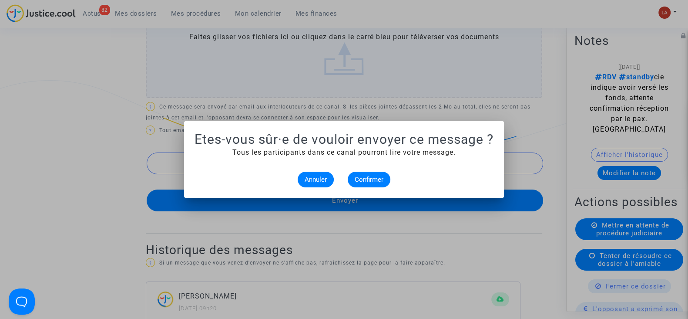
scroll to position [0, 0]
click at [357, 169] on alert-dialogs "Etes-vous sûr·e de vouloir envoyer ce message ? Tous les participants dans ce c…" at bounding box center [344, 159] width 299 height 56
click at [358, 177] on span "Confirmer" at bounding box center [369, 179] width 29 height 8
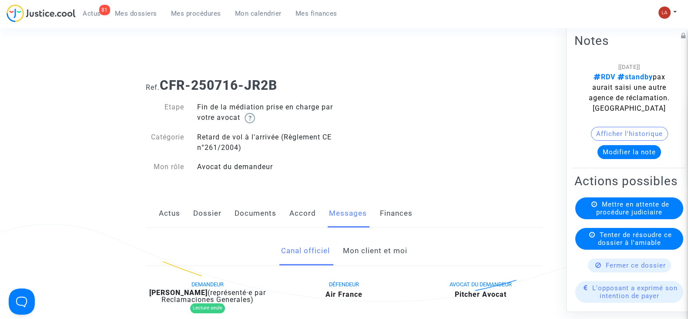
click at [378, 259] on link "Mon client et moi" at bounding box center [374, 250] width 64 height 29
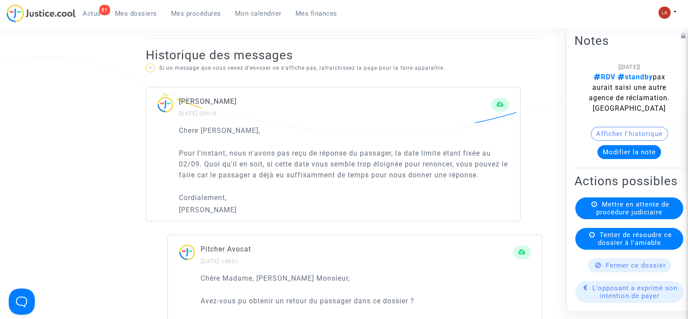
scroll to position [389, 0]
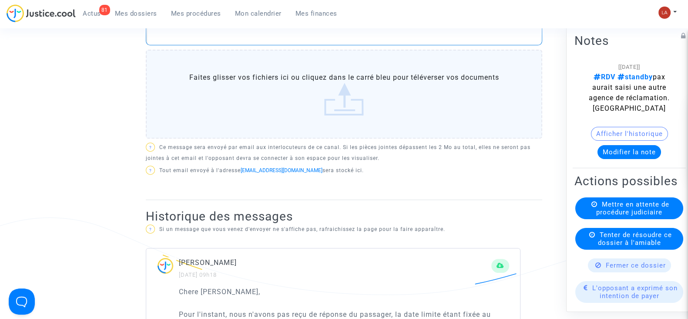
click at [197, 43] on div "Rich Text Editor, main" at bounding box center [344, 33] width 396 height 24
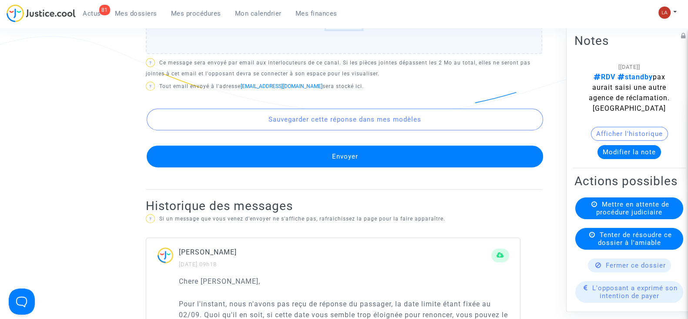
scroll to position [584, 0]
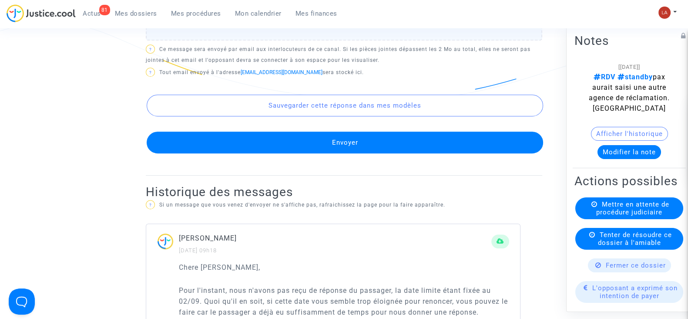
click at [248, 145] on button "Envoyer" at bounding box center [345, 142] width 396 height 22
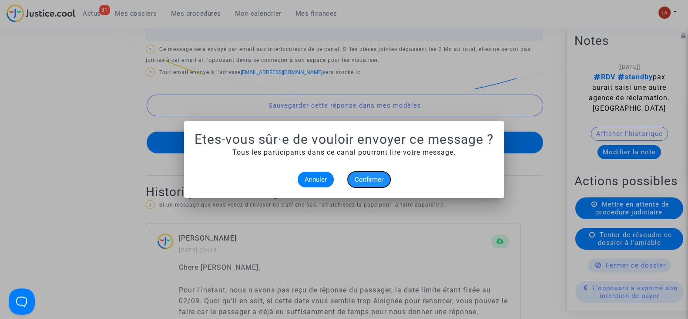
click at [358, 176] on span "Confirmer" at bounding box center [369, 179] width 29 height 8
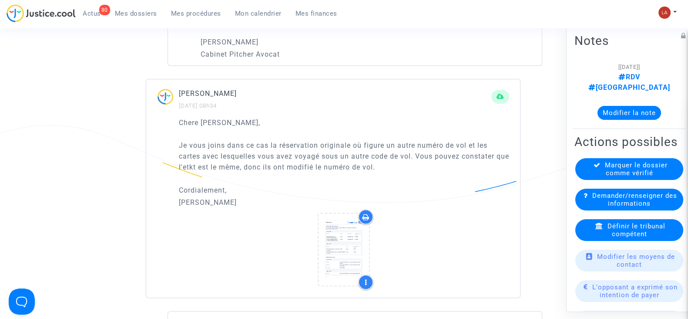
scroll to position [881, 0]
